Goal: Communication & Community: Answer question/provide support

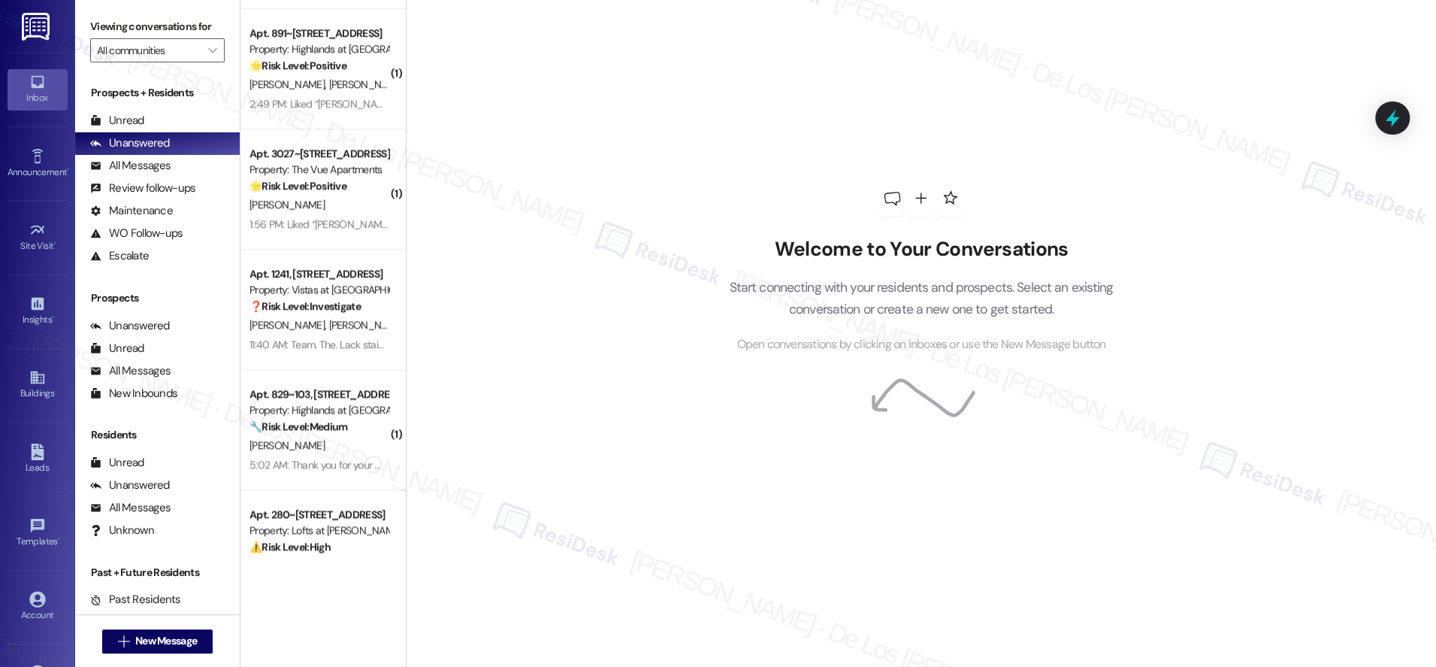
scroll to position [1003, 0]
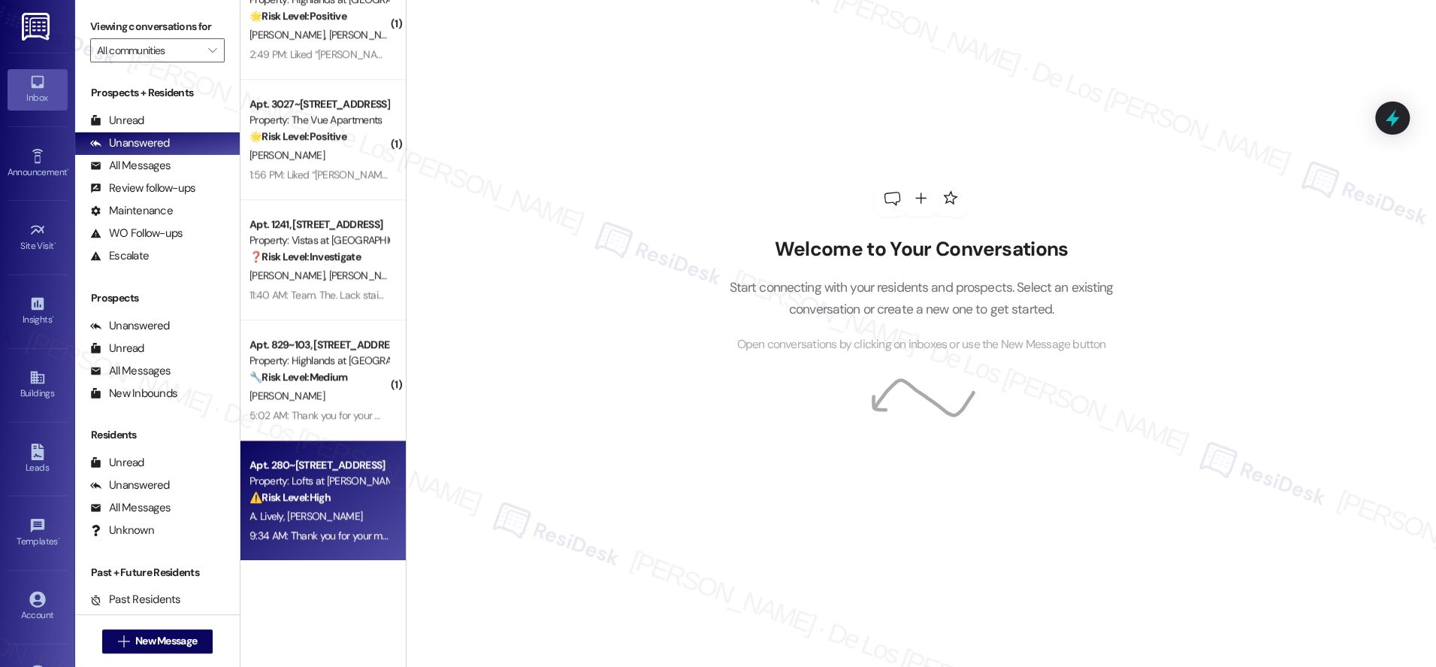
click at [336, 483] on div "Property: Lofts at [PERSON_NAME][GEOGRAPHIC_DATA]" at bounding box center [319, 481] width 139 height 16
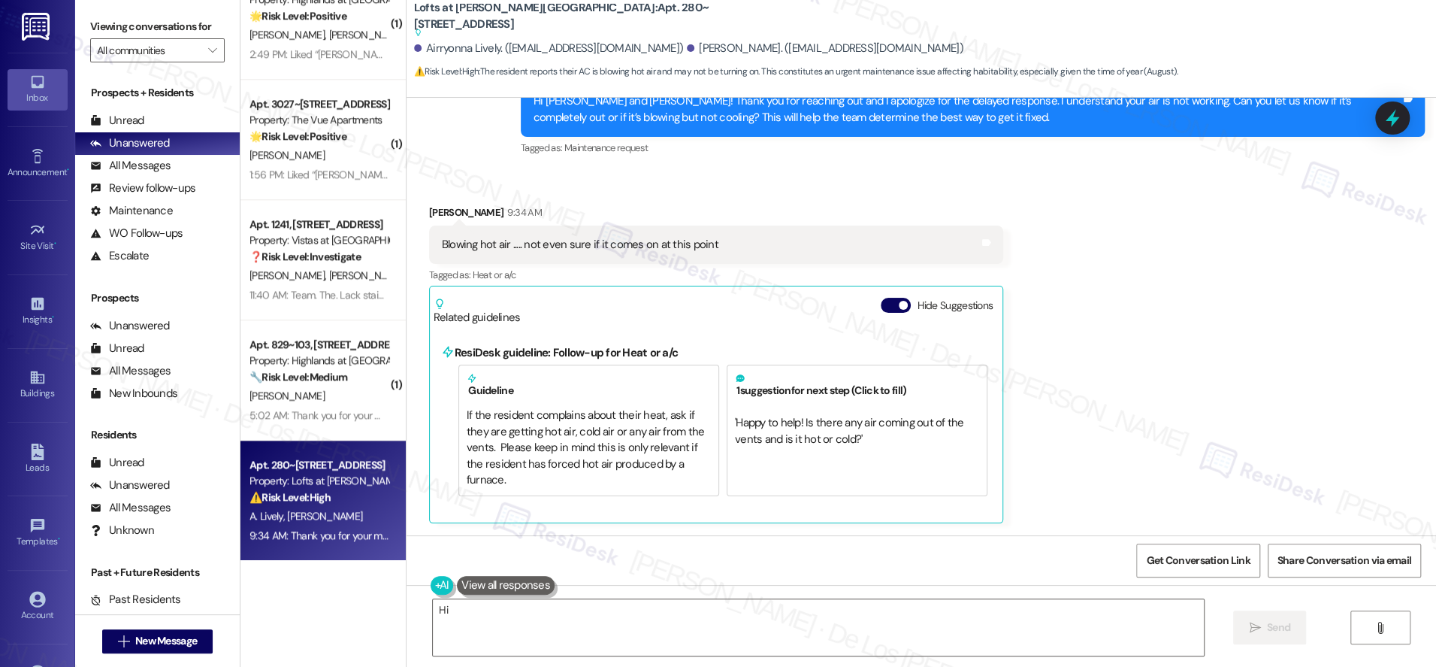
scroll to position [6447, 0]
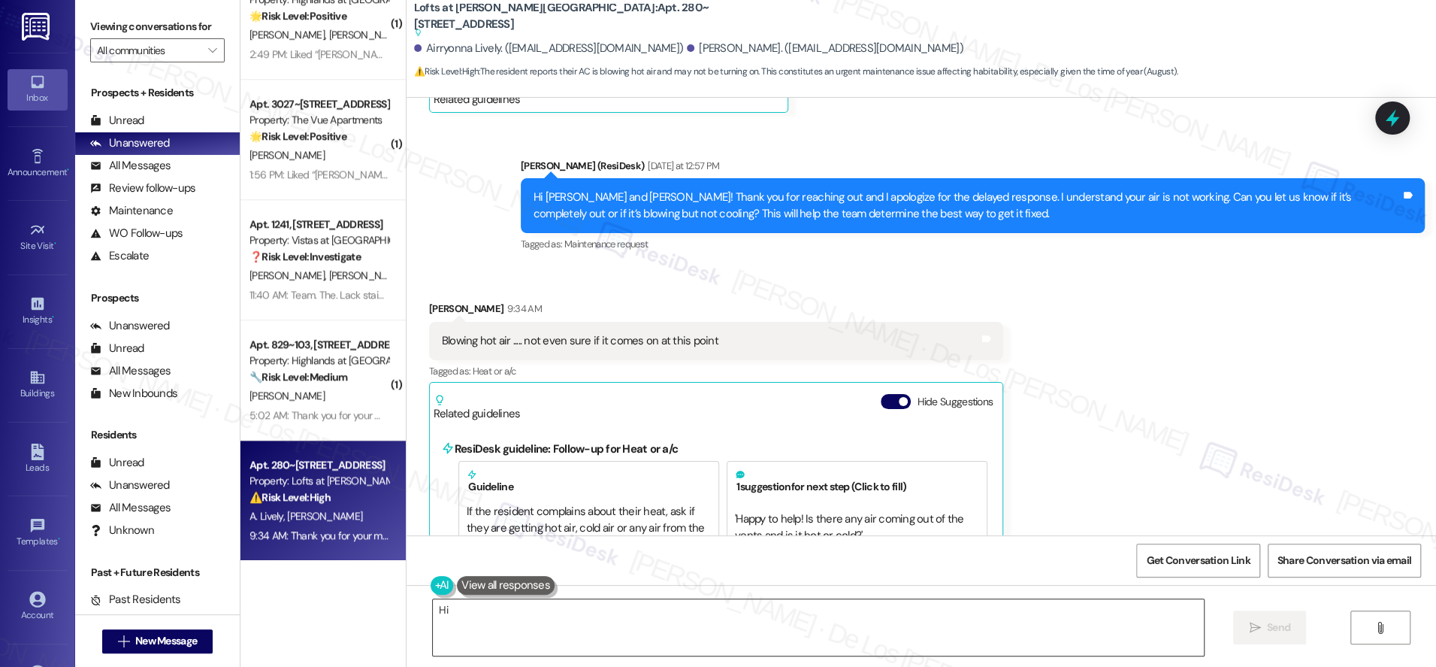
click at [680, 626] on textarea "Hi {{first_name}}, I understand your AC is blowing hot air. I'll immediately su…" at bounding box center [818, 627] width 771 height 56
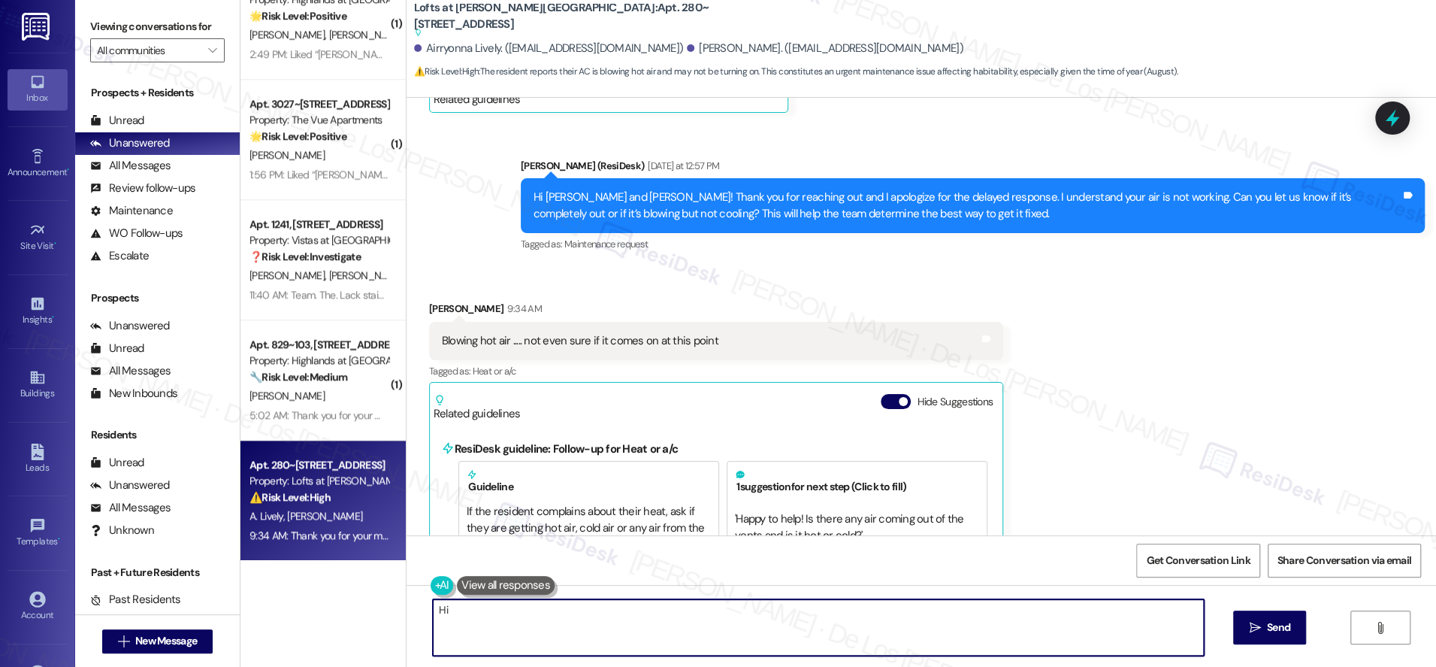
click at [680, 626] on textarea "Hi {{first_name}}, I understand your AC is blowing hot air. I'll immediately su…" at bounding box center [818, 627] width 771 height 56
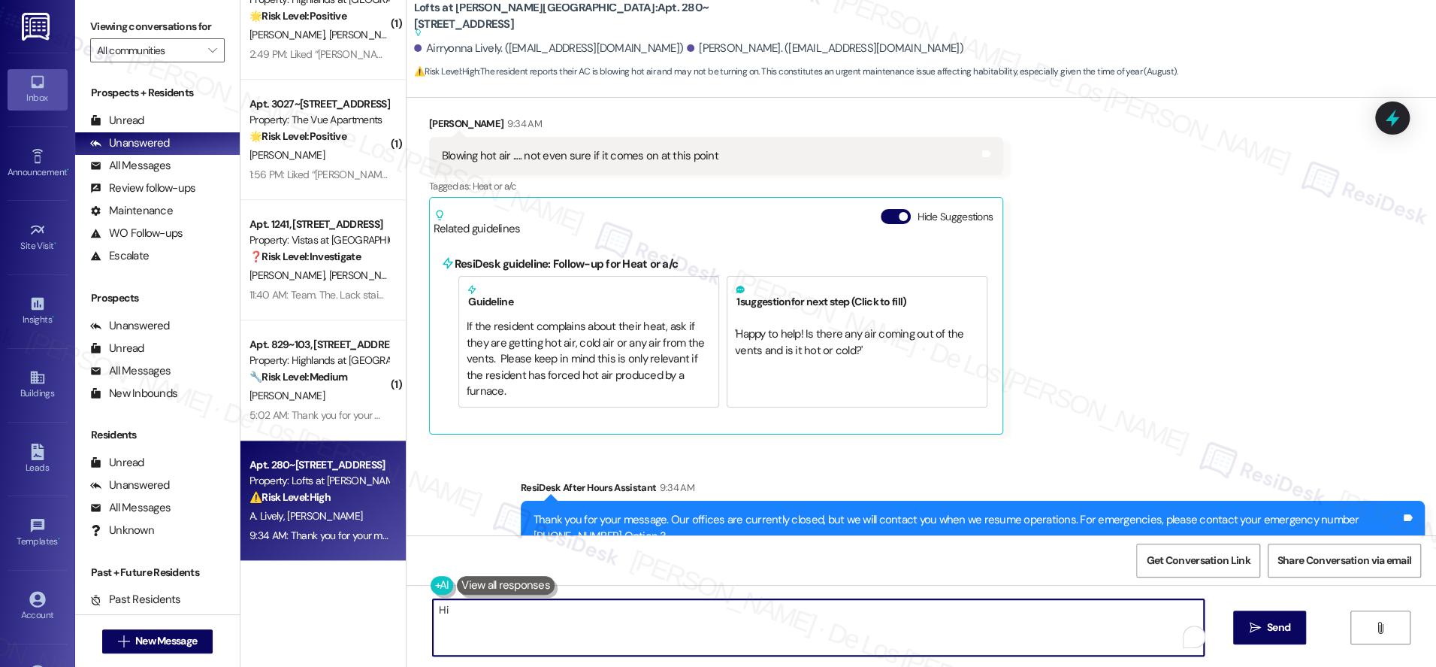
scroll to position [6658, 0]
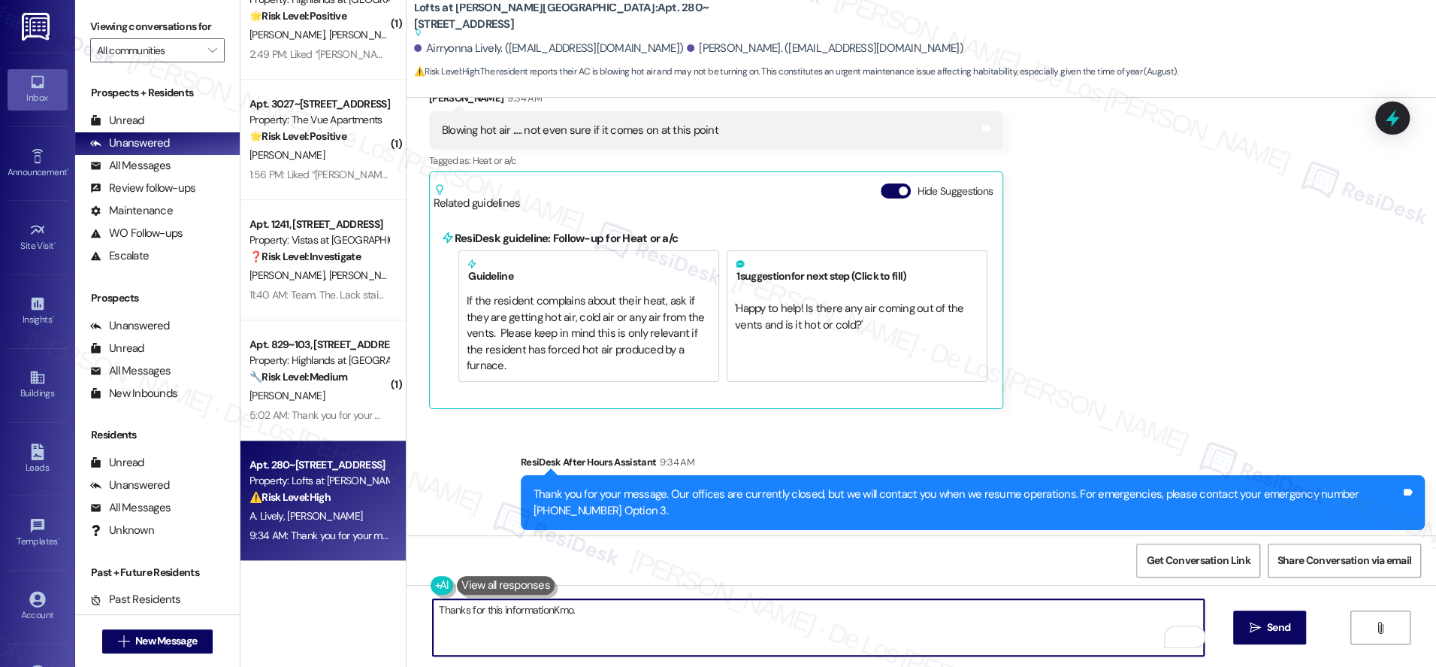
type textarea "Thanks for this informationKmo."
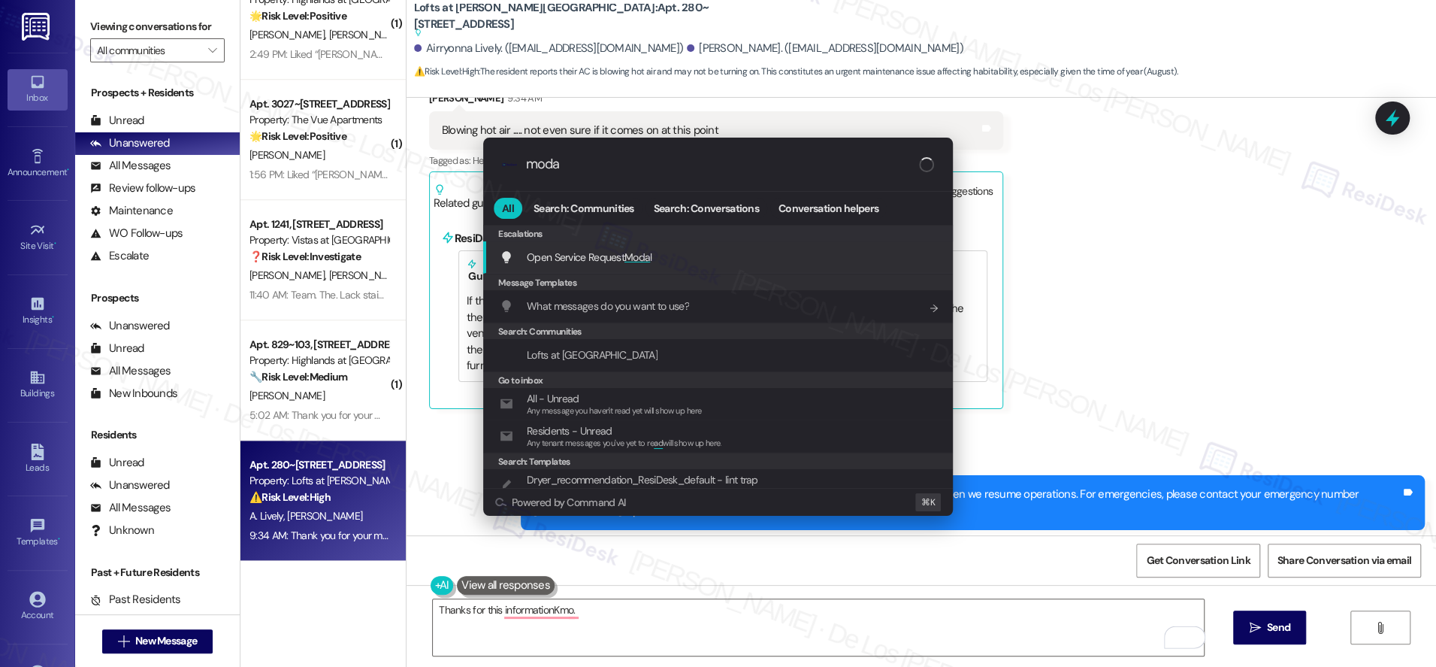
type input "modal"
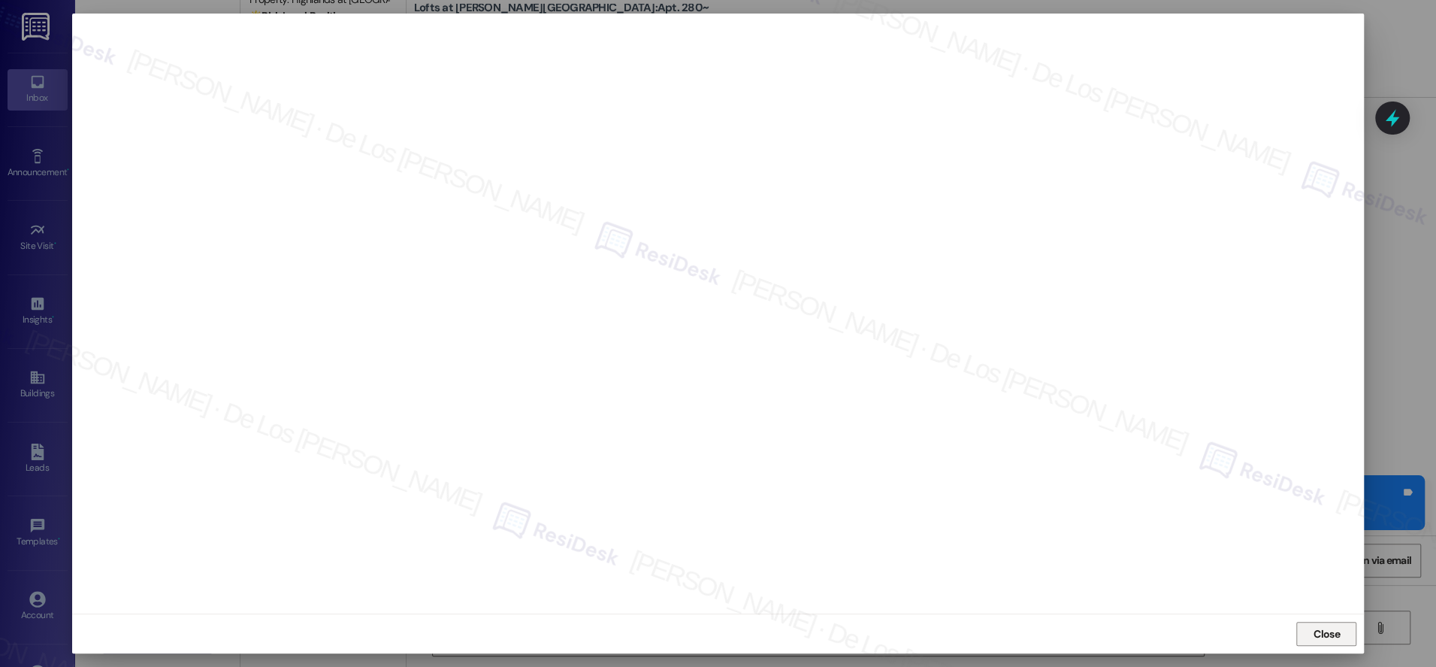
click at [1342, 634] on span "Close" at bounding box center [1327, 634] width 32 height 16
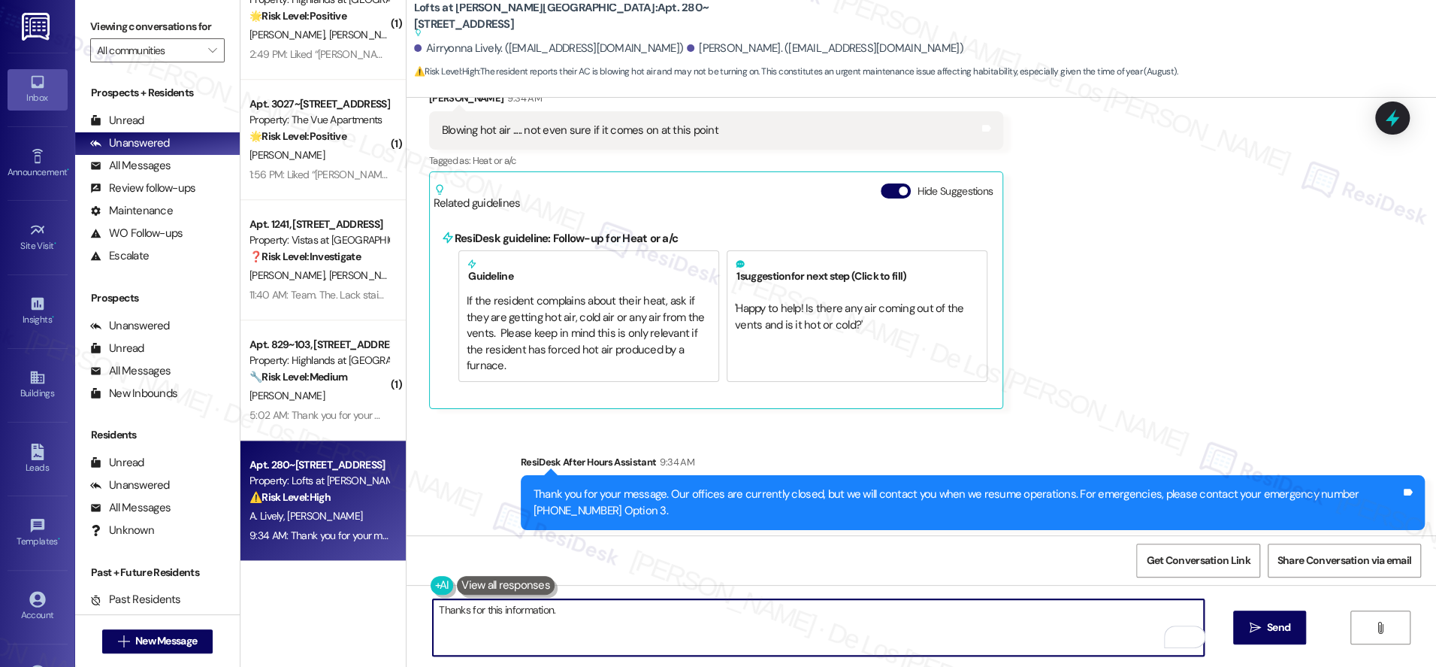
paste textarea "Do we have your permission to enter if you’re not home? Also, do you have any p…"
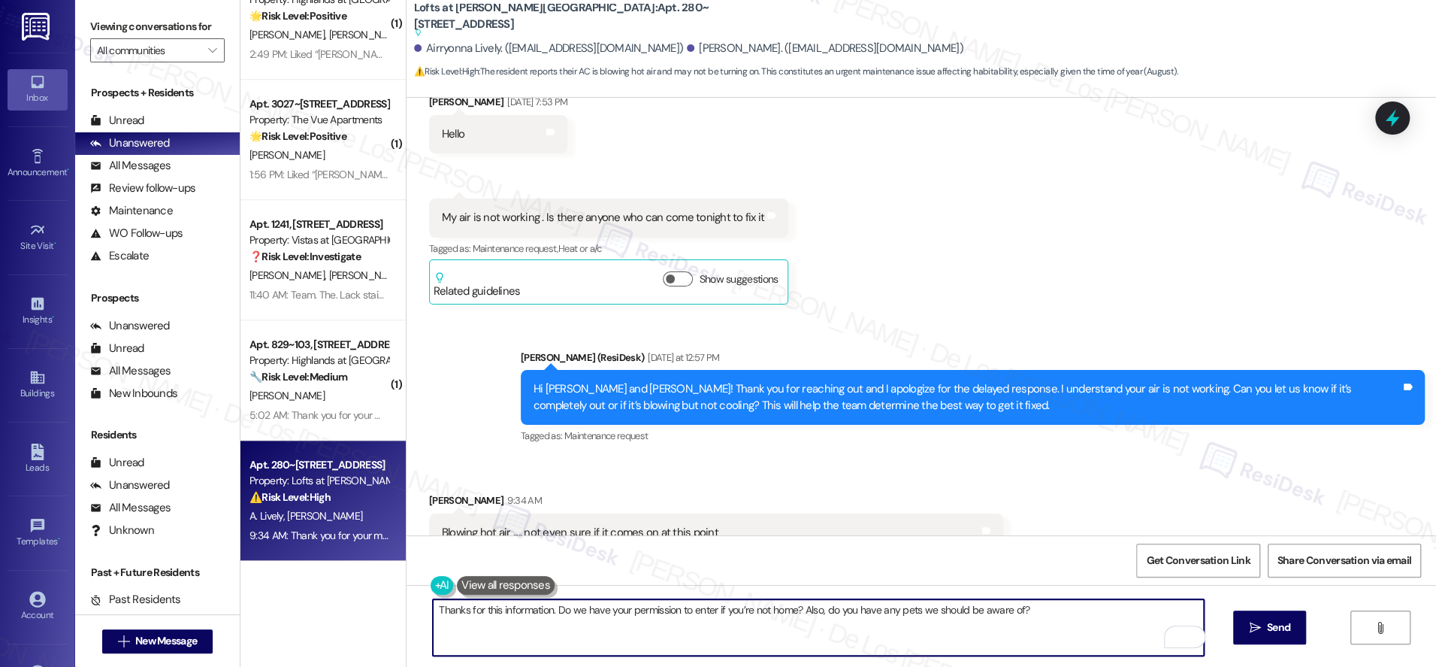
scroll to position [6255, 0]
click at [543, 612] on textarea "Thanks for this information. Do we have your permission to enter if you’re not …" at bounding box center [818, 627] width 771 height 56
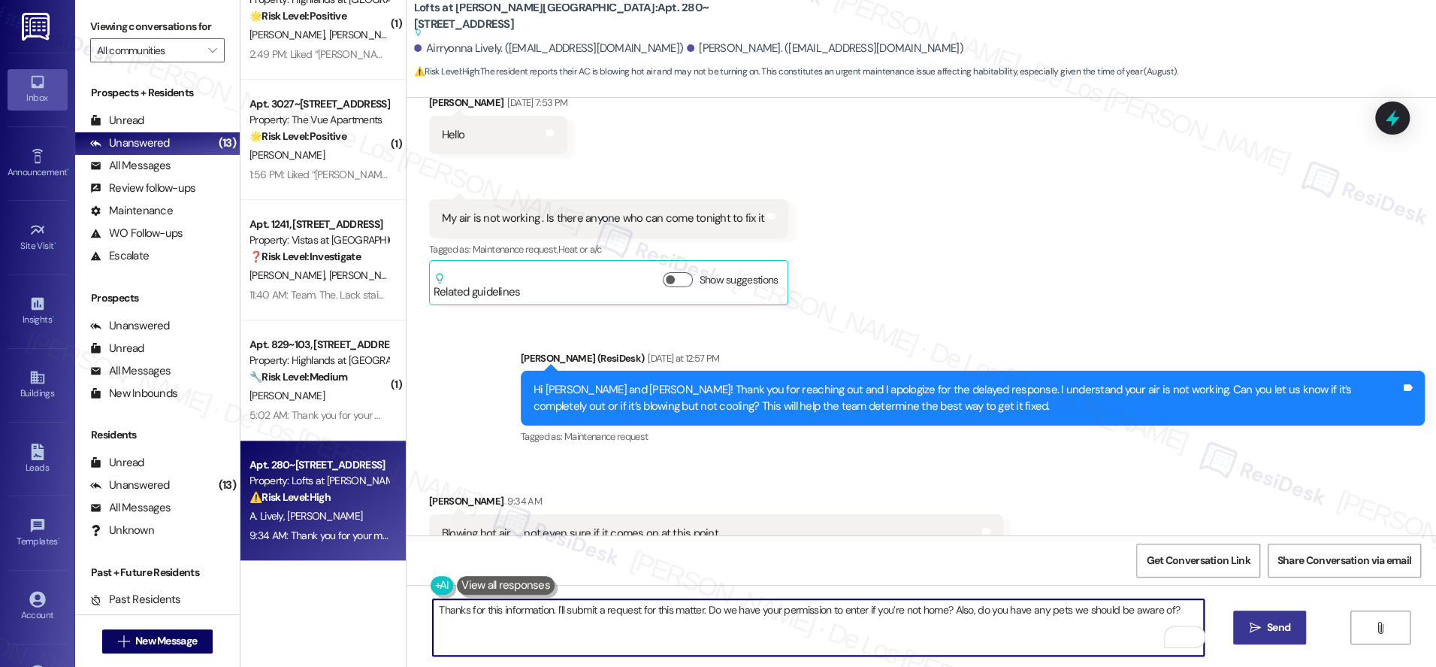
type textarea "Thanks for this information. I'll submit a request for this matter. Do we have …"
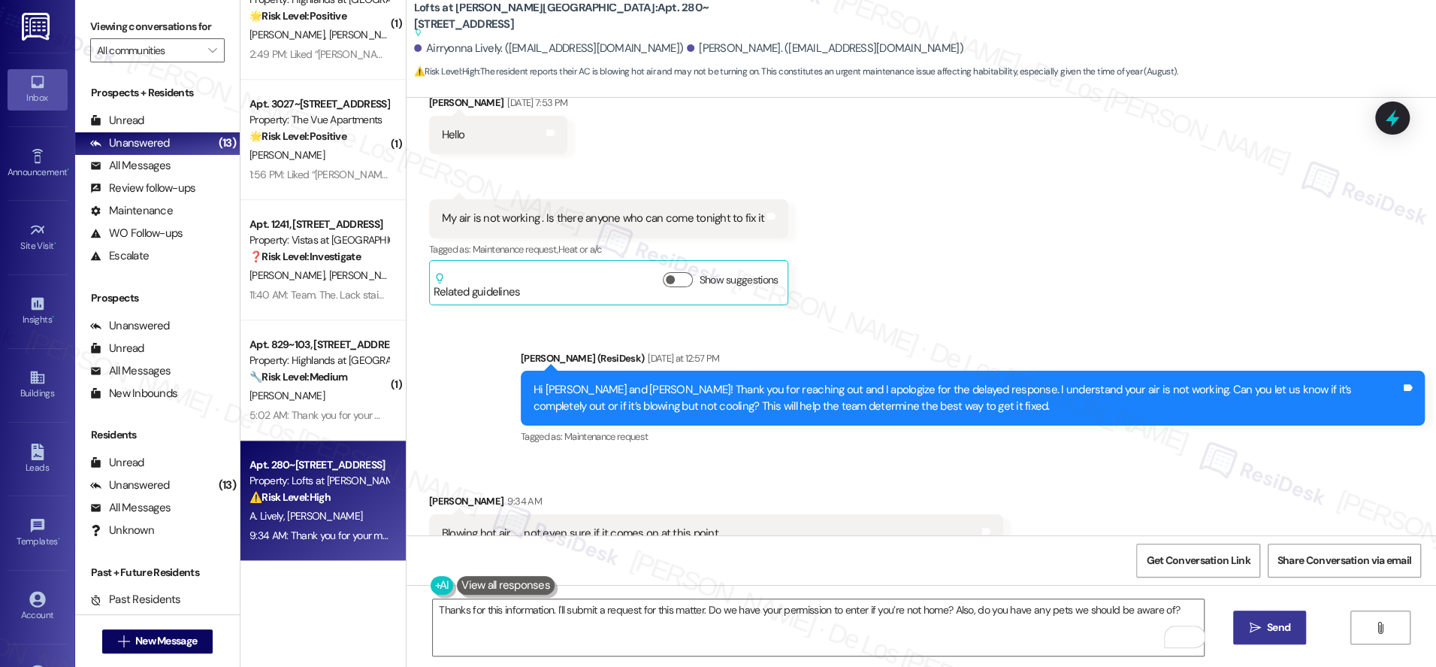
click at [1272, 619] on span "Send" at bounding box center [1278, 627] width 23 height 16
click at [1229, 560] on span "Get Conversation Link" at bounding box center [1198, 560] width 104 height 16
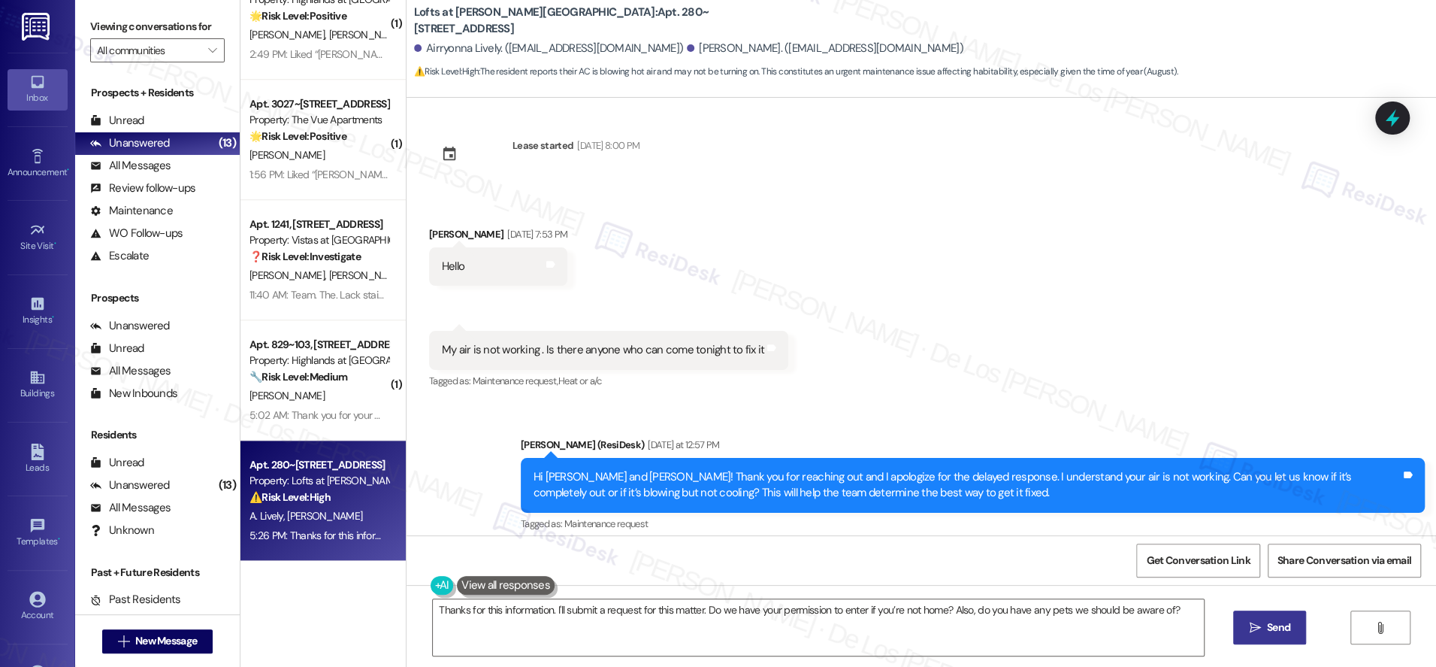
scroll to position [6118, 0]
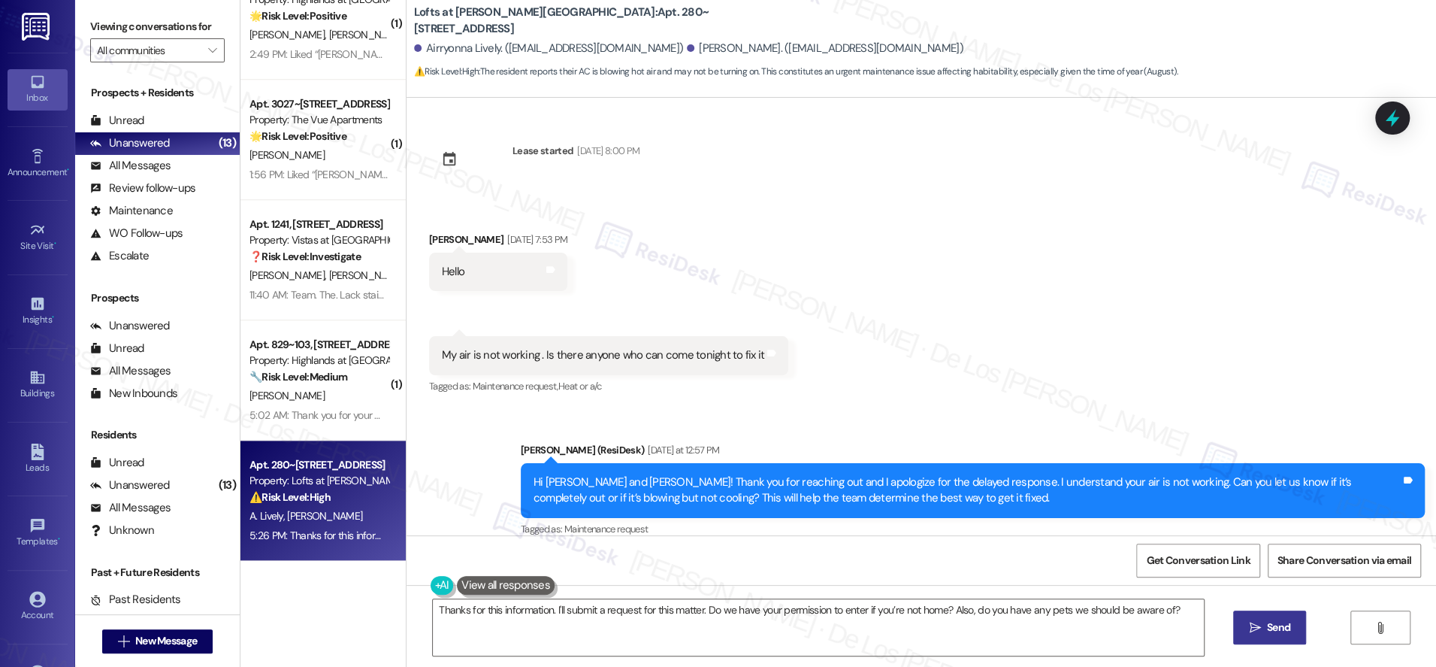
click at [595, 348] on div "My air is not working . Is there anyone who can come tonight to fix it" at bounding box center [603, 355] width 323 height 16
copy div "My air is not working . Is there anyone who can come tonight to fix it Tags and…"
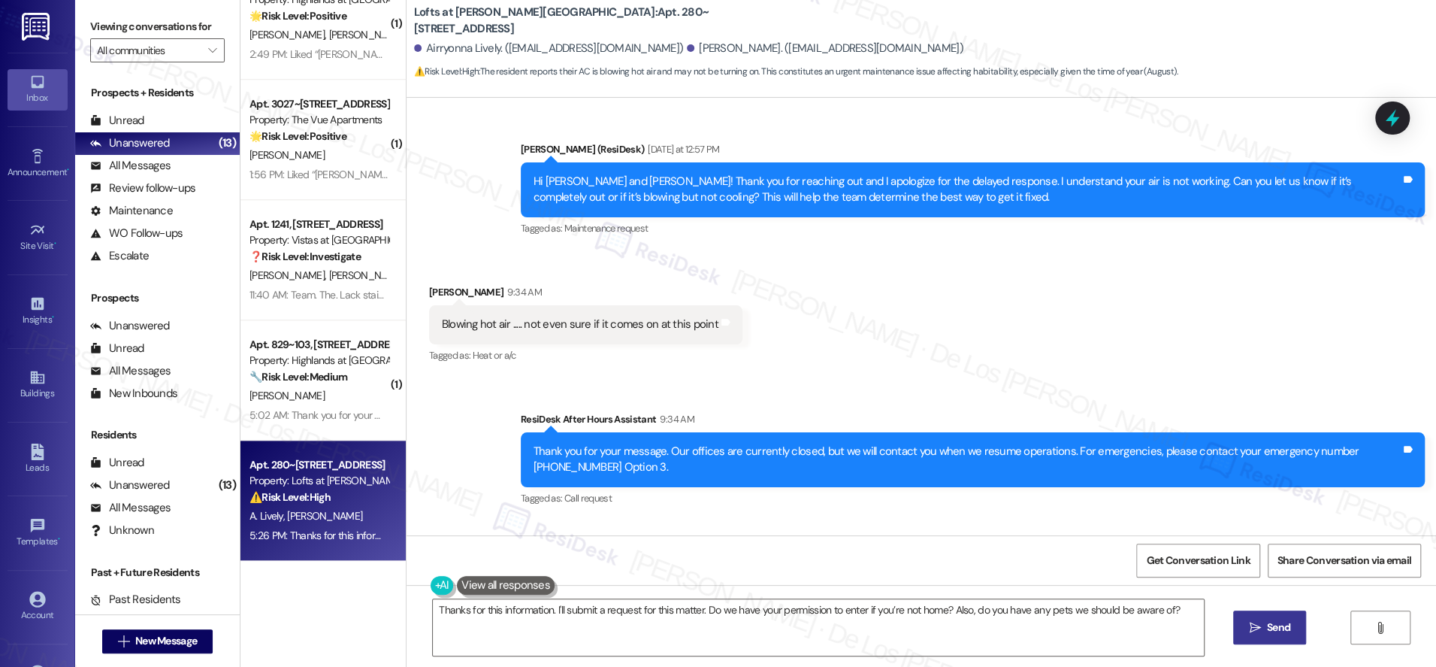
scroll to position [6177, 0]
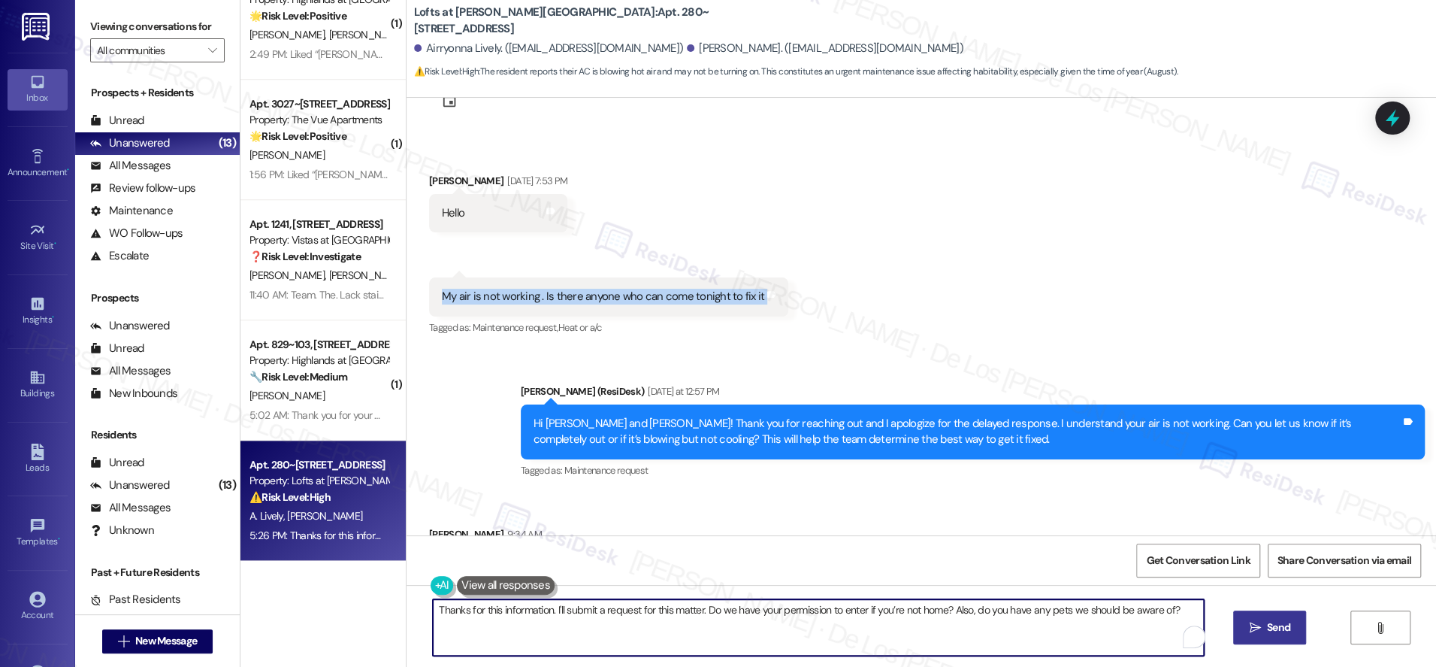
click at [584, 636] on textarea "Hi {{first_name}}! I understand your AC is blowing hot air. I've submitted a ma…" at bounding box center [818, 627] width 771 height 56
paste textarea "My air is not working . Is there anyone who can come tonight to fix it"
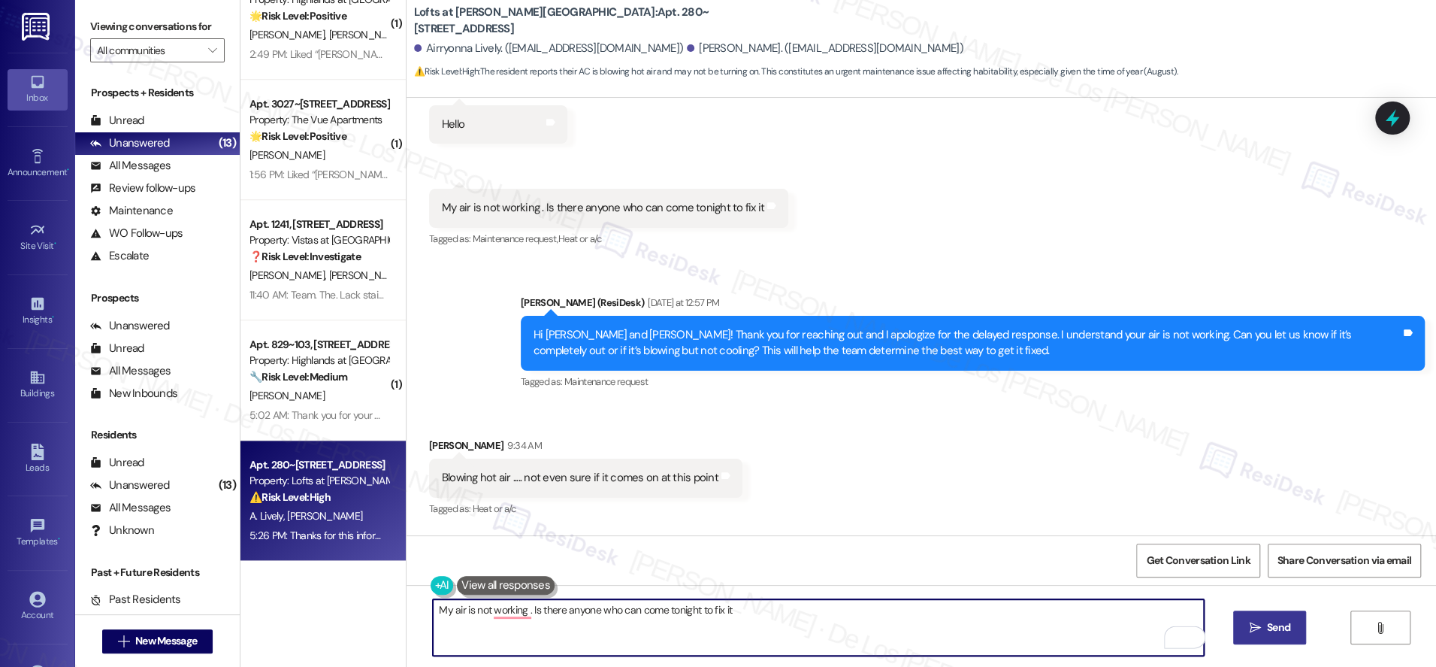
scroll to position [6498, 0]
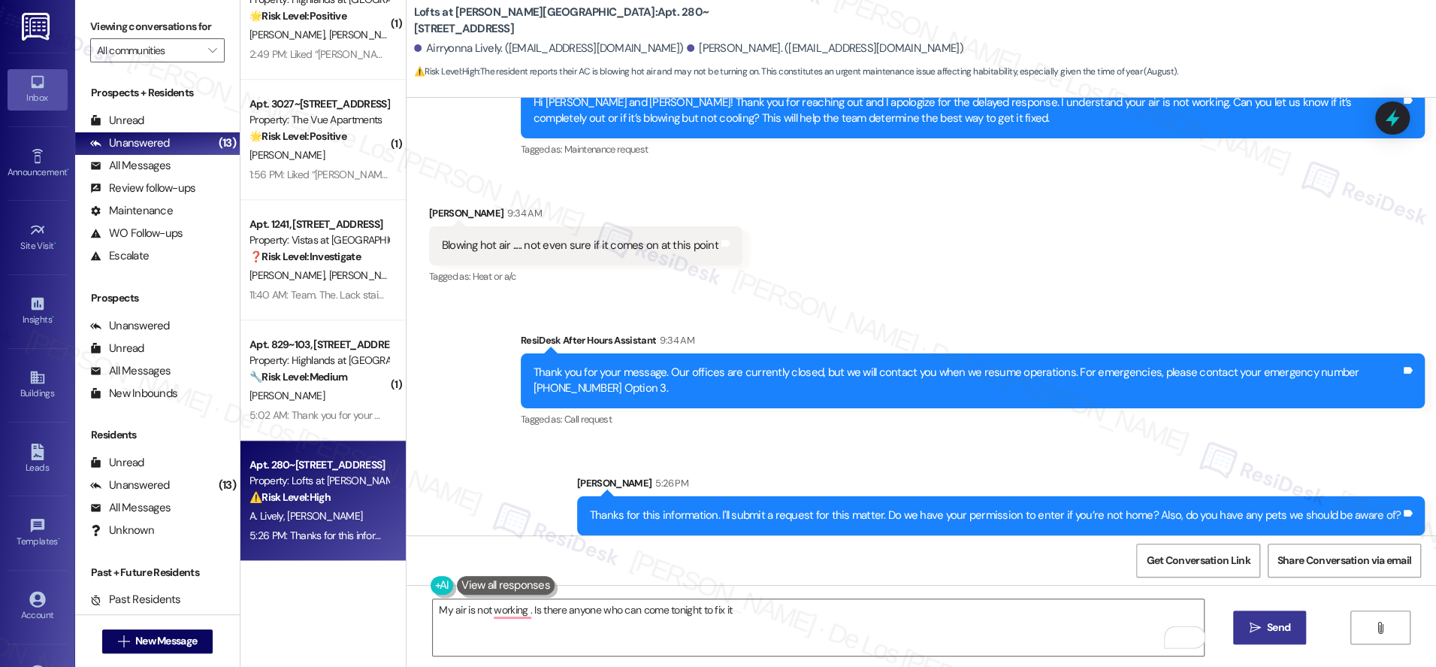
click at [548, 238] on div "Blowing hot air ..... not even sure if it comes on at this point" at bounding box center [580, 246] width 277 height 16
copy div "Blowing hot air ..... not even sure if it comes on at this point Tags and notes"
click at [788, 625] on textarea "My air is not working . Is there anyone who can come tonight to fix it" at bounding box center [818, 627] width 771 height 56
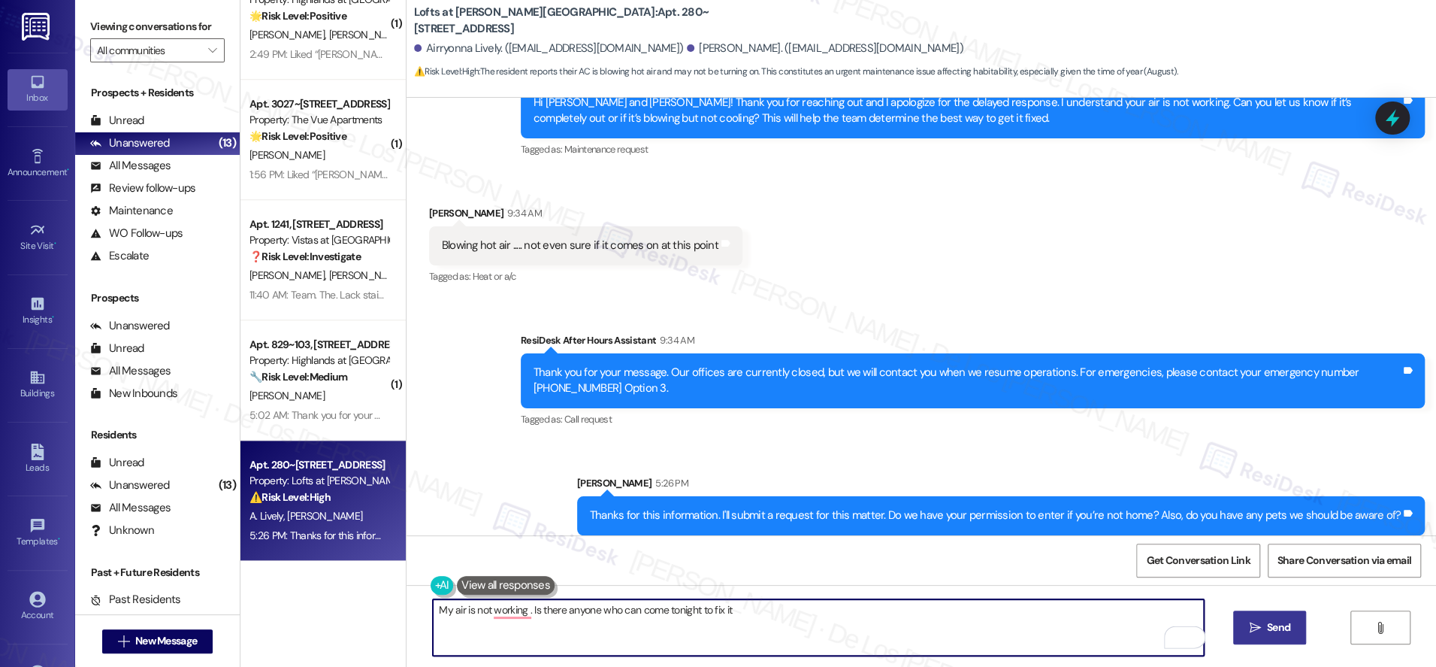
click at [782, 616] on textarea "My air is not working . Is there anyone who can come tonight to fix it" at bounding box center [818, 627] width 771 height 56
click at [774, 604] on textarea "My air is not working . Is there anyone who can come tonight to fix it" at bounding box center [818, 627] width 771 height 56
paste textarea "Blowing hot air ..... not even sure if it comes on at this point"
type textarea "My air is not working . Is there anyone who can come tonight to fix it. Blowing…"
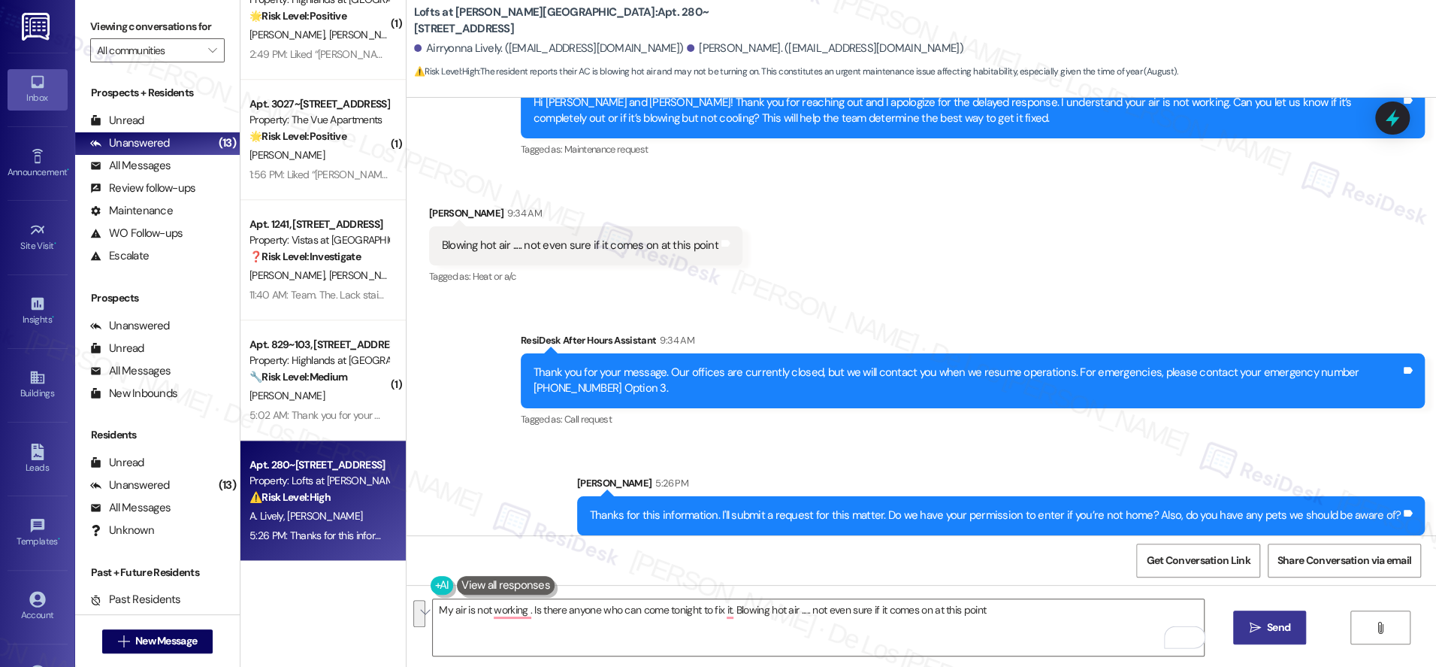
click at [855, 464] on div "Sent via SMS Sarah 5:26 PM Thanks for this information. I'll submit a request f…" at bounding box center [1001, 505] width 870 height 82
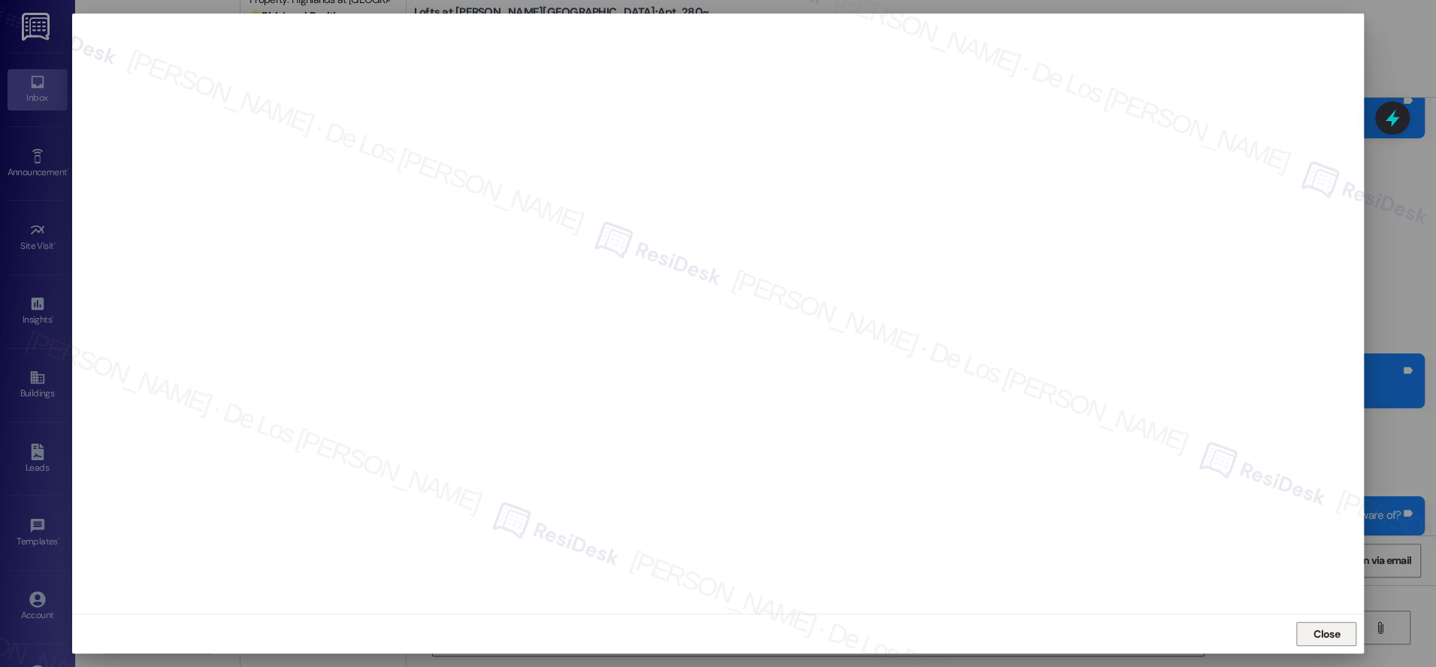
click at [1345, 643] on button "Close" at bounding box center [1327, 634] width 60 height 24
drag, startPoint x: 1321, startPoint y: 645, endPoint x: 1321, endPoint y: 635, distance: 9.8
click at [1321, 644] on button "Close" at bounding box center [1327, 634] width 60 height 24
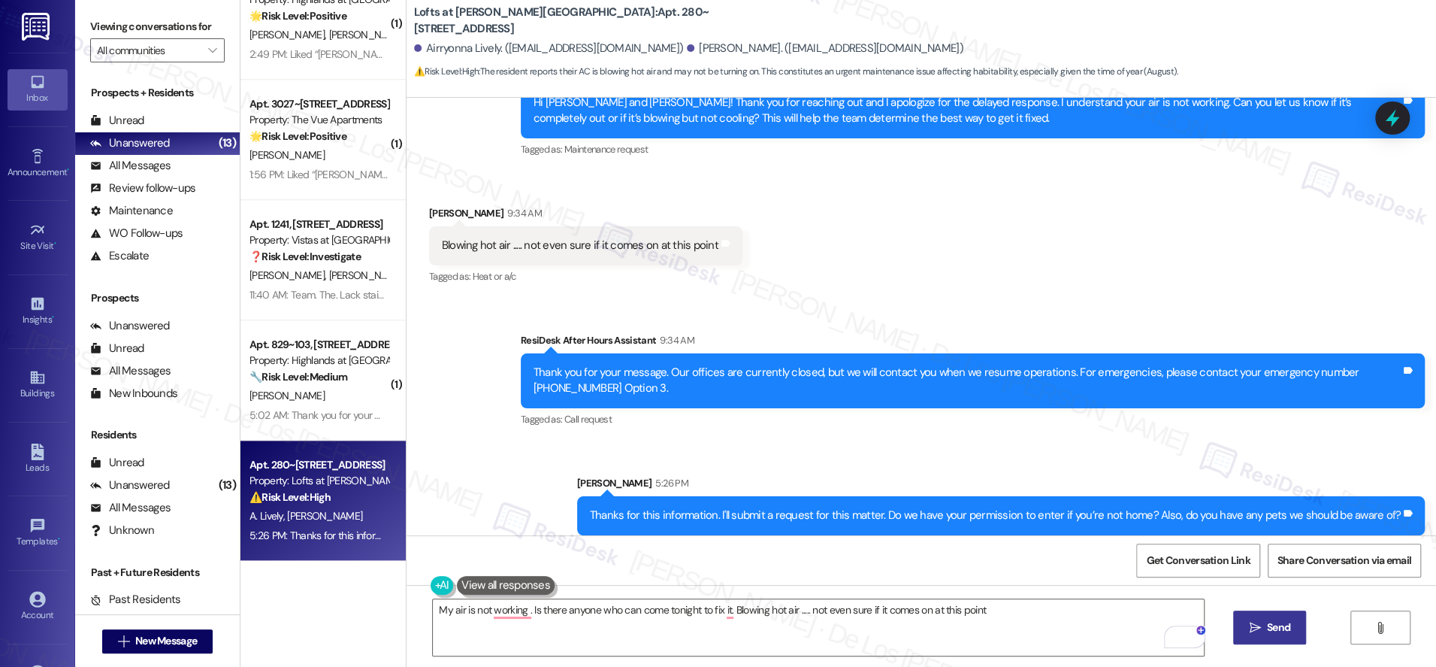
click at [1394, 108] on icon at bounding box center [1393, 118] width 20 height 20
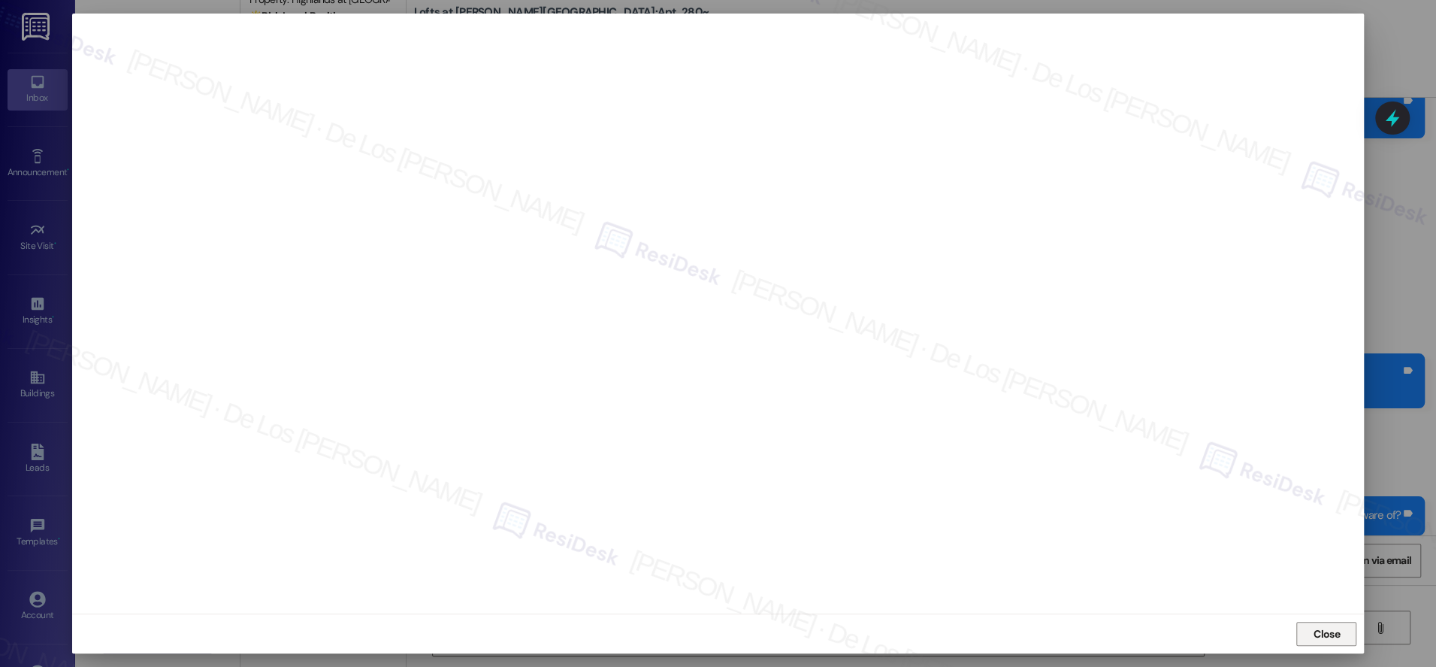
click at [1320, 622] on span "Close" at bounding box center [1327, 633] width 32 height 23
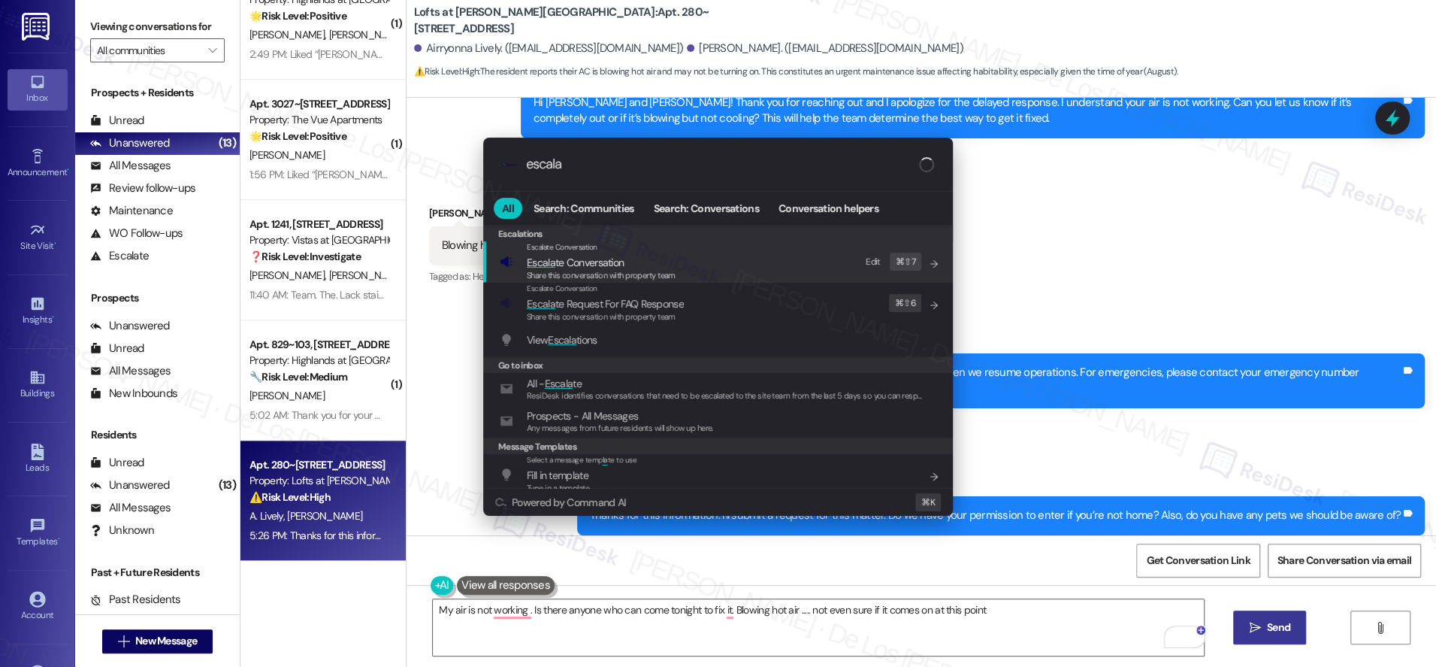
type input "escala"
drag, startPoint x: 661, startPoint y: 274, endPoint x: 655, endPoint y: 265, distance: 11.3
click at [661, 273] on span "Share this conversation with property team" at bounding box center [601, 275] width 149 height 11
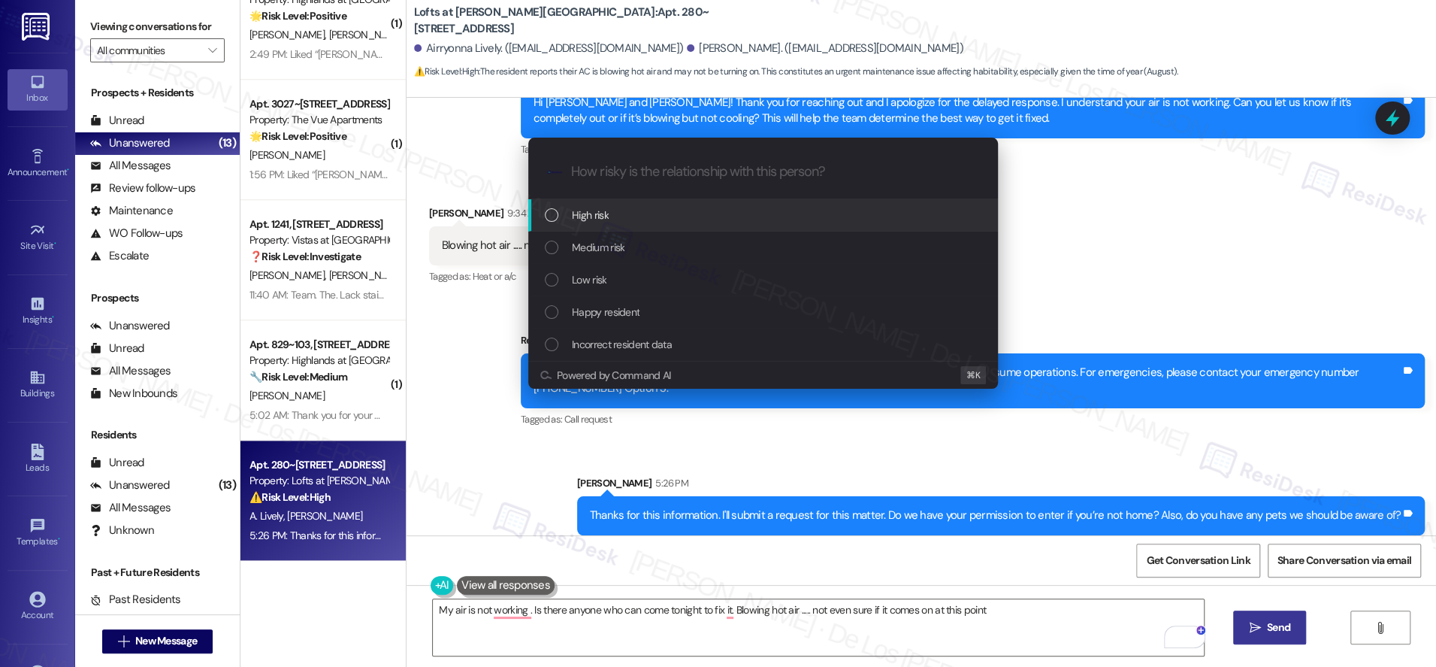
click at [621, 219] on div "High risk" at bounding box center [765, 215] width 440 height 17
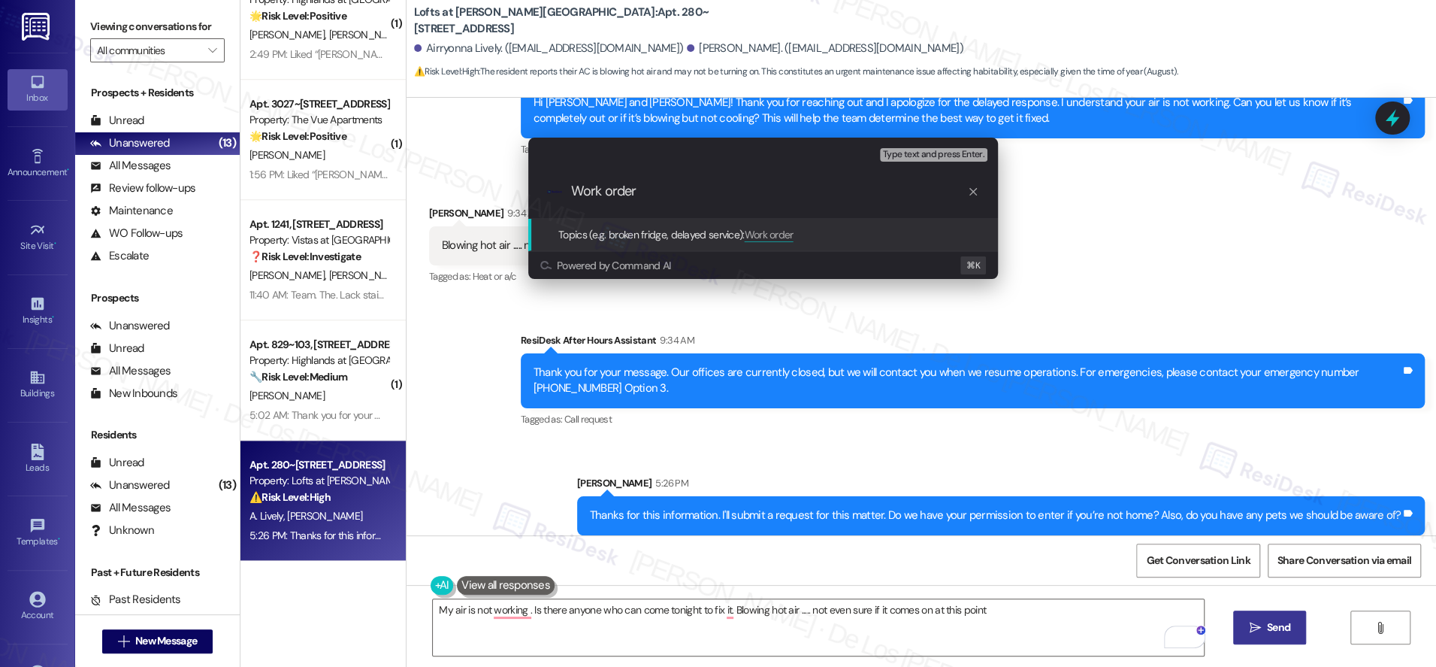
paste input "377407"
type input "Work order #377407 filed by ResiDesk - AC is blowing hot air"
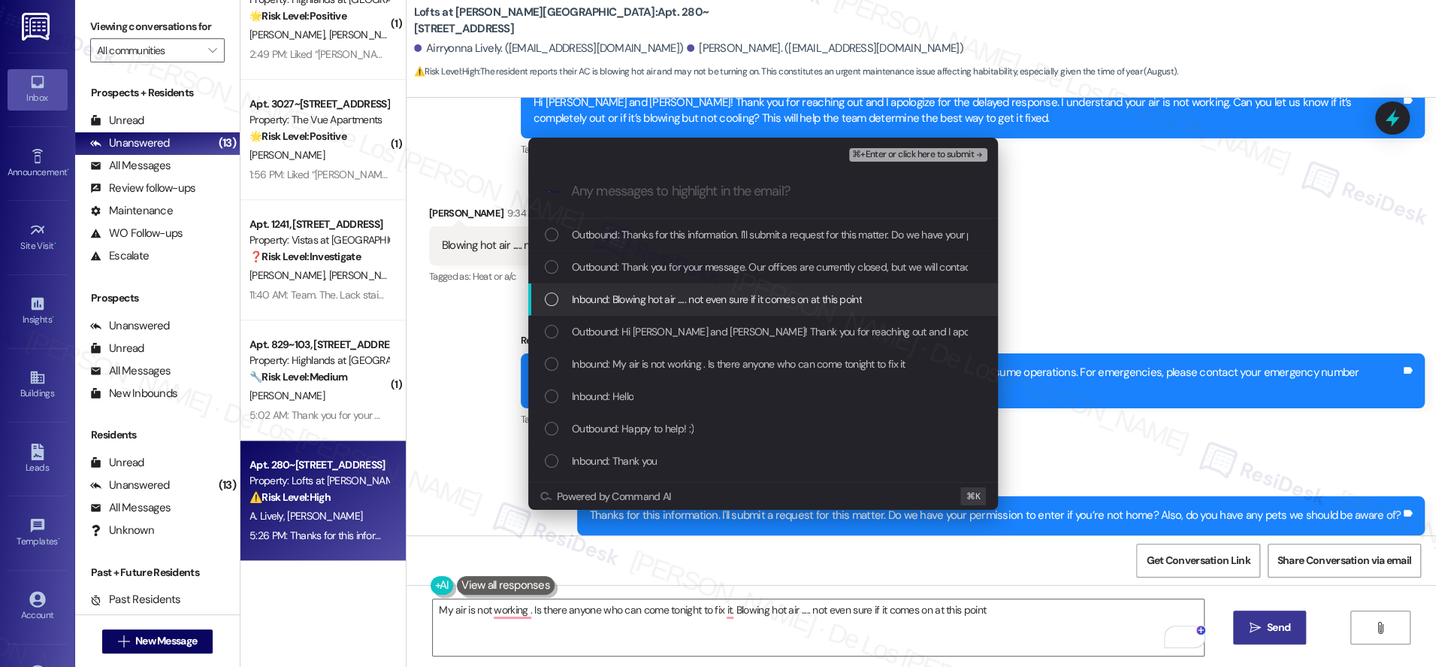
click at [639, 292] on span "Inbound: Blowing hot air ..... not even sure if it comes on at this point" at bounding box center [717, 299] width 290 height 17
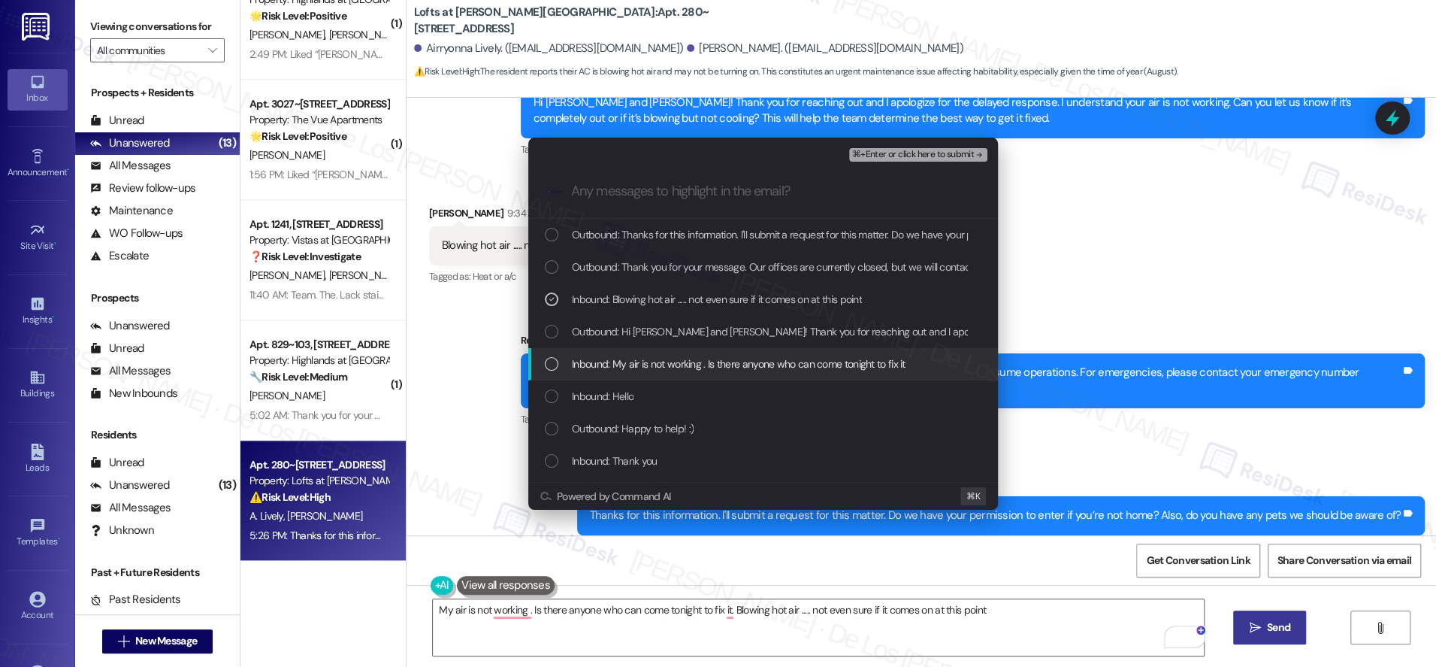
click at [700, 364] on span "Inbound: My air is not working . Is there anyone who can come tonight to fix it" at bounding box center [739, 364] width 334 height 17
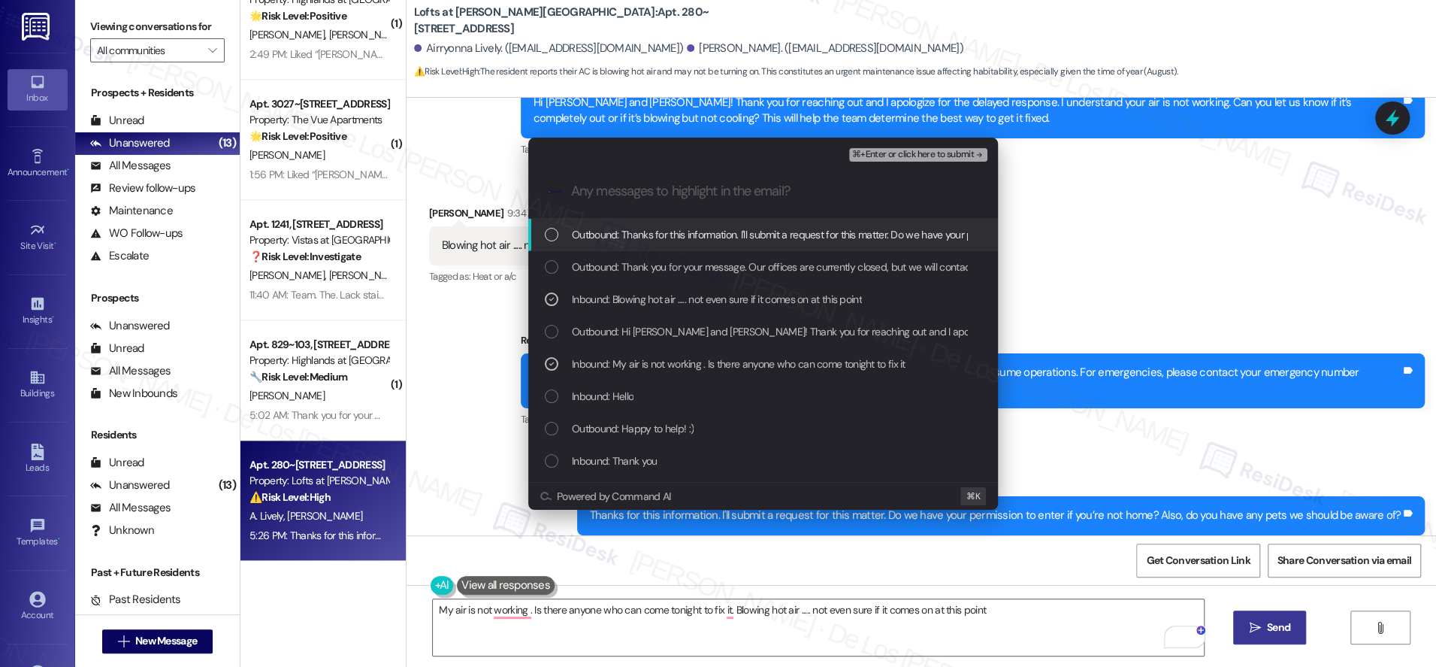
click at [958, 158] on span "⌘+Enter or click here to submit" at bounding box center [913, 155] width 122 height 11
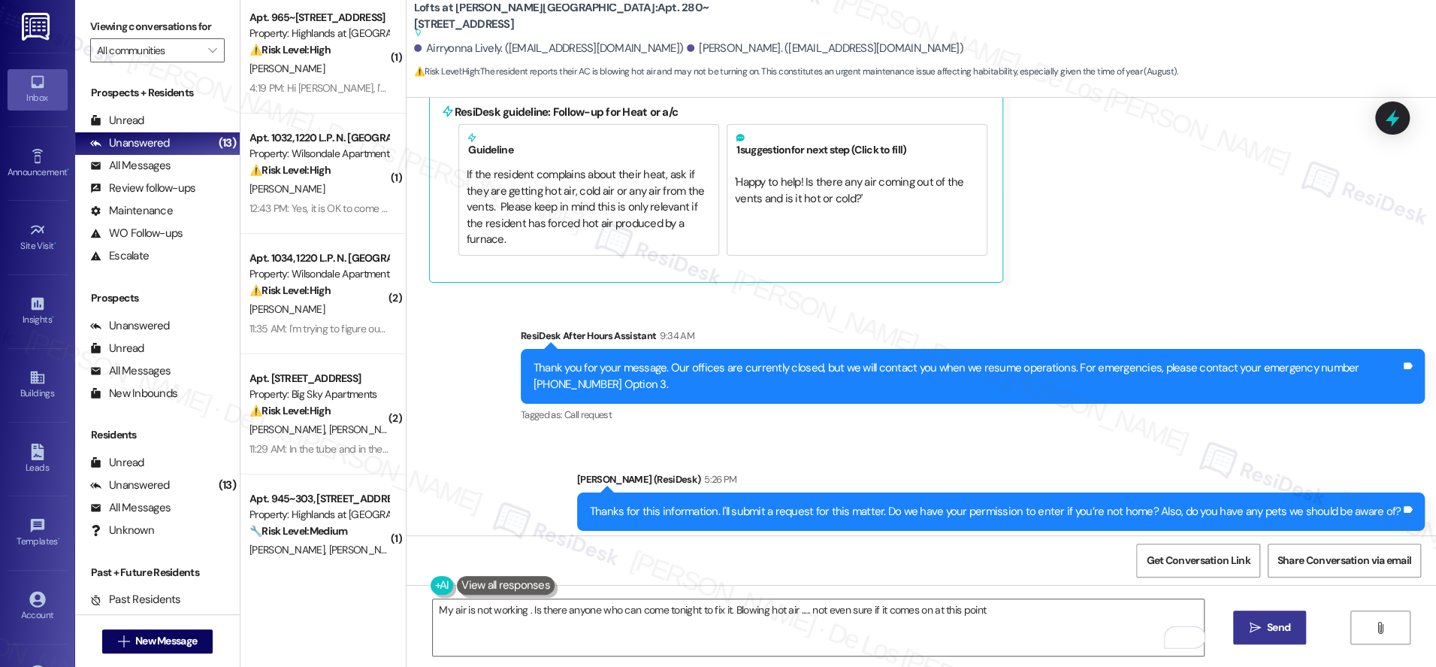
scroll to position [0, 0]
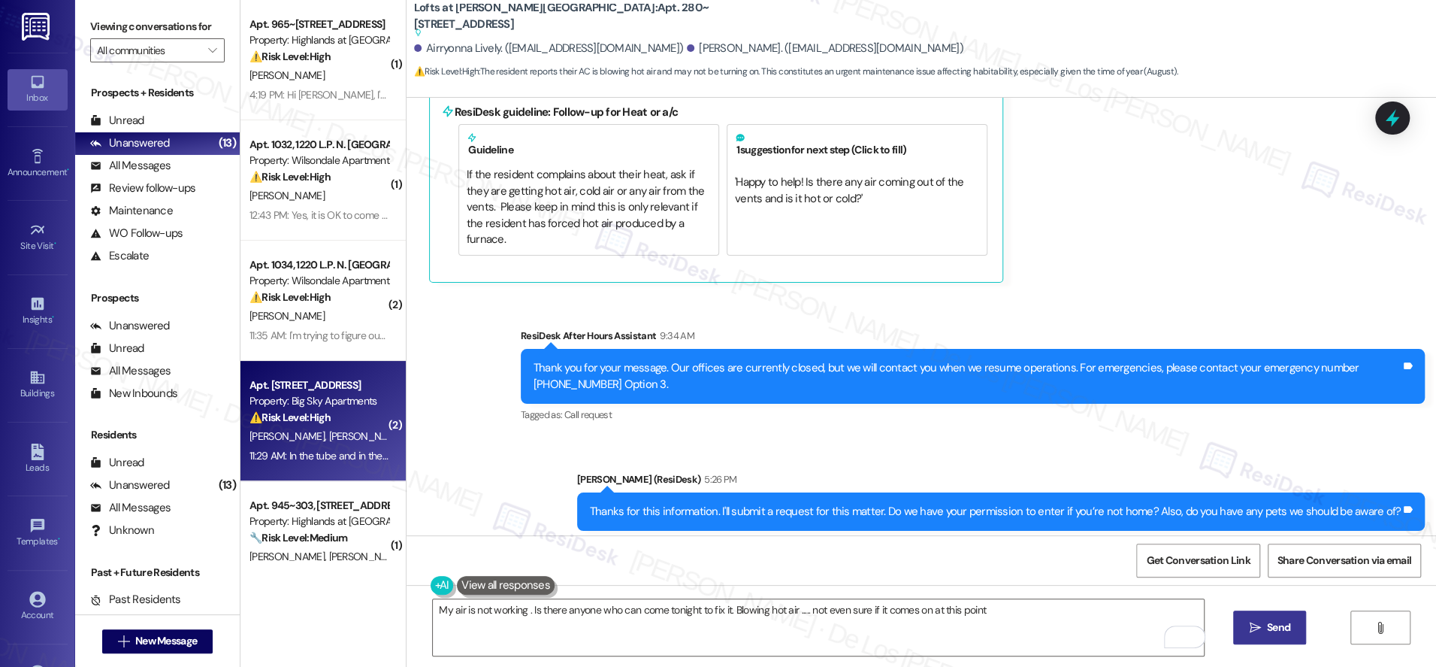
click at [332, 422] on div "⚠️ Risk Level: High The resident is reporting slow draining in the main bathroo…" at bounding box center [319, 418] width 139 height 16
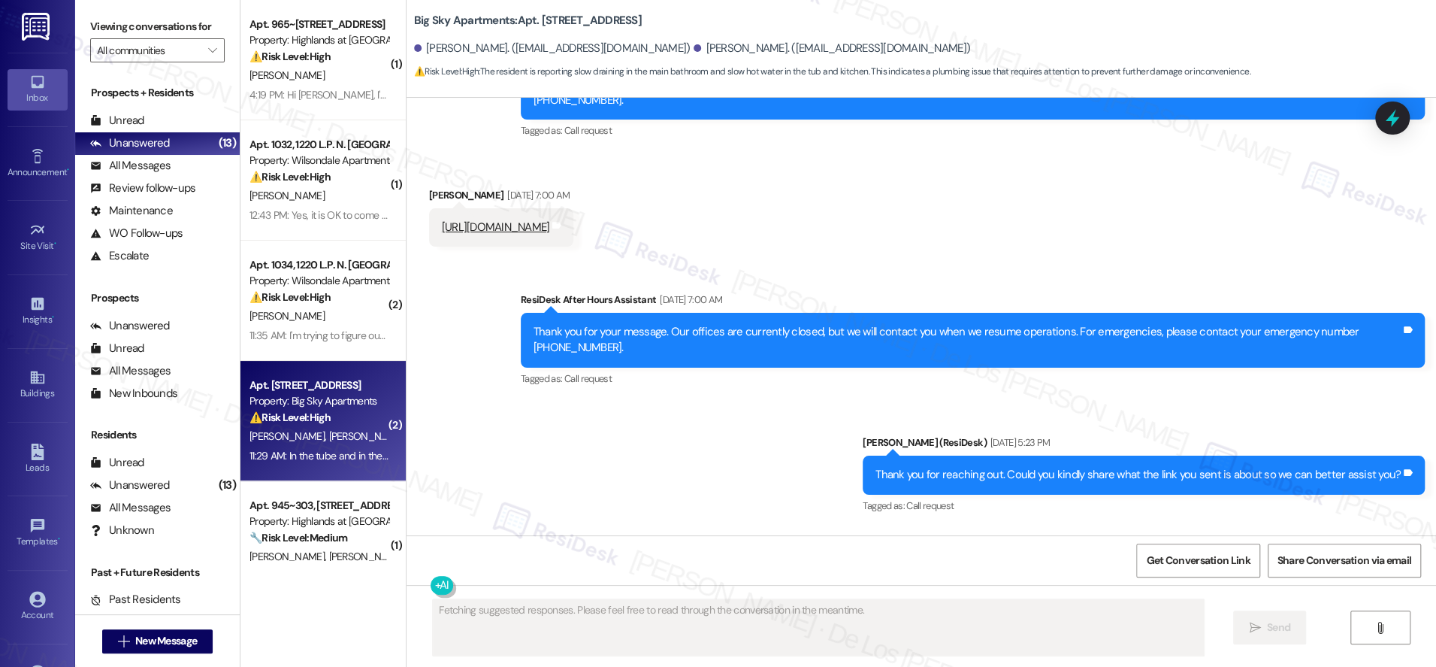
scroll to position [6280, 0]
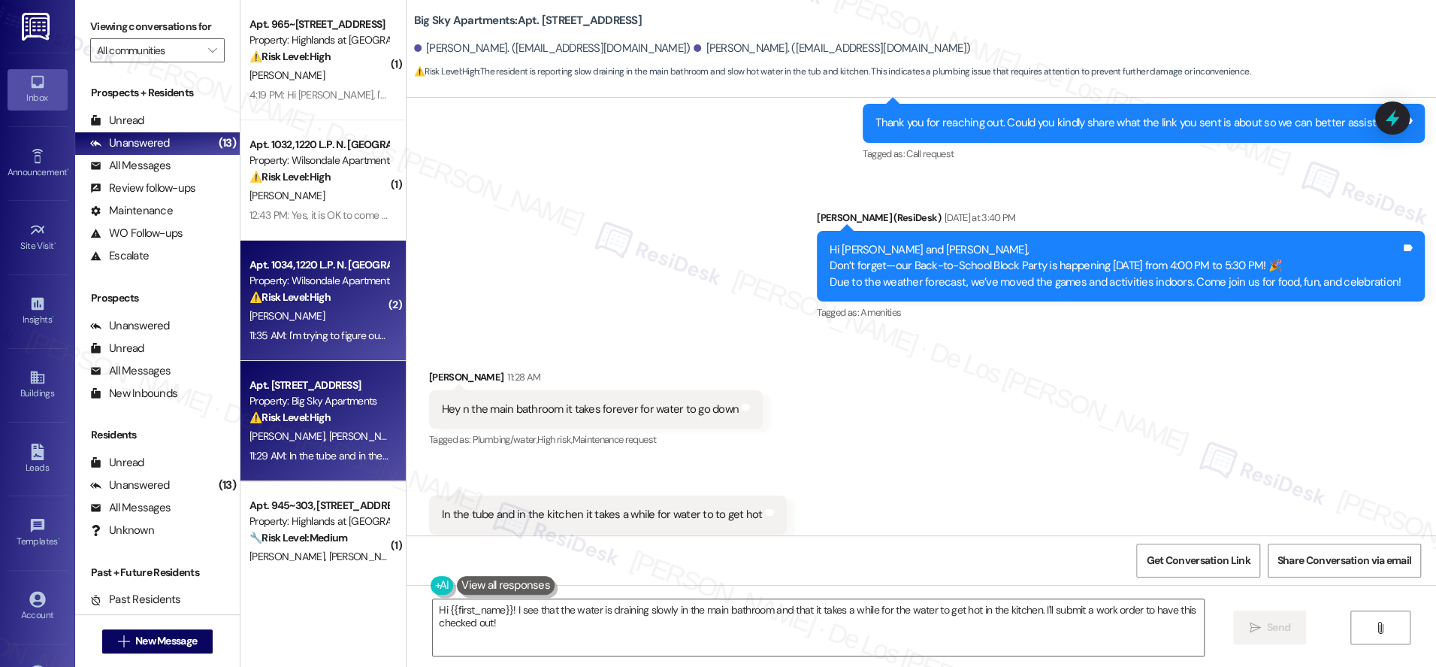
click at [285, 327] on div "11:35 AM: I'm trying to figure out when is maintence coming to fix my toilet ha…" at bounding box center [319, 335] width 142 height 19
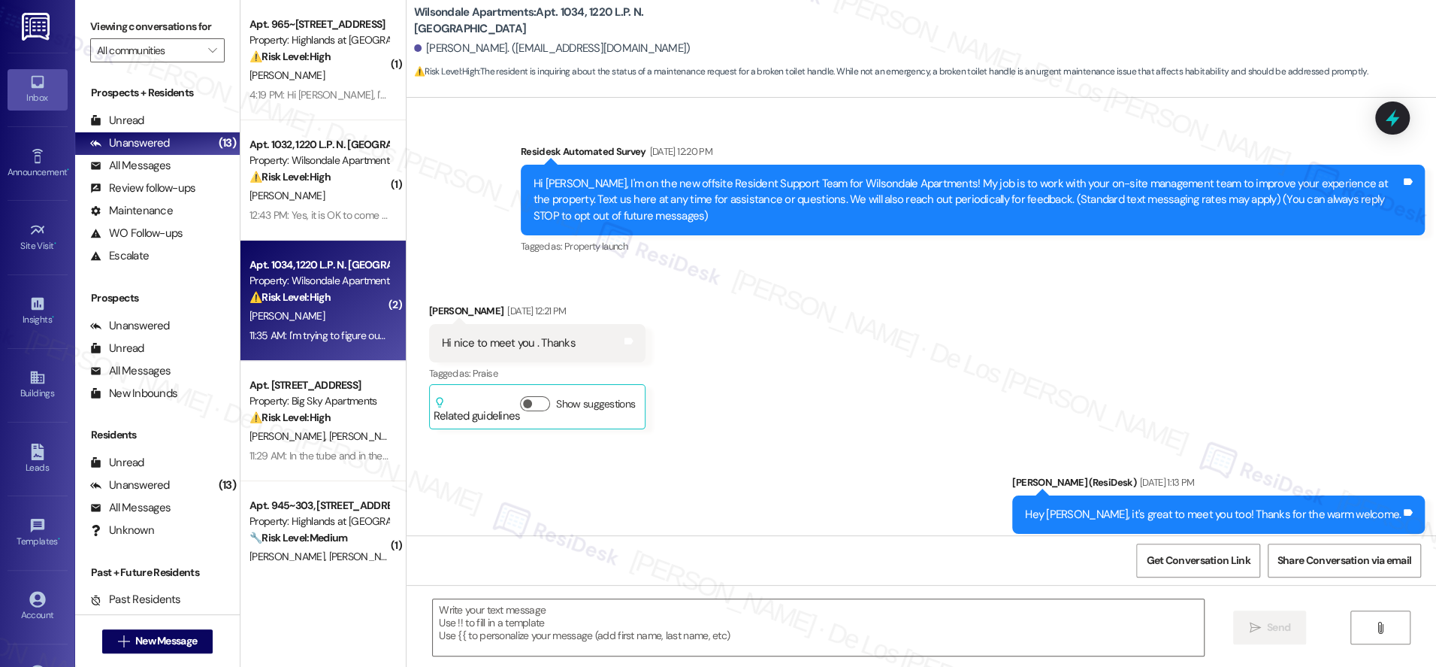
scroll to position [41120, 0]
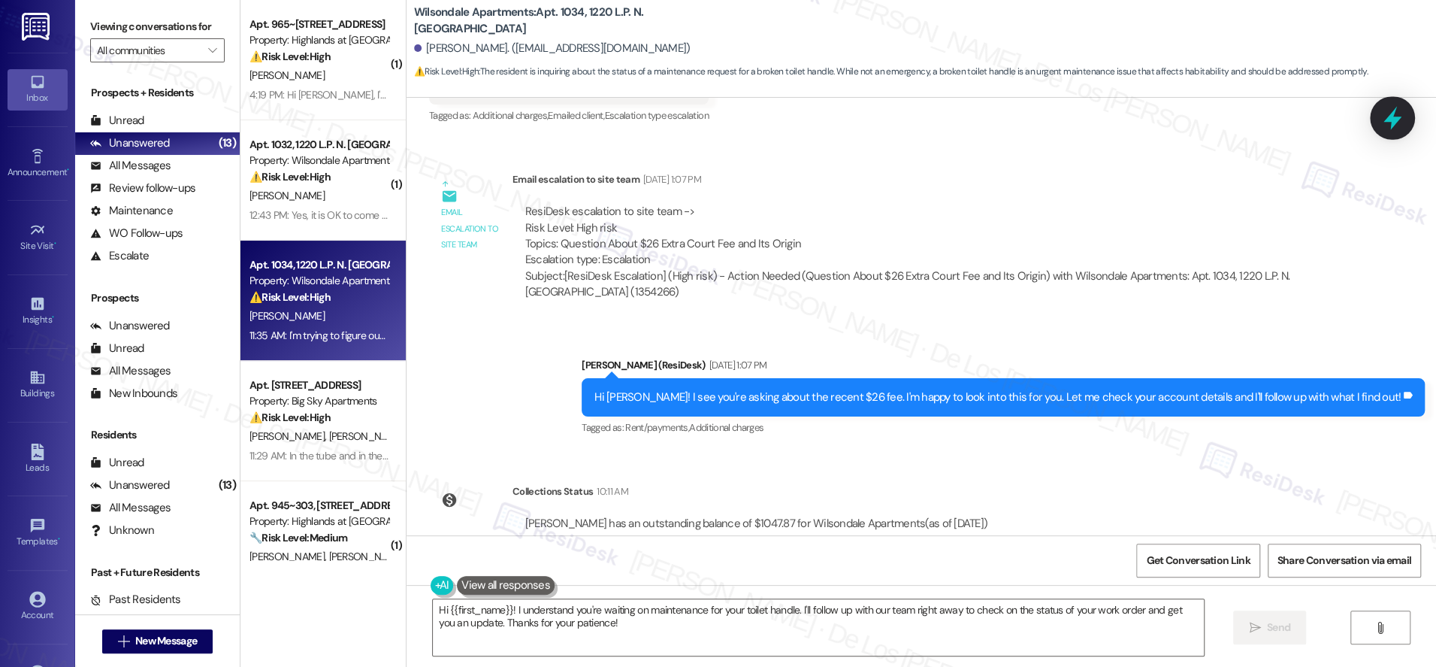
click at [1402, 115] on icon at bounding box center [1393, 118] width 26 height 26
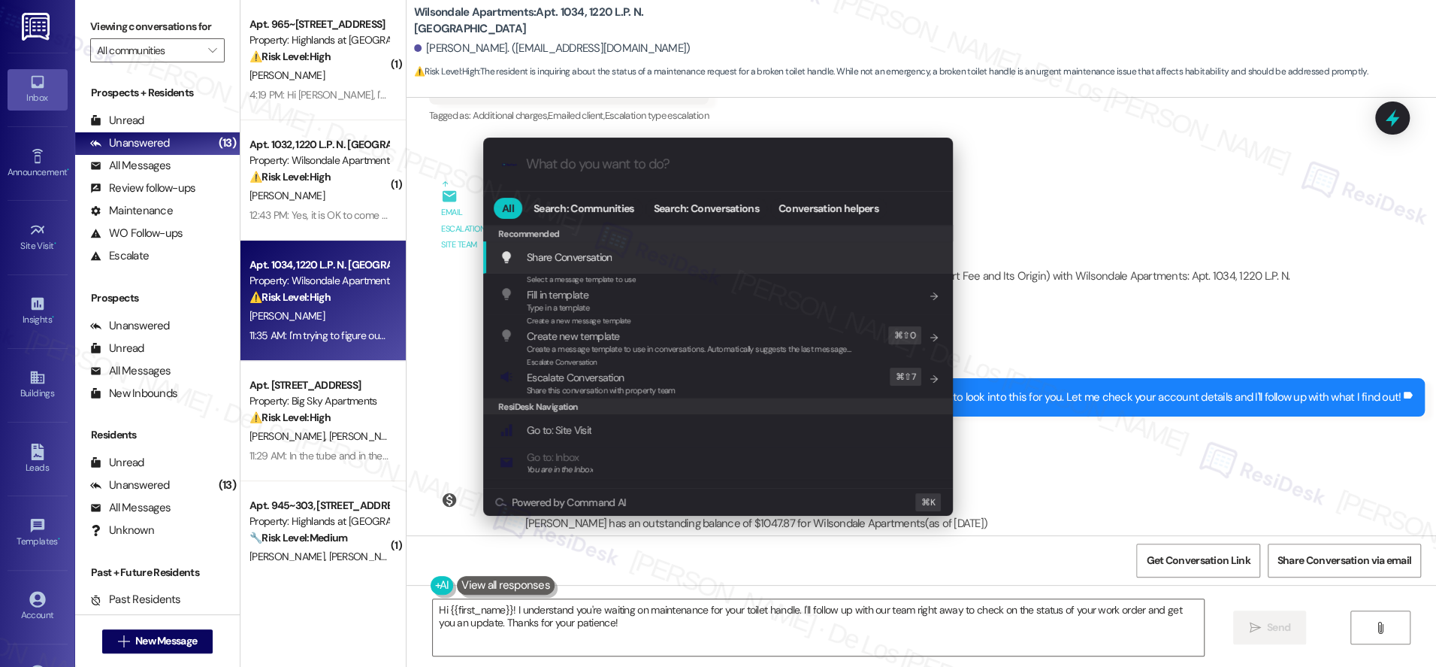
click at [1118, 241] on div ".cls-1{fill:#0a055f;}.cls-2{fill:#0cc4c4;} resideskLogoBlueOrange All Search: C…" at bounding box center [718, 333] width 1436 height 667
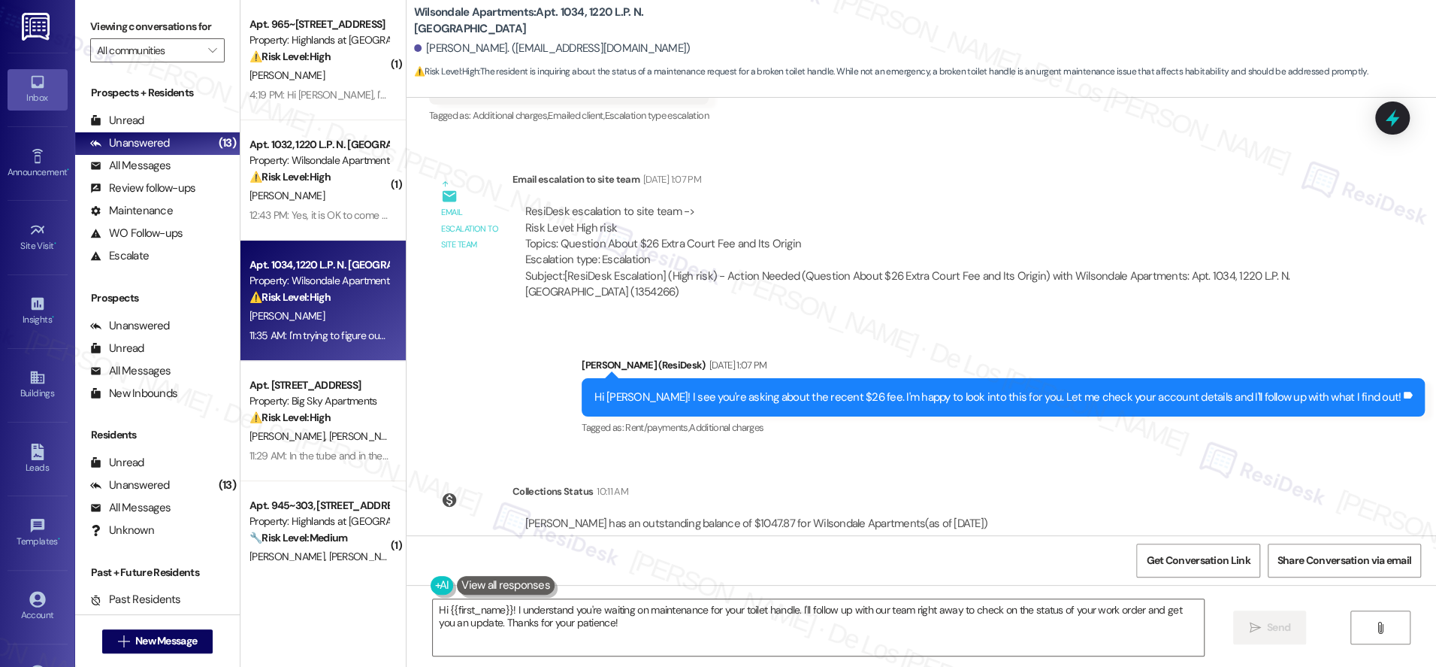
click at [1387, 120] on icon at bounding box center [1393, 118] width 14 height 18
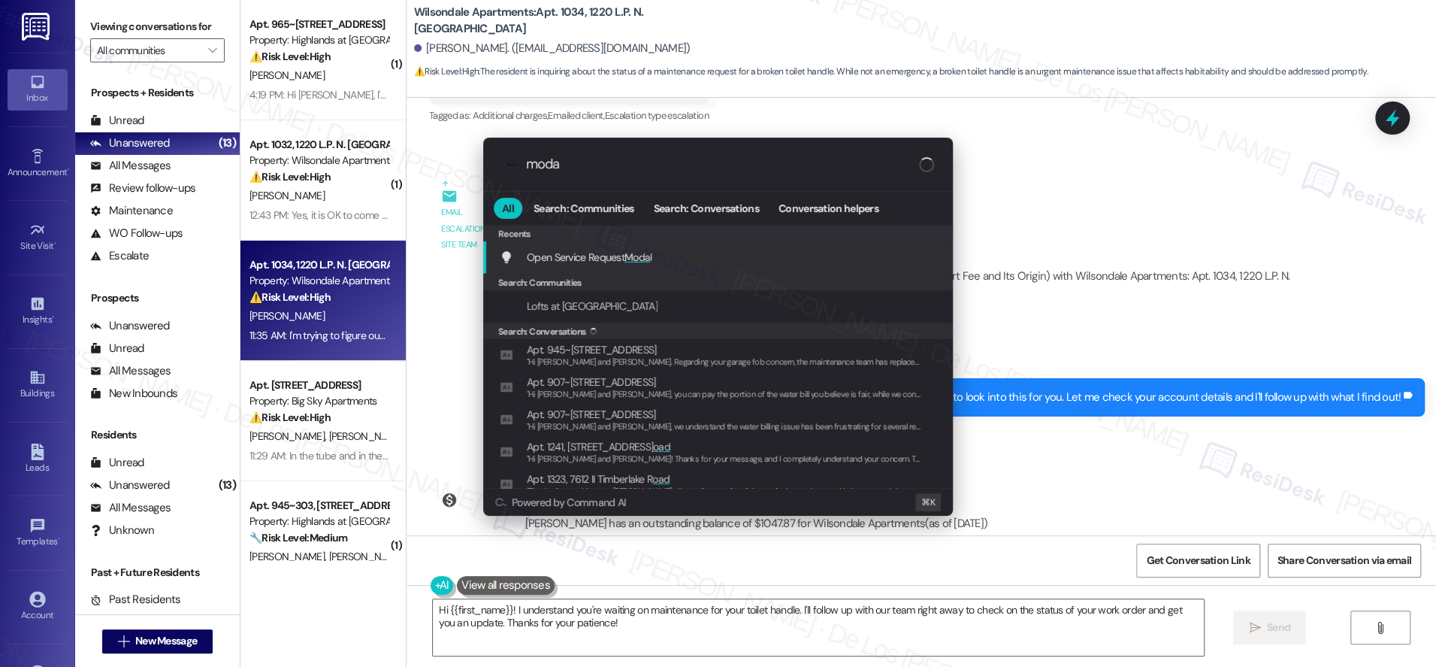
type input "modal"
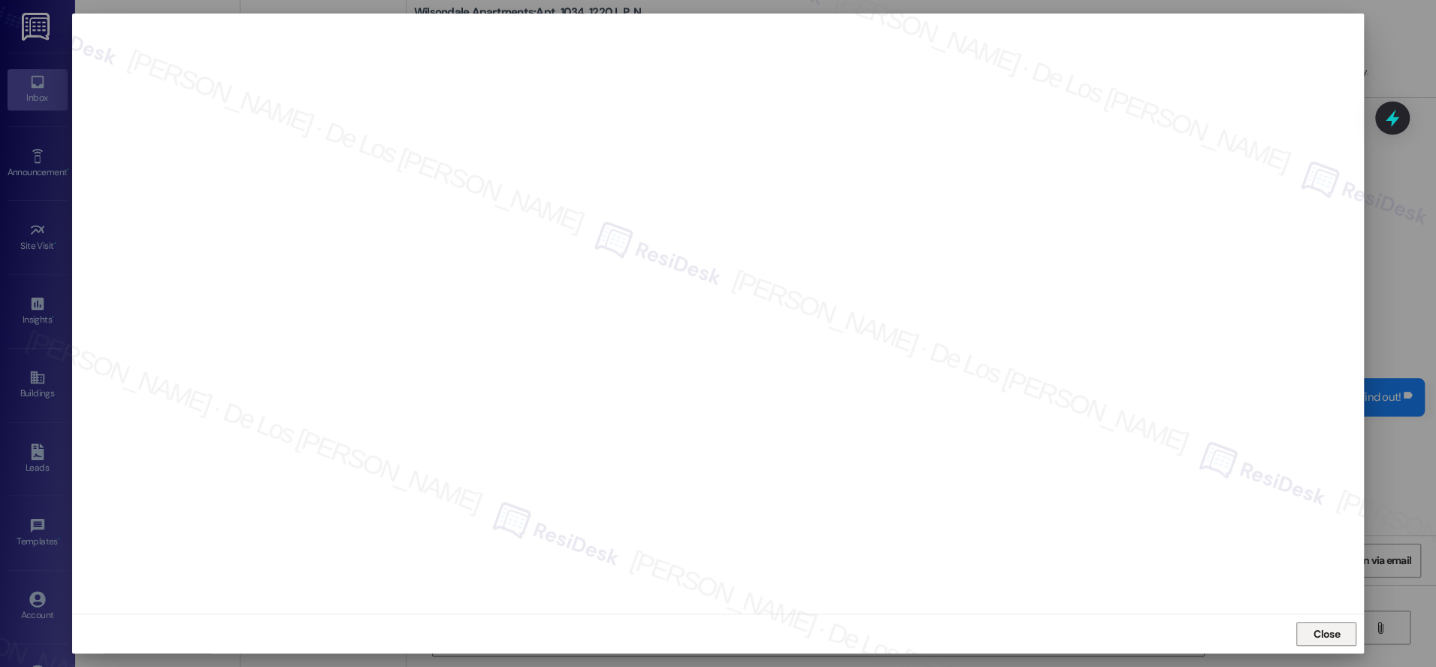
click at [1348, 625] on button "Close" at bounding box center [1327, 634] width 60 height 24
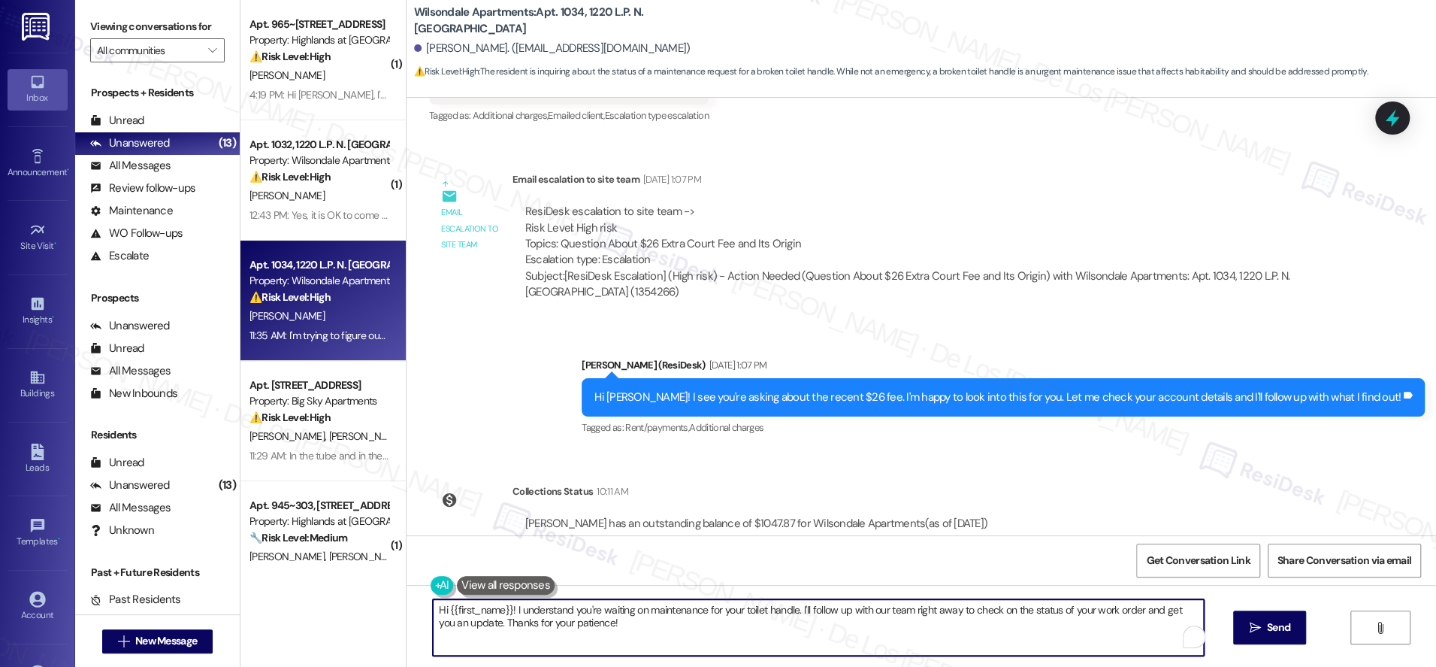
drag, startPoint x: 904, startPoint y: 613, endPoint x: 970, endPoint y: 643, distance: 73.0
click at [970, 643] on textarea "Hi {{first_name}}! I understand you're waiting on maintenance for your toilet h…" at bounding box center [818, 627] width 771 height 56
type textarea "Hi {{first_name}}! I understand you're waiting on maintenance for your toilet h…"
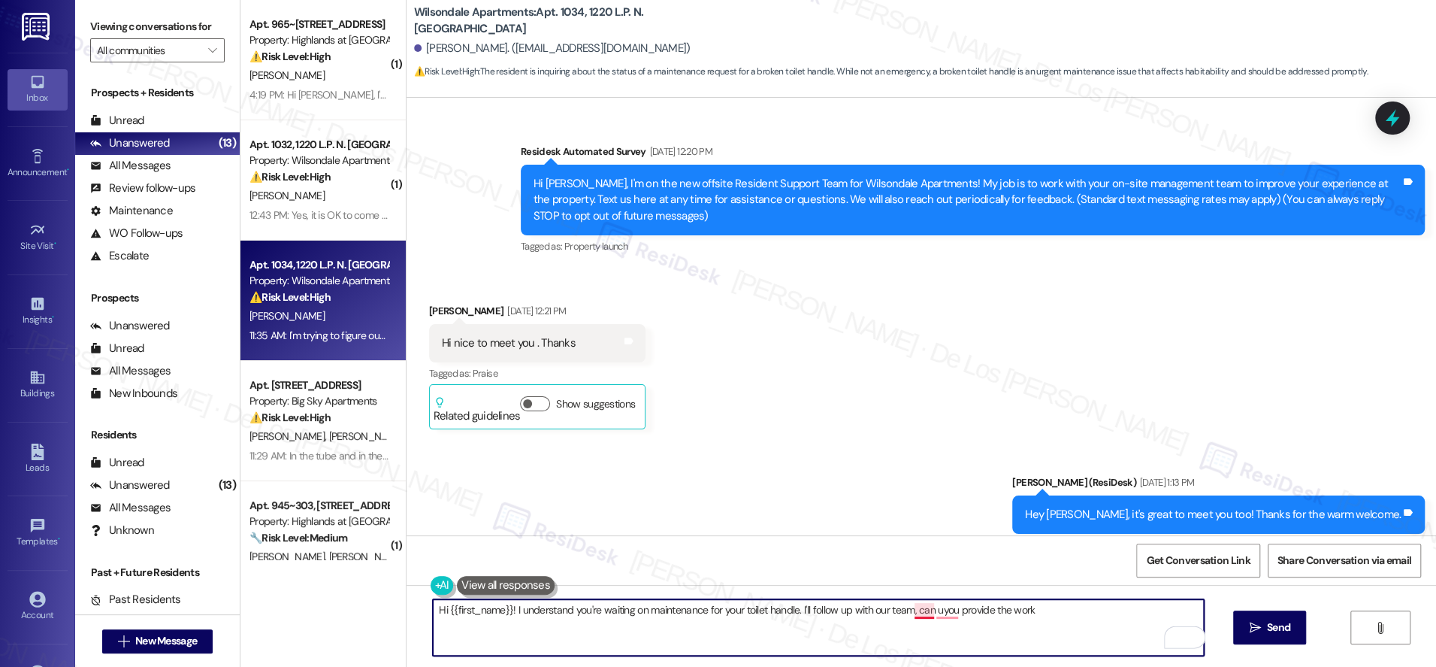
scroll to position [41120, 0]
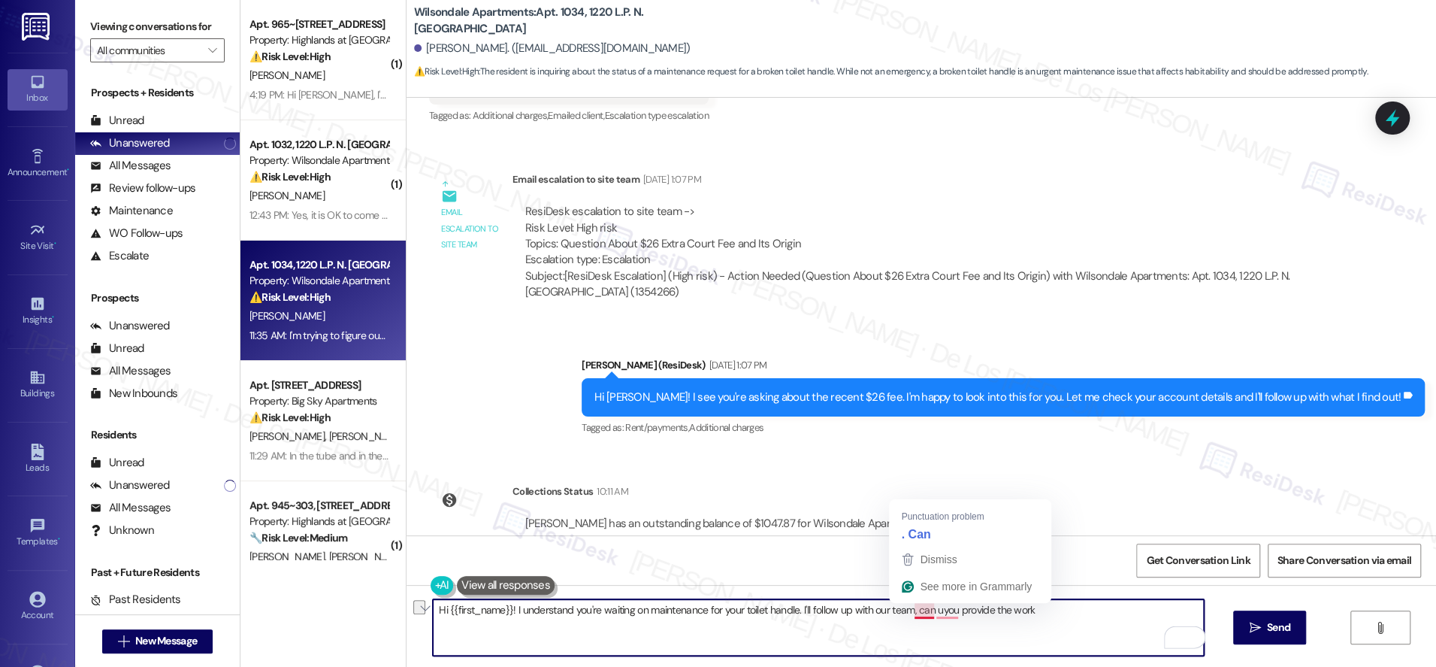
drag, startPoint x: 902, startPoint y: 607, endPoint x: 1110, endPoint y: 619, distance: 208.5
click at [1110, 619] on textarea "Hi {{first_name}}! I understand you're waiting on maintenance for your toilet h…" at bounding box center [818, 627] width 771 height 56
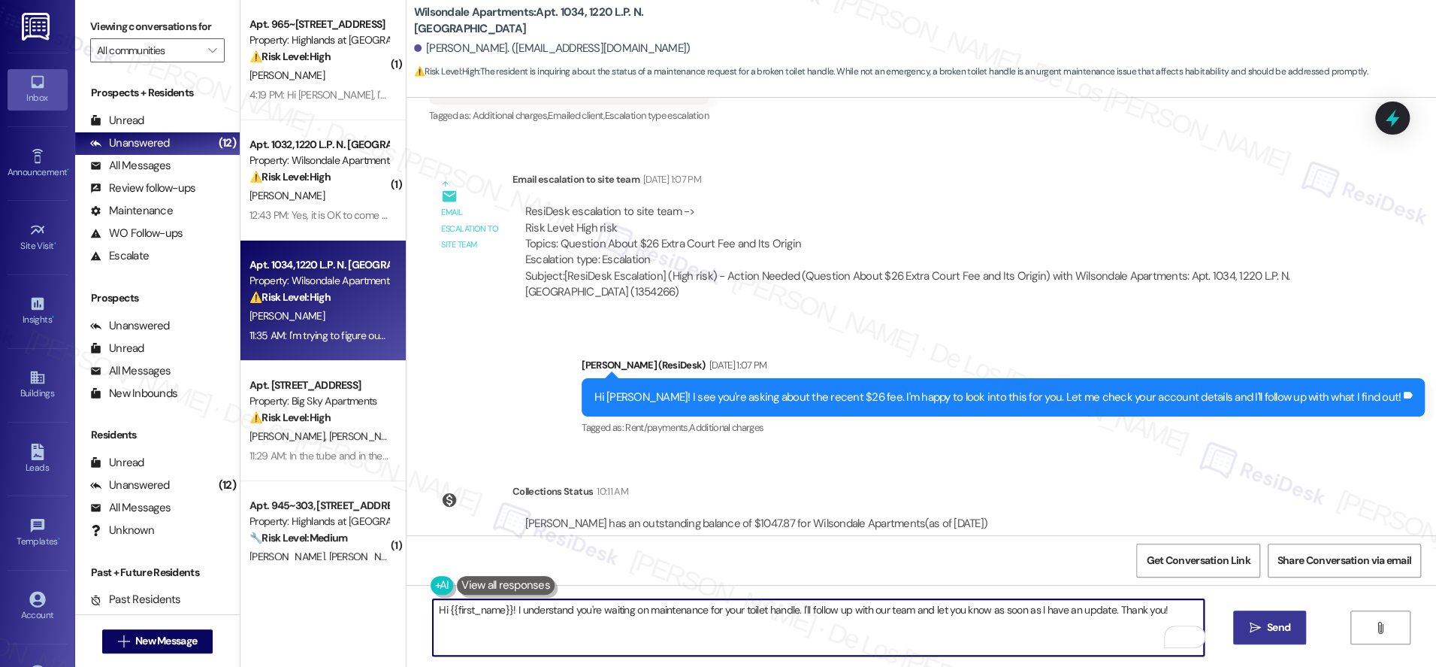
type textarea "Hi {{first_name}}! I understand you're waiting on maintenance for your toilet h…"
click at [1280, 624] on span "Send" at bounding box center [1278, 627] width 23 height 16
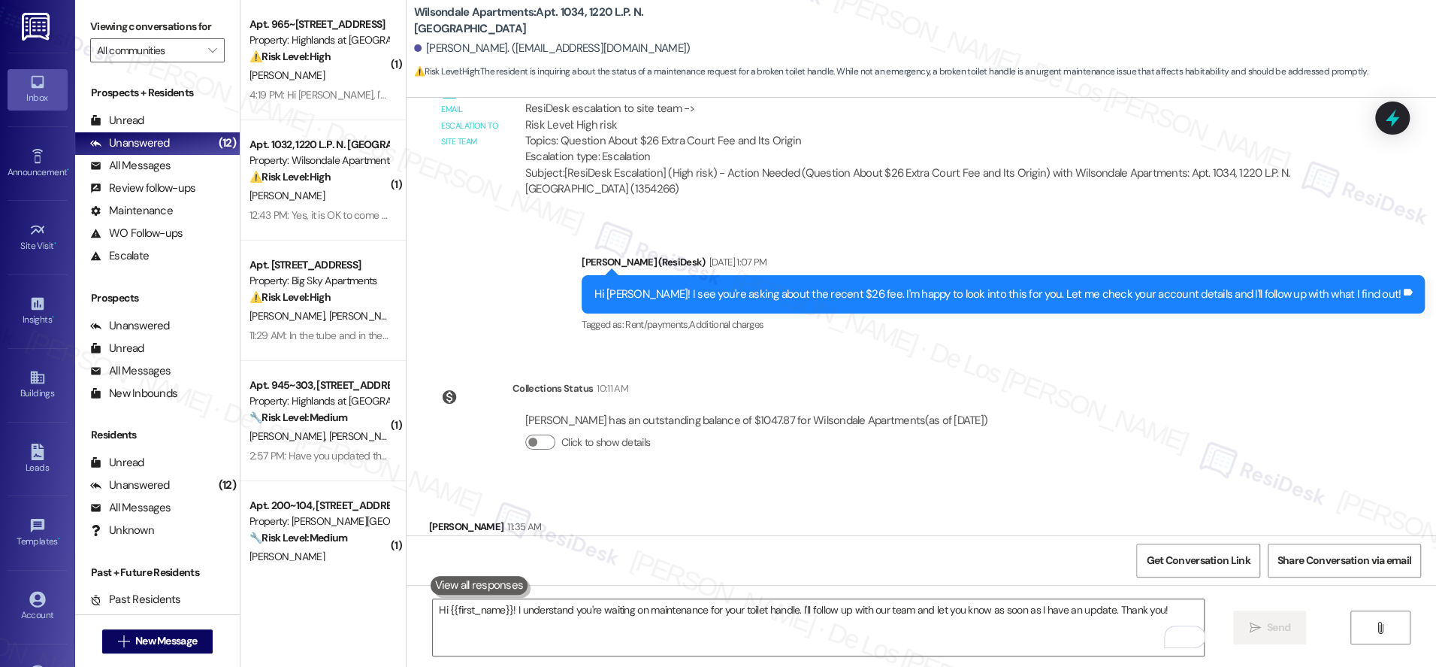
scroll to position [41225, 0]
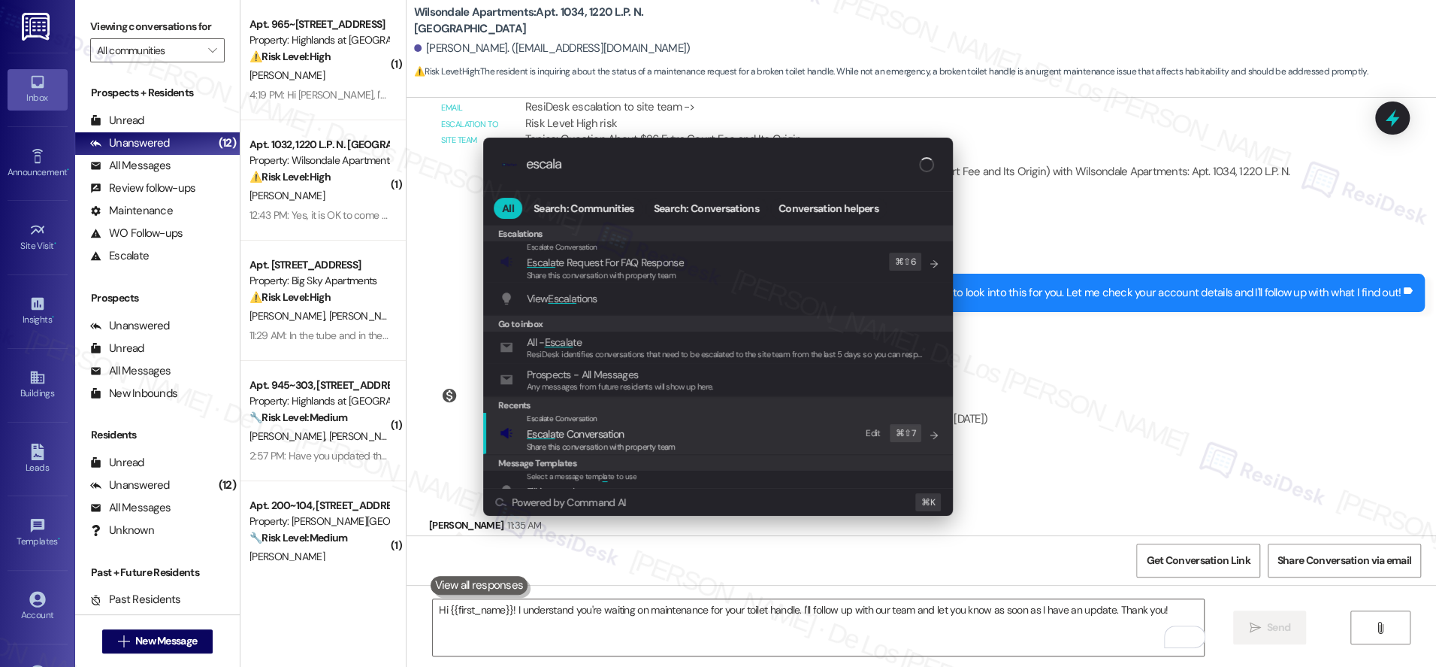
type input "escala"
click at [664, 444] on span "Share this conversation with property team" at bounding box center [601, 446] width 149 height 11
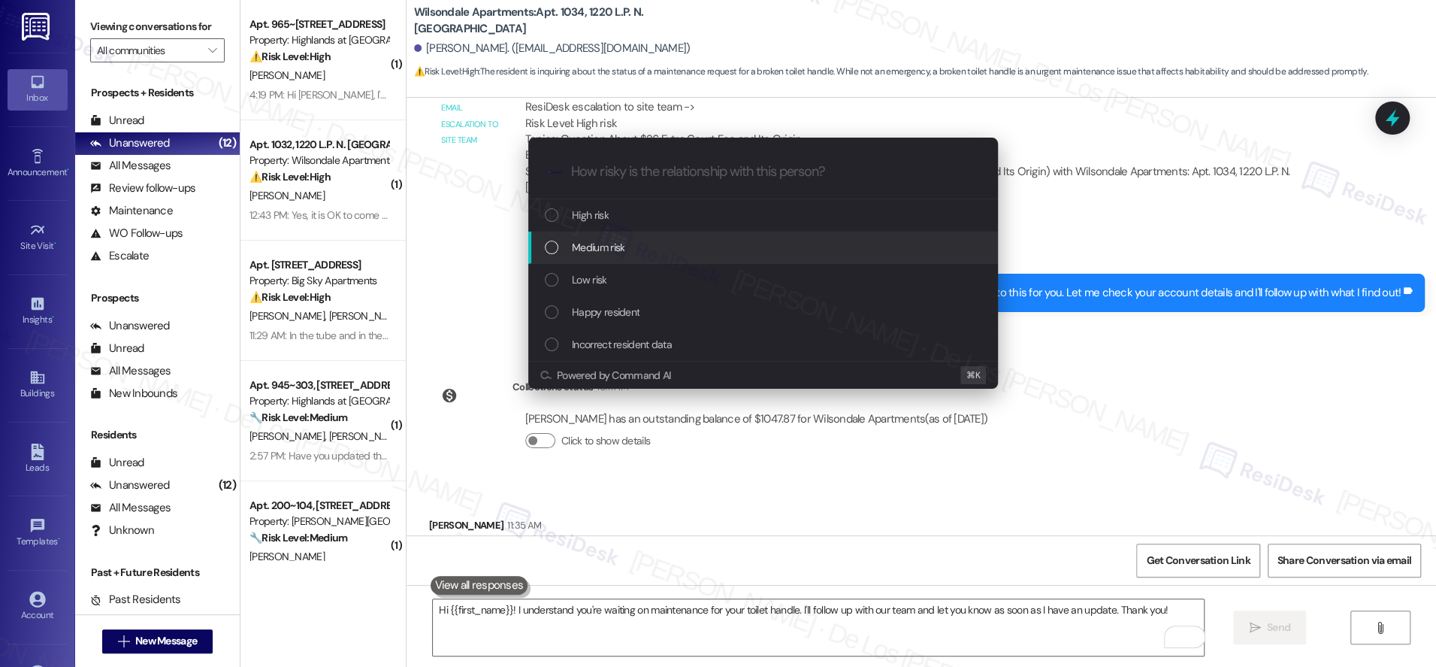
click at [652, 245] on div "Medium risk" at bounding box center [765, 247] width 440 height 17
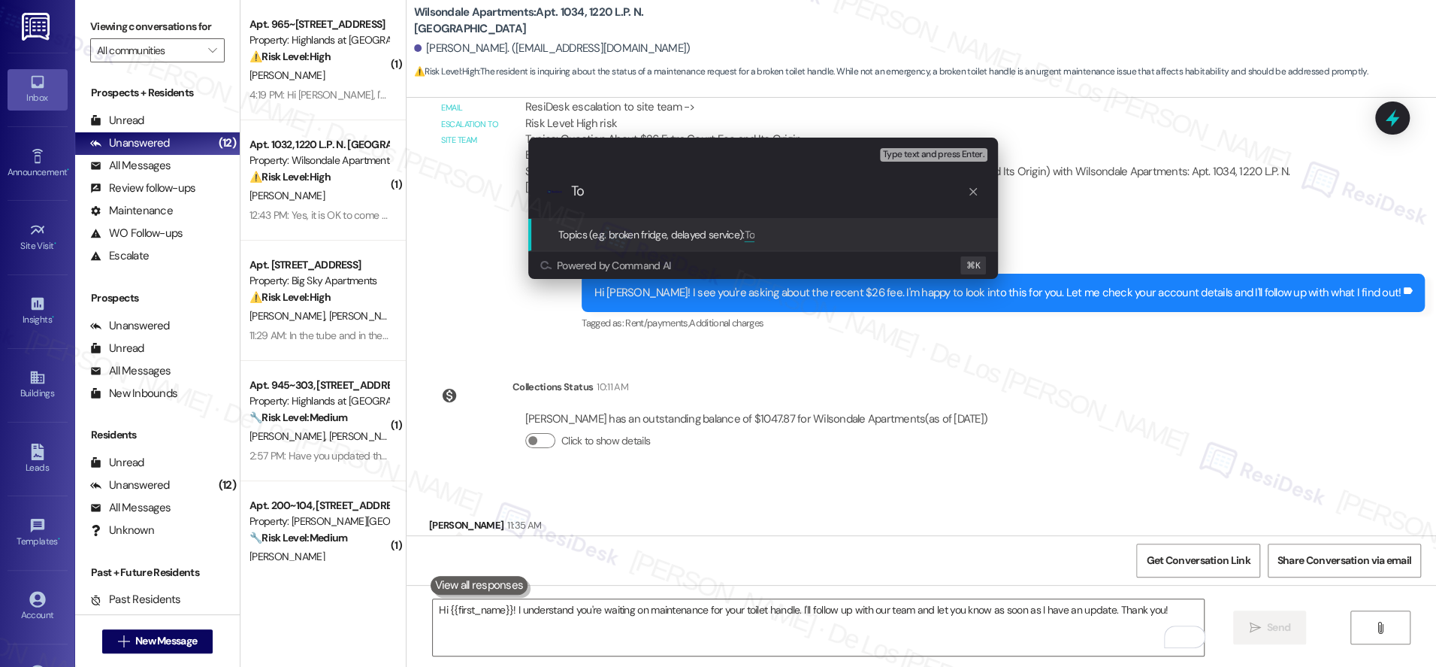
type input "T"
type input "Follow-up on work order regarding toilet handle"
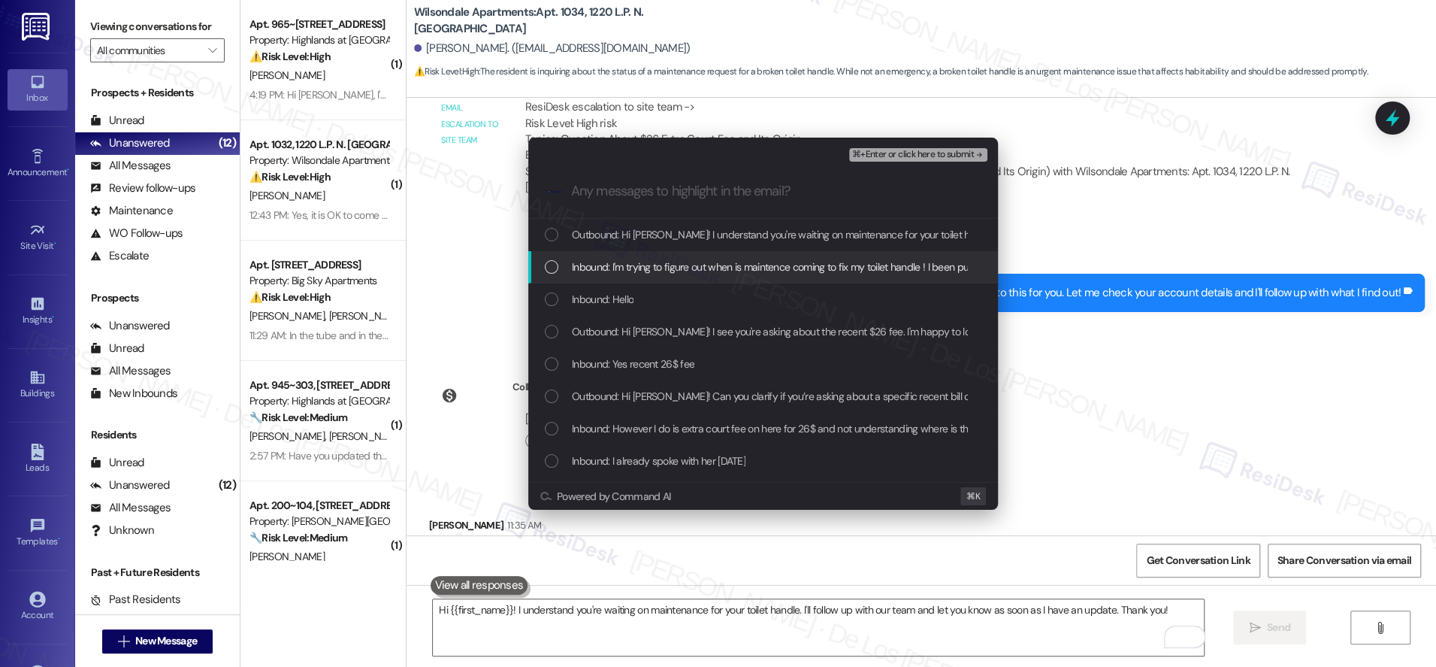
click at [659, 266] on span "Inbound: I'm trying to figure out when is maintence coming to fix my toilet han…" at bounding box center [805, 267] width 467 height 17
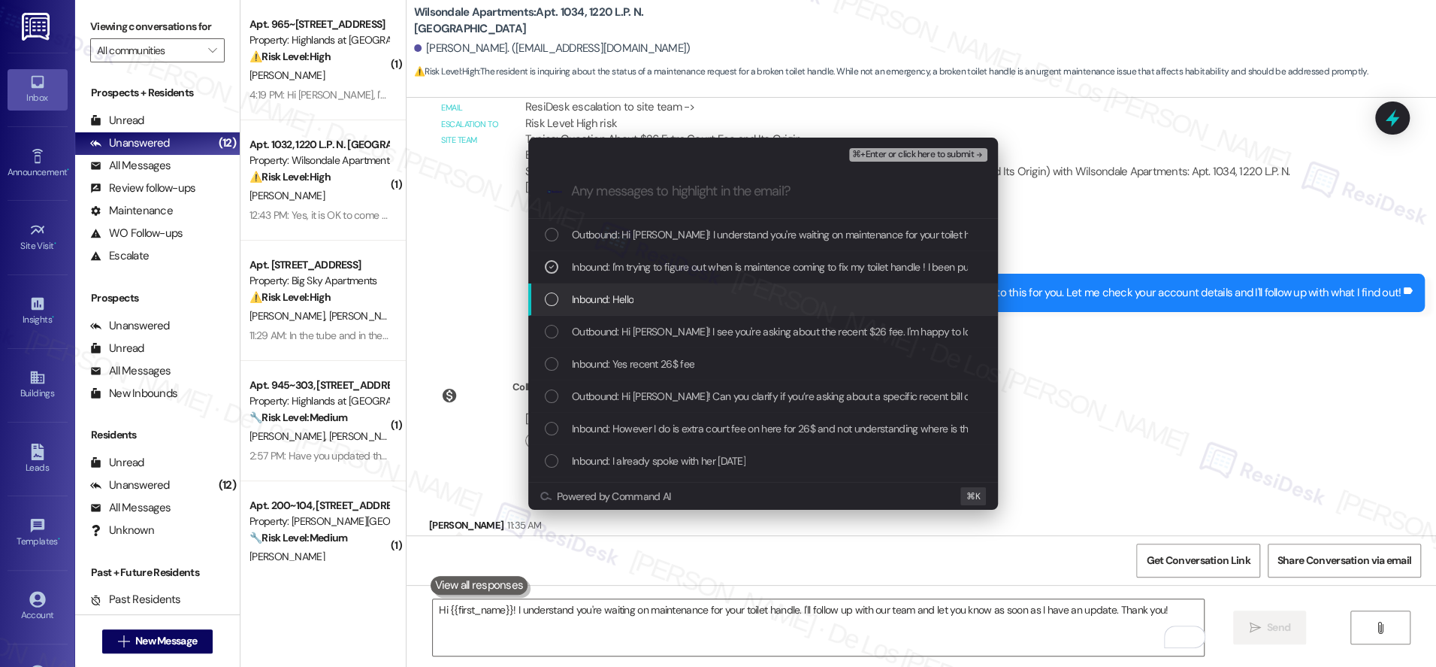
click at [674, 295] on div "Inbound: Hello" at bounding box center [765, 299] width 440 height 17
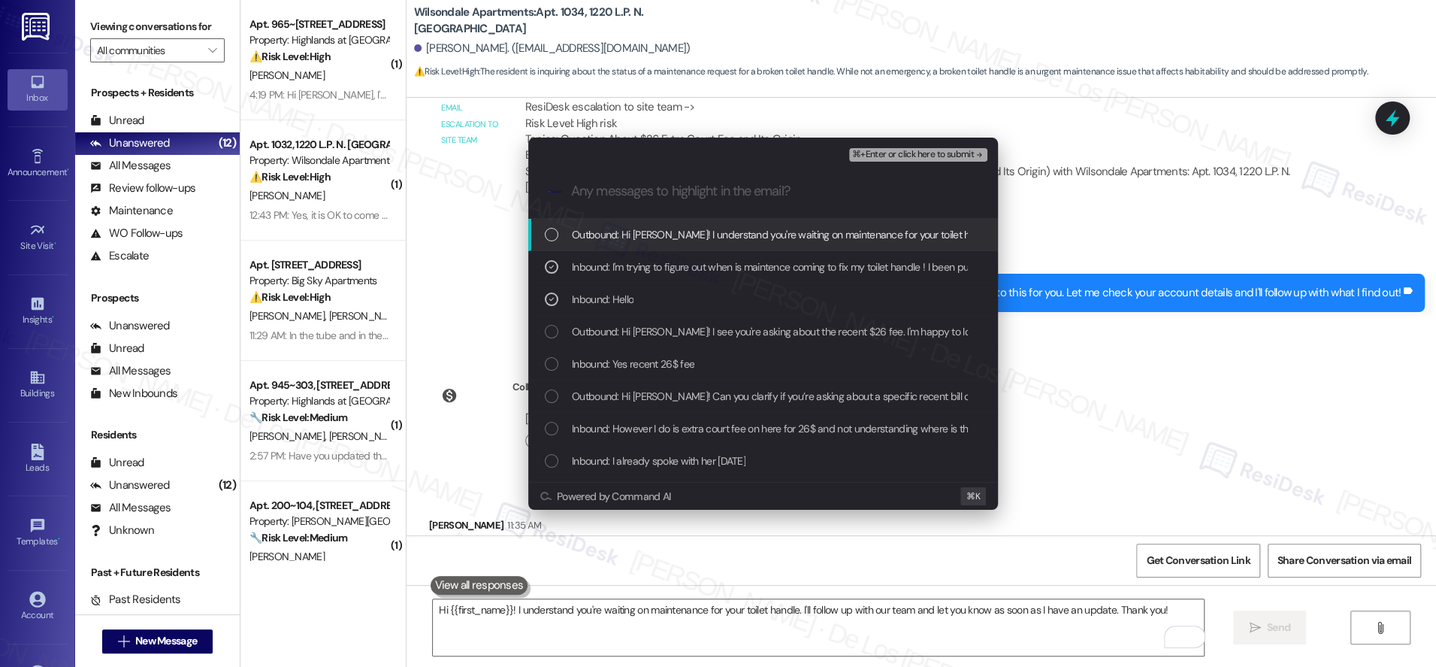
click at [906, 154] on span "⌘+Enter or click here to submit" at bounding box center [913, 155] width 122 height 11
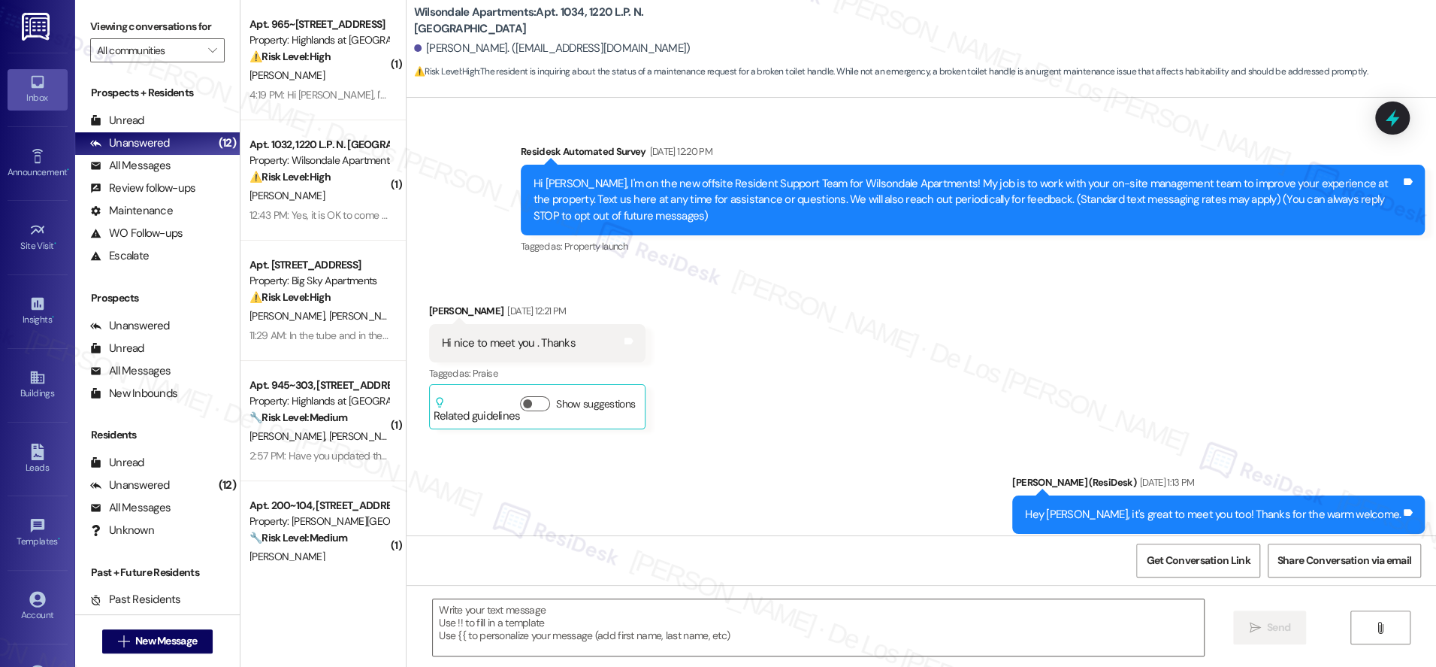
type textarea "Fetching suggested responses. Please feel free to read through the conversation…"
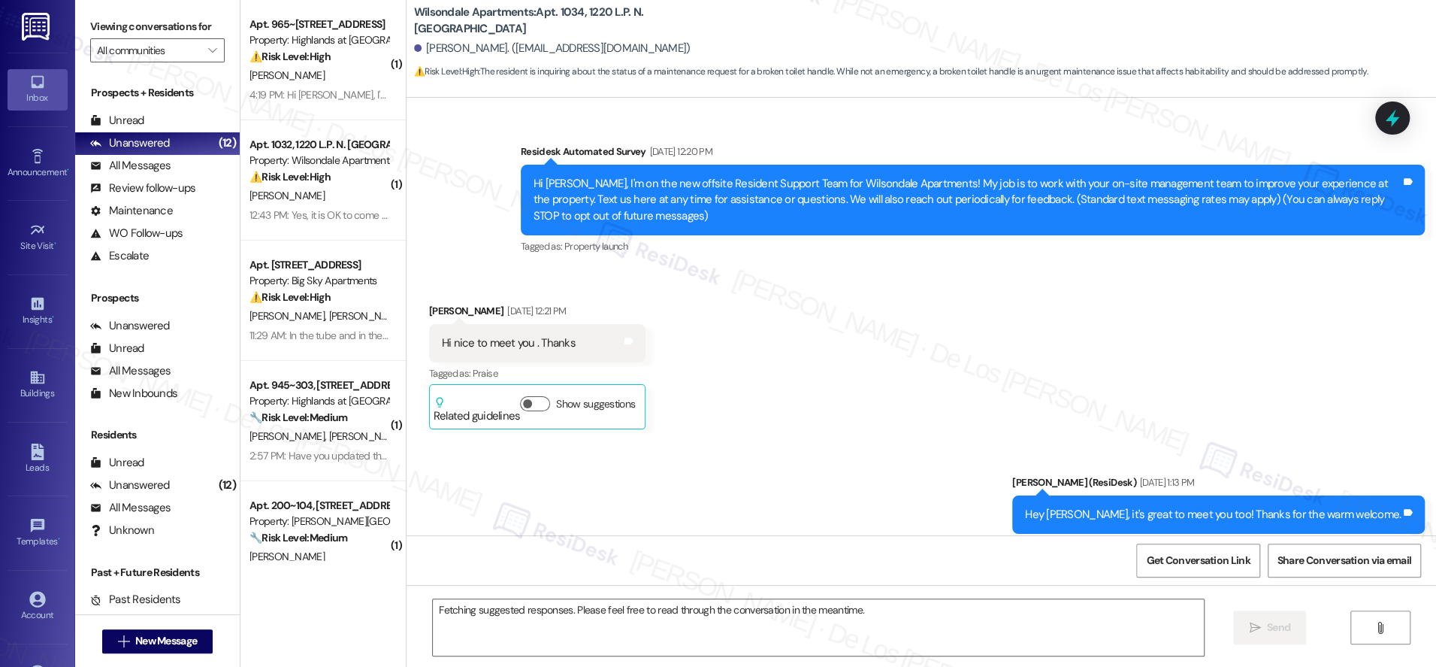
scroll to position [41119, 0]
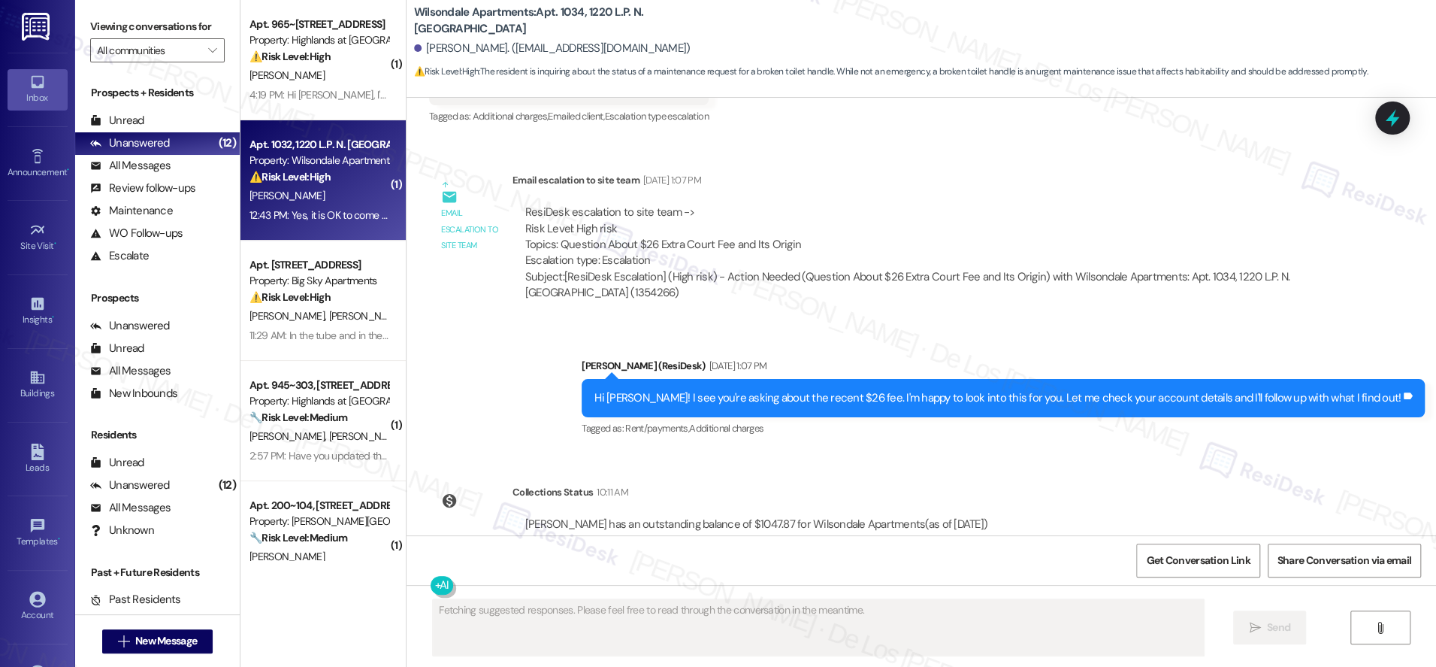
click at [250, 183] on div "⚠️ Risk Level: High The resident reports a malfunctioning washing machine. Whil…" at bounding box center [319, 177] width 139 height 16
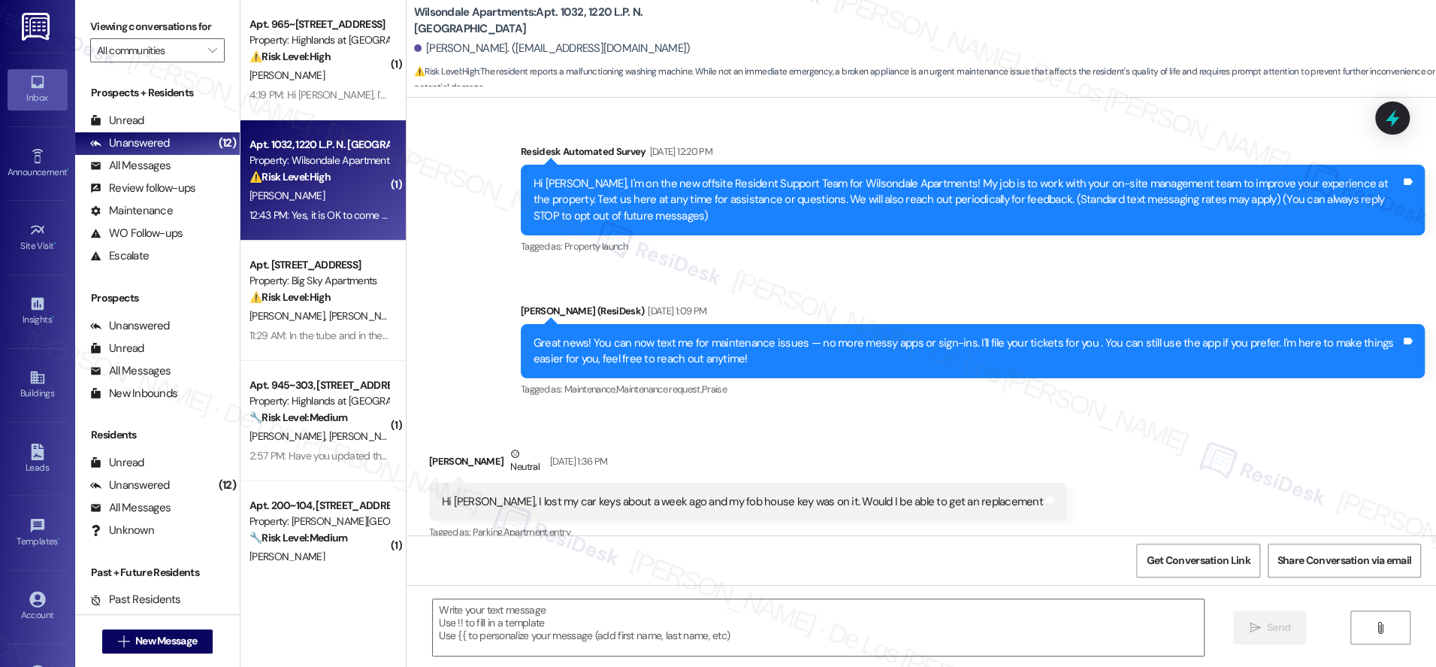
scroll to position [11159, 0]
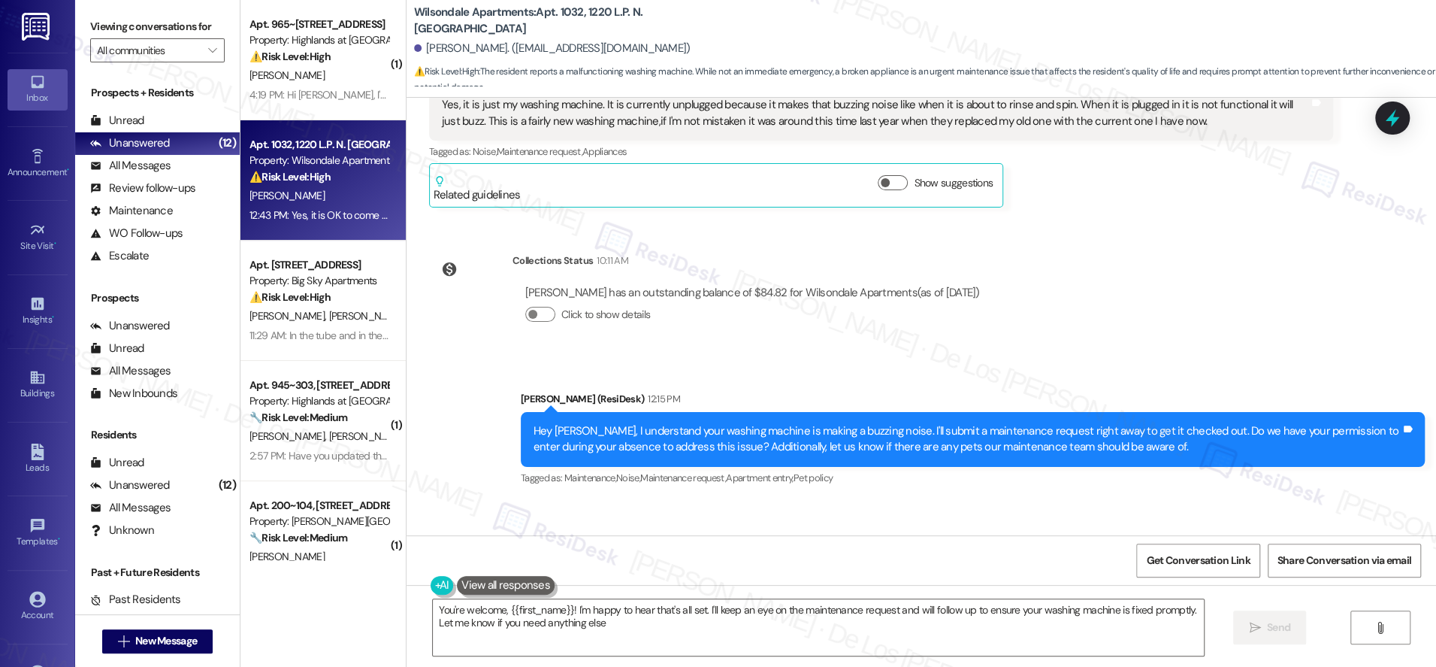
type textarea "You're welcome, {{first_name}}! I'm happy to hear that's all set. I'll keep an …"
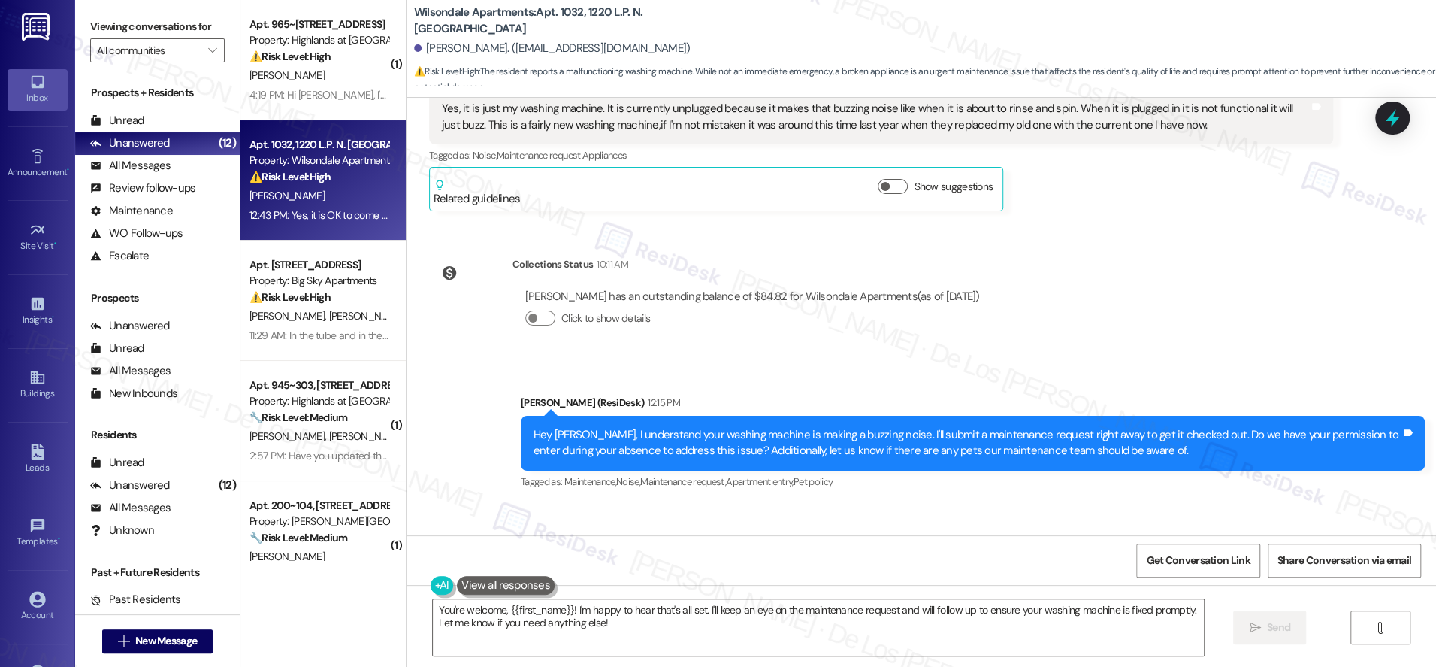
scroll to position [11155, 0]
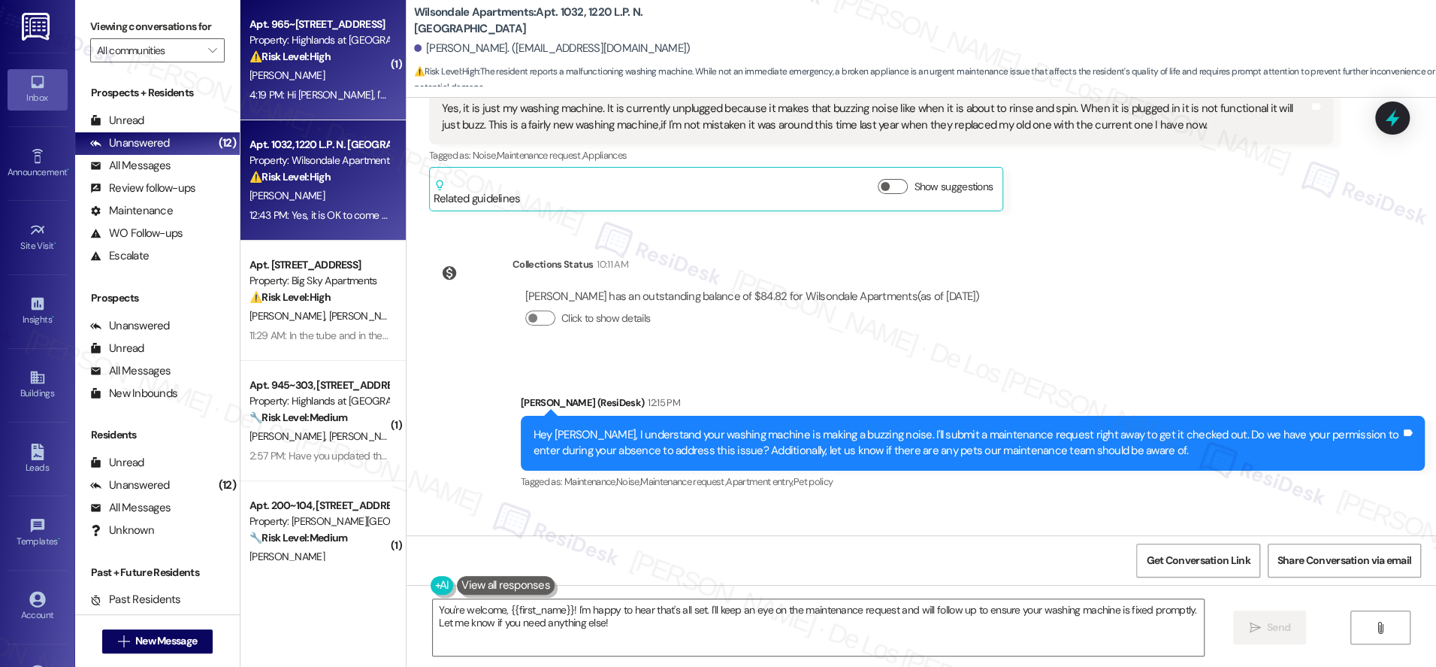
click at [298, 106] on div "Apt. 965~101, [STREET_ADDRESS] Property: Highlands at [GEOGRAPHIC_DATA] Apartme…" at bounding box center [323, 60] width 165 height 120
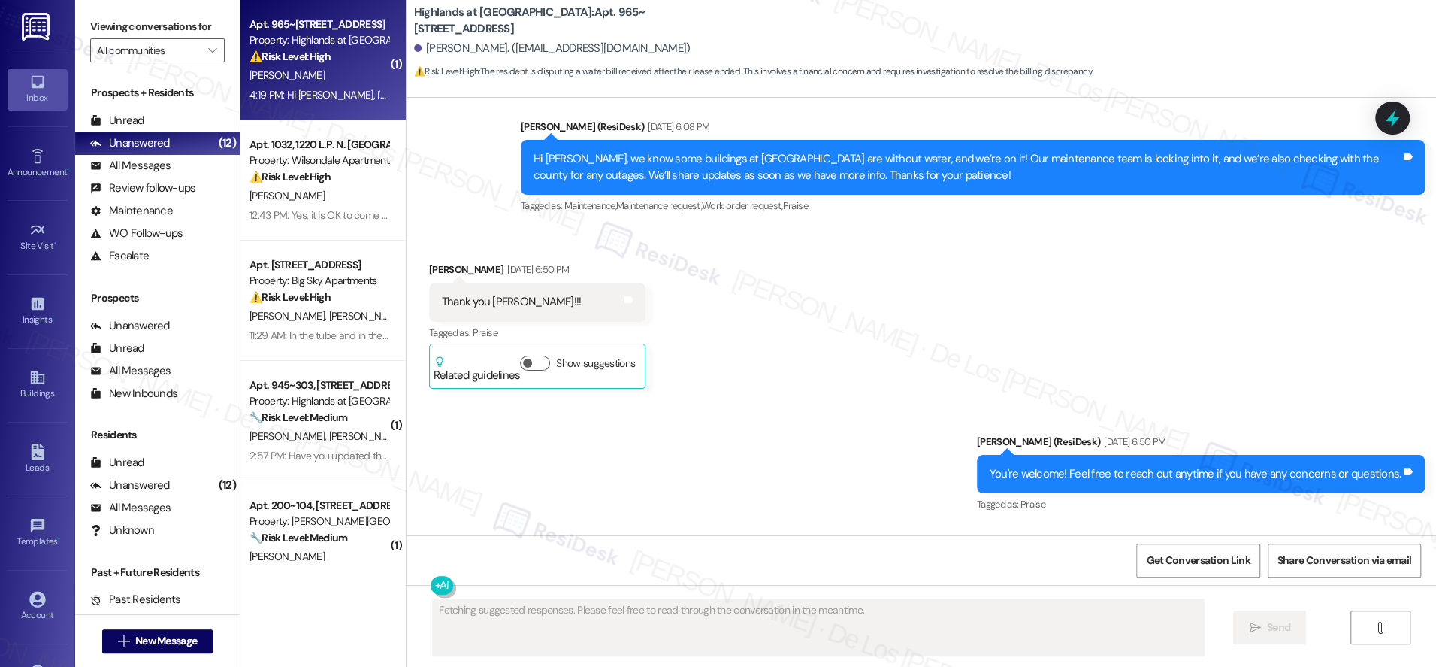
scroll to position [18132, 0]
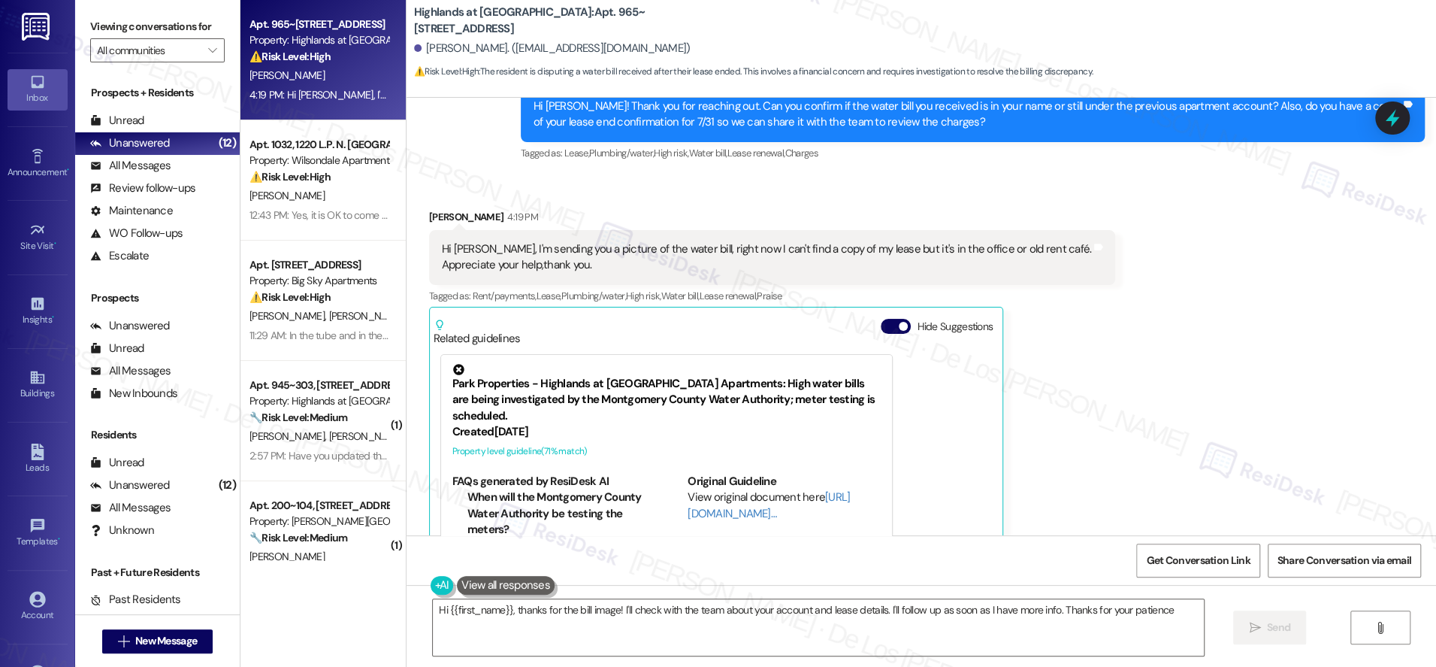
type textarea "Hi {{first_name}}, thanks for the bill image! I'll check with the team about yo…"
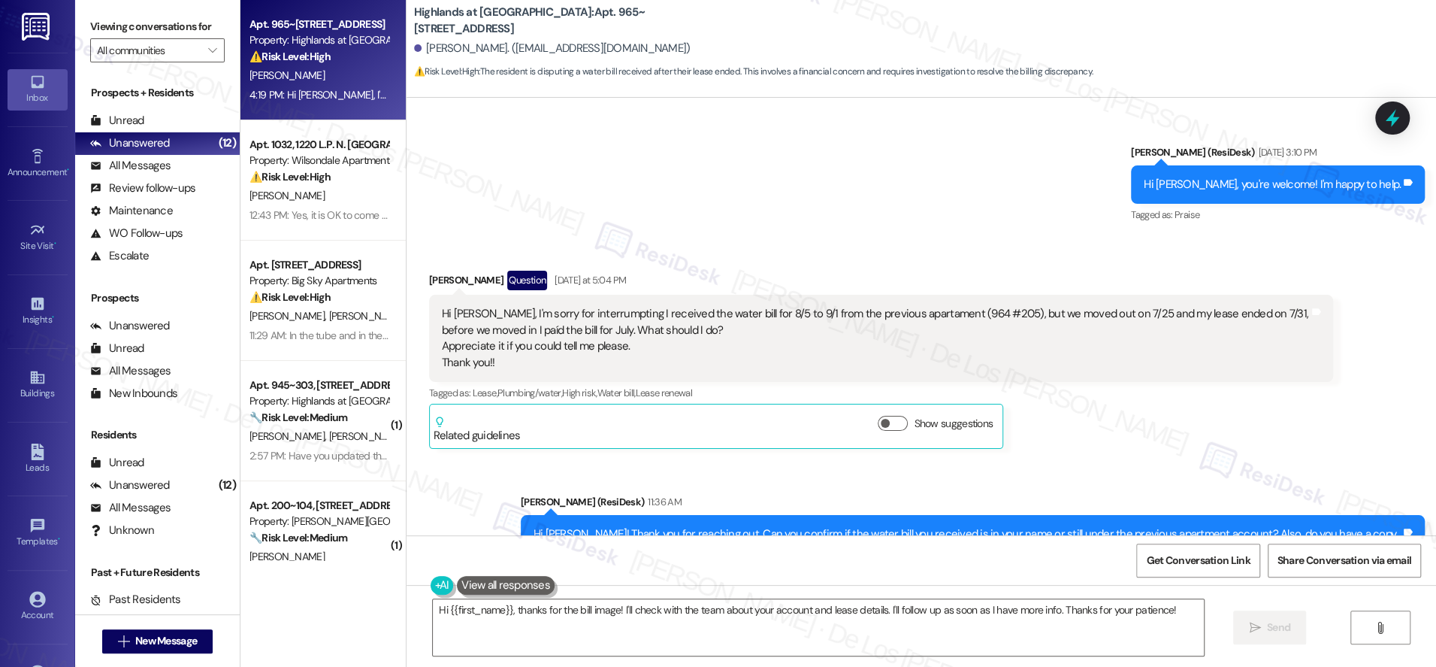
scroll to position [18003, 0]
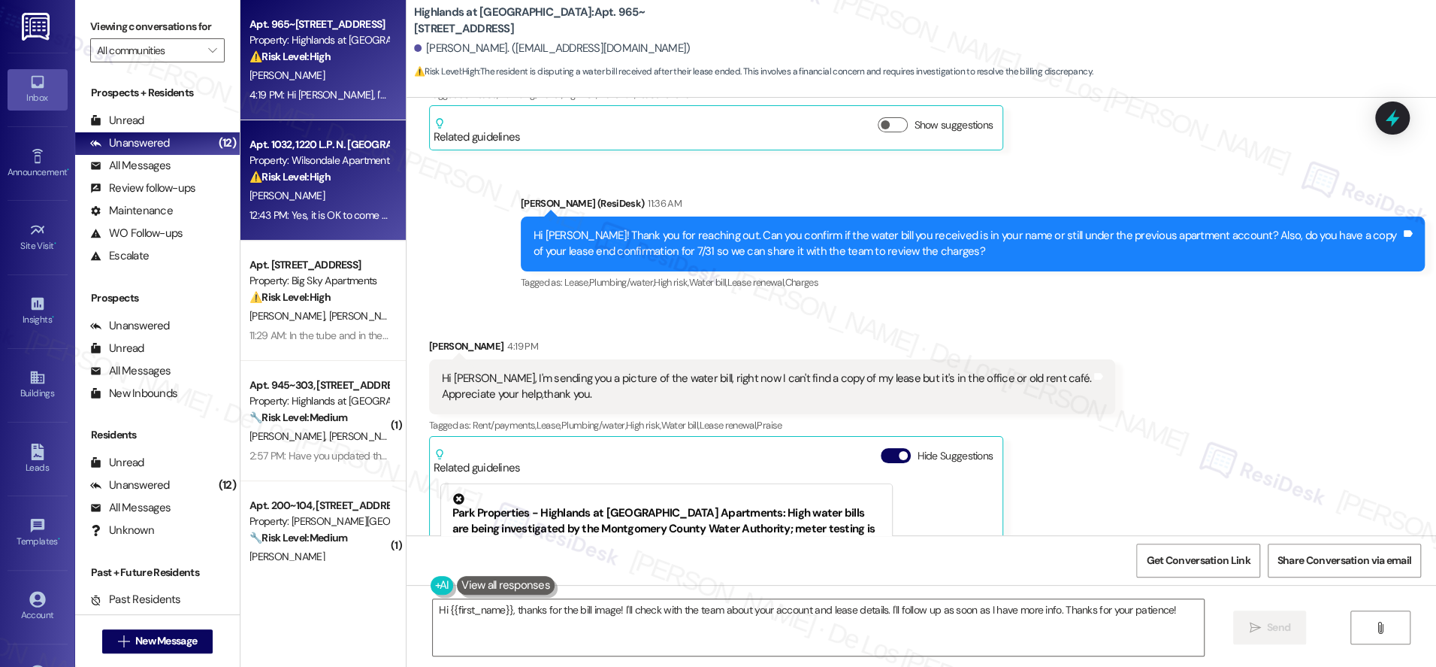
click at [313, 209] on div "12:43 PM: Yes, it is OK to come in if I'm not here and no, I do not have any pe…" at bounding box center [483, 215] width 466 height 14
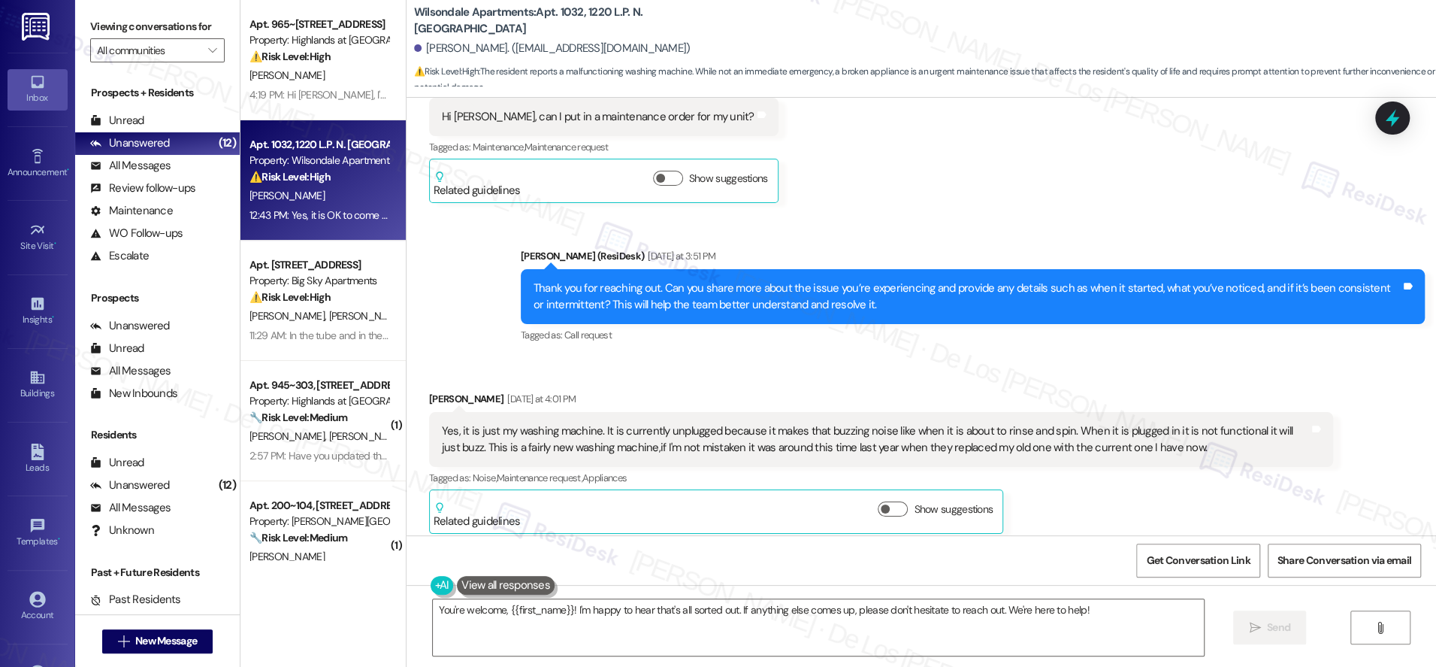
scroll to position [10873, 0]
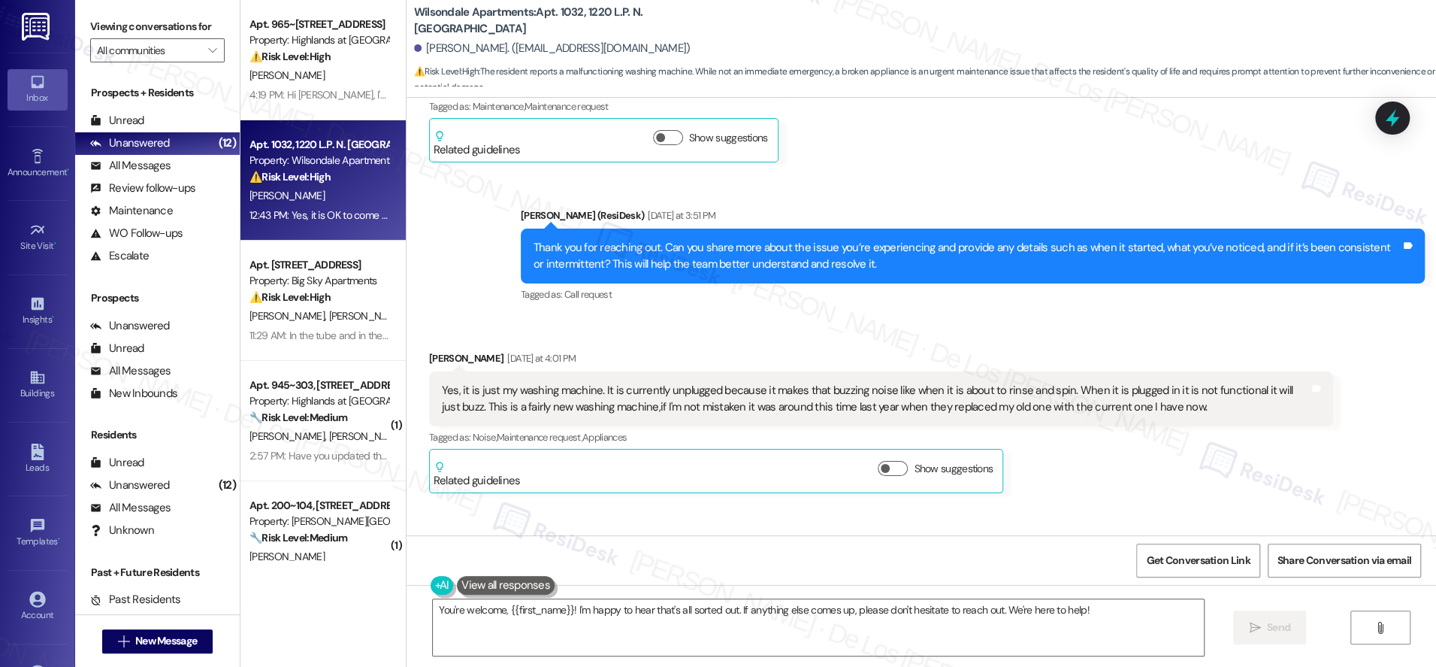
click at [684, 383] on div "Yes, it is just my washing machine. It is currently unplugged because it makes …" at bounding box center [875, 399] width 867 height 32
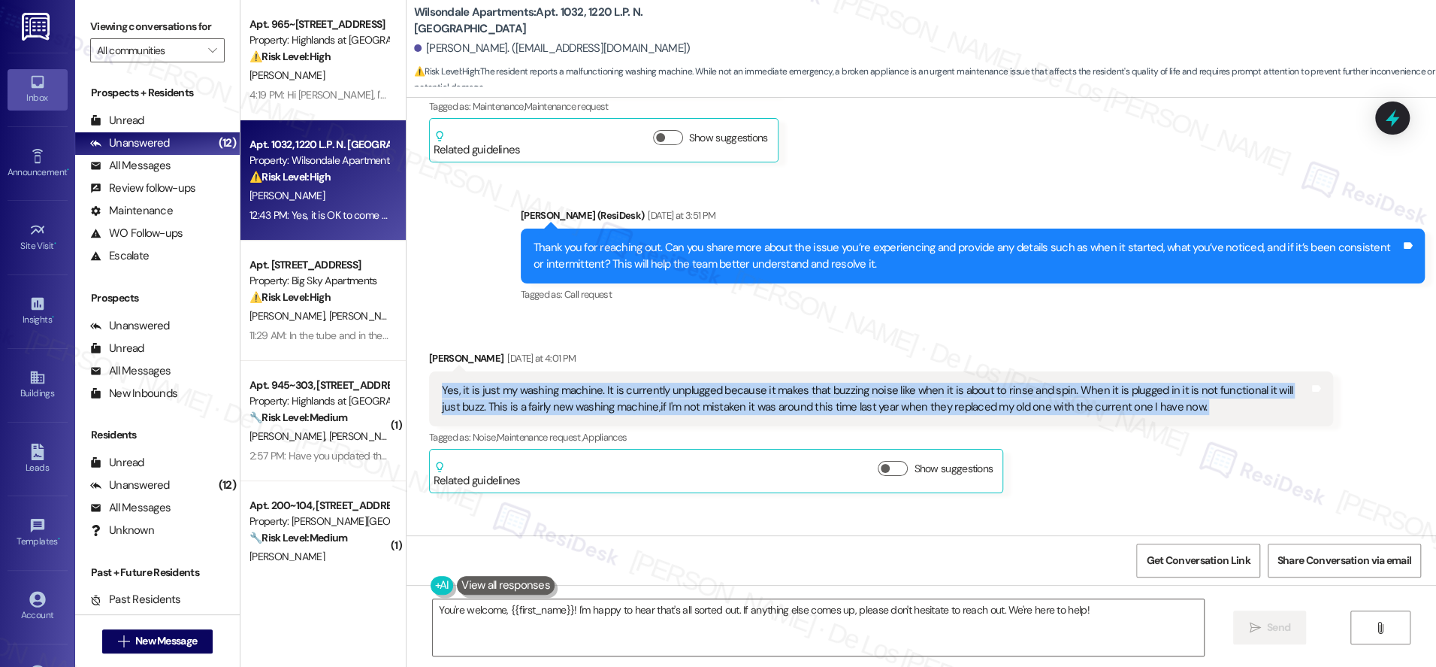
click at [685, 383] on div "Yes, it is just my washing machine. It is currently unplugged because it makes …" at bounding box center [875, 399] width 867 height 32
copy div "Yes, it is just my washing machine. It is currently unplugged because it makes …"
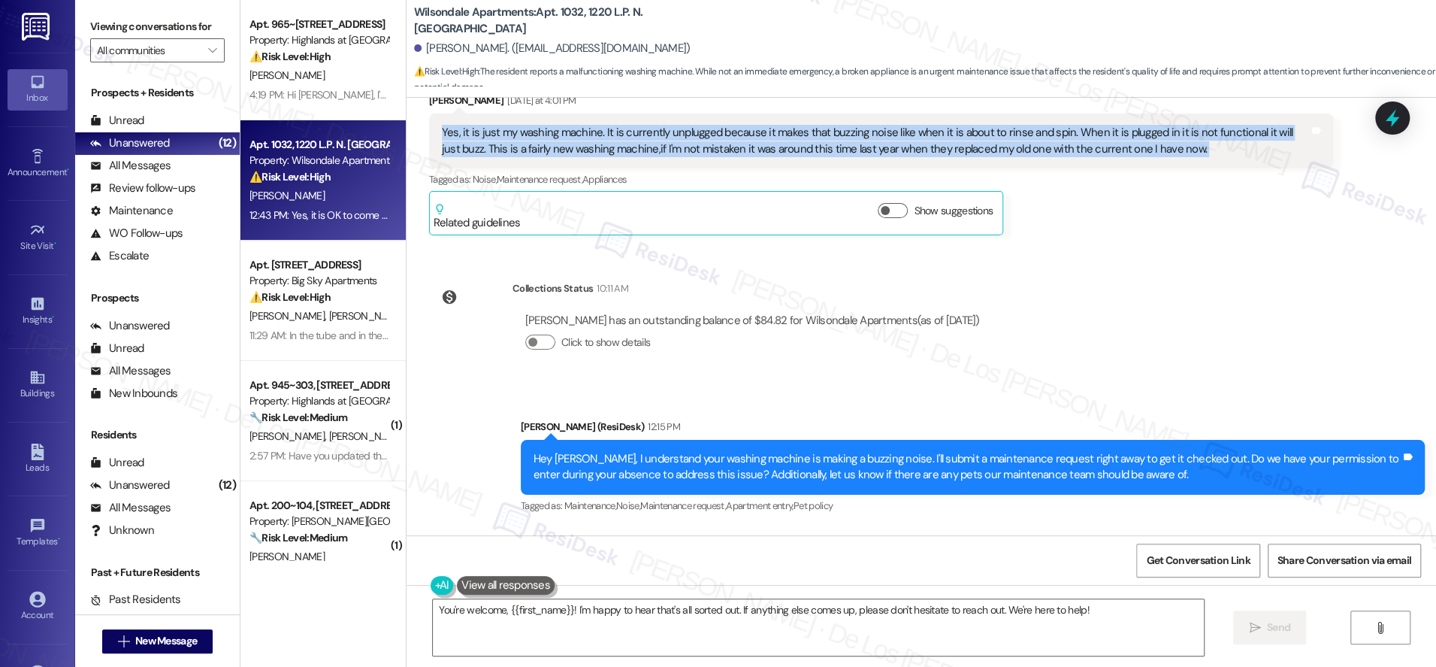
scroll to position [11159, 0]
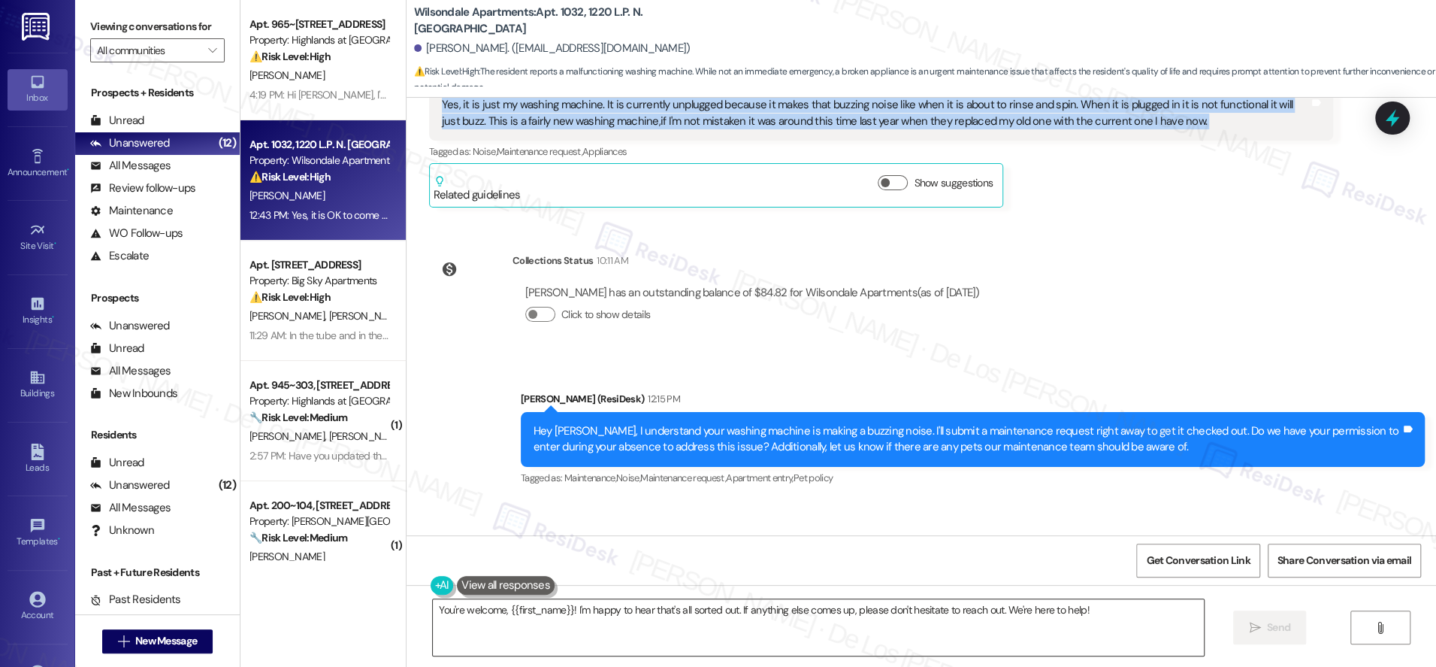
click at [652, 623] on textarea "You're welcome, {{first_name}}! I'm happy to hear that's all sorted out. If any…" at bounding box center [818, 627] width 771 height 56
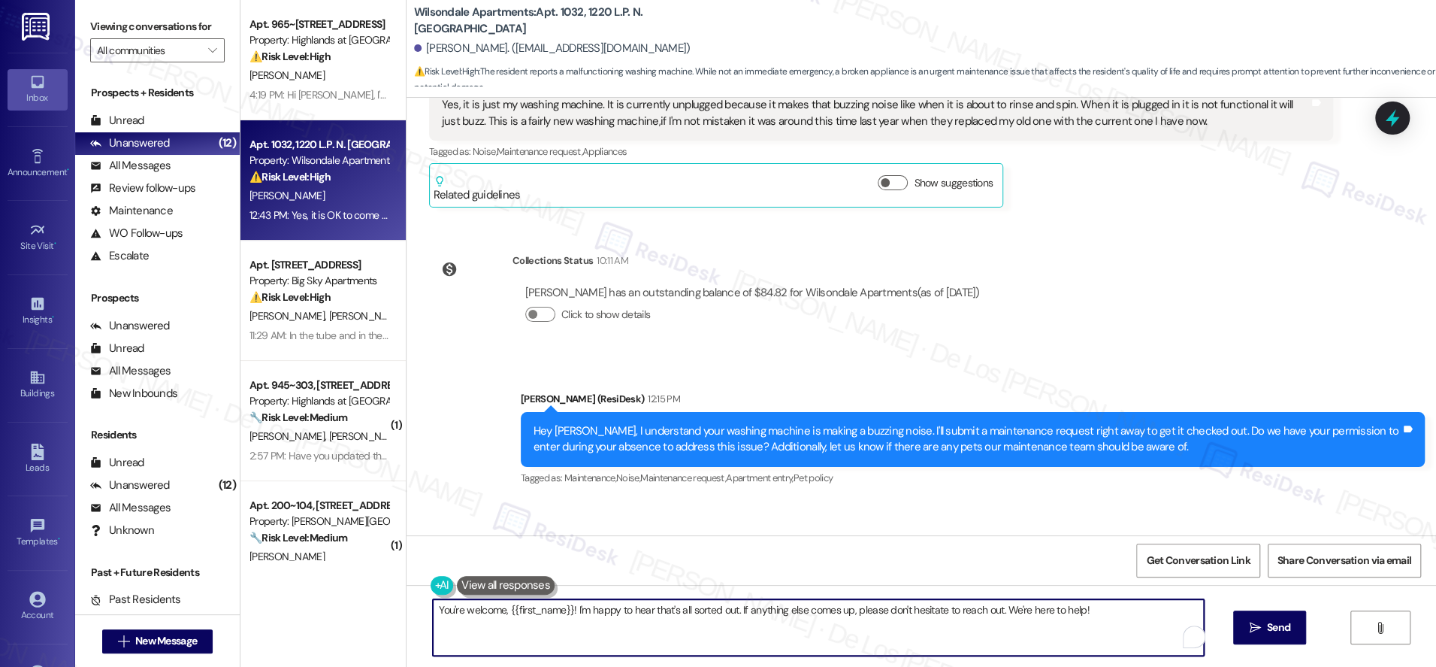
click at [652, 623] on textarea "You're welcome, {{first_name}}! I'm happy to hear that's all sorted out. If any…" at bounding box center [818, 627] width 771 height 56
drag, startPoint x: 712, startPoint y: 623, endPoint x: 669, endPoint y: 633, distance: 43.9
click at [712, 624] on textarea "You're welcome, {{first_name}}! I'm happy to hear that's all sorted out. If any…" at bounding box center [818, 627] width 771 height 56
drag, startPoint x: 567, startPoint y: 607, endPoint x: 1103, endPoint y: 616, distance: 536.0
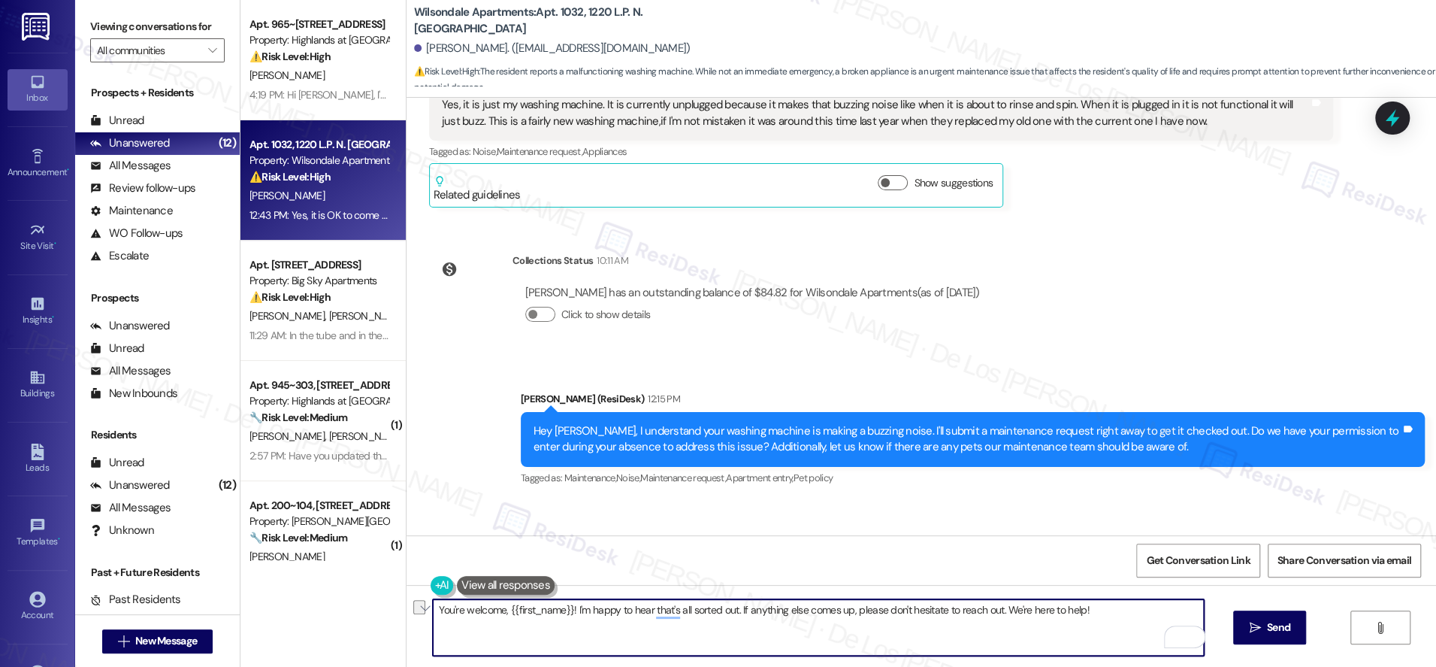
click at [1103, 616] on textarea "You're welcome, {{first_name}}! I'm happy to hear that's all sorted out. If any…" at bounding box center [818, 627] width 771 height 56
paste textarea "’re welcome, {{first_name}}! By any chance, do you have a recording of the buzz…"
type textarea "You’re welcome, {{first_name}}! By any chance, do you have a recording of the b…"
click at [1254, 622] on icon "" at bounding box center [1254, 628] width 11 height 12
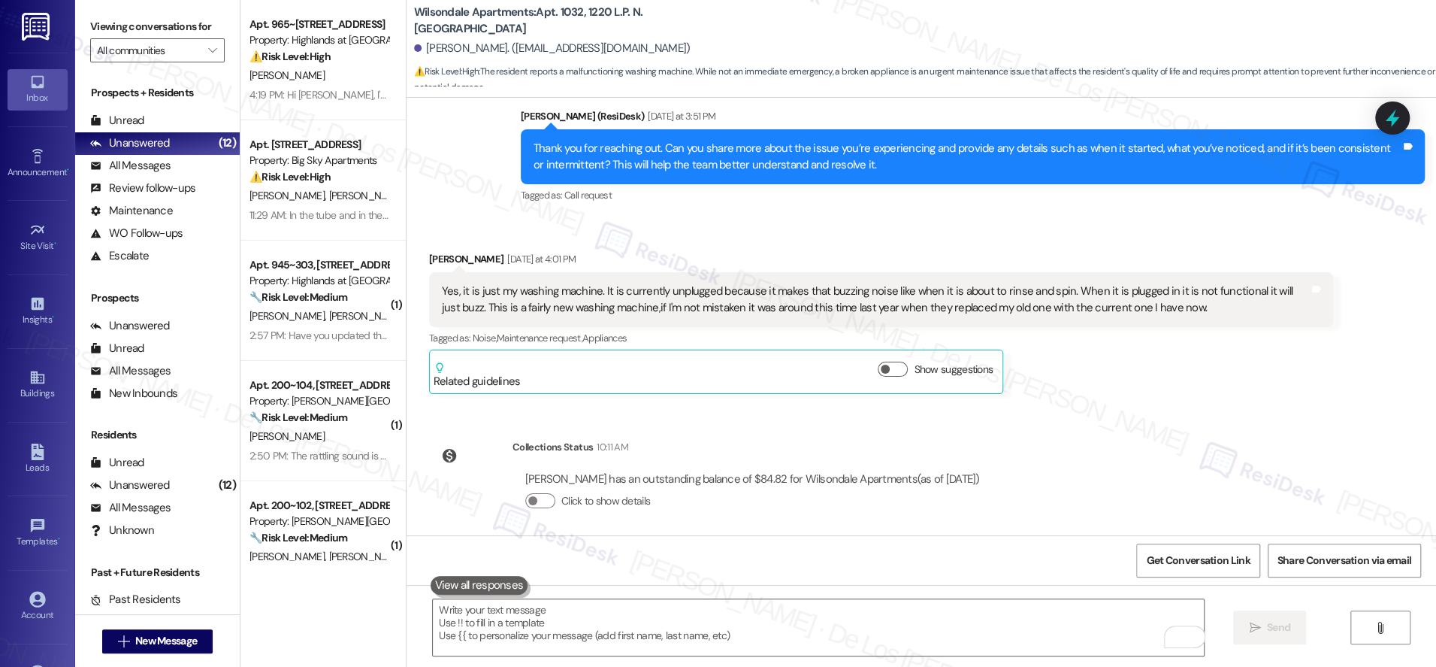
scroll to position [10961, 0]
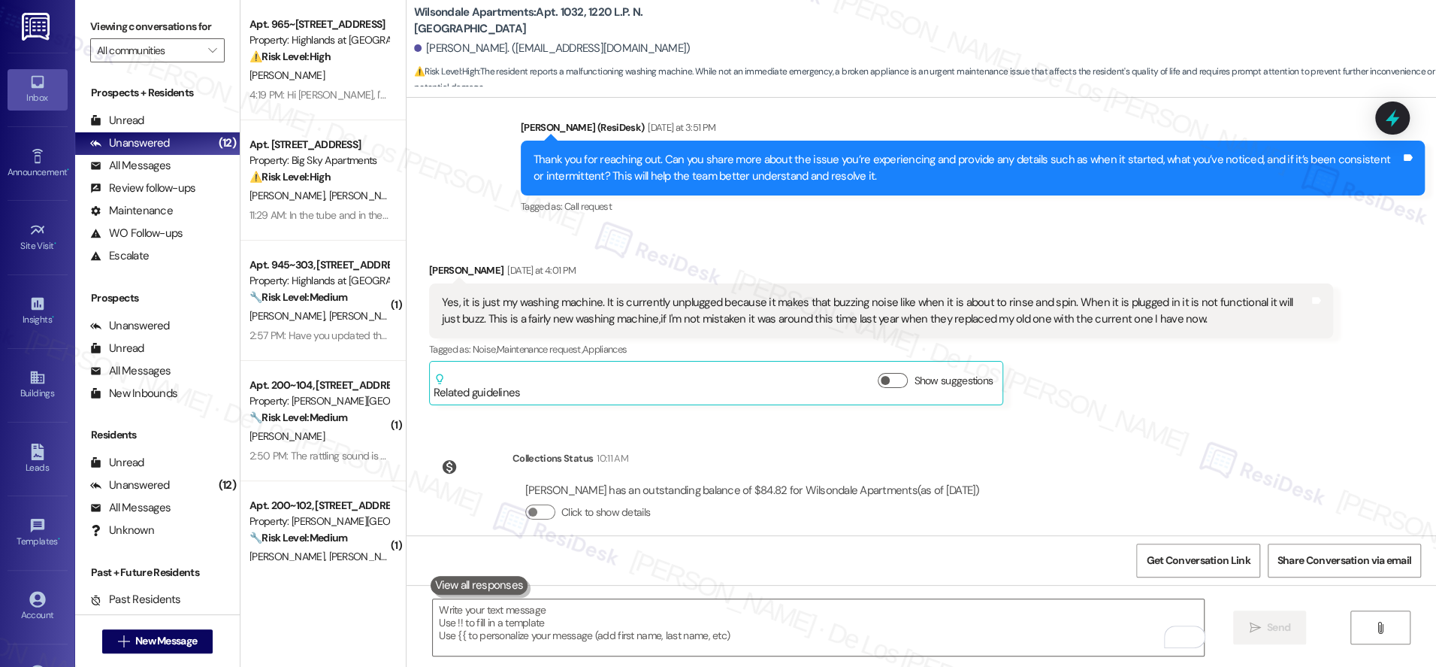
click at [799, 295] on div "Yes, it is just my washing machine. It is currently unplugged because it makes …" at bounding box center [875, 311] width 867 height 32
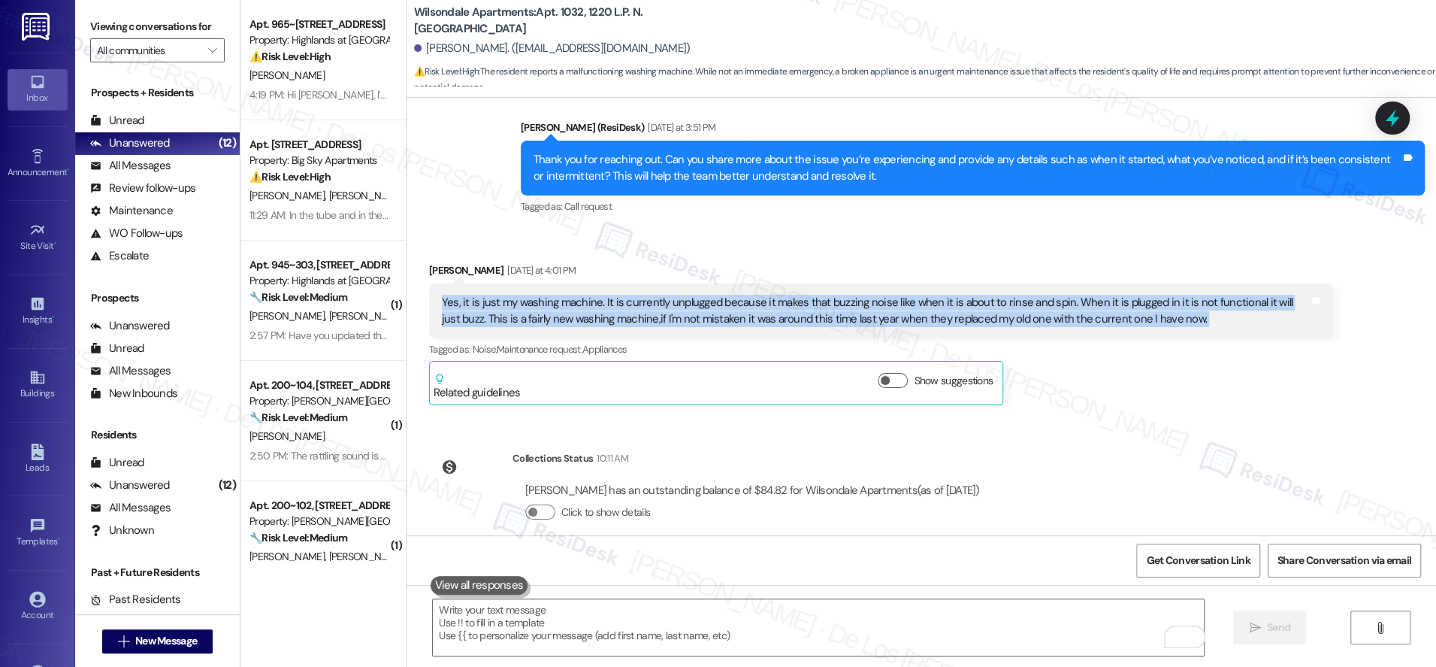
click at [799, 295] on div "Yes, it is just my washing machine. It is currently unplugged because it makes …" at bounding box center [875, 311] width 867 height 32
copy div "Yes, it is just my washing machine. It is currently unplugged because it makes …"
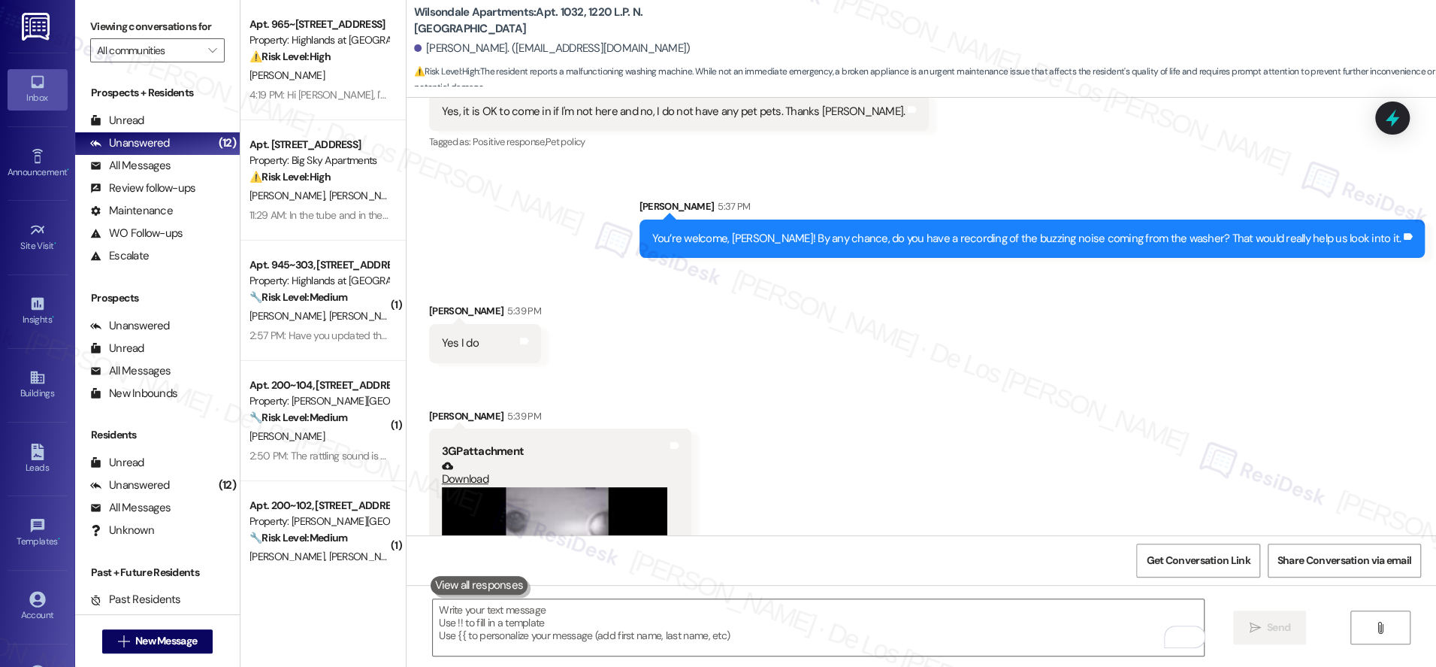
scroll to position [11674, 0]
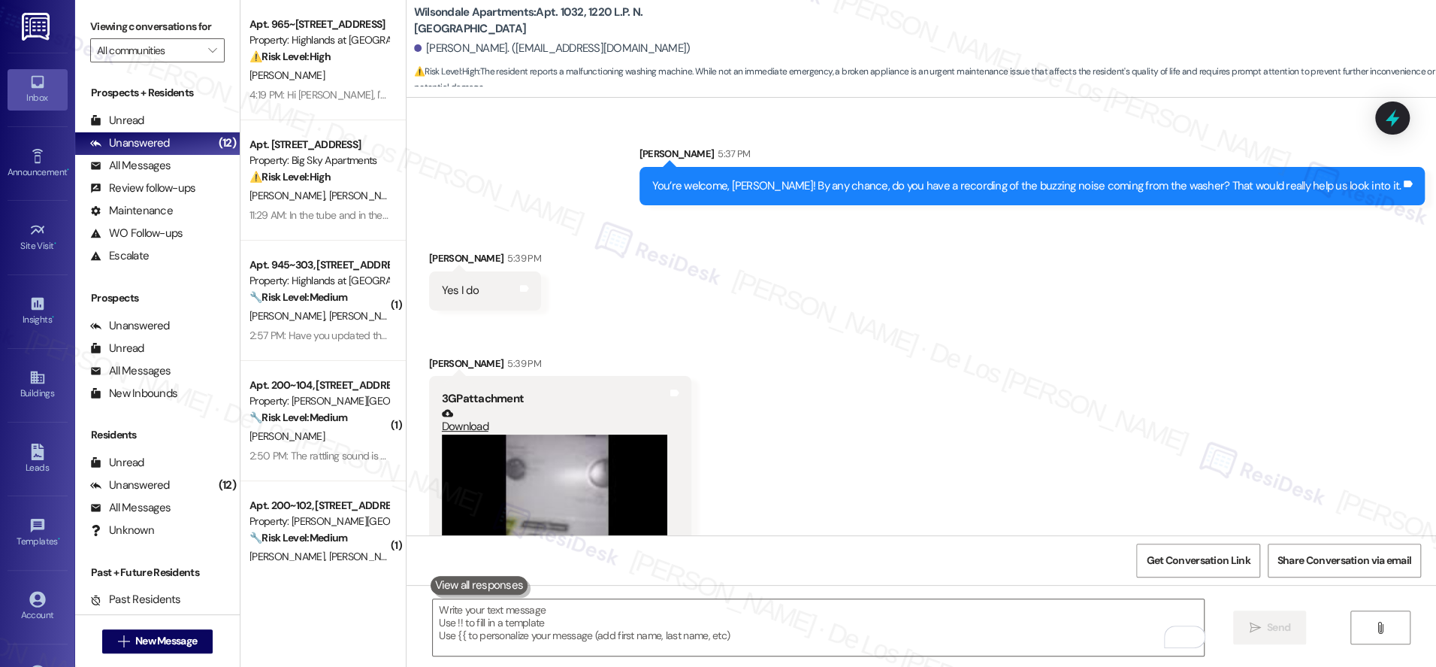
click at [955, 342] on div "Received via SMS [PERSON_NAME] 5:39 PM Yes I do Tags and notes Received via SMS…" at bounding box center [922, 421] width 1030 height 410
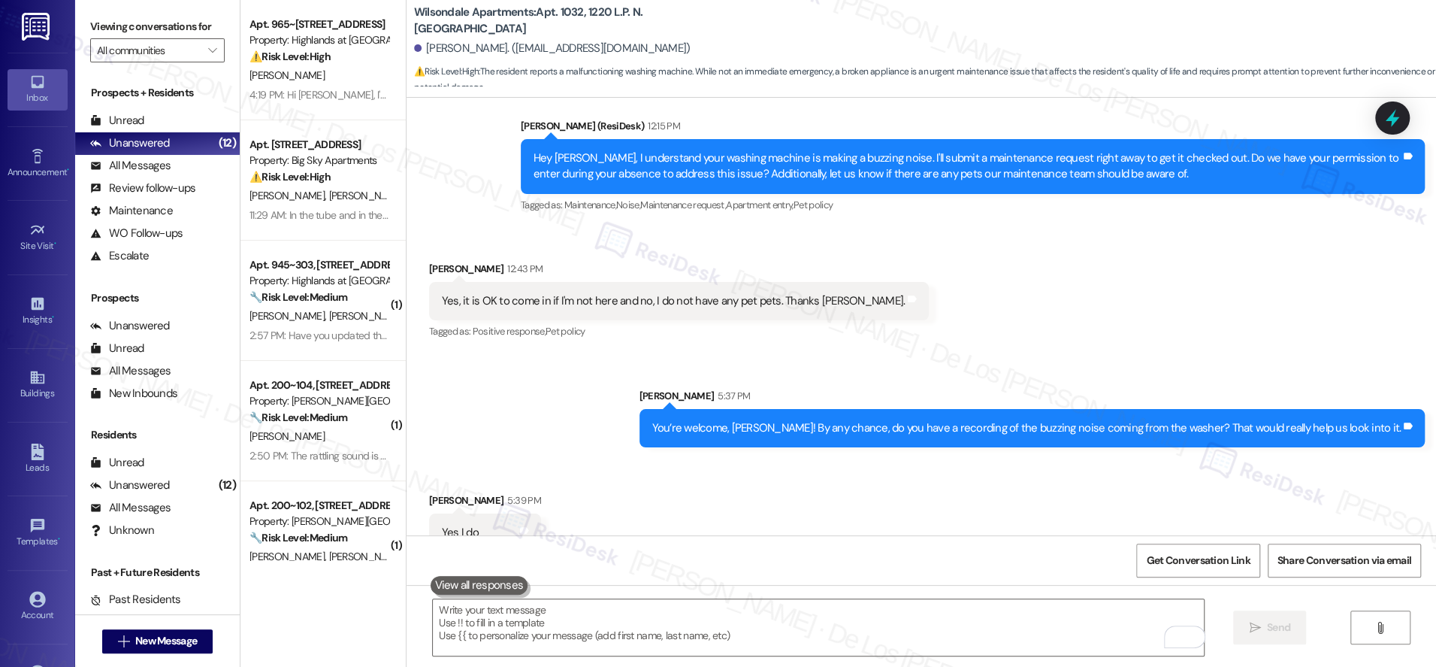
scroll to position [11381, 0]
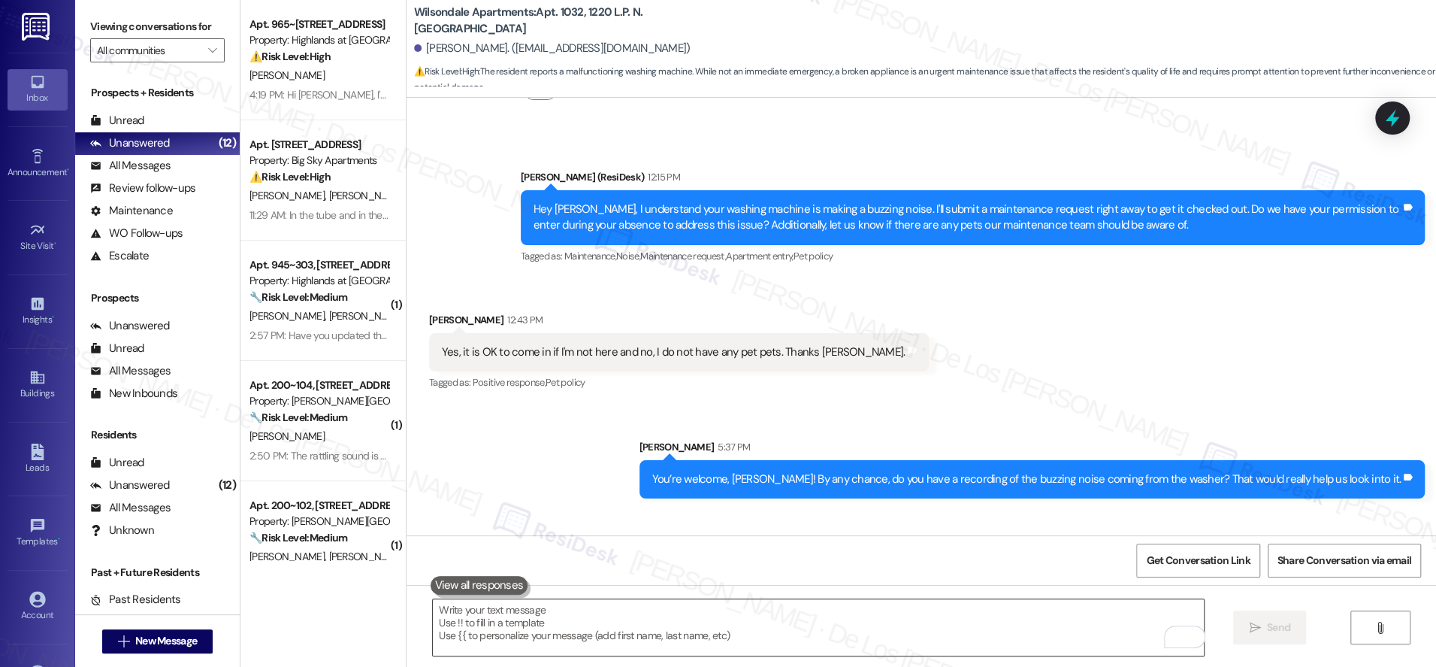
click at [729, 634] on textarea "To enrich screen reader interactions, please activate Accessibility in Grammarl…" at bounding box center [818, 627] width 771 height 56
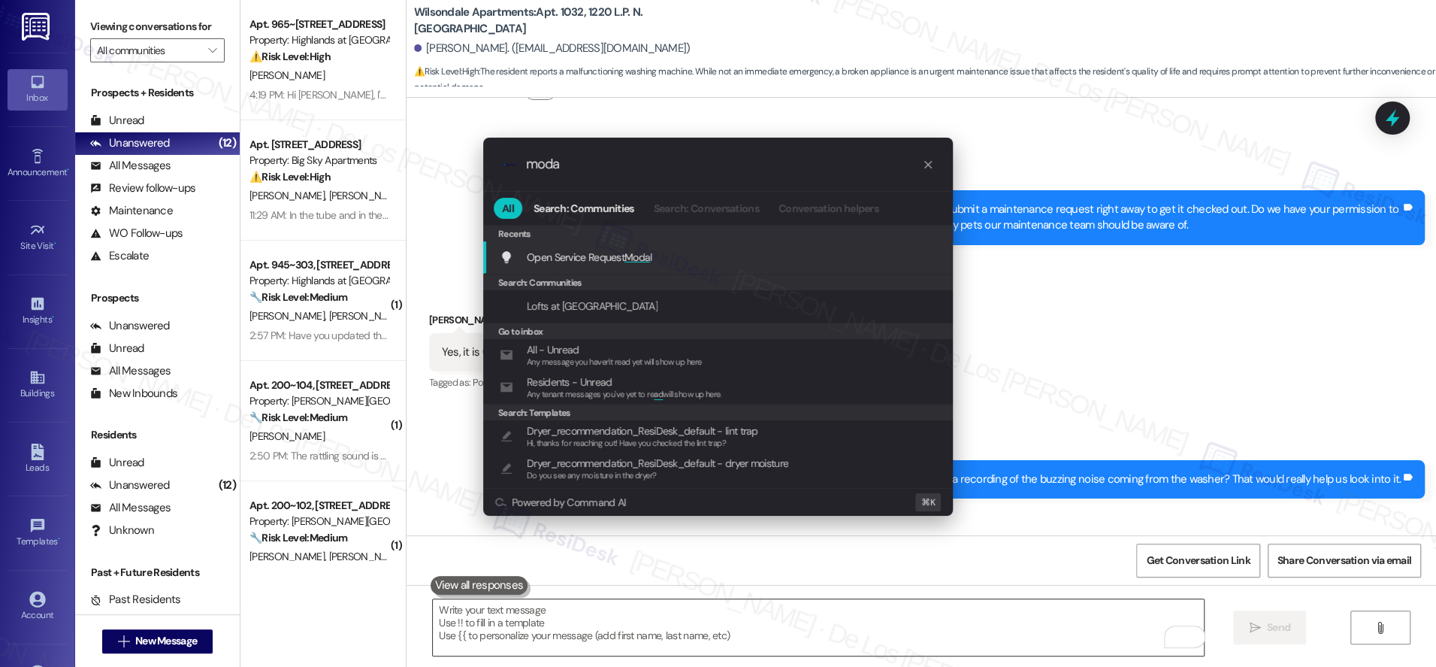
type input "modal"
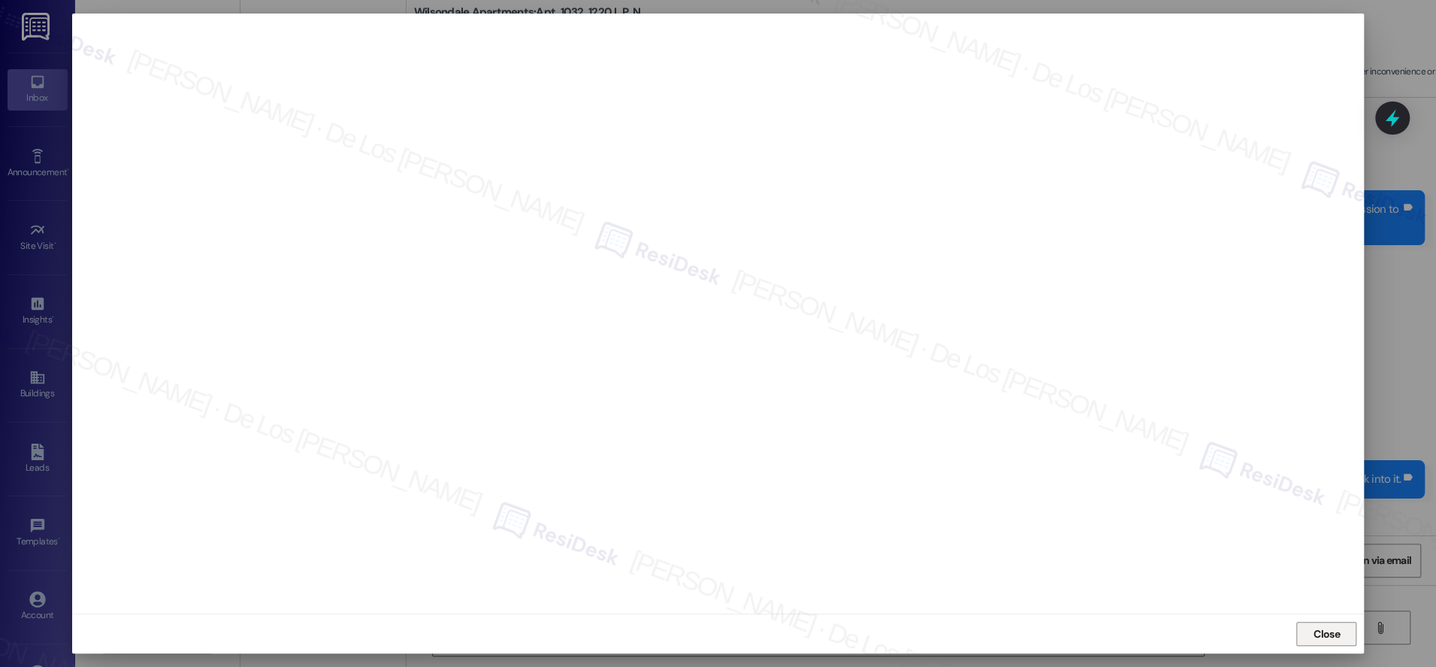
click at [1326, 640] on span "Close" at bounding box center [1327, 634] width 26 height 16
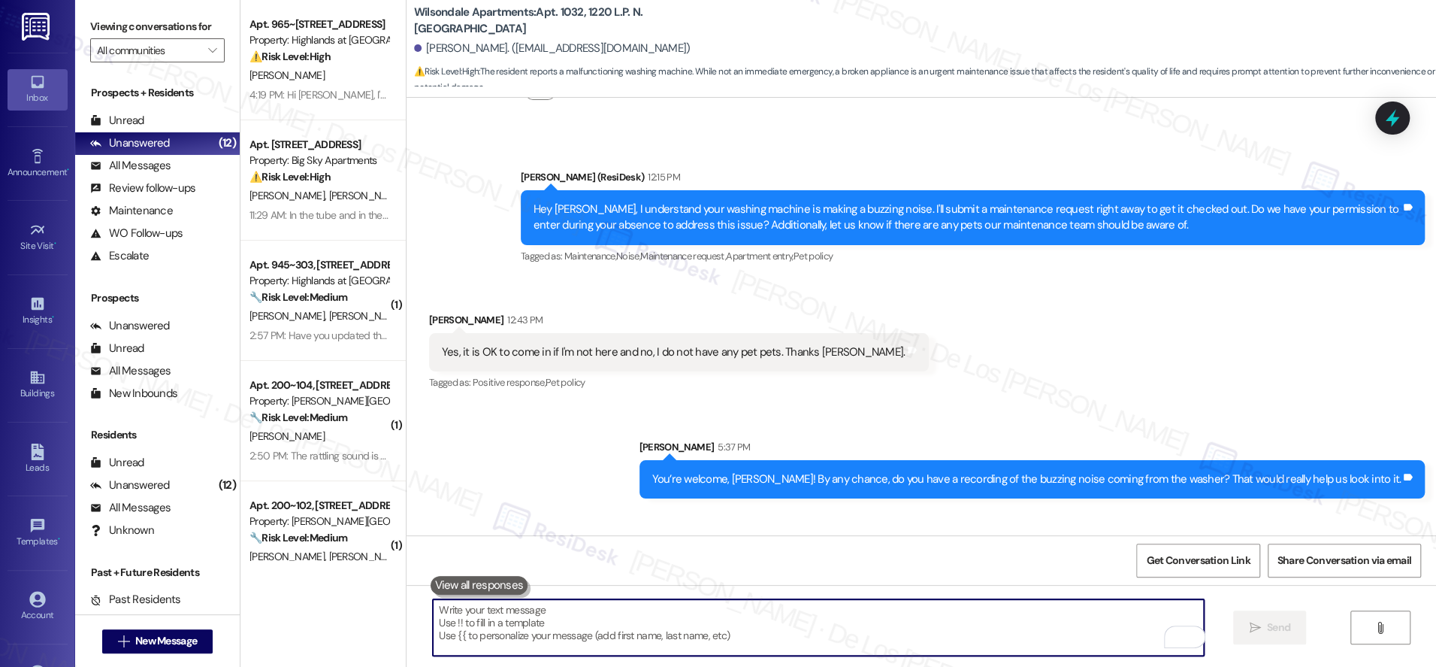
scroll to position [11674, 0]
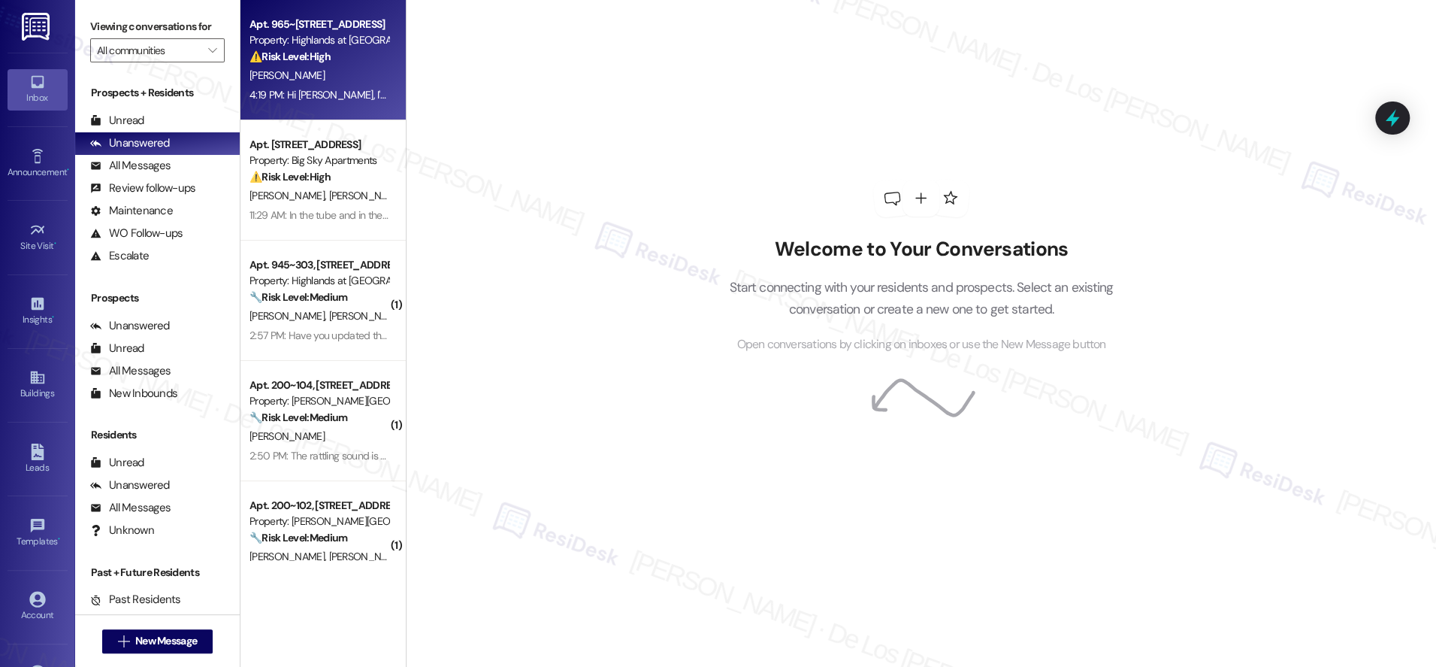
click at [316, 105] on div "Apt. 965~101, [STREET_ADDRESS] Property: Highlands at [GEOGRAPHIC_DATA] Apartme…" at bounding box center [323, 60] width 165 height 120
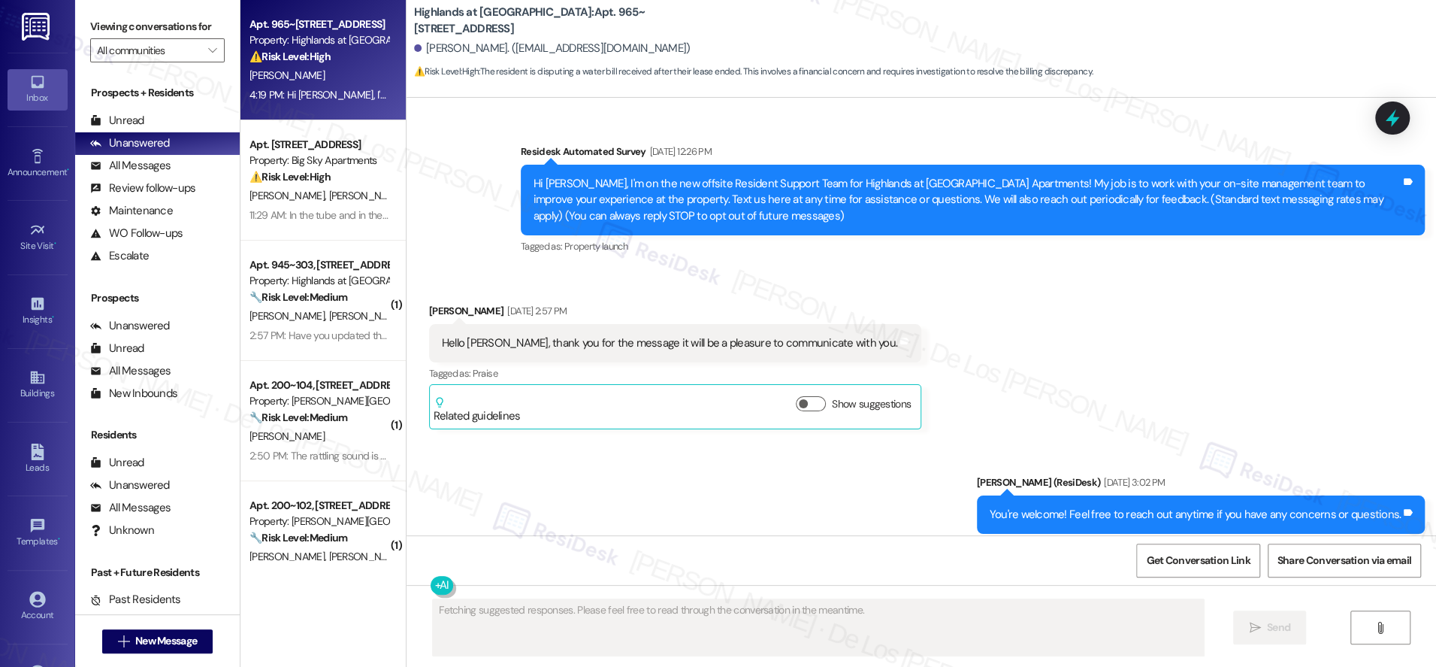
scroll to position [18132, 0]
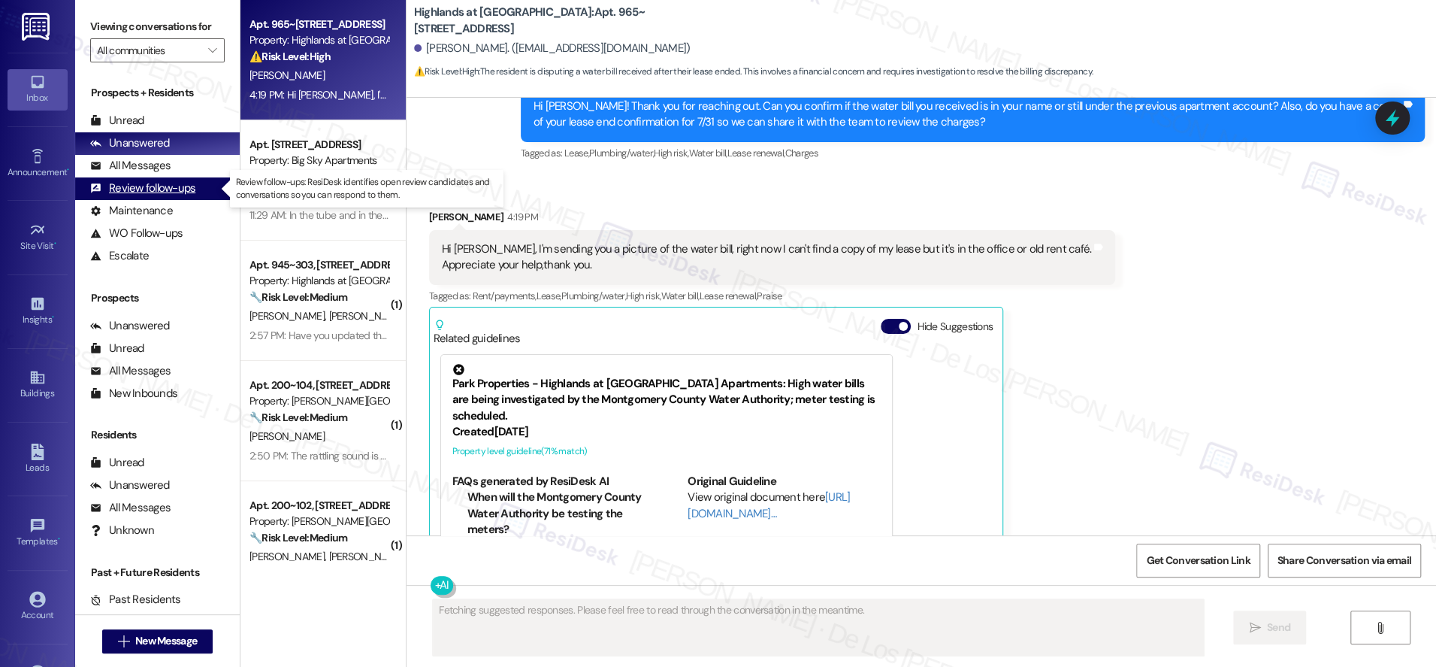
click at [174, 177] on div "Review follow-ups (undefined)" at bounding box center [157, 188] width 165 height 23
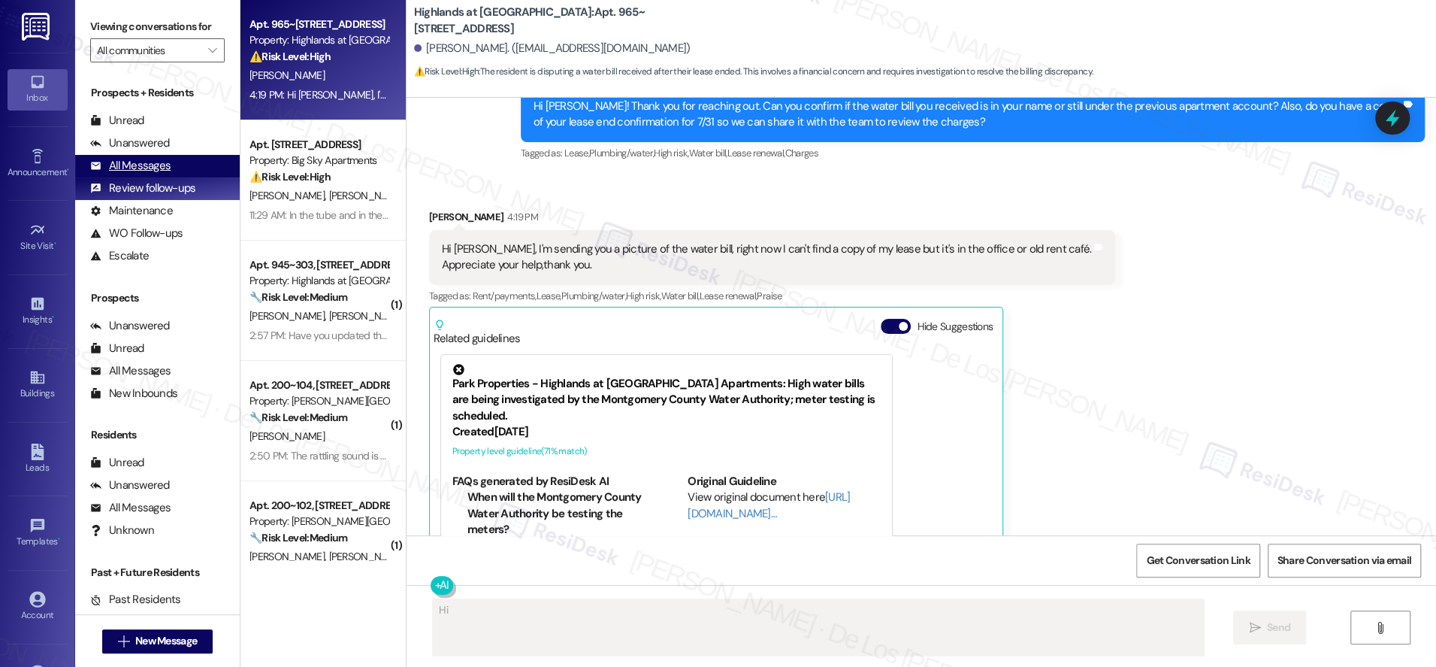
type textarea "Hi {{first_name}}"
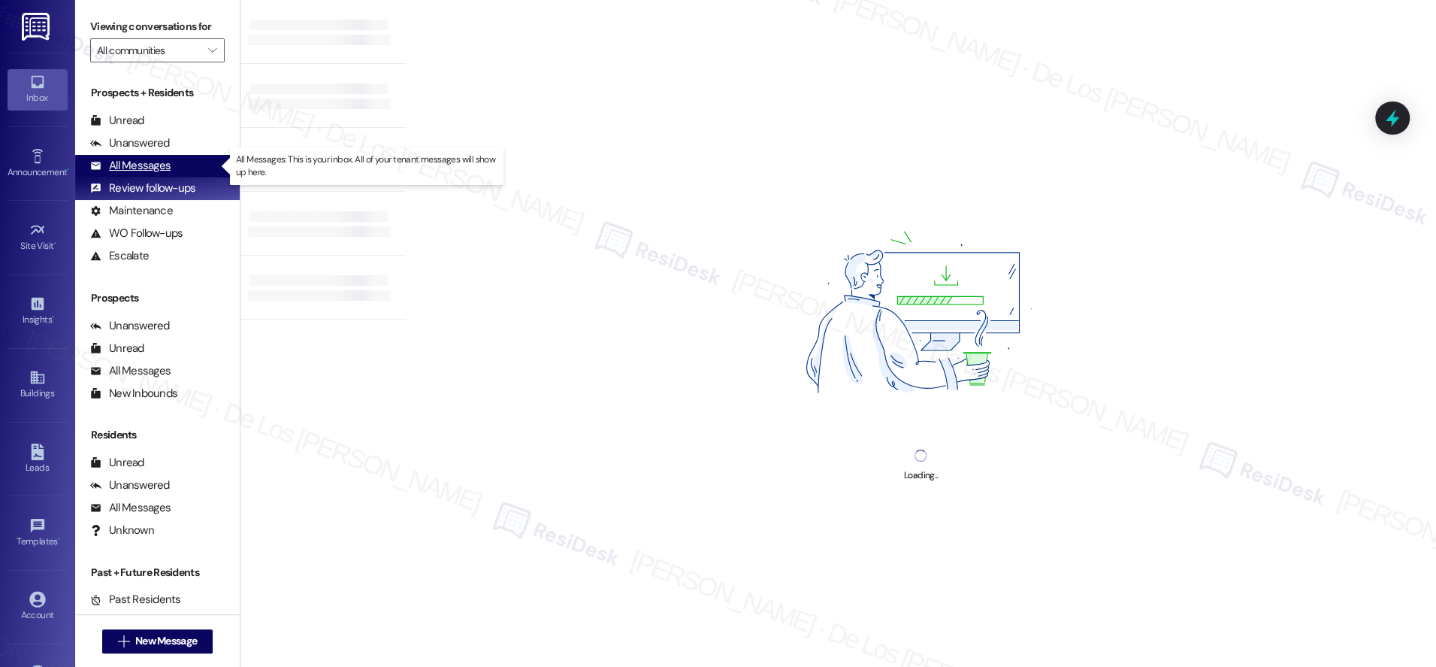
click at [184, 165] on div "All Messages (undefined)" at bounding box center [157, 166] width 165 height 23
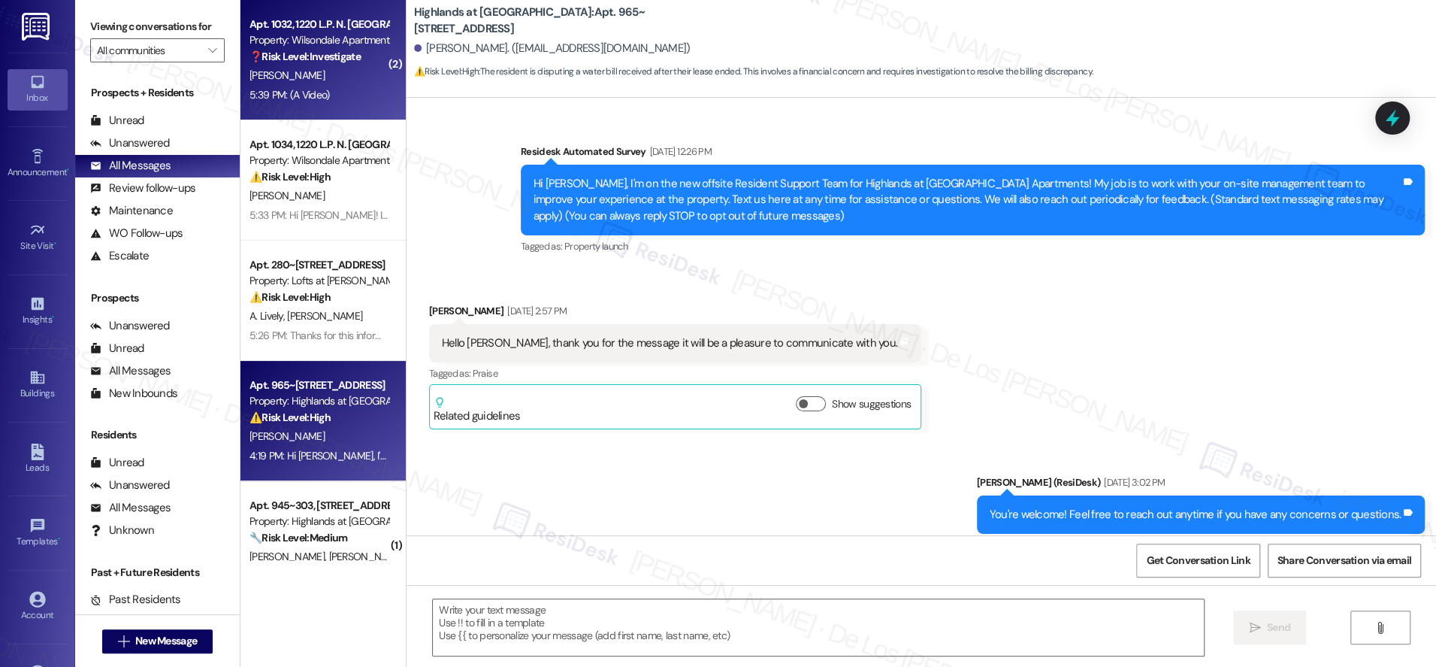
click at [356, 108] on div "Apt. 1032, 1220 L.P. N. King Street Property: Wilsondale Apartments ❓ Risk Leve…" at bounding box center [323, 60] width 165 height 120
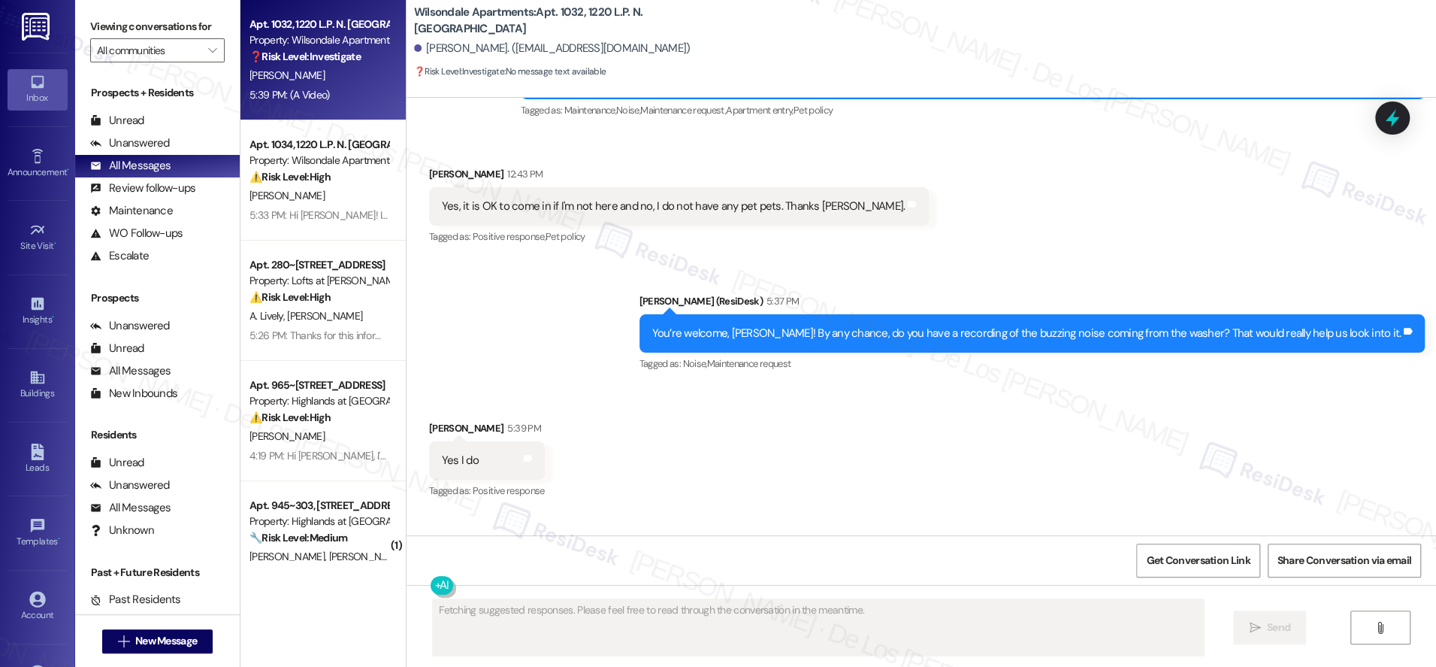
scroll to position [11556, 0]
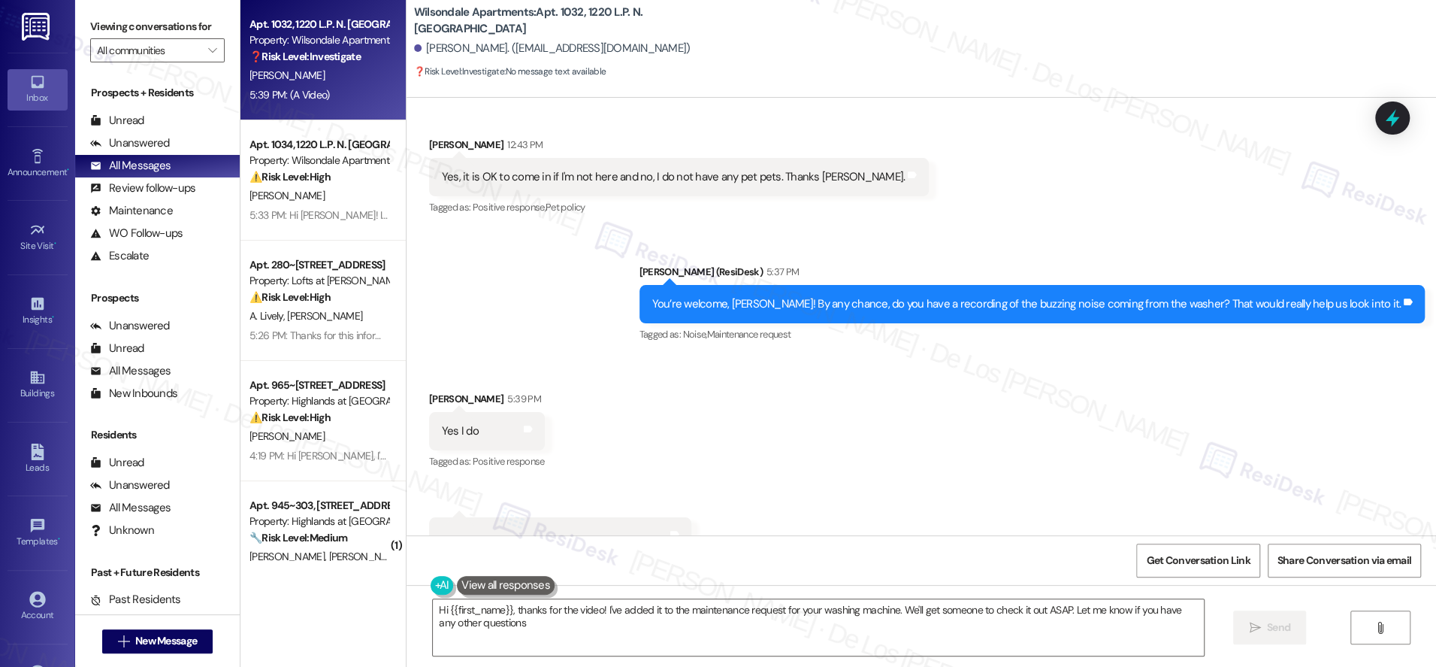
type textarea "Hi {{first_name}}, thanks for the video! I've added it to the maintenance reque…"
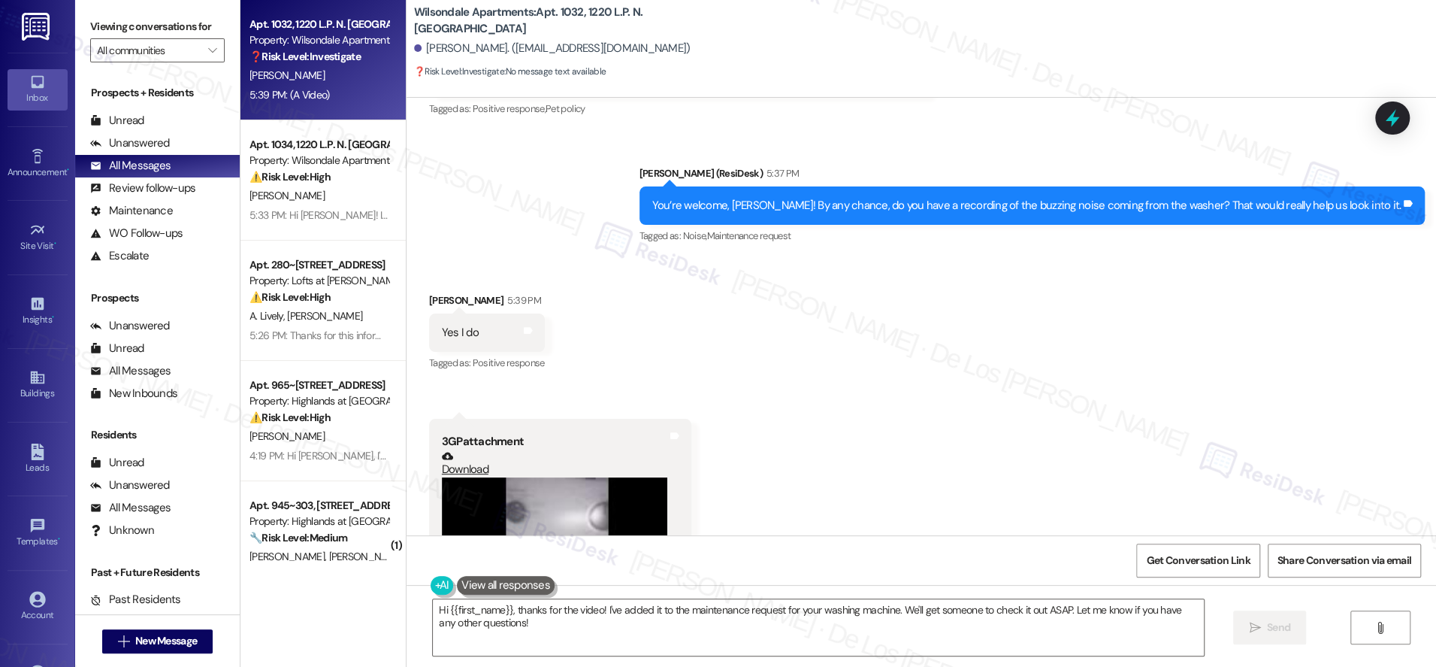
scroll to position [11696, 0]
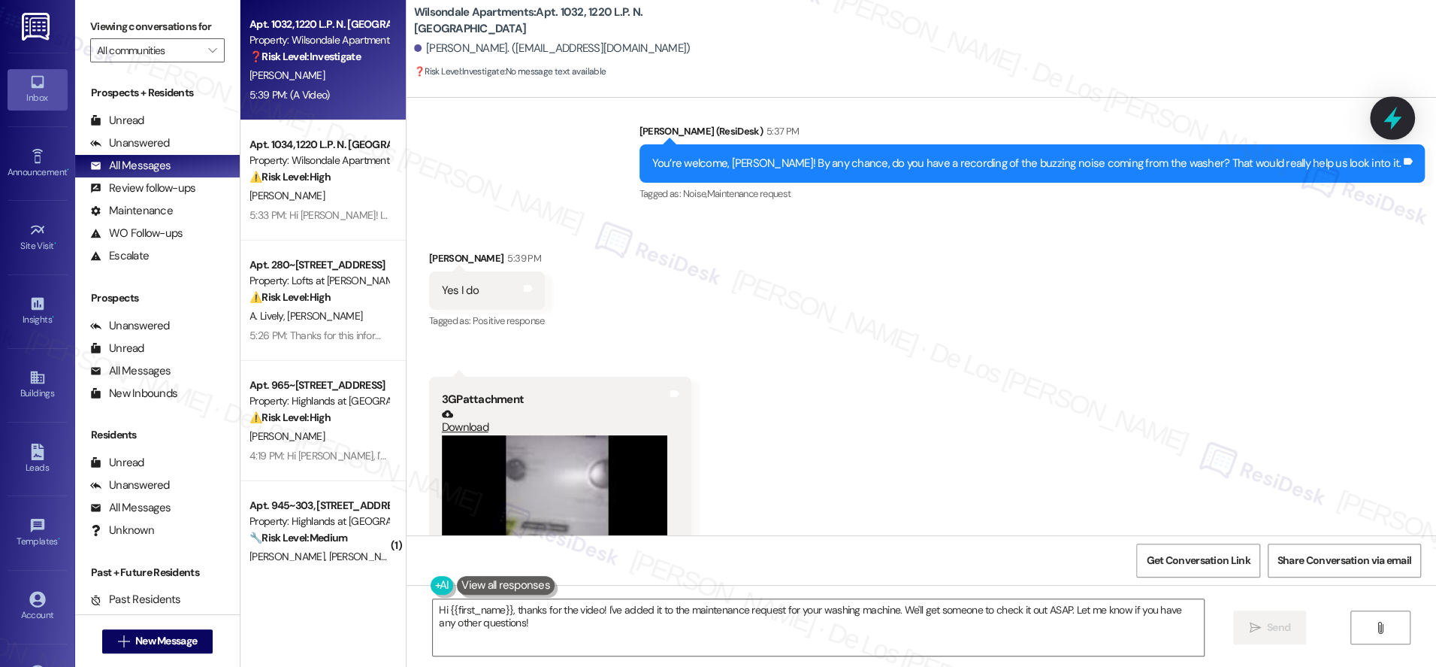
click at [1402, 119] on icon at bounding box center [1393, 118] width 26 height 26
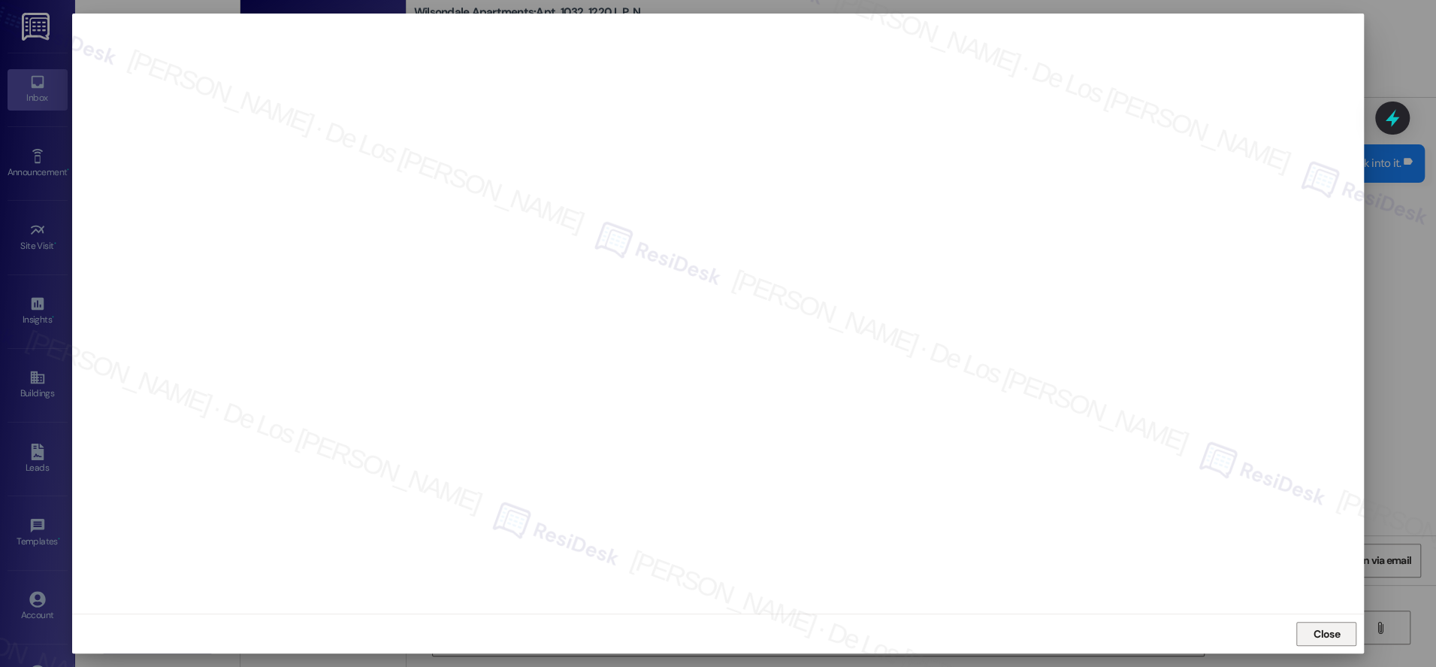
click at [1315, 635] on span "Close" at bounding box center [1327, 634] width 26 height 16
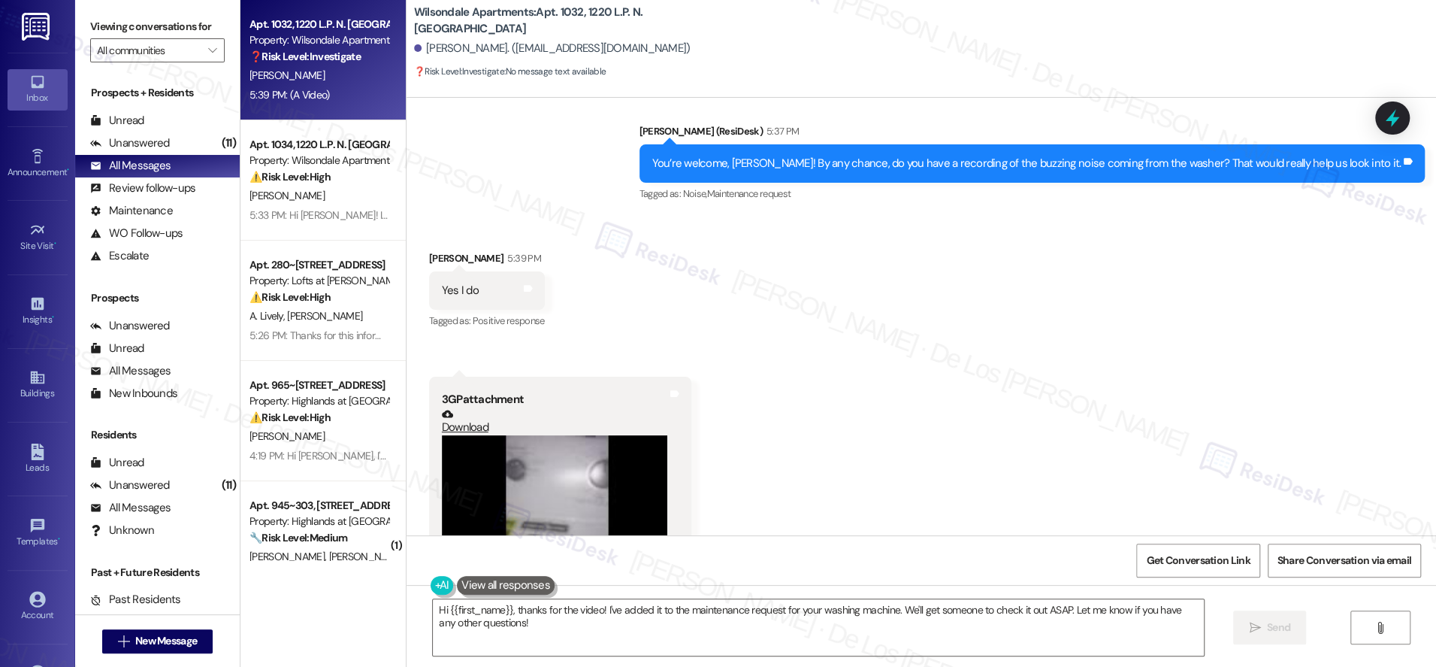
click at [459, 408] on link "Download" at bounding box center [554, 421] width 225 height 26
click at [1386, 116] on icon at bounding box center [1393, 118] width 26 height 26
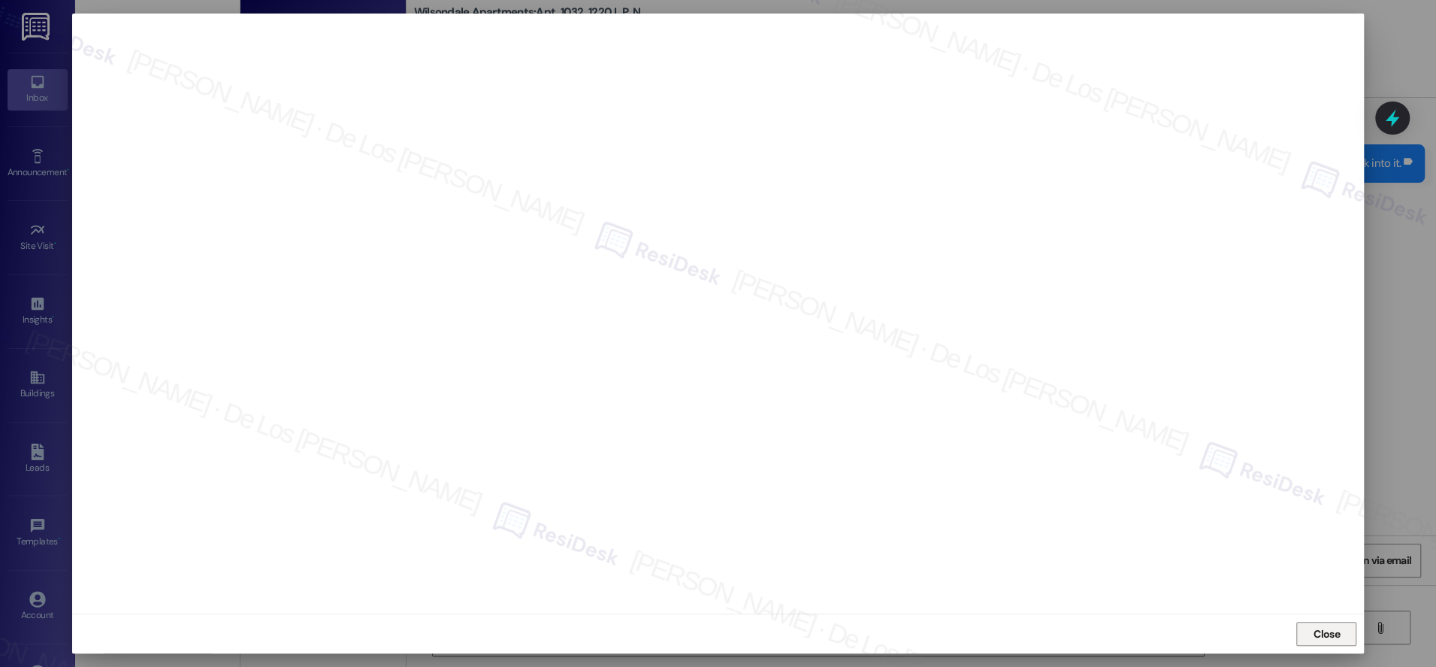
click at [1344, 639] on button "Close" at bounding box center [1327, 634] width 60 height 24
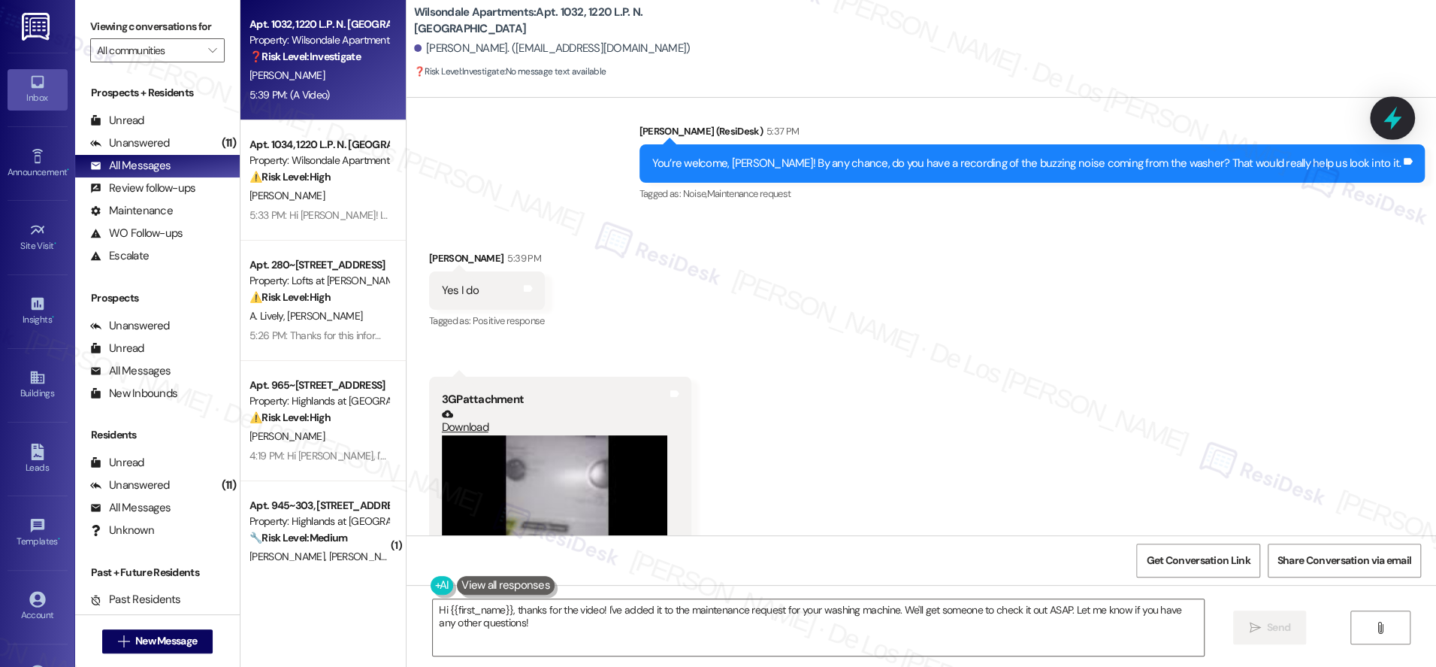
click at [1390, 118] on icon at bounding box center [1393, 118] width 18 height 23
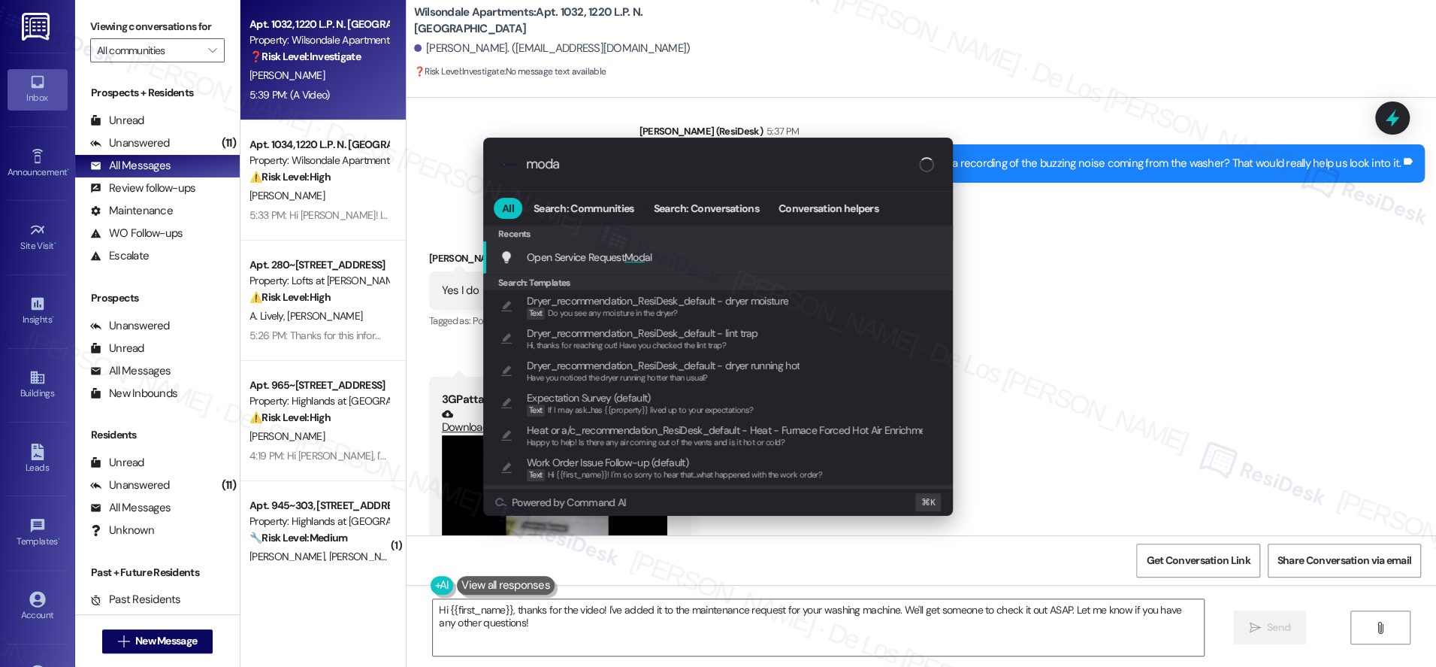
type input "modal"
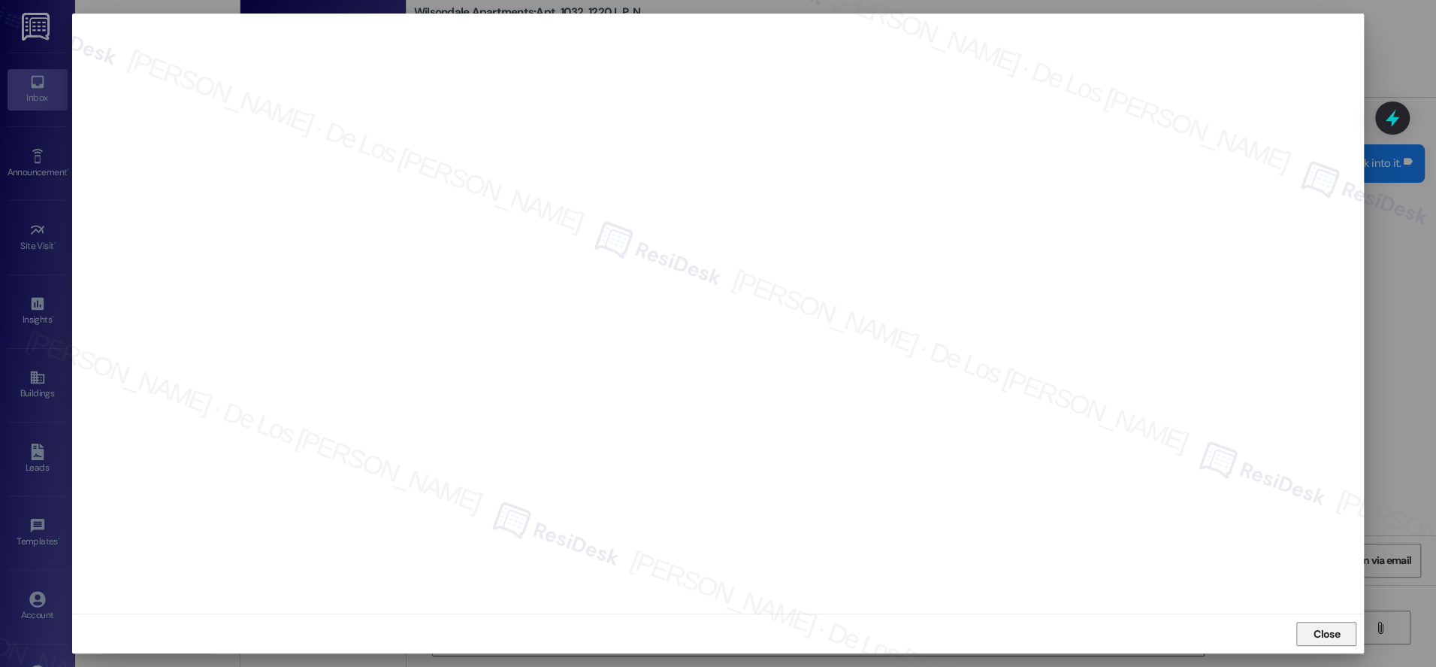
click at [1329, 627] on span "Close" at bounding box center [1327, 634] width 26 height 16
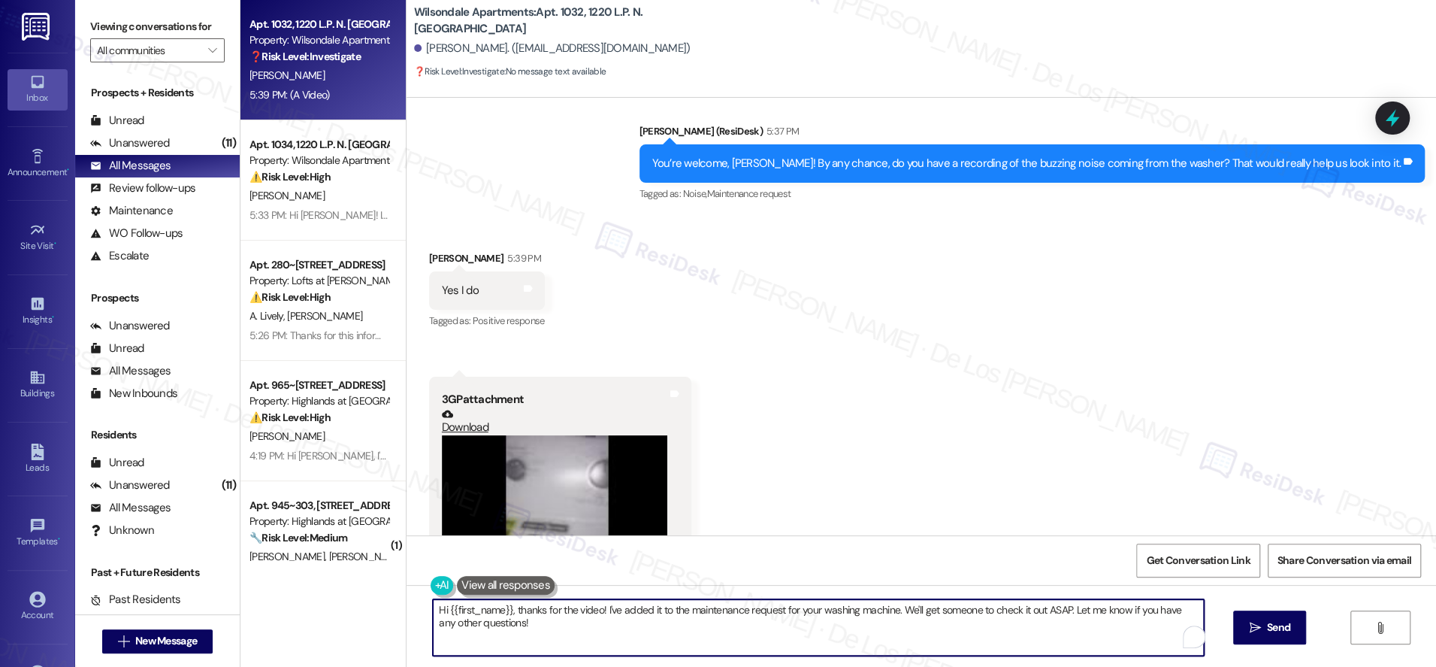
click at [738, 625] on textarea "Hi {{first_name}}, thanks for the video! I've added it to the maintenance reque…" at bounding box center [818, 627] width 771 height 56
paste textarea "No Pets Video from the resident: https://res.cloudinary.com/residesk/video/uplo…"
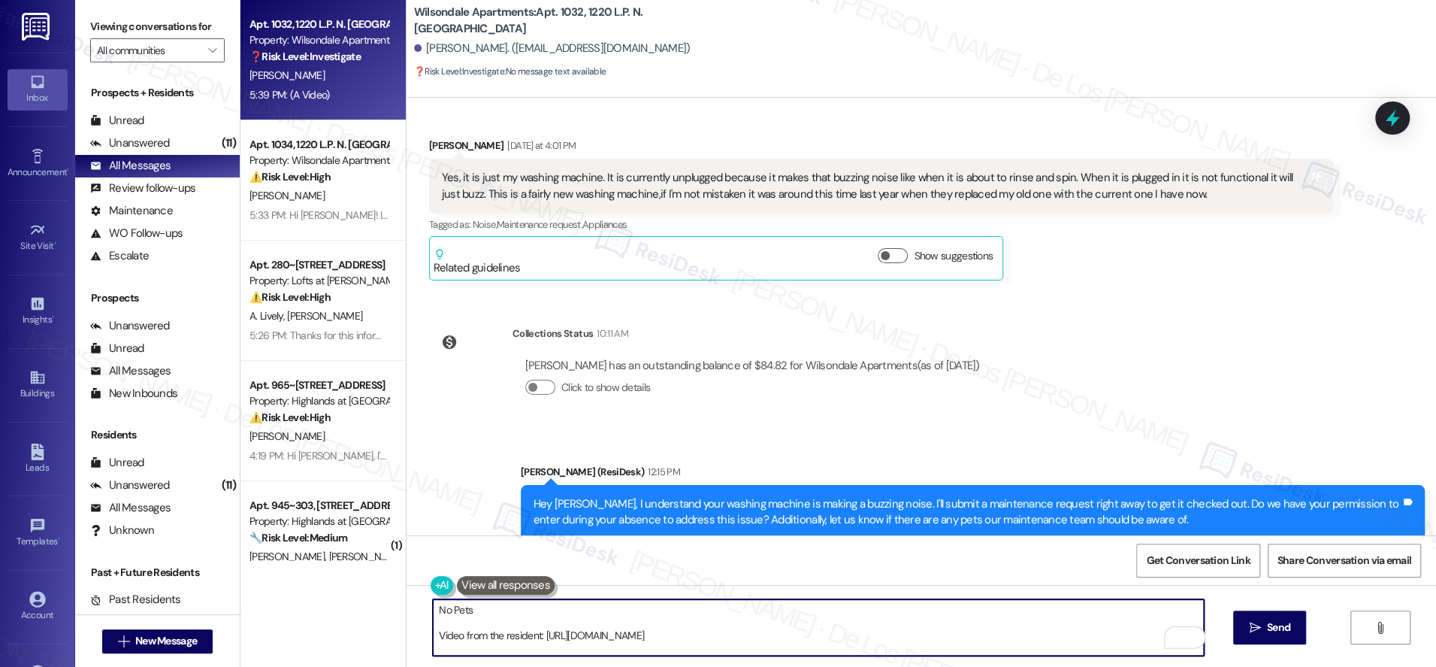
scroll to position [10816, 0]
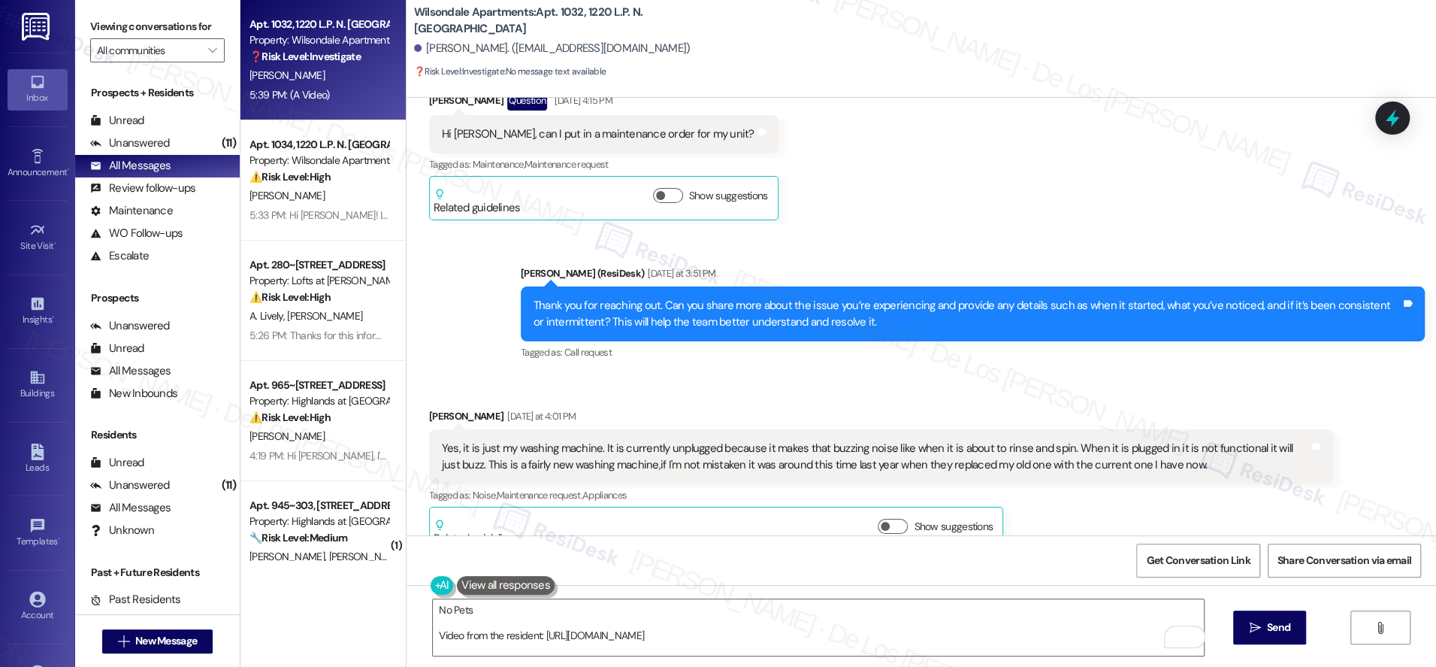
click at [716, 440] on div "Yes, it is just my washing machine. It is currently unplugged because it makes …" at bounding box center [875, 456] width 867 height 32
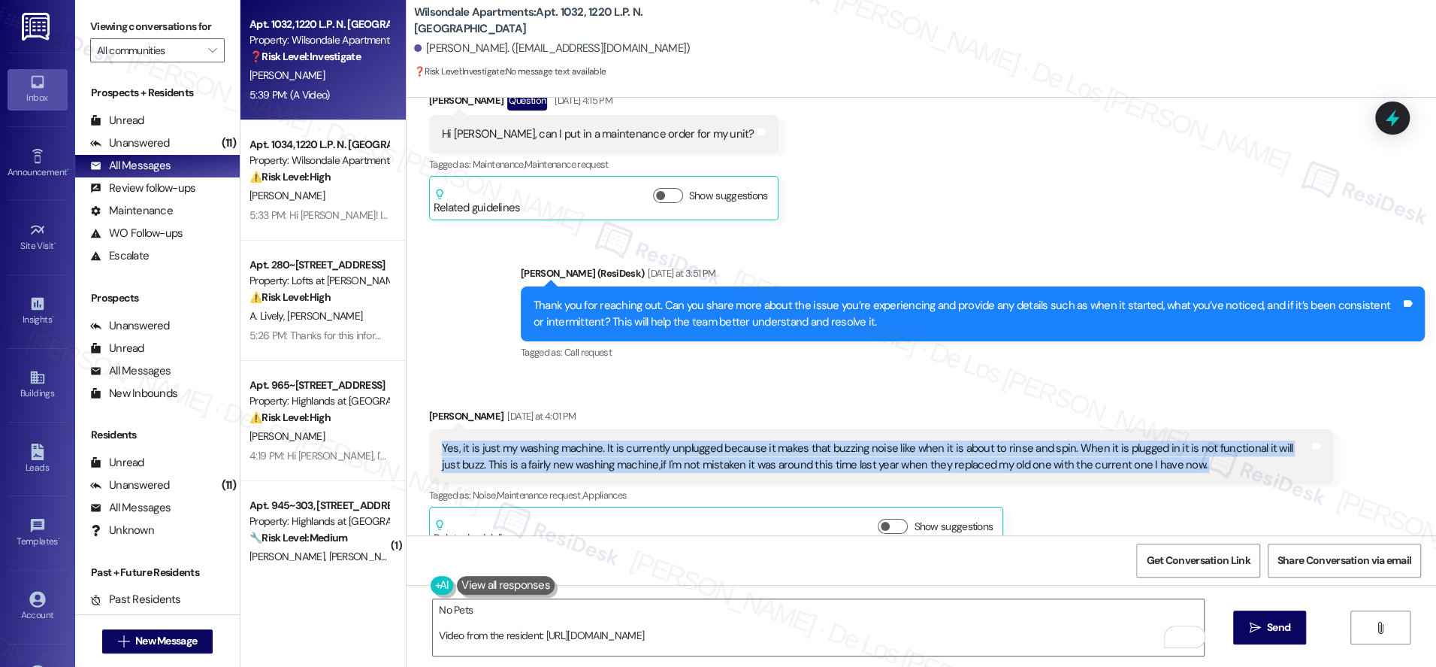
click at [716, 440] on div "Yes, it is just my washing machine. It is currently unplugged because it makes …" at bounding box center [875, 456] width 867 height 32
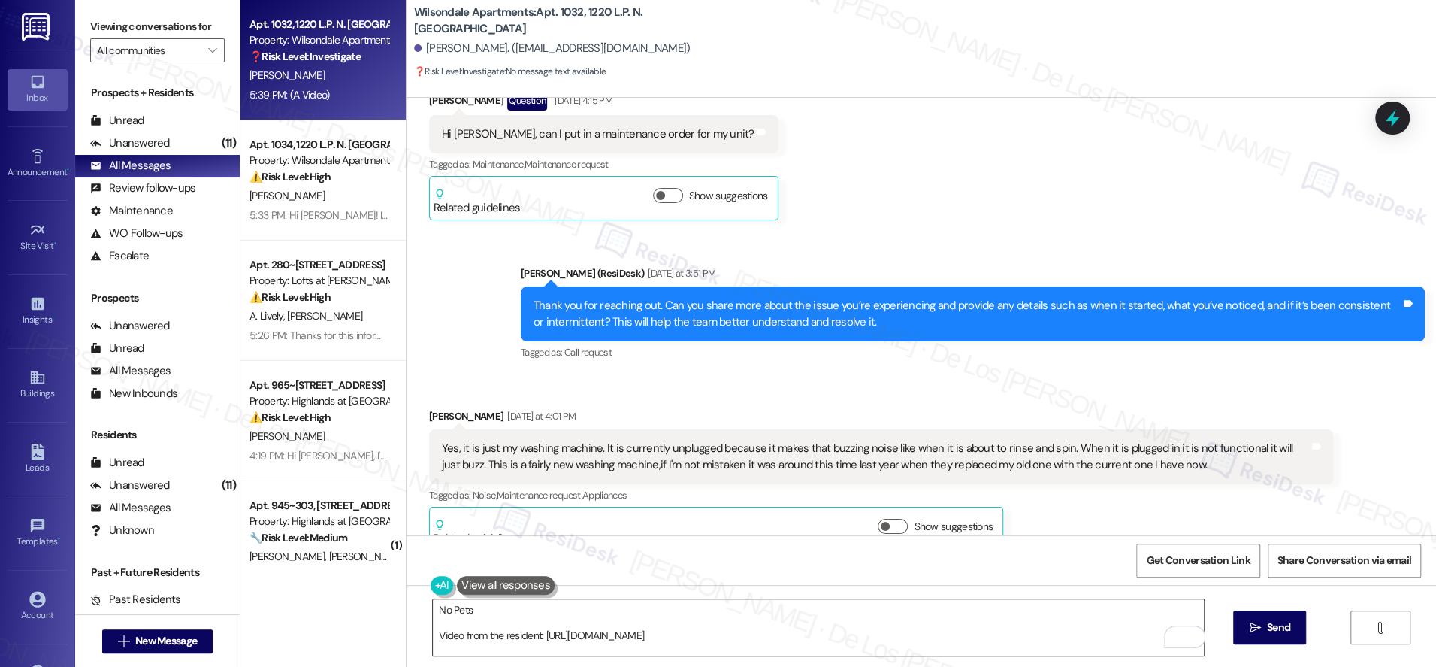
click at [433, 607] on textarea "No Pets Video from the resident: https://res.cloudinary.com/residesk/video/uplo…" at bounding box center [818, 627] width 771 height 56
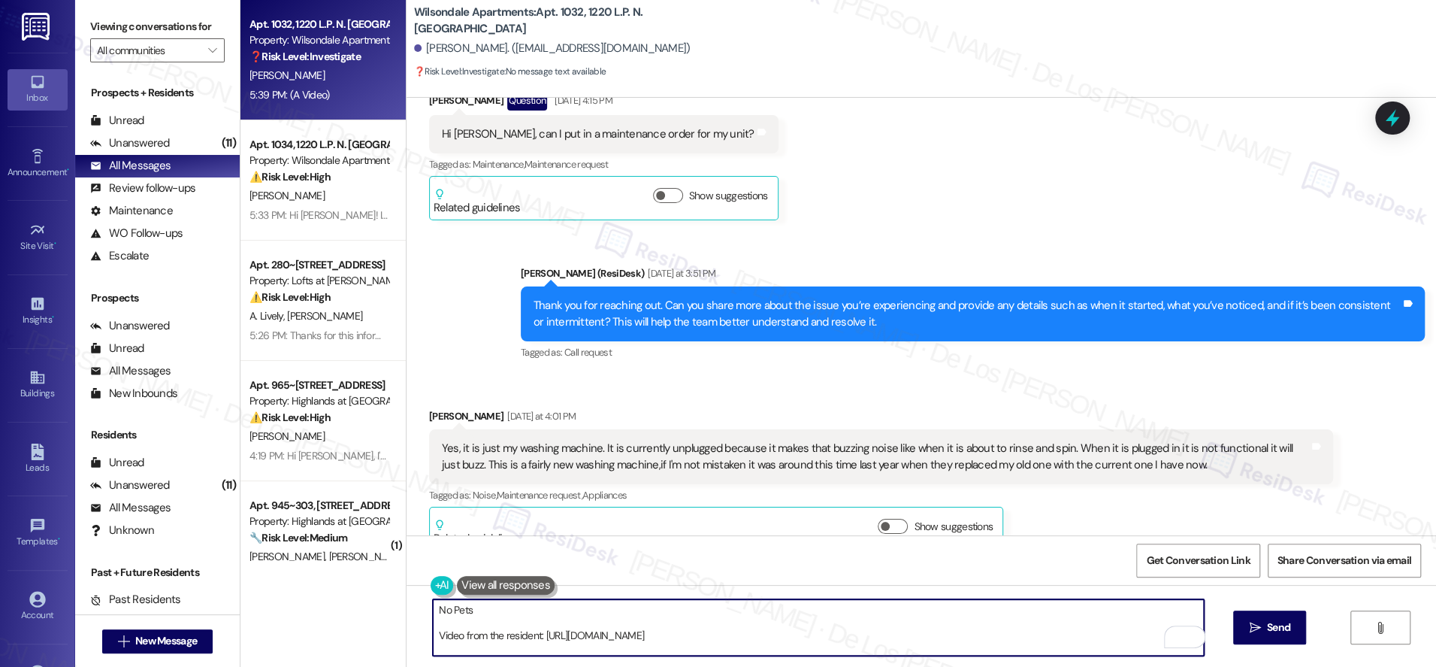
paste textarea "No Pets Video from the resident: https://res.cloudinary.com/residesk/video/uplo…"
click at [433, 611] on textarea "No Pets Video from the resident: https://res.cloudinary.com/residesk/video/uplo…" at bounding box center [818, 627] width 771 height 56
paste textarea "No Pets Video from the resident: https://res.cloudinary.com/residesk/video/uplo…"
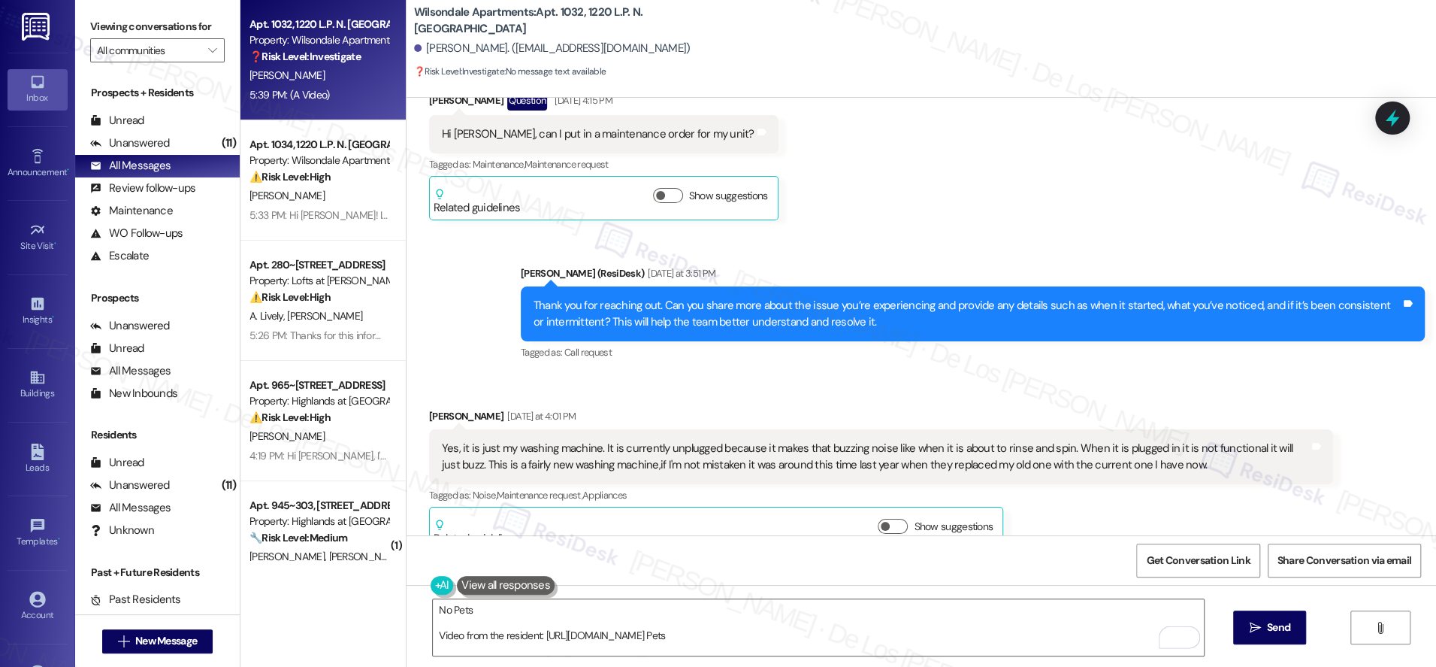
click at [563, 440] on div "Yes, it is just my washing machine. It is currently unplugged because it makes …" at bounding box center [875, 456] width 867 height 32
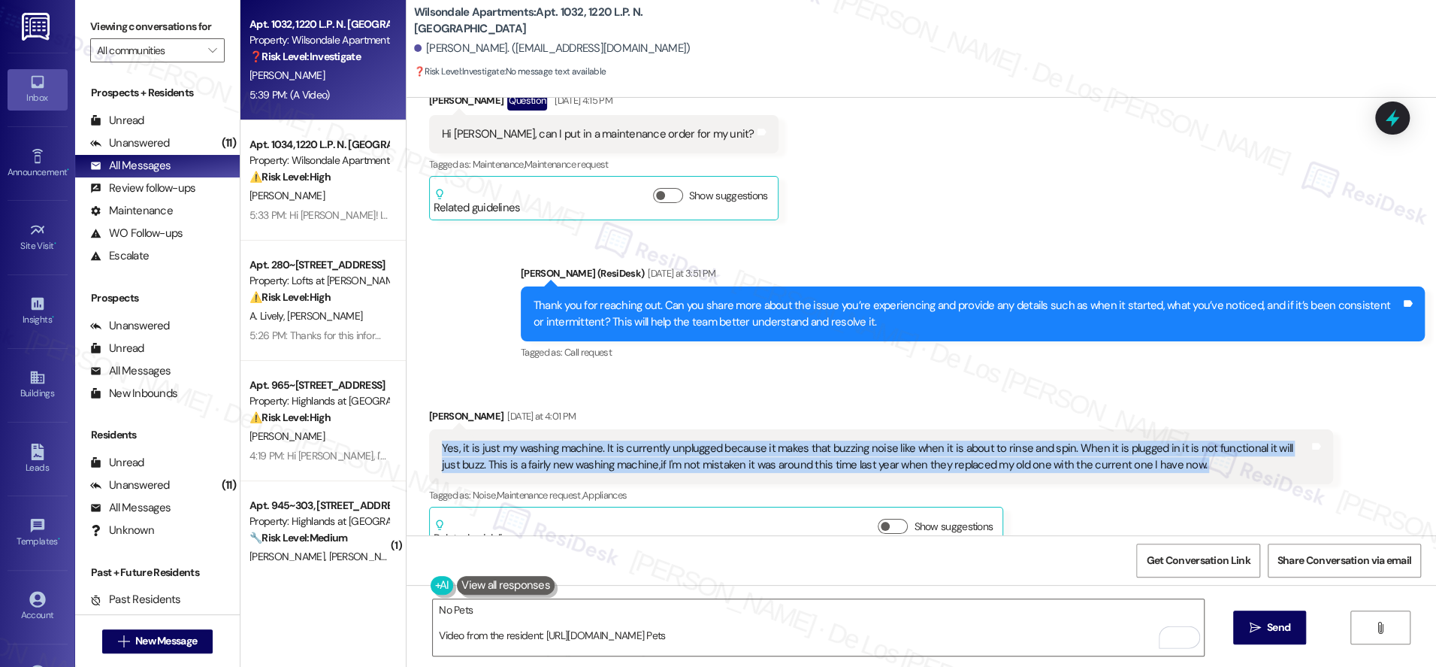
click at [563, 440] on div "Yes, it is just my washing machine. It is currently unplugged because it makes …" at bounding box center [875, 456] width 867 height 32
copy div "Yes, it is just my washing machine. It is currently unplugged because it makes …"
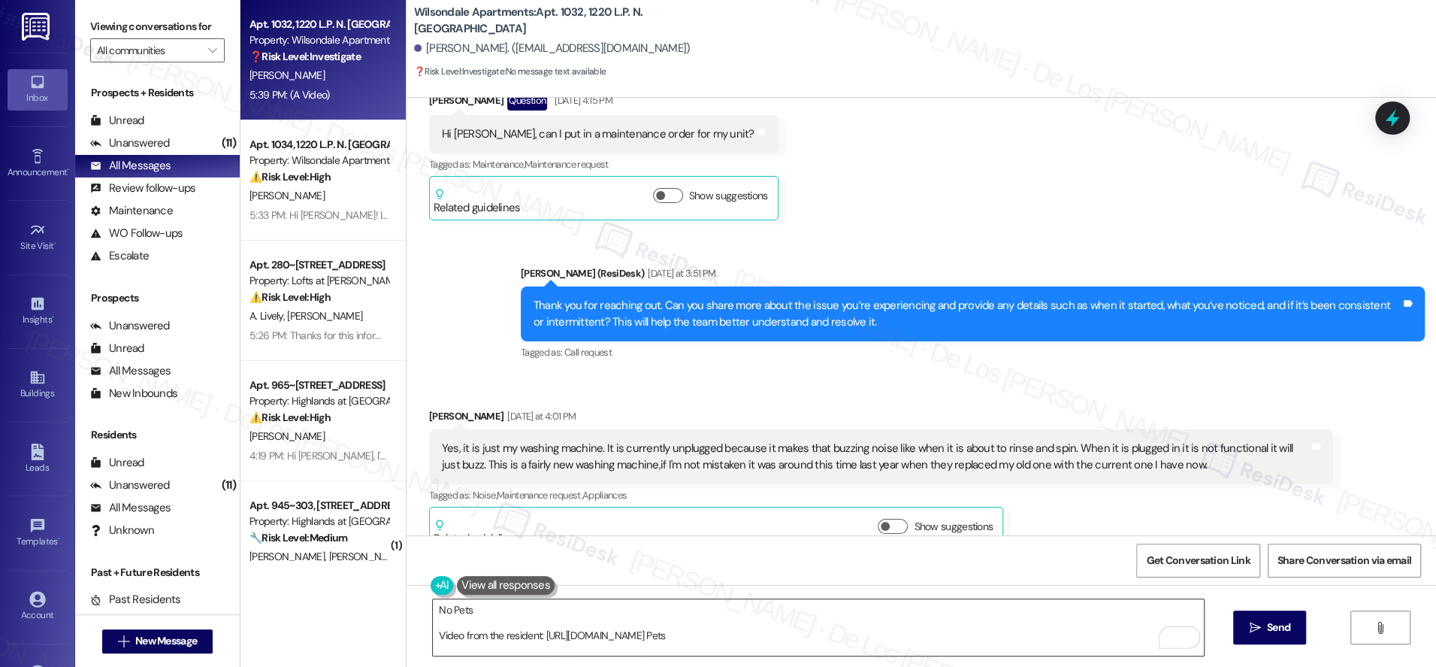
click at [433, 612] on textarea "No Pets Video from the resident: https://res.cloudinary.com/residesk/video/uplo…" at bounding box center [818, 627] width 771 height 56
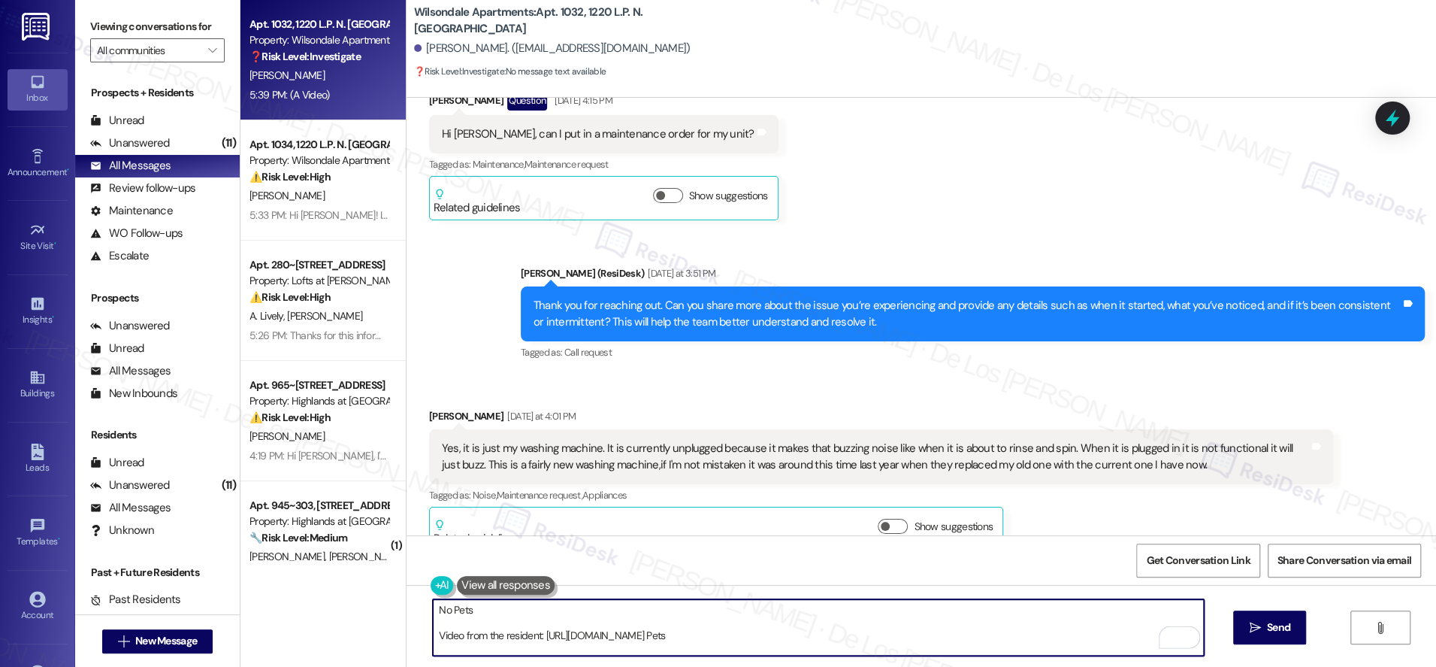
paste textarea "Yes, it is just my washing machine. It is currently unplugged because it makes …"
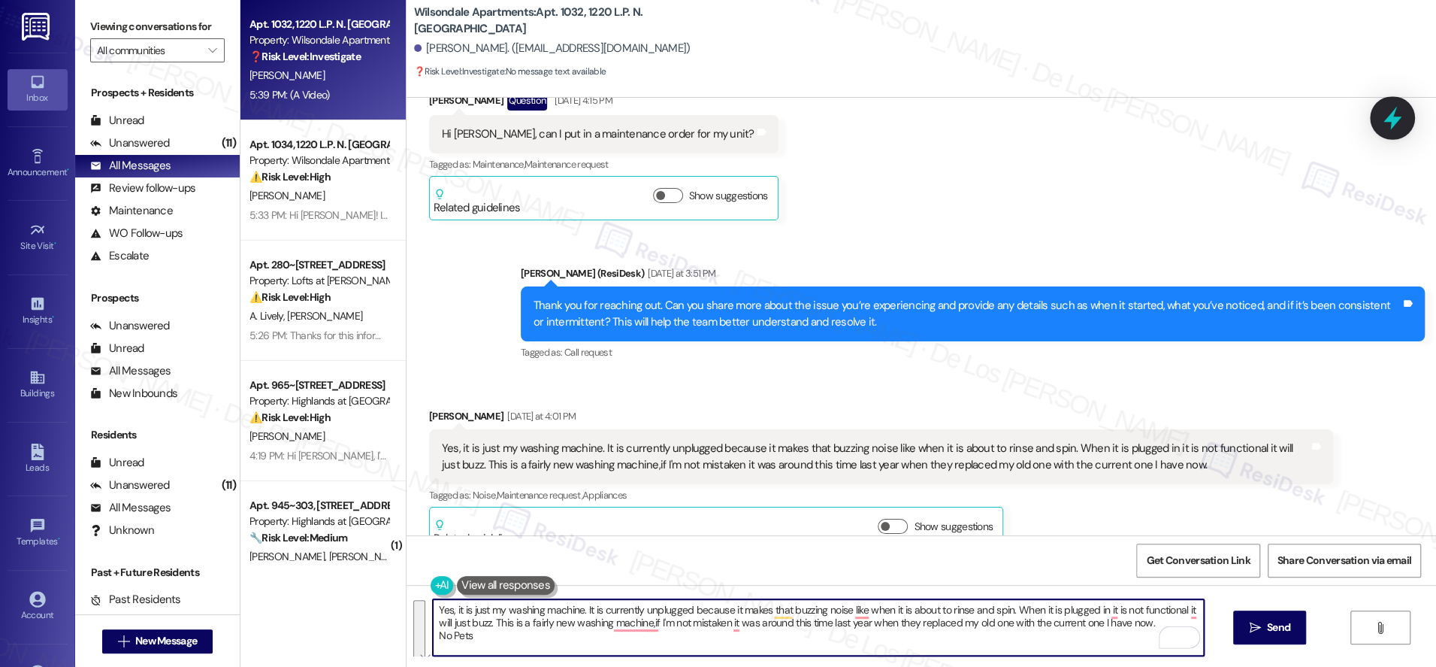
type textarea "Yes, it is just my washing machine. It is currently unplugged because it makes …"
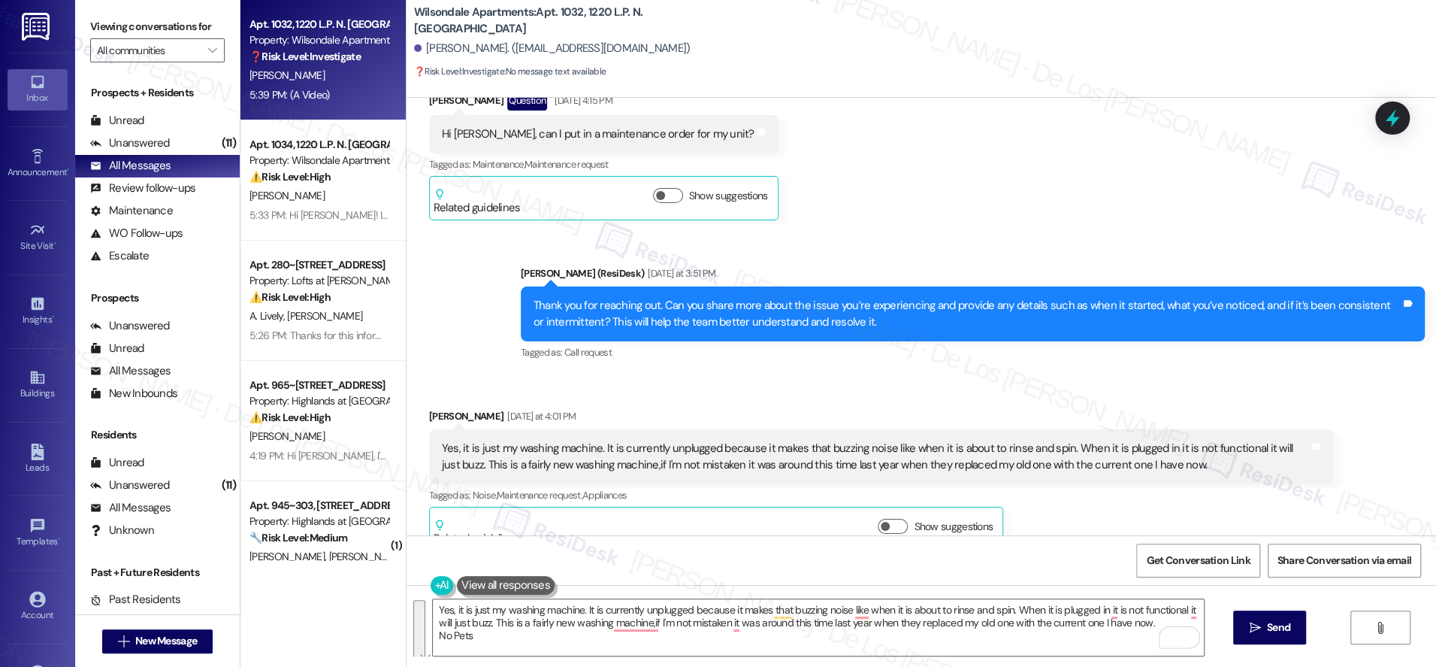
click at [1400, 125] on icon at bounding box center [1393, 118] width 20 height 20
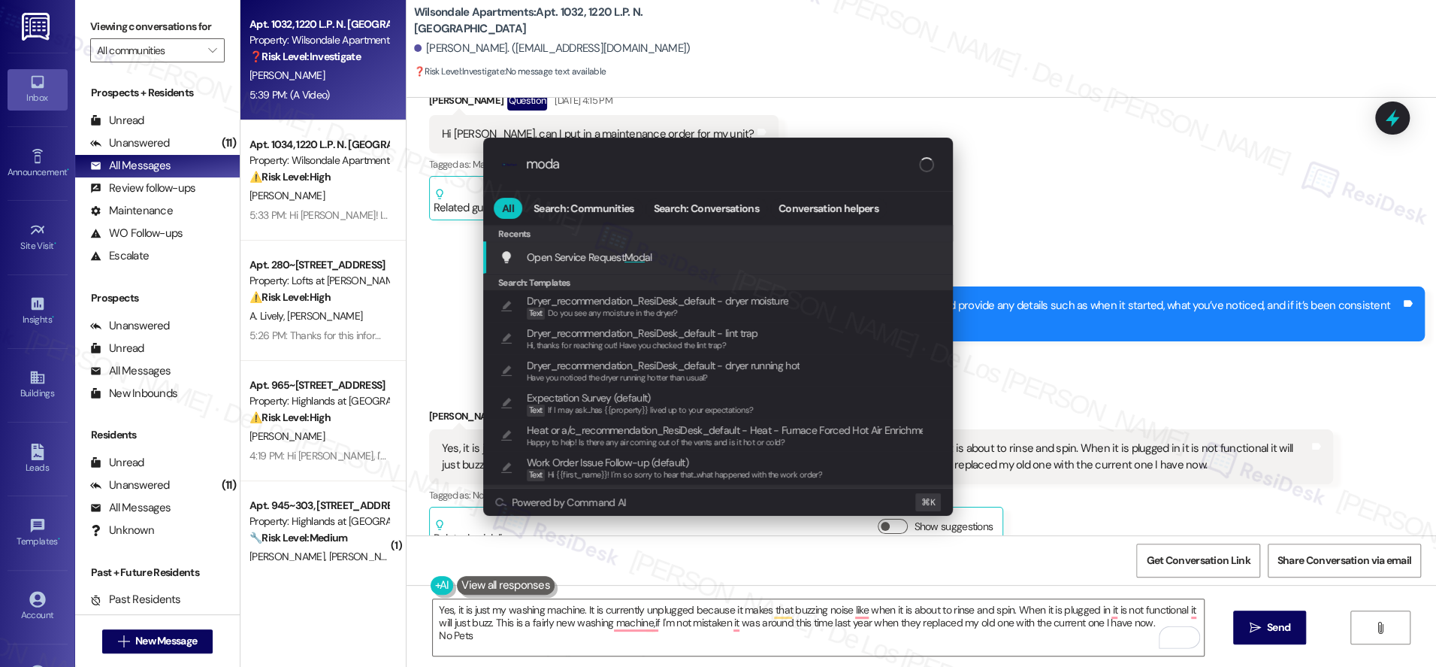
type input "modal"
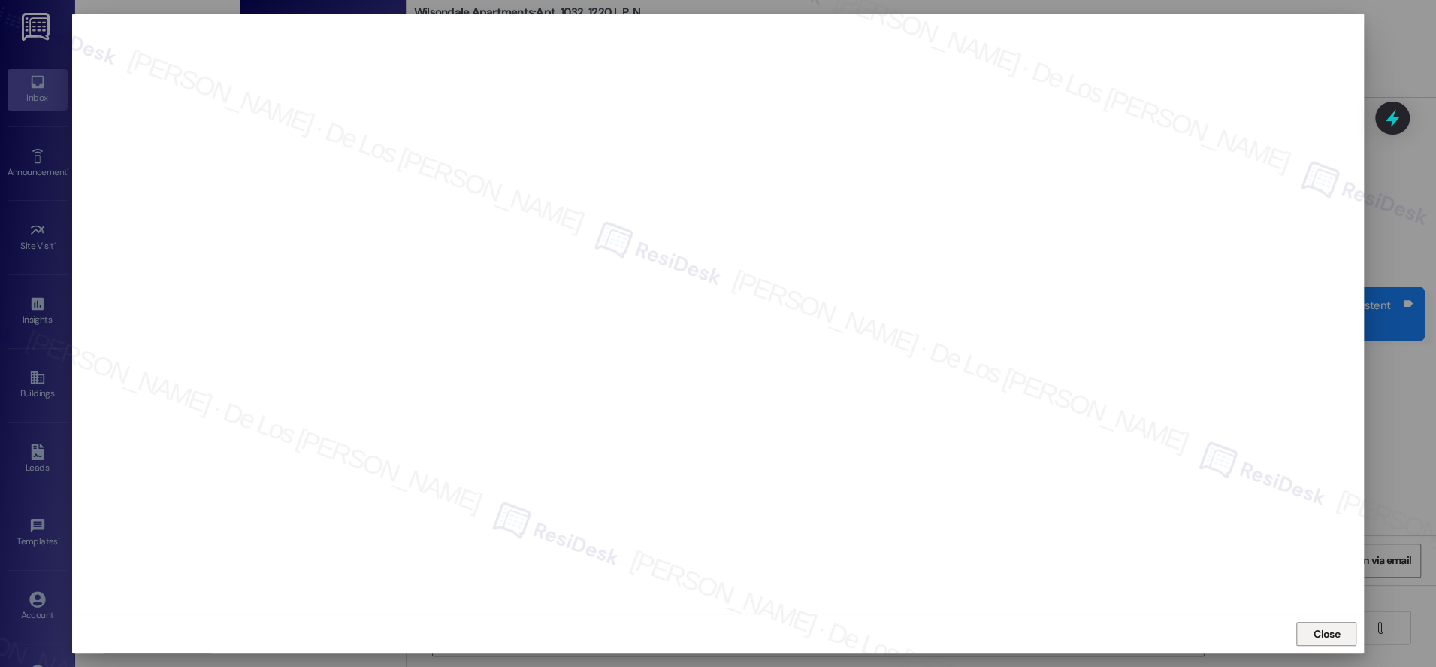
click at [1309, 632] on button "Close" at bounding box center [1327, 634] width 60 height 24
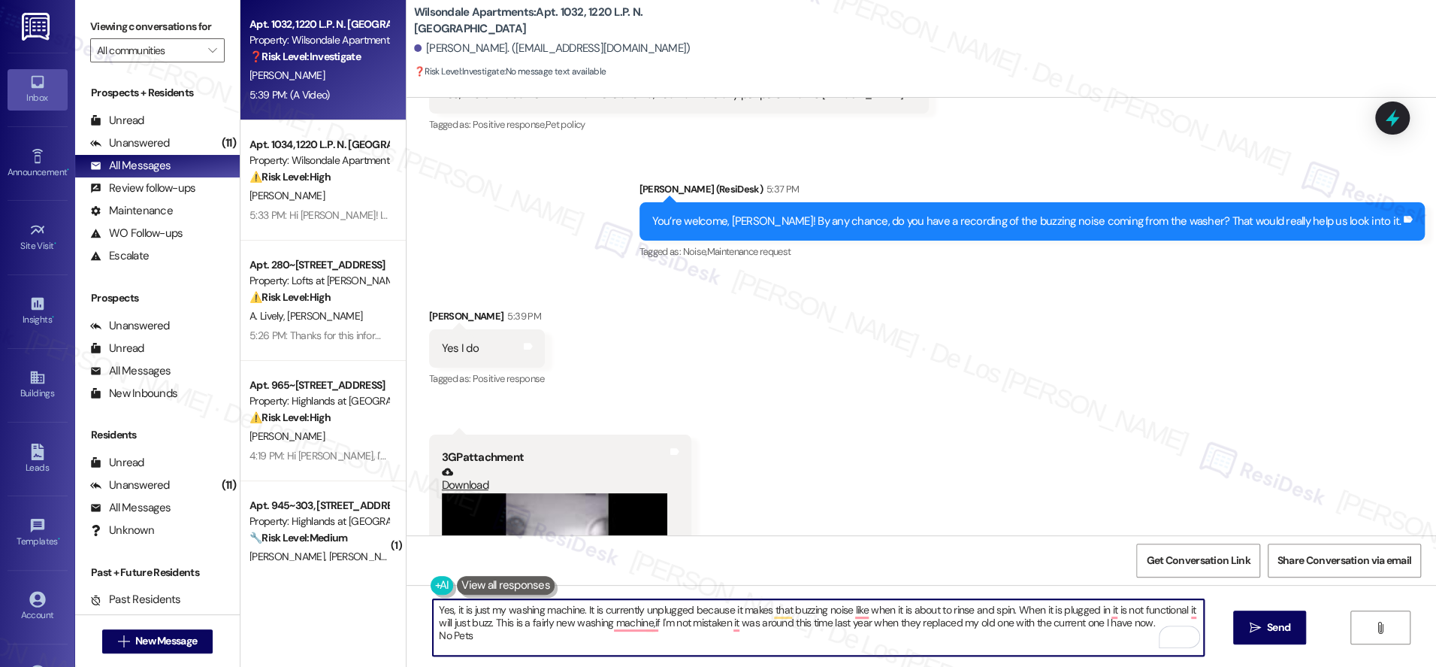
scroll to position [11696, 0]
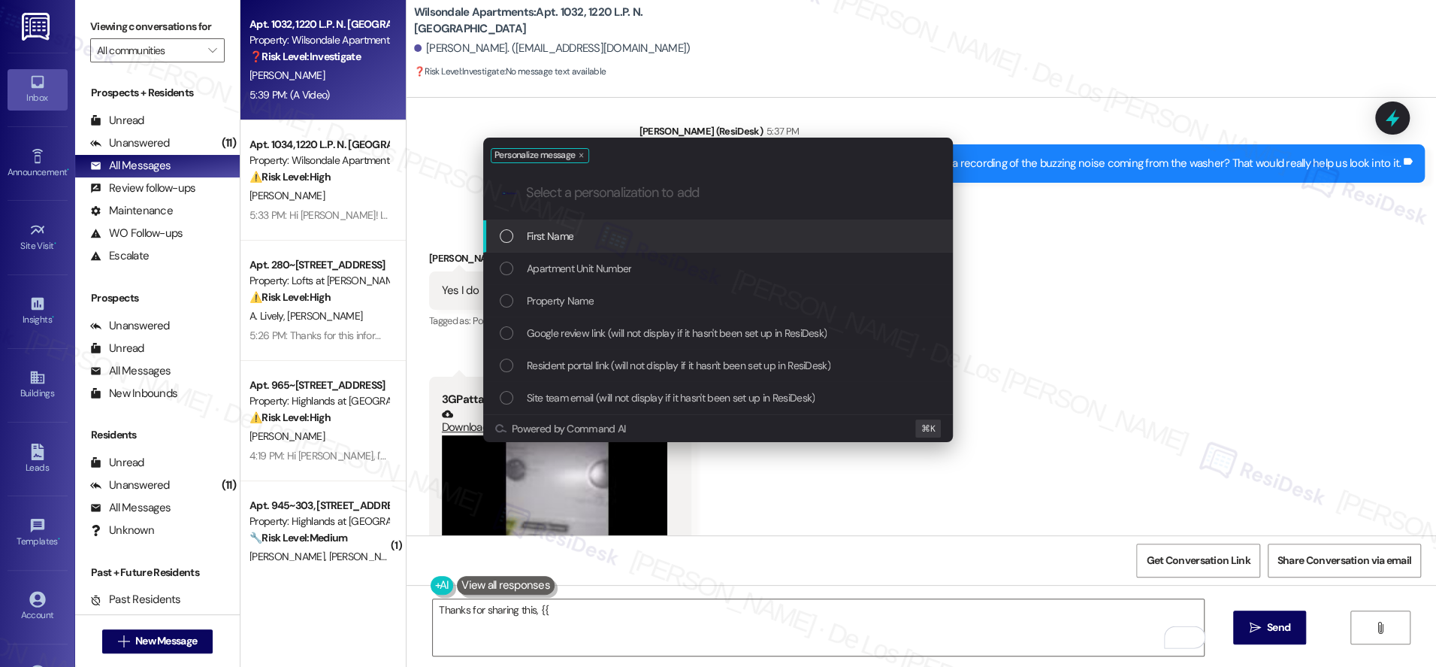
click at [688, 237] on div "First Name" at bounding box center [720, 236] width 440 height 17
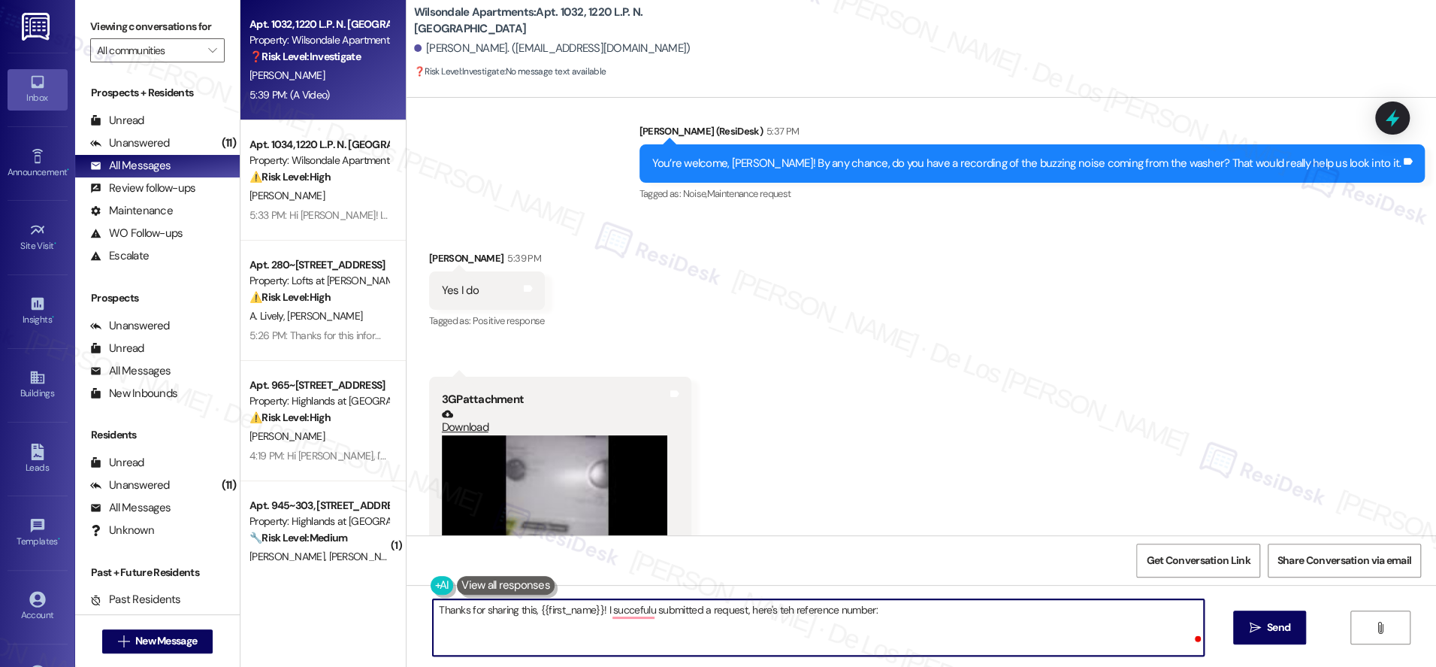
paste textarea "377410"
paste textarea "’ve successfully submitted a request for you — your reference number is 377410.…"
click at [798, 611] on textarea "Thanks for sharing this, {{first_name}}! I’ve successfully submitted a request …" at bounding box center [818, 627] width 771 height 56
click at [898, 634] on textarea "Thanks for sharing this, {{first_name}}! I’ve successfully submitted a request …" at bounding box center [818, 627] width 771 height 56
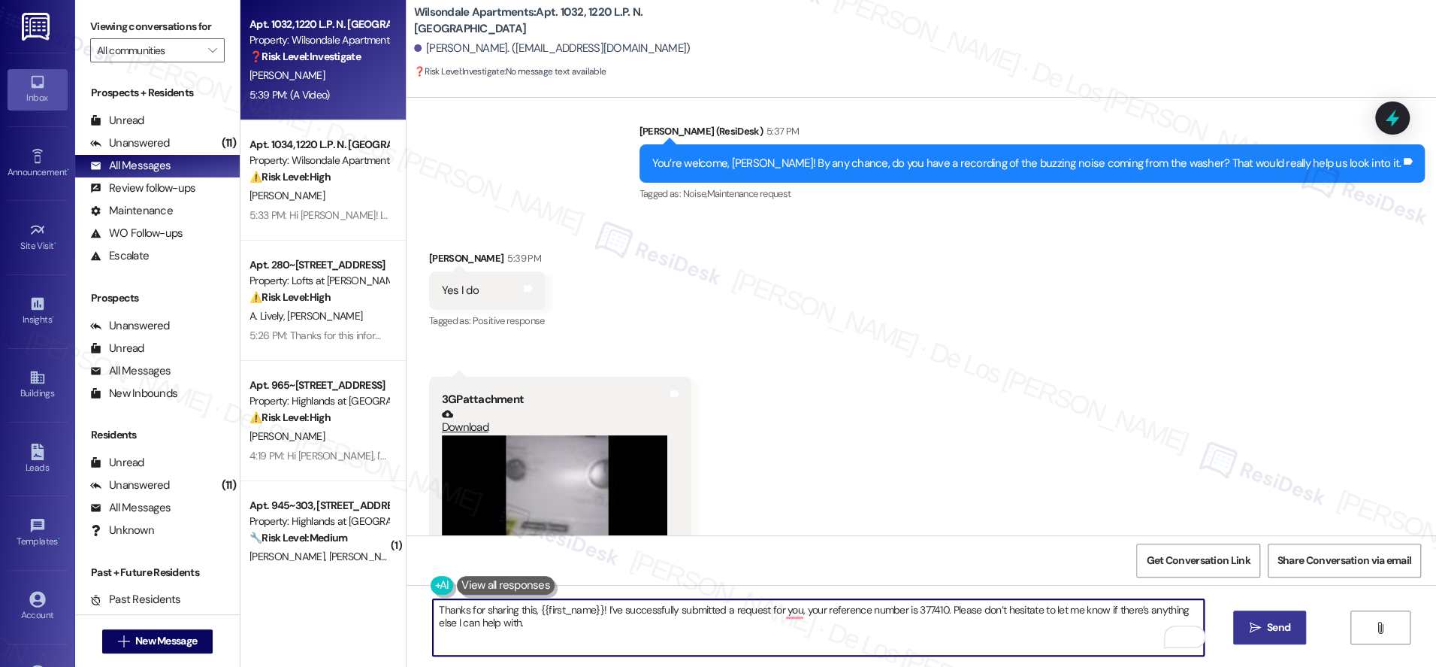
type textarea "Thanks for sharing this, {{first_name}}! I’ve successfully submitted a request …"
click at [1280, 627] on span "Send" at bounding box center [1278, 627] width 23 height 16
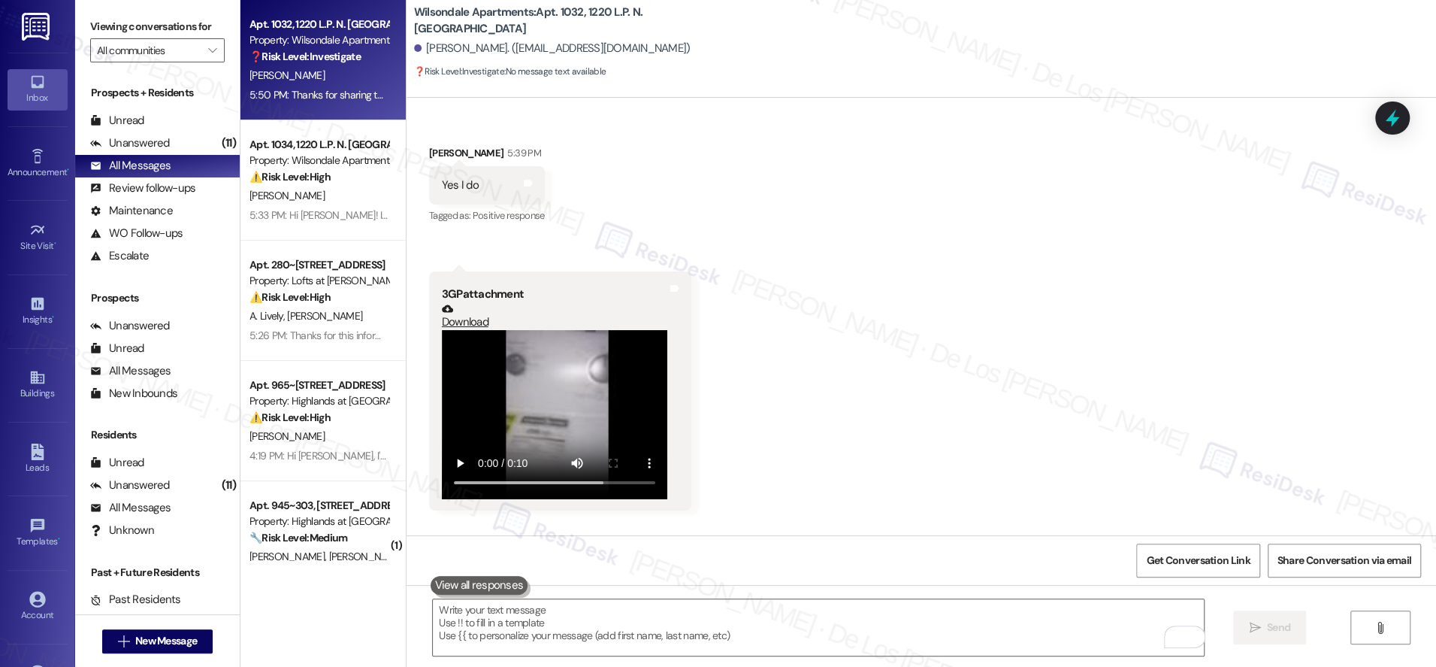
scroll to position [11797, 0]
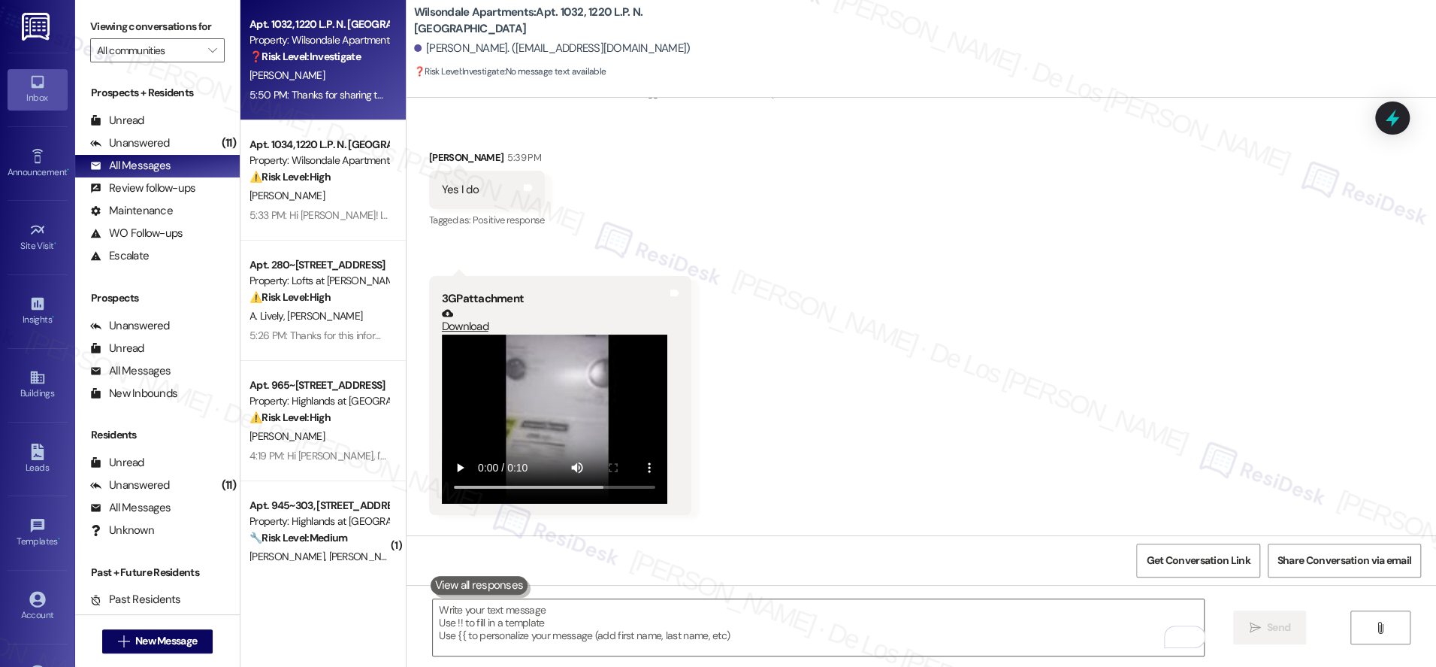
drag, startPoint x: 1049, startPoint y: 510, endPoint x: 1016, endPoint y: 513, distance: 33.1
click at [1016, 592] on div "Thanks for sharing this, Shennel! I’ve successfully submitted a request for you…" at bounding box center [967, 608] width 867 height 32
copy div "377410."
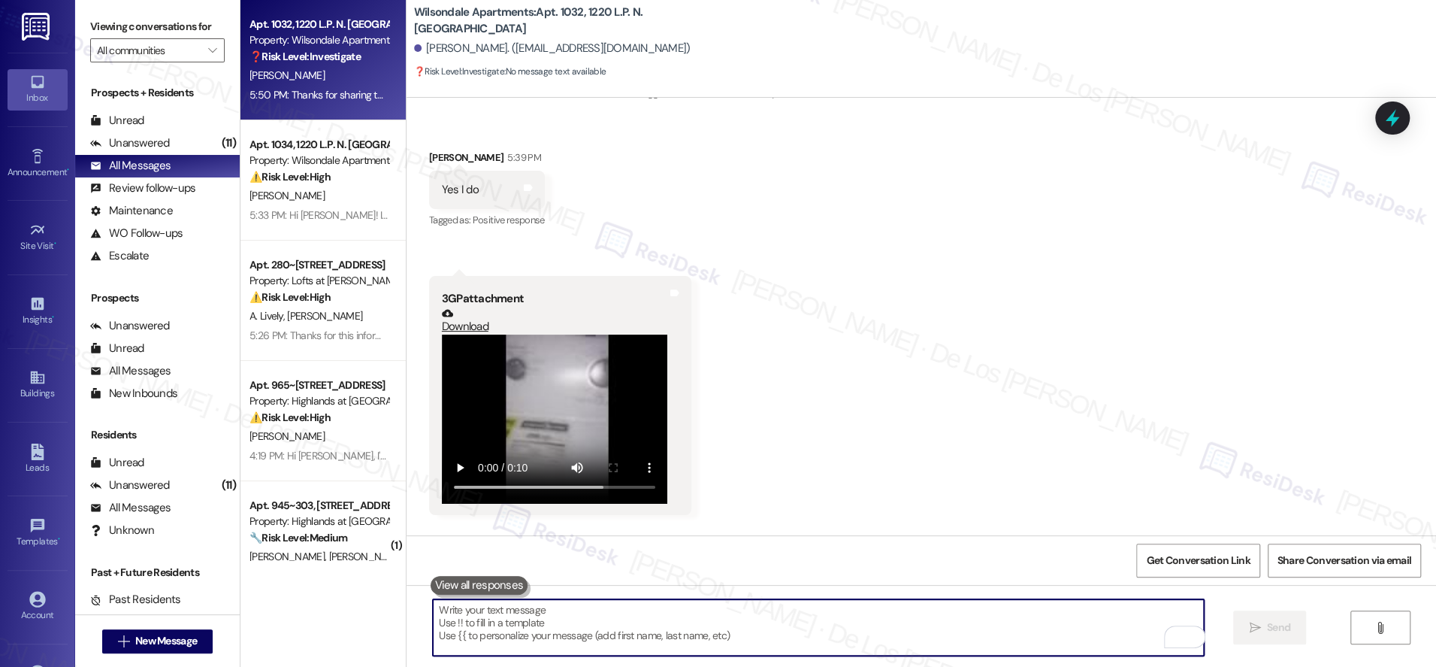
click at [949, 618] on textarea "To enrich screen reader interactions, please activate Accessibility in Grammarl…" at bounding box center [818, 627] width 771 height 56
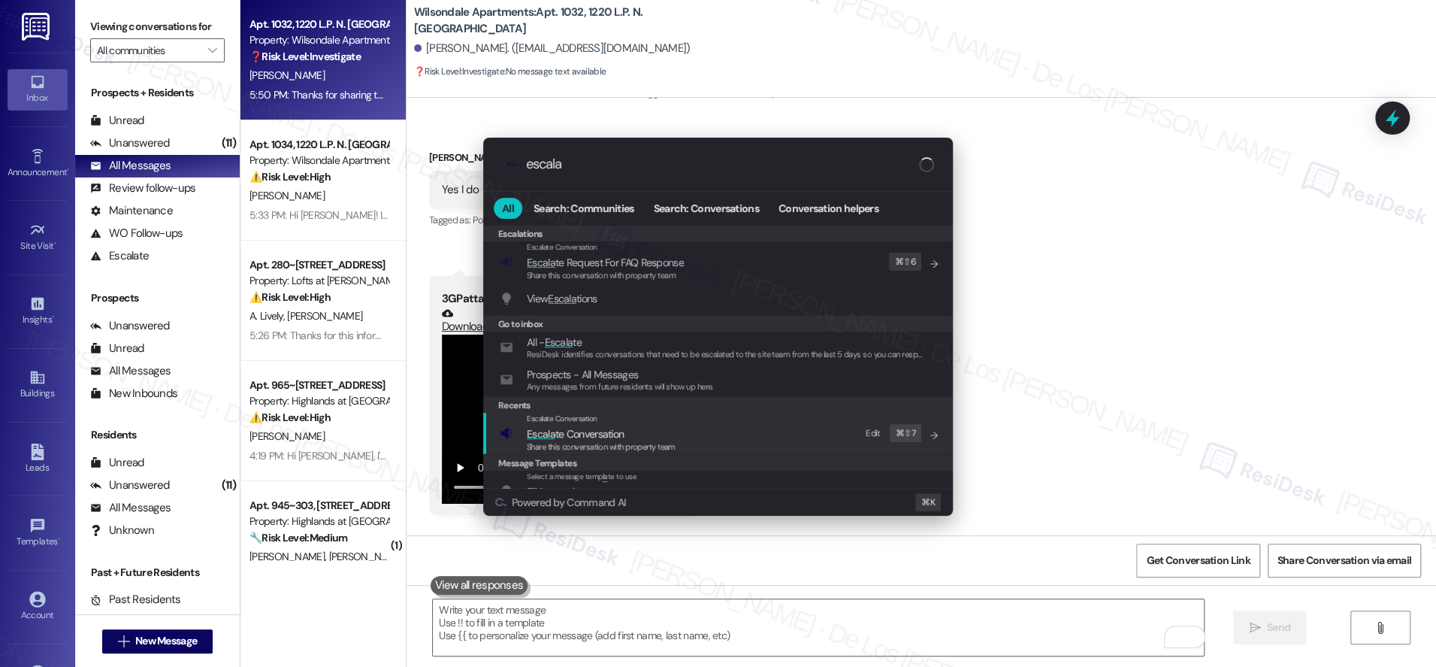
type input "escala"
click at [740, 441] on div "Escalate Conversation Escala te Conversation Share this conversation with prope…" at bounding box center [720, 433] width 440 height 41
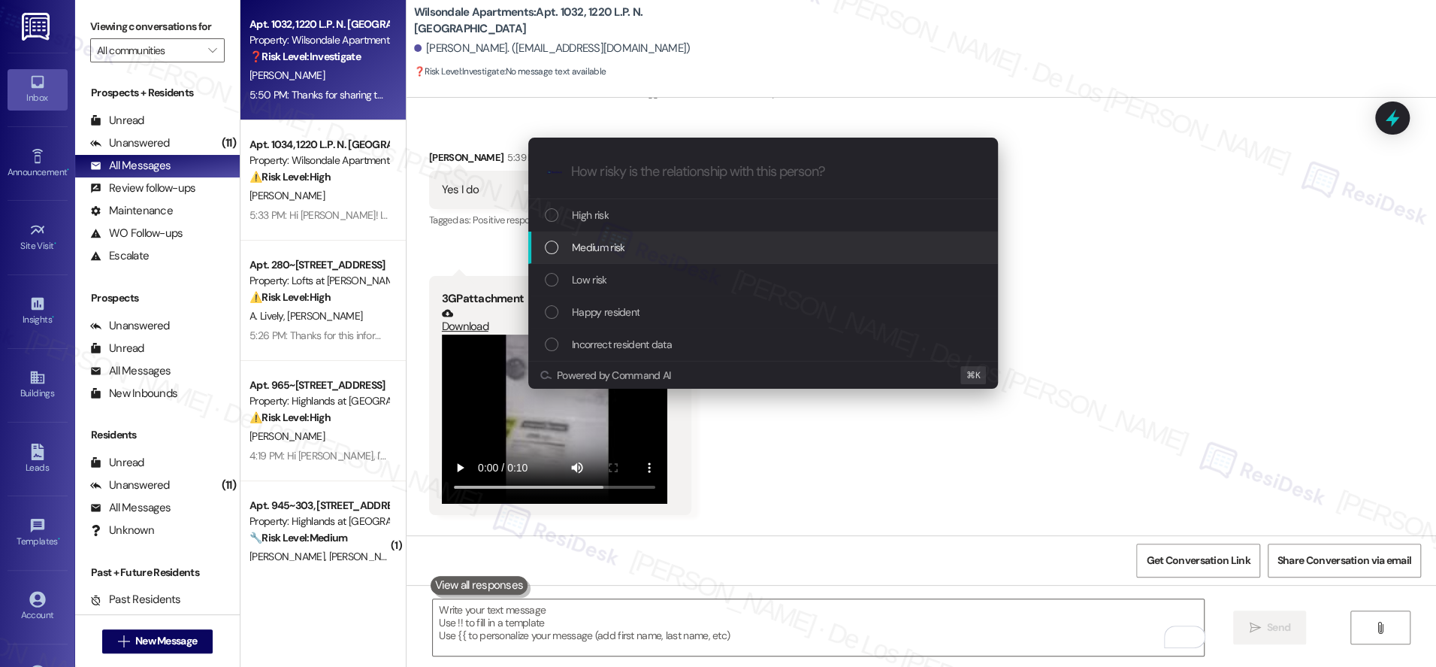
drag, startPoint x: 683, startPoint y: 255, endPoint x: 712, endPoint y: 253, distance: 28.6
click at [683, 255] on div "Medium risk" at bounding box center [765, 247] width 440 height 17
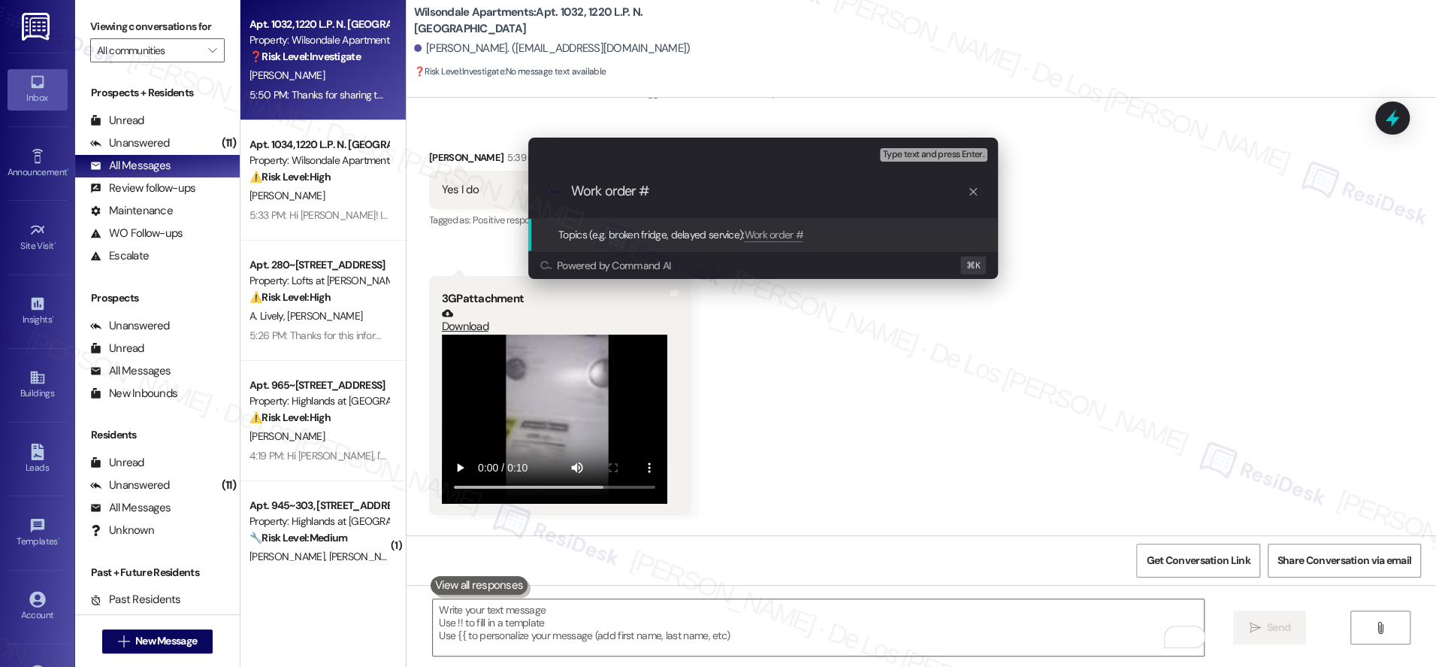
paste input "377410."
type input "Work order #377410 filed by ResiDesk - washing machine has a buzzing noise"
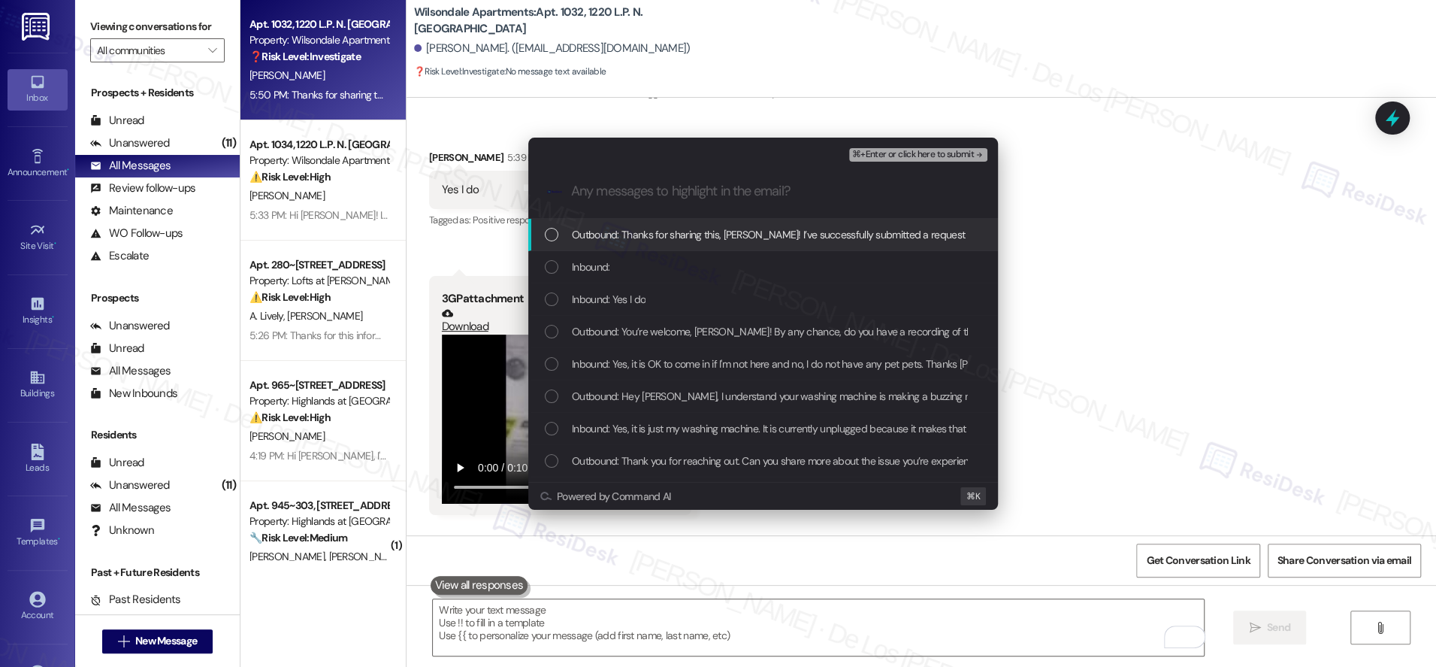
scroll to position [0, 0]
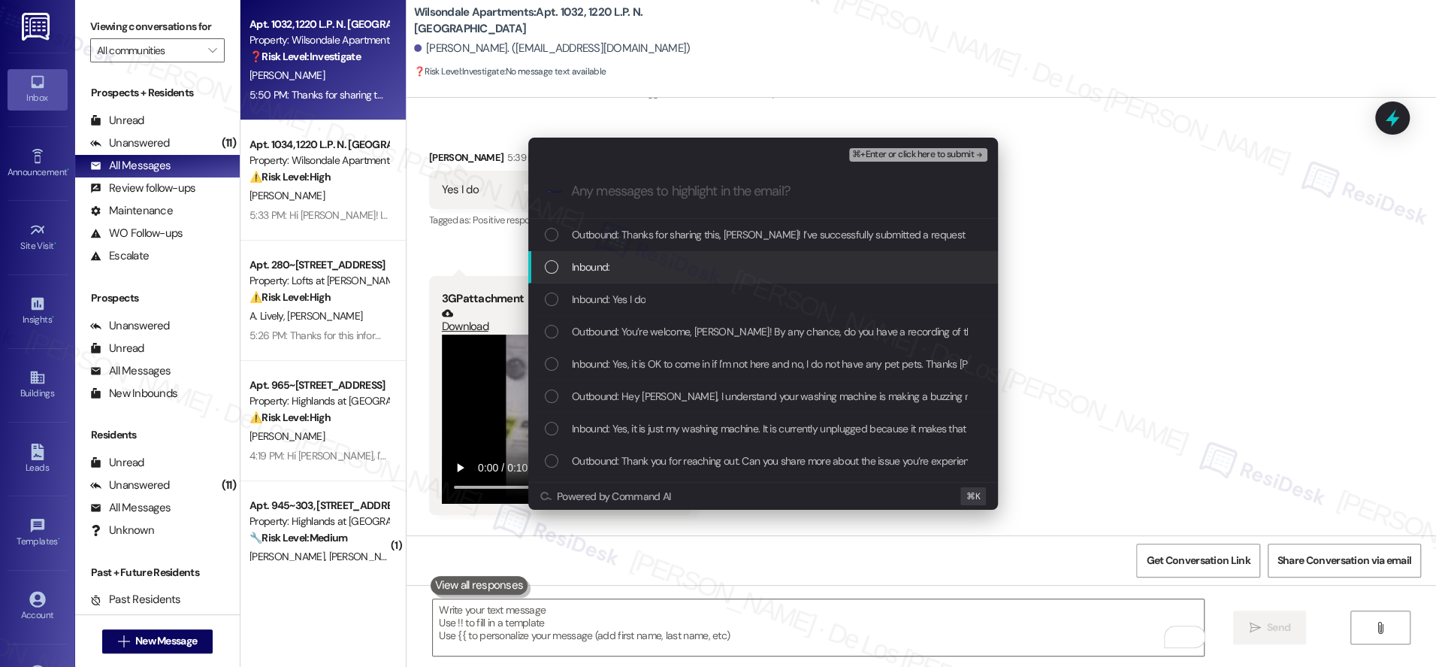
click at [745, 279] on div "Inbound:" at bounding box center [763, 267] width 470 height 32
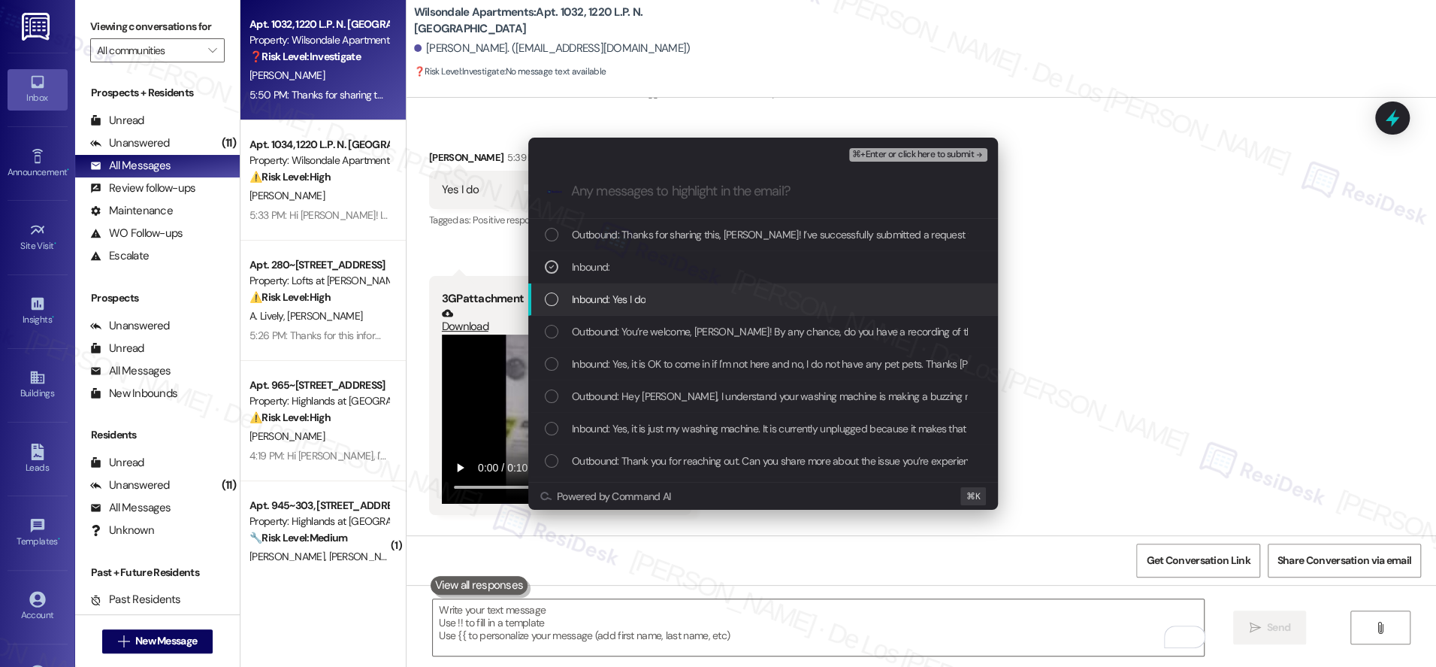
click at [745, 308] on div "Inbound: Yes I do" at bounding box center [763, 299] width 470 height 32
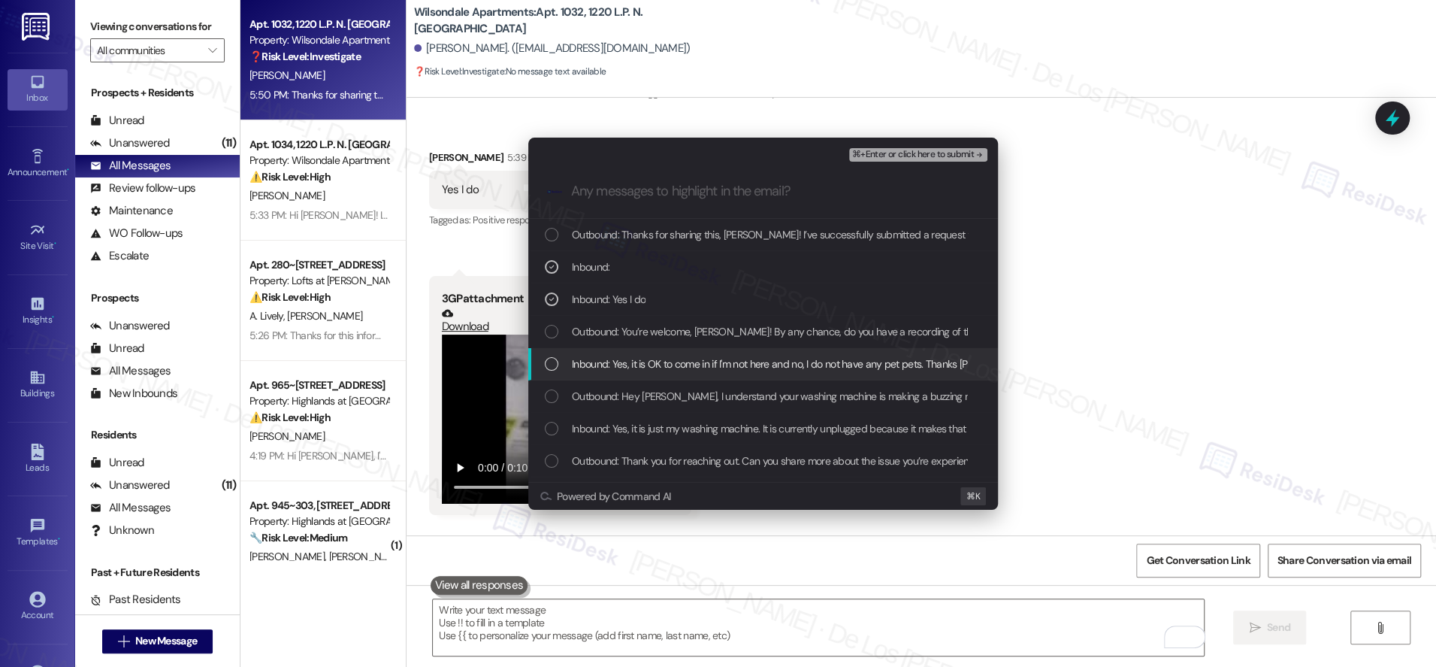
click at [740, 364] on span "Inbound: Yes, it is OK to come in if I'm not here and no, I do not have any pet…" at bounding box center [804, 364] width 464 height 17
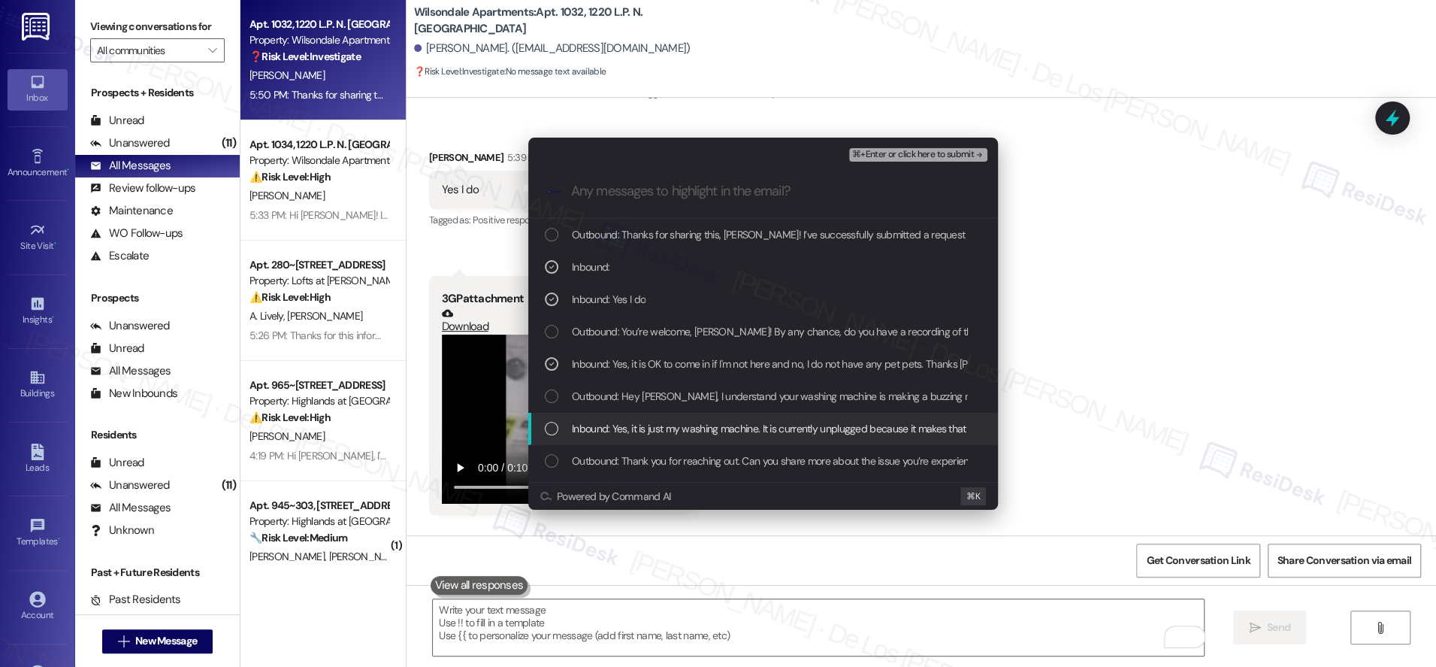
click at [737, 424] on span "Inbound: Yes, it is just my washing machine. It is currently unplugged because …" at bounding box center [1330, 428] width 1516 height 17
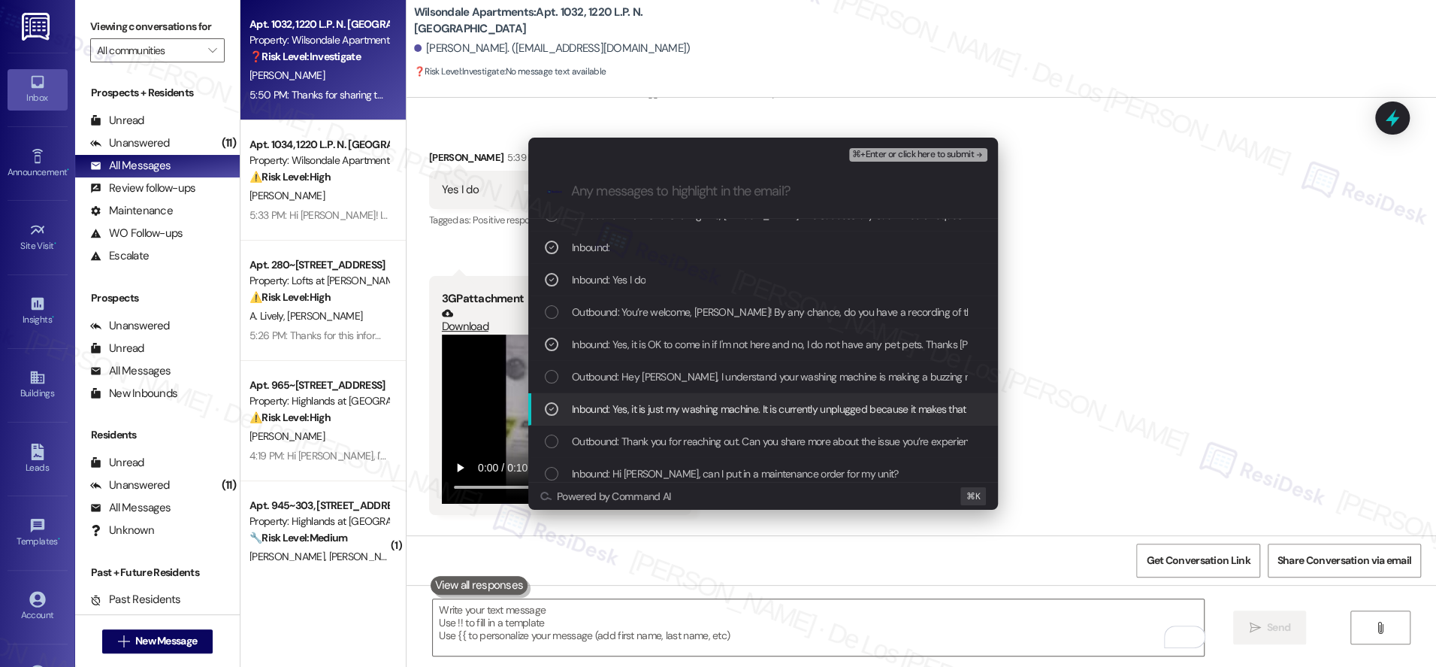
scroll to position [21, 0]
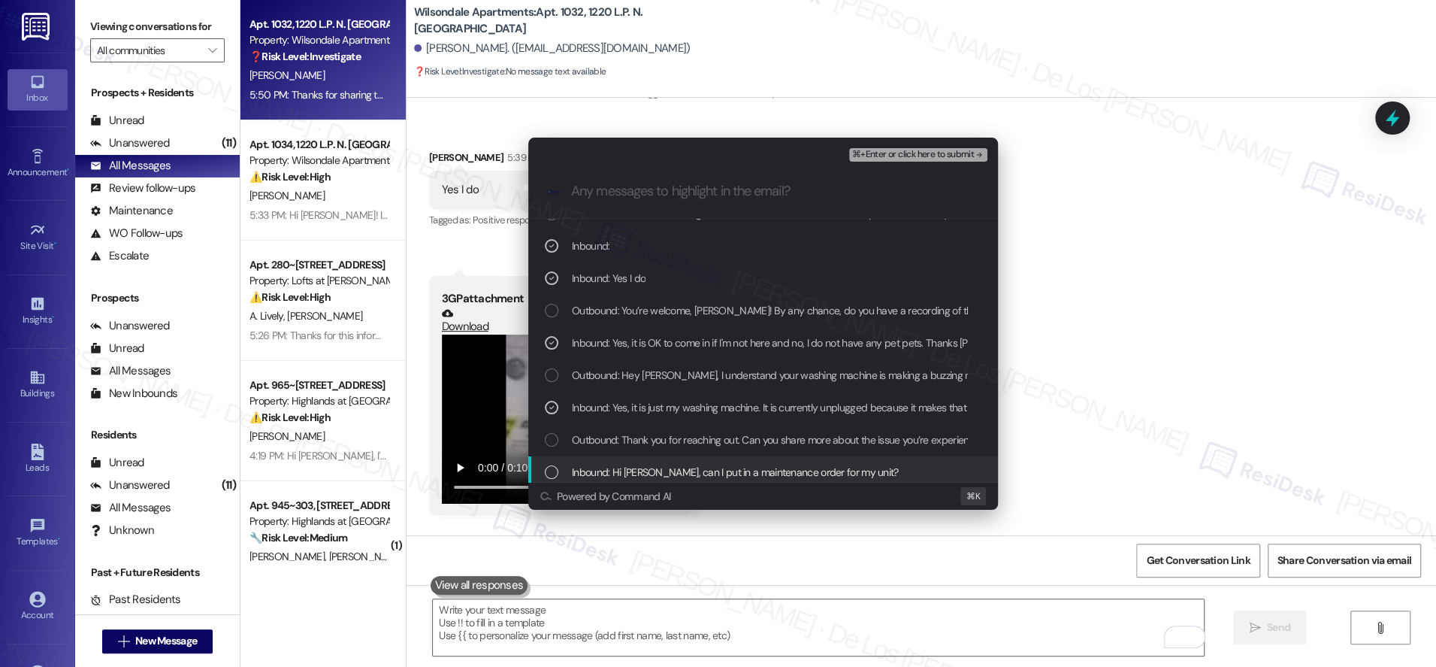
click at [763, 469] on span "Inbound: Hi Sarah, can I put in a maintenance order for my unit?" at bounding box center [735, 472] width 327 height 17
click at [947, 155] on span "⌘+Enter or click here to submit" at bounding box center [913, 155] width 122 height 11
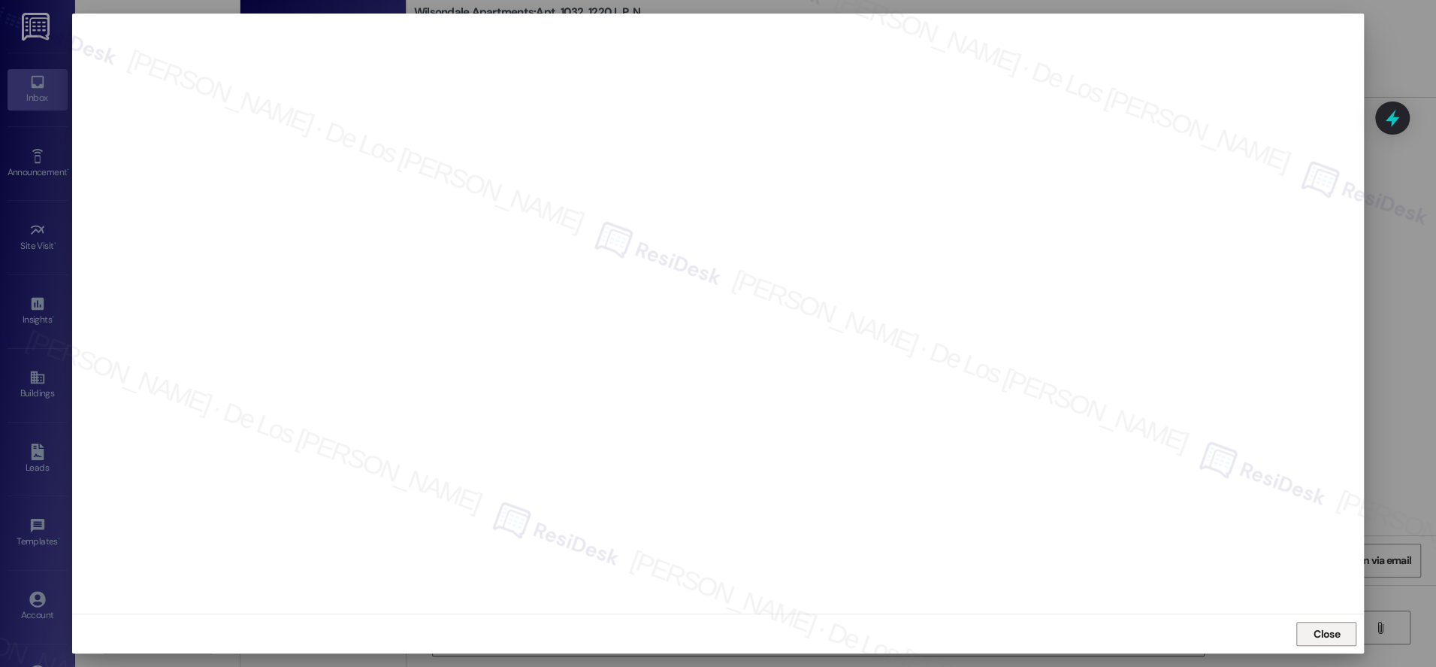
click at [1324, 635] on span "Close" at bounding box center [1327, 634] width 26 height 16
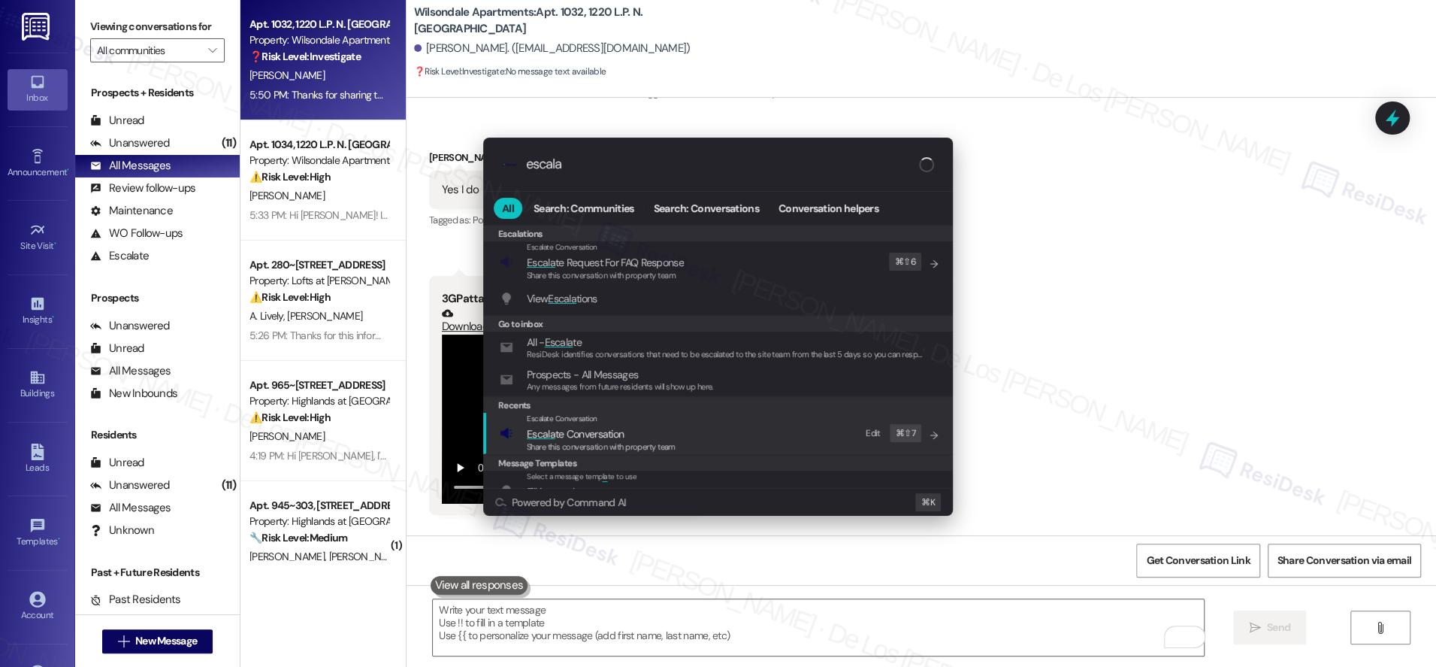
type input "escala"
click at [661, 431] on span "Escala te Conversation" at bounding box center [601, 433] width 149 height 17
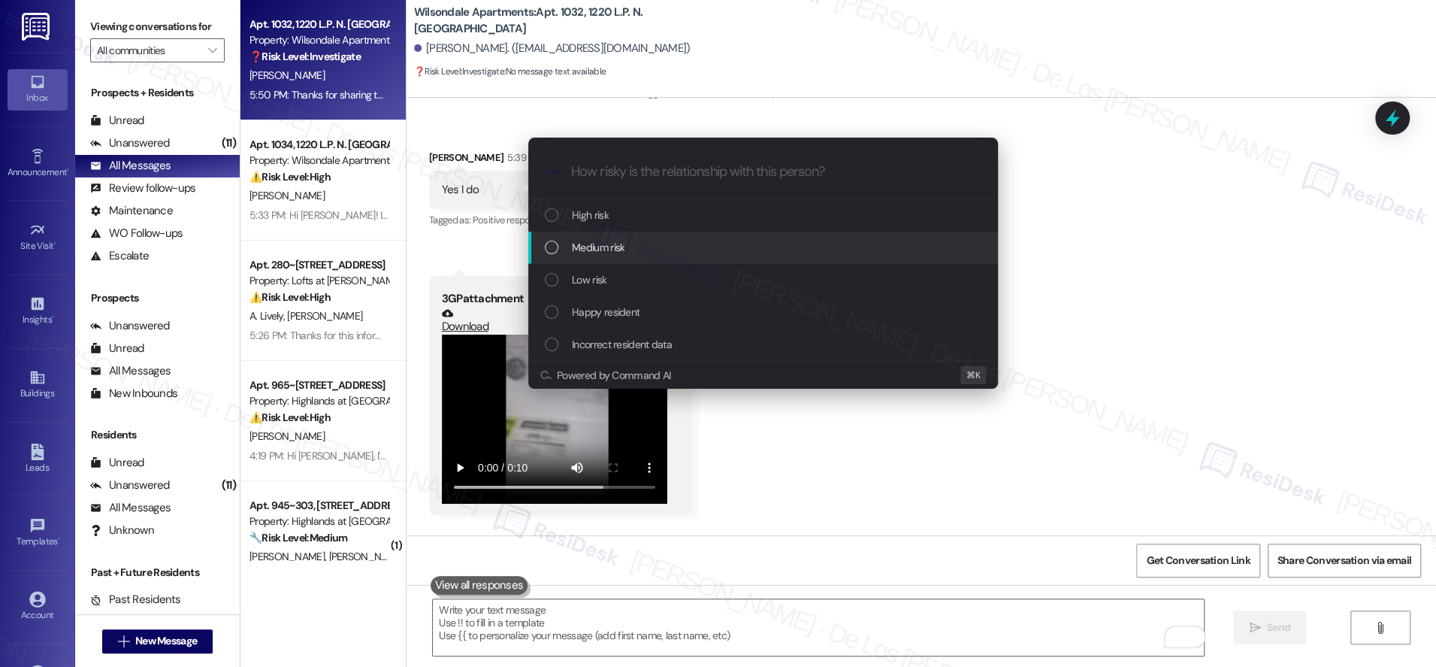
click at [694, 250] on div "Medium risk" at bounding box center [765, 247] width 440 height 17
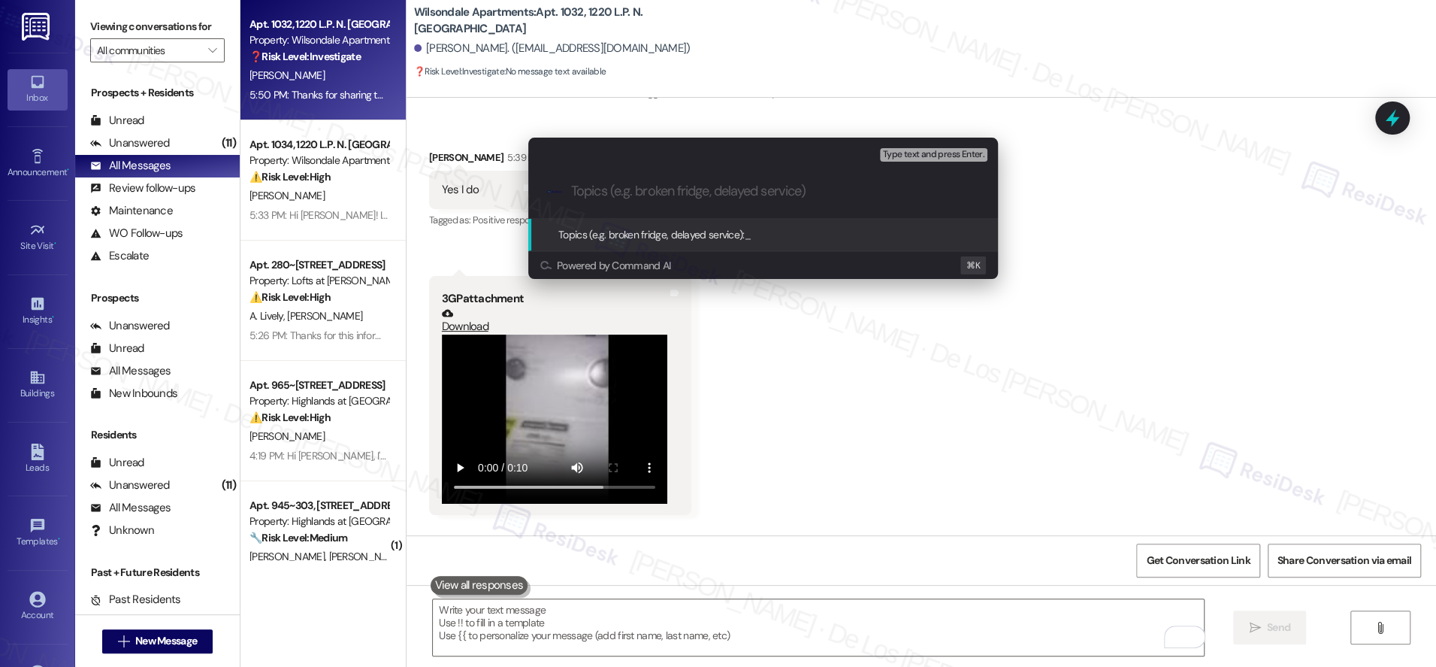
paste input "Work order #377410 filed by ResiDesk - washing machine has a buzzing noise"
type input "Work order #377410 filed by ResiDesk - washing machine has a buzzing noise"
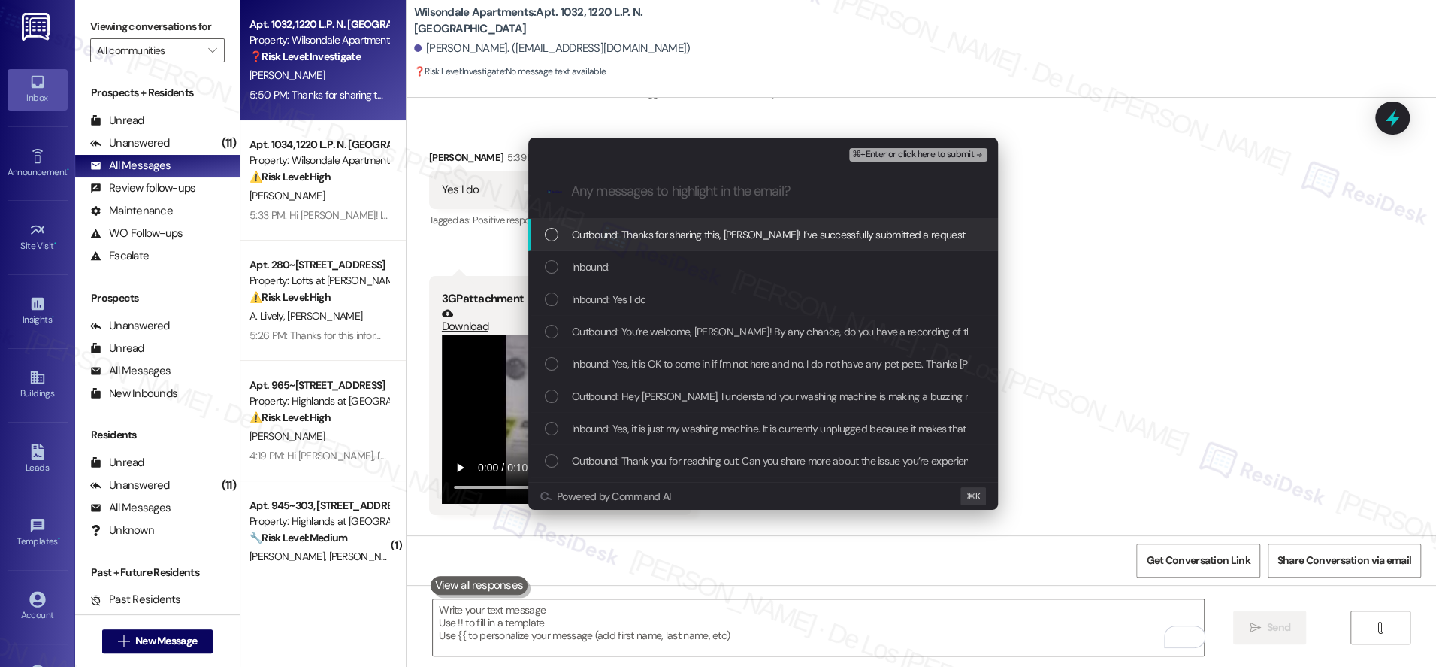
scroll to position [0, 0]
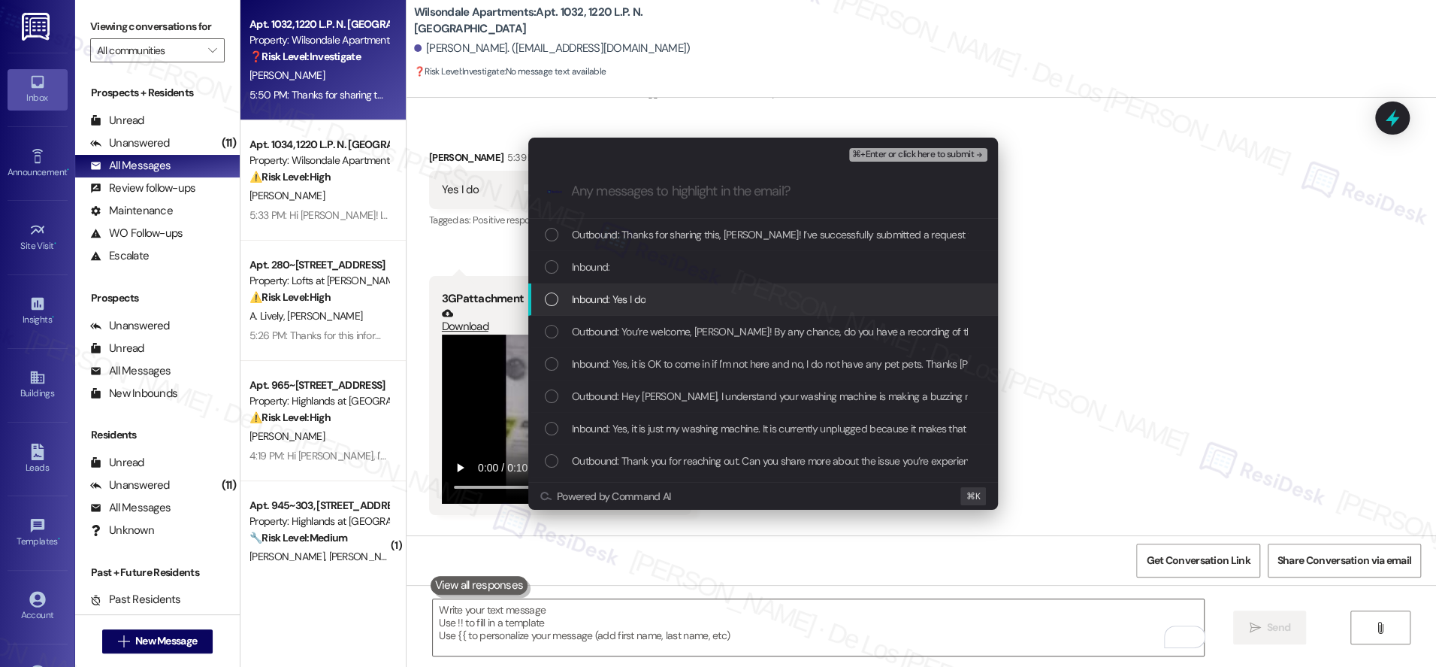
click at [684, 295] on div "Inbound: Yes I do" at bounding box center [765, 299] width 440 height 17
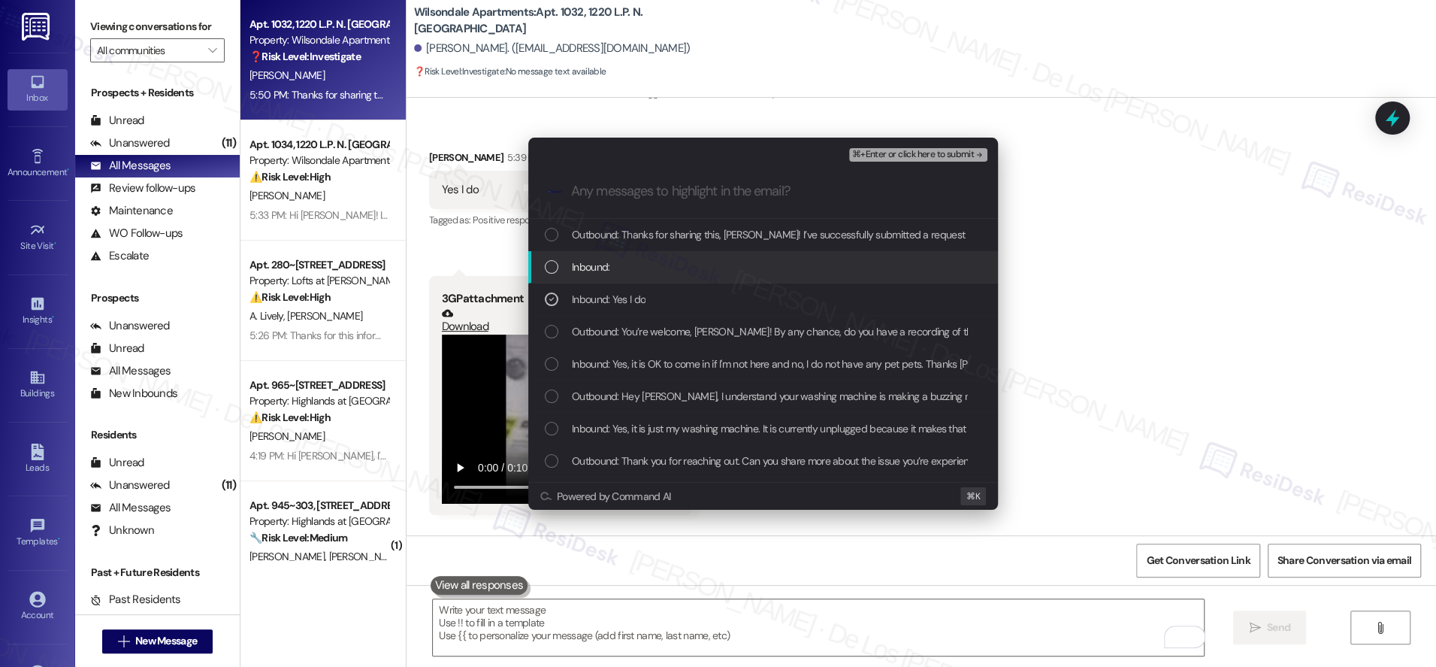
click at [686, 275] on div "Inbound:" at bounding box center [763, 267] width 470 height 32
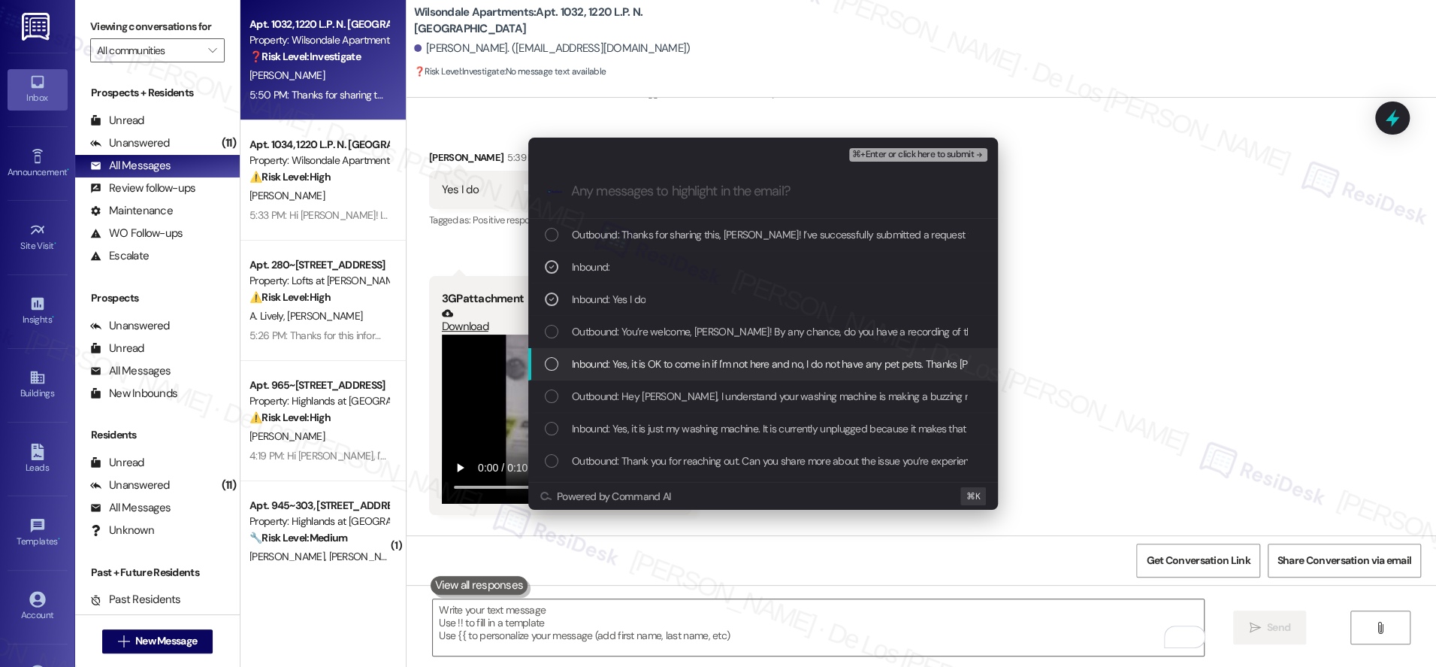
click at [653, 363] on span "Inbound: Yes, it is OK to come in if I'm not here and no, I do not have any pet…" at bounding box center [804, 364] width 464 height 17
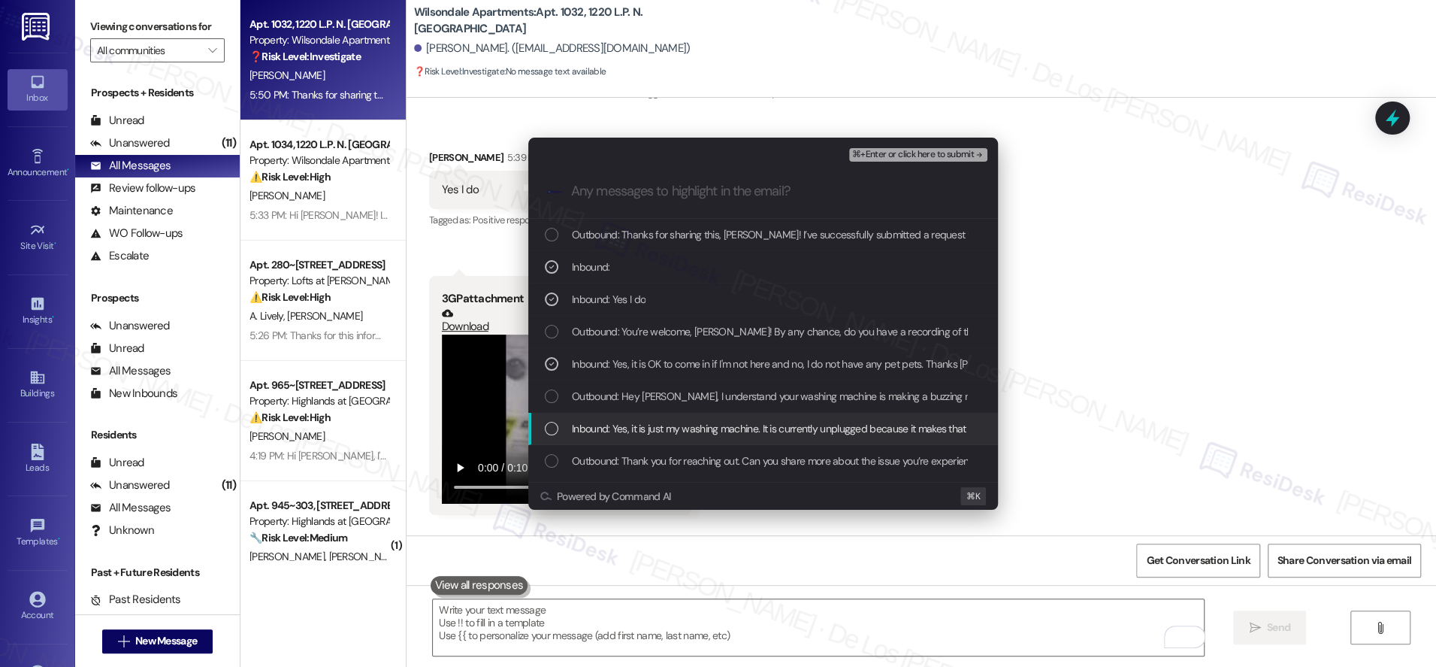
click at [665, 422] on span "Inbound: Yes, it is just my washing machine. It is currently unplugged because …" at bounding box center [1330, 428] width 1516 height 17
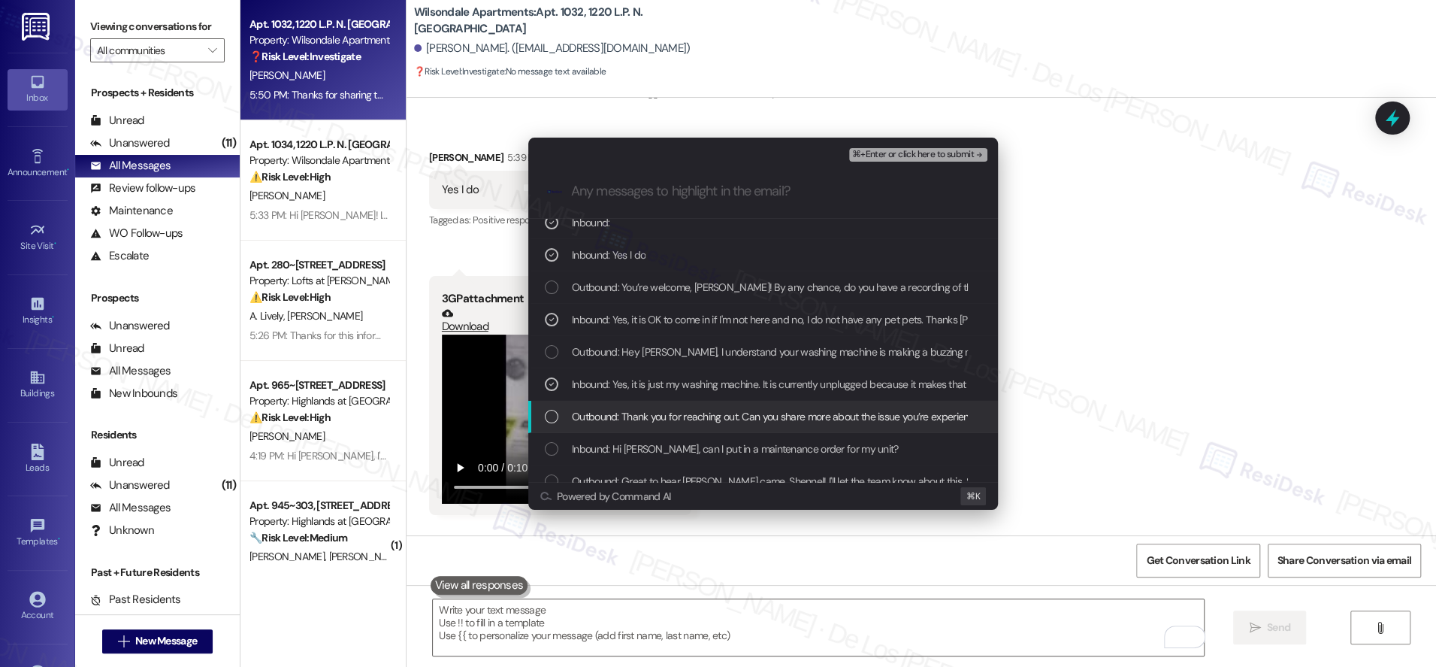
scroll to position [150, 0]
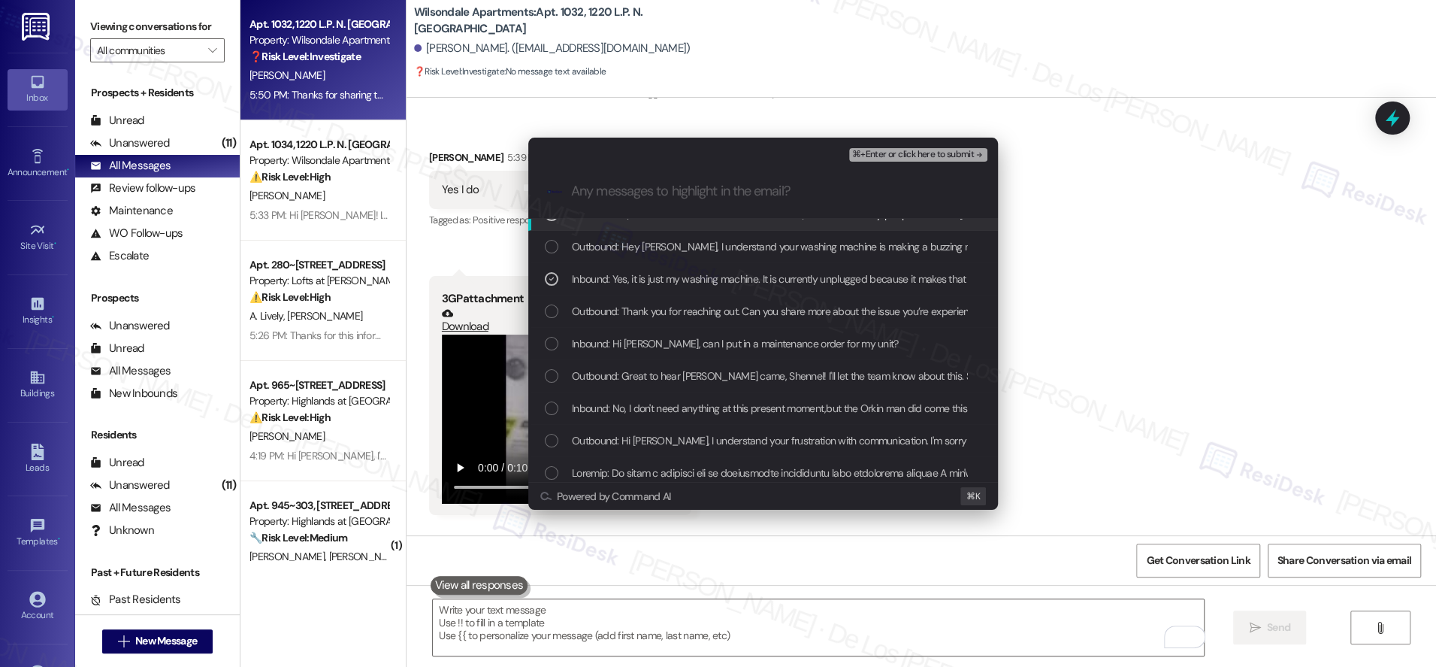
click at [927, 158] on span "⌘+Enter or click here to submit" at bounding box center [913, 155] width 122 height 11
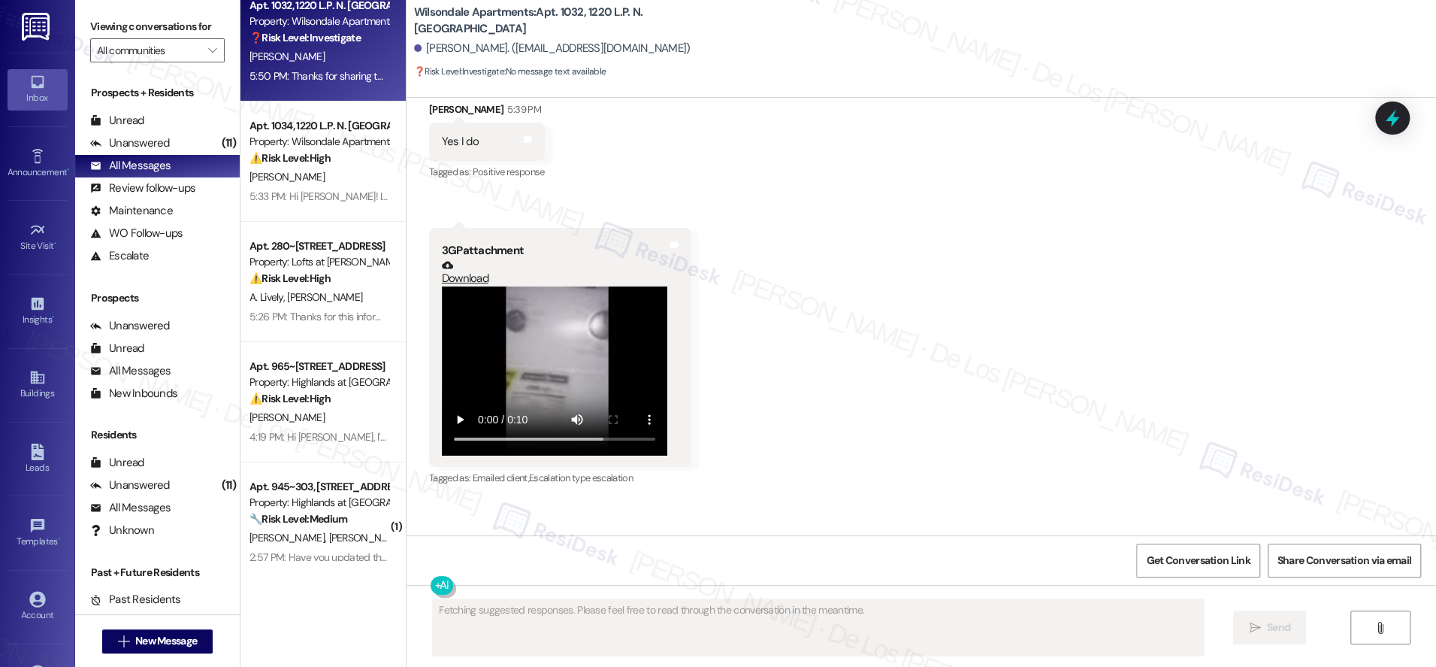
scroll to position [195, 0]
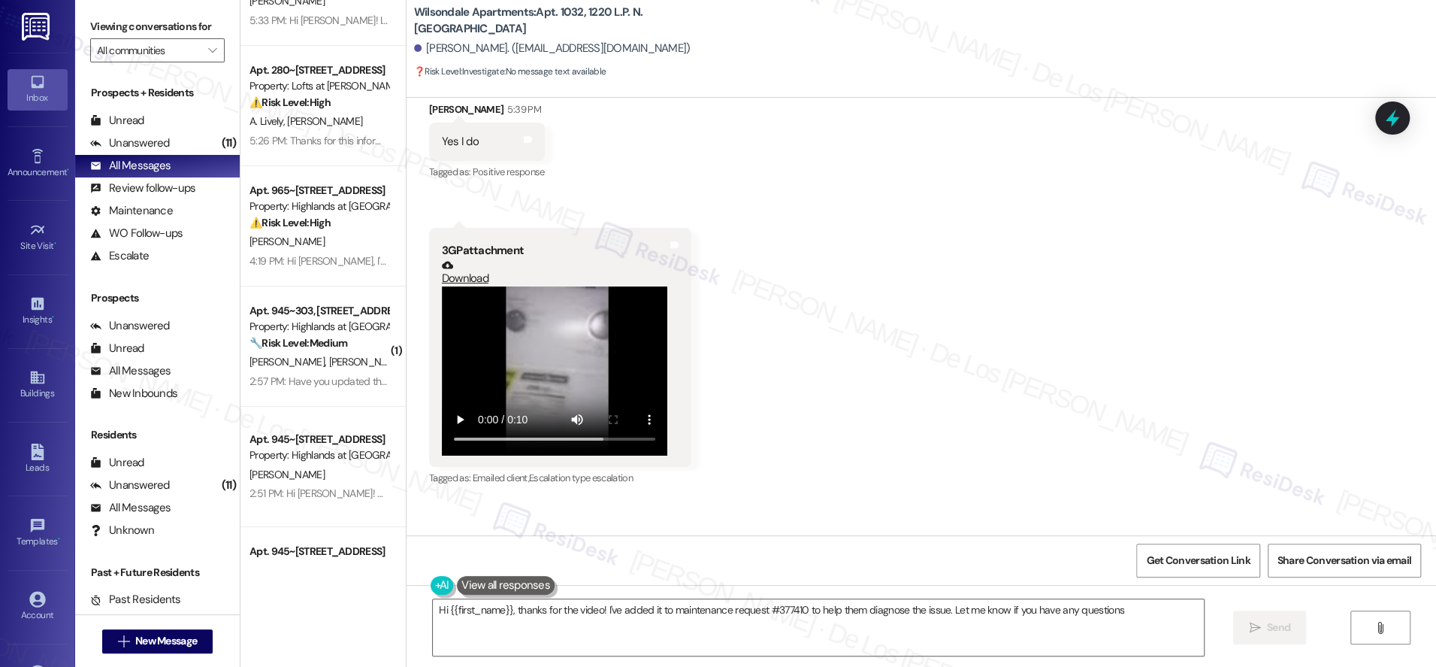
type textarea "Hi {{first_name}}, thanks for the video! I've added it to maintenance request #…"
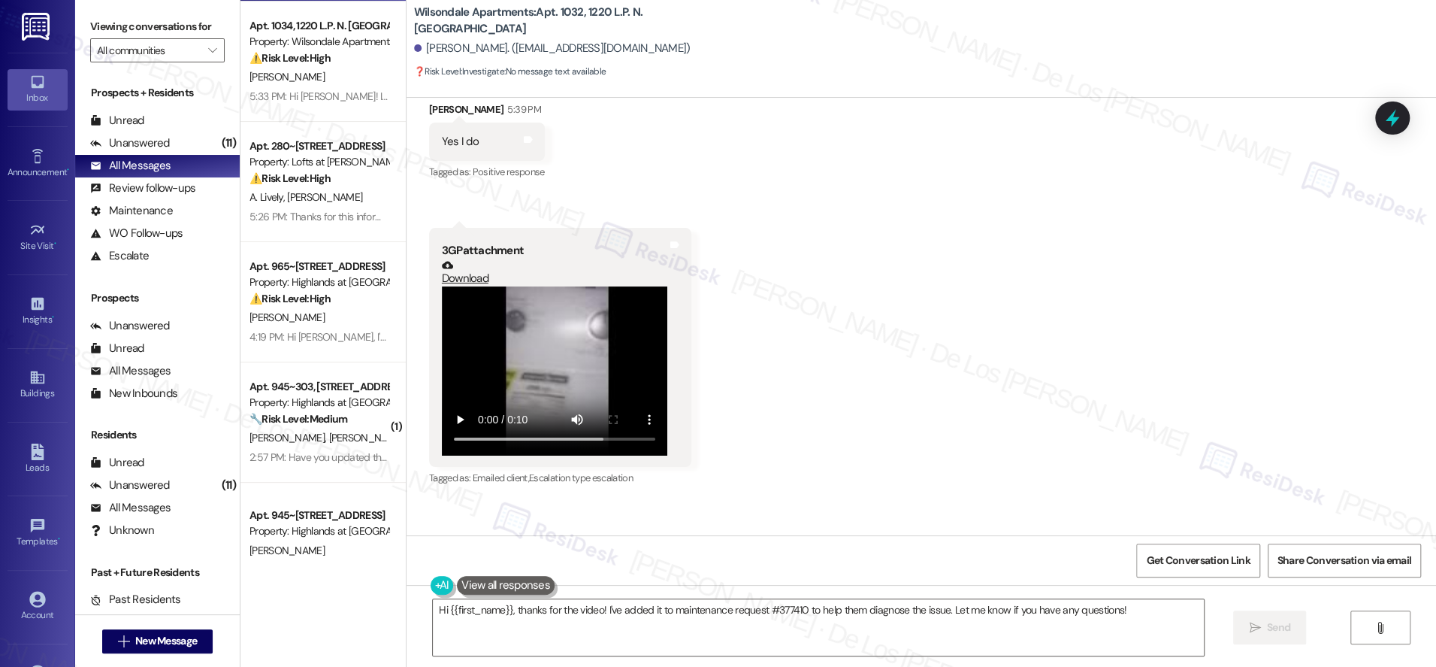
scroll to position [0, 0]
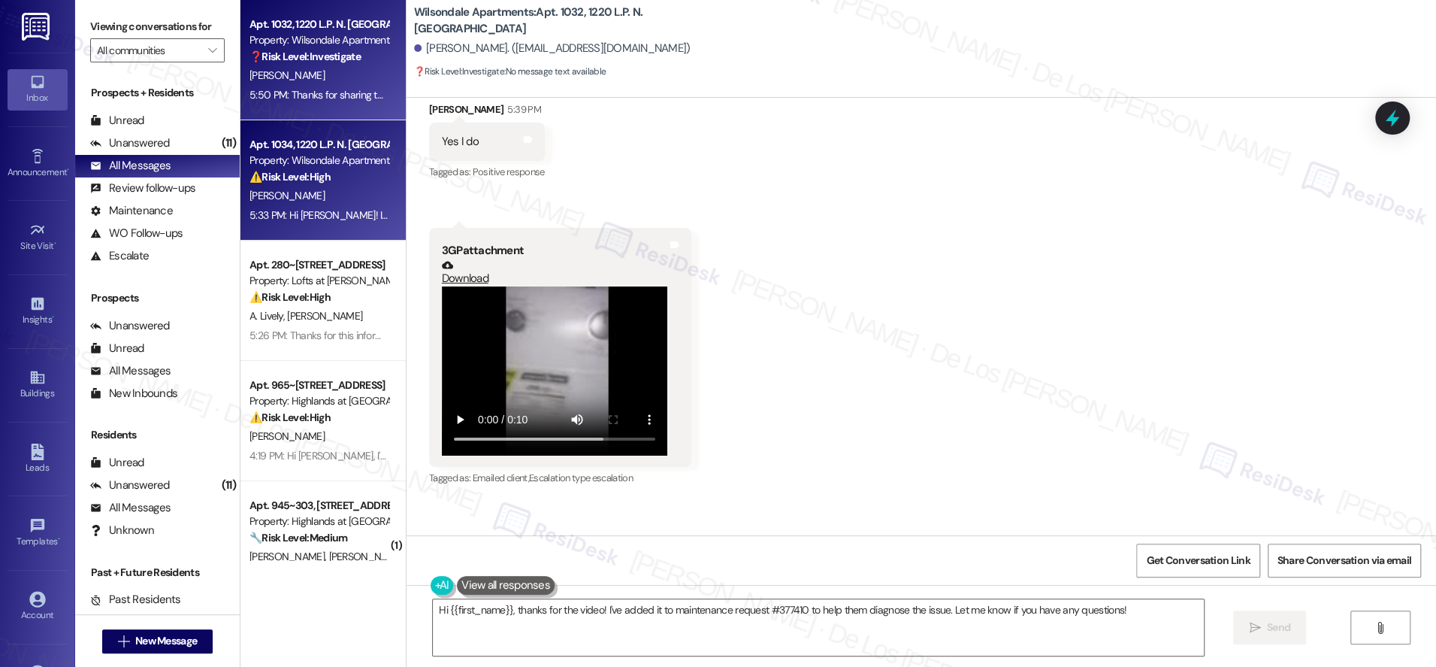
click at [361, 220] on div "5:33 PM: Hi Kayle! I understand you're waiting on maintenance for your toilet h…" at bounding box center [640, 215] width 781 height 14
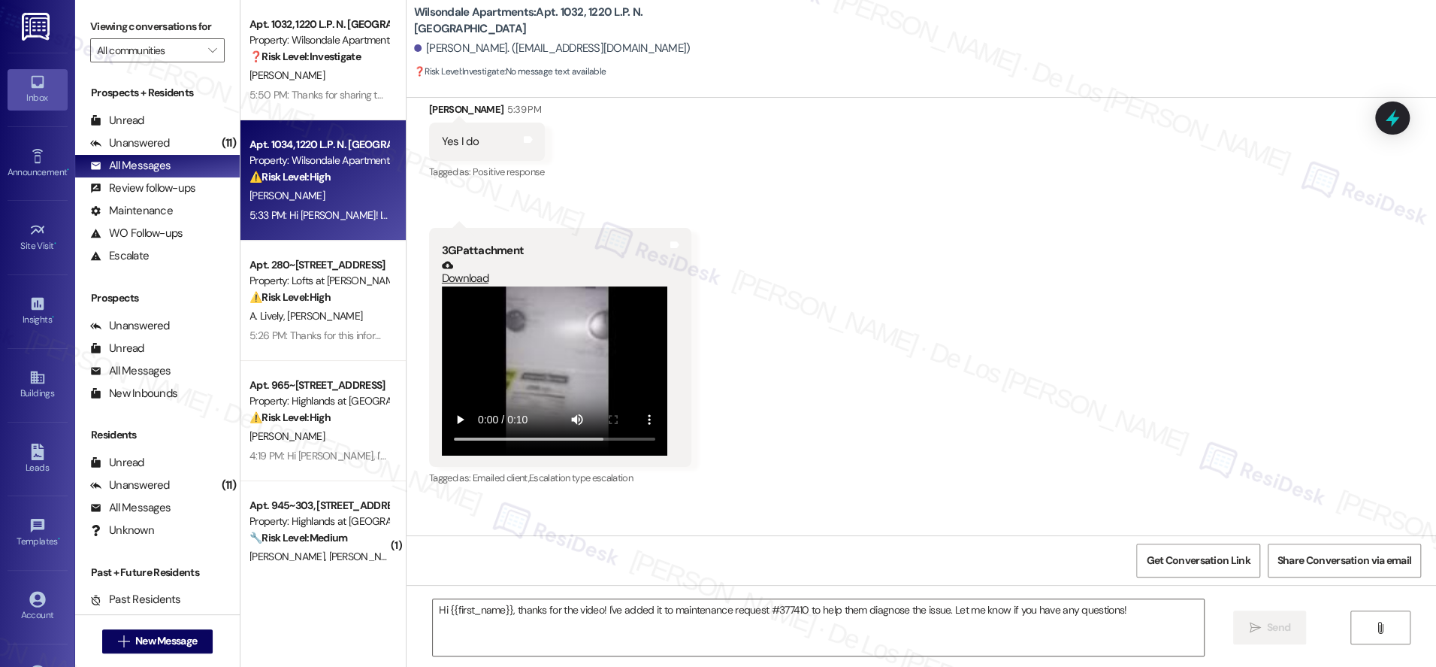
type textarea "Fetching suggested responses. Please feel free to read through the conversation…"
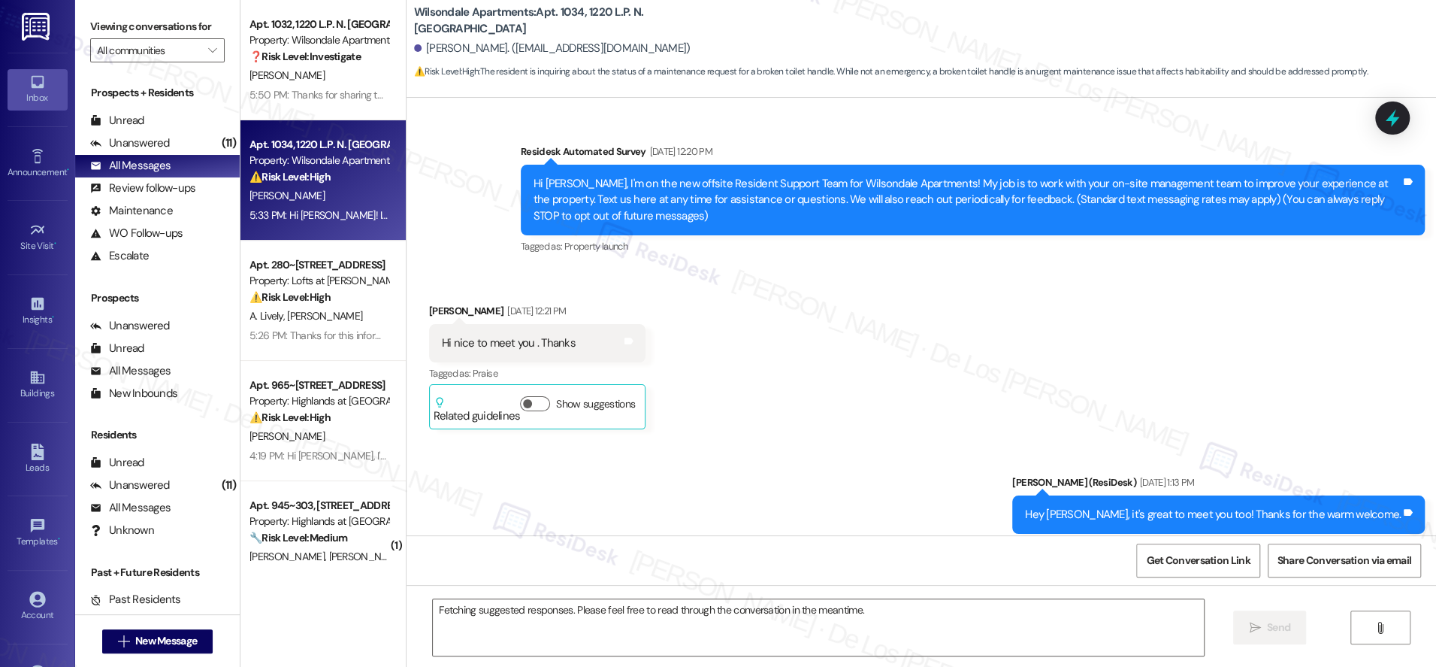
scroll to position [41432, 0]
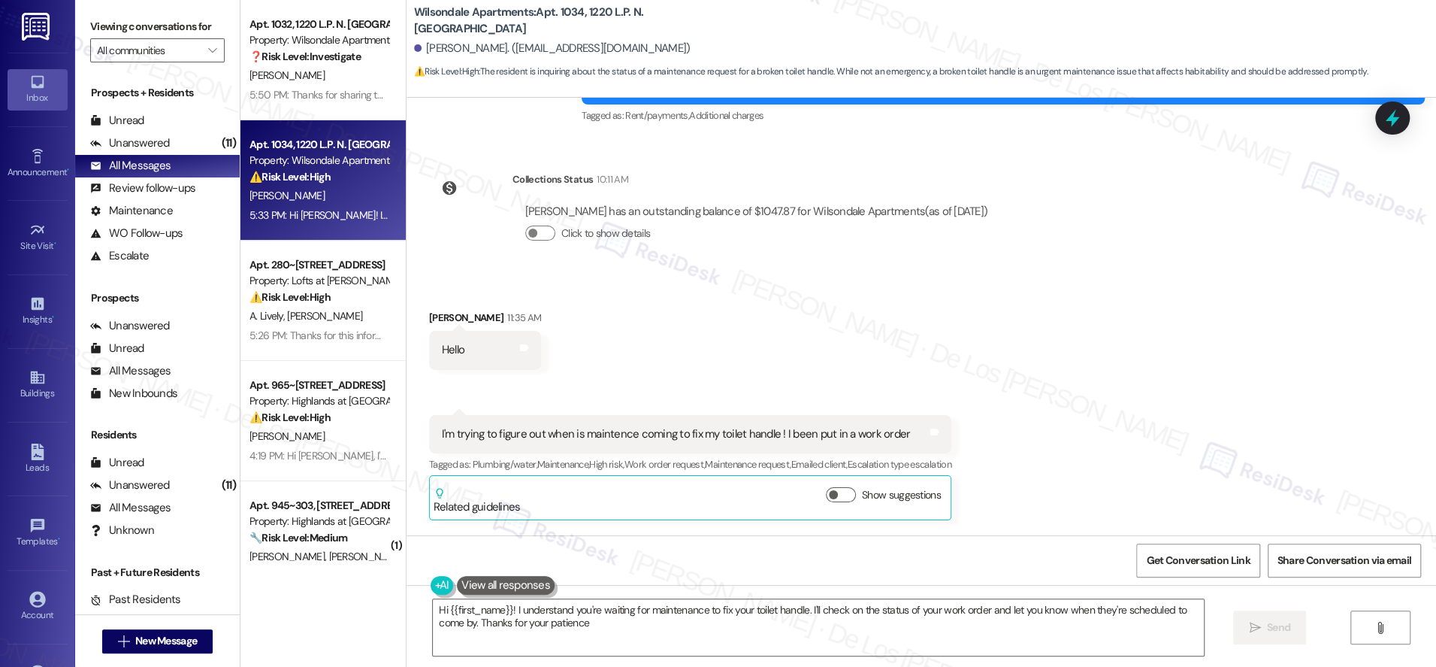
type textarea "Hi {{first_name}}! I understand you're waiting for maintenance to fix your toil…"
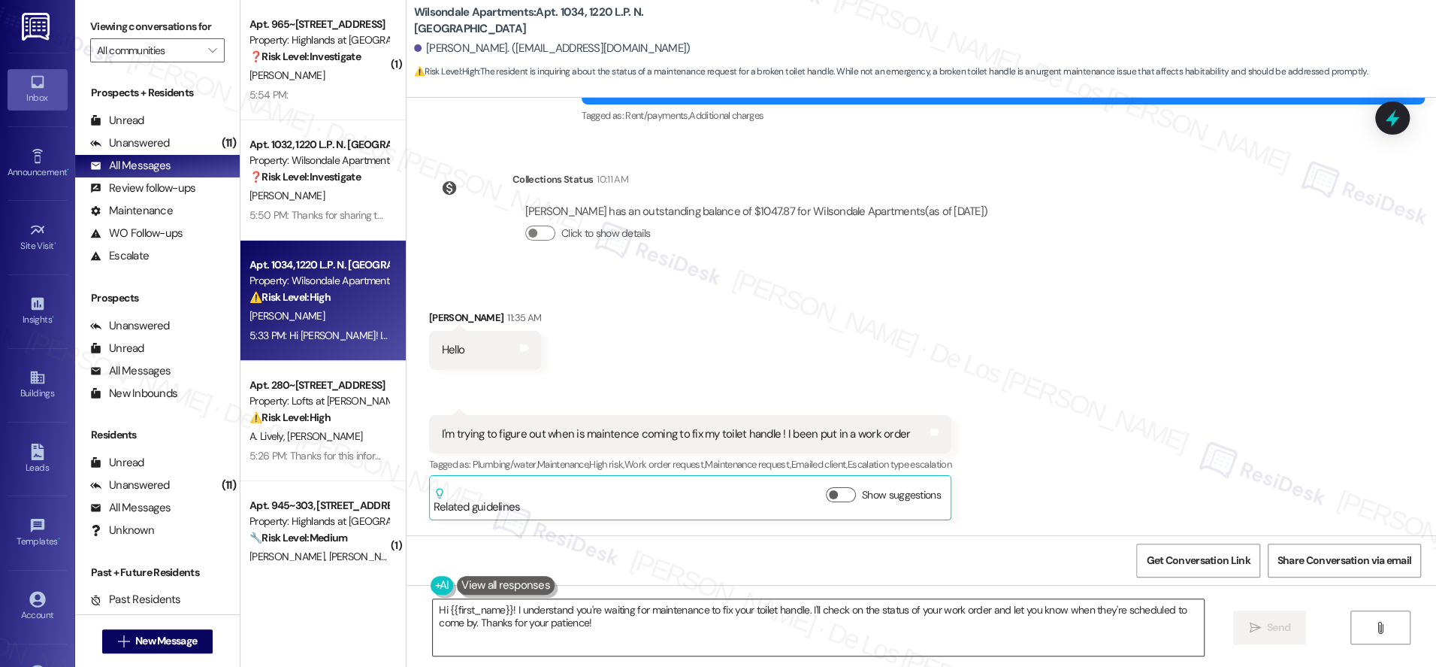
click at [609, 633] on textarea "Hi {{first_name}}! I understand you're waiting for maintenance to fix your toil…" at bounding box center [818, 627] width 771 height 56
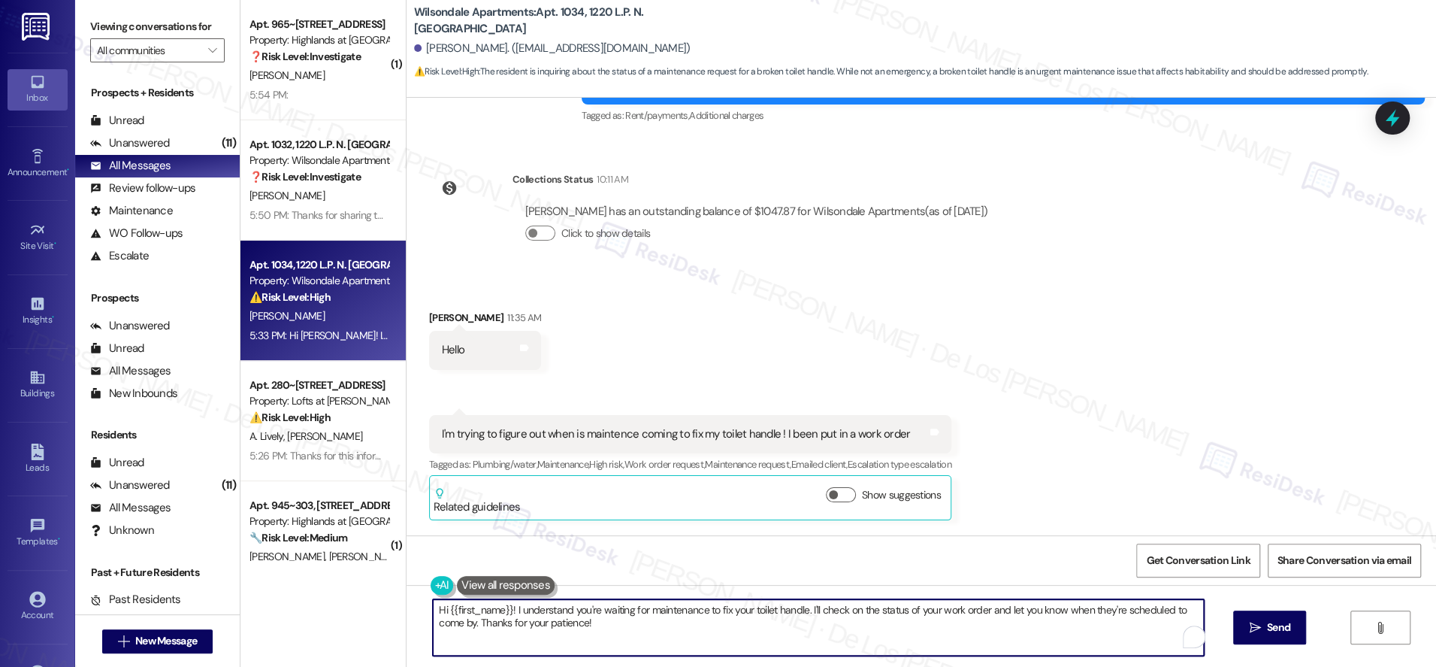
click at [609, 633] on textarea "Hi {{first_name}}! I understand you're waiting for maintenance to fix your toil…" at bounding box center [818, 627] width 771 height 56
click at [609, 632] on textarea "Hi {{first_name}}! I understand you're waiting for maintenance to fix your toil…" at bounding box center [818, 627] width 771 height 56
